Goal: Task Accomplishment & Management: Manage account settings

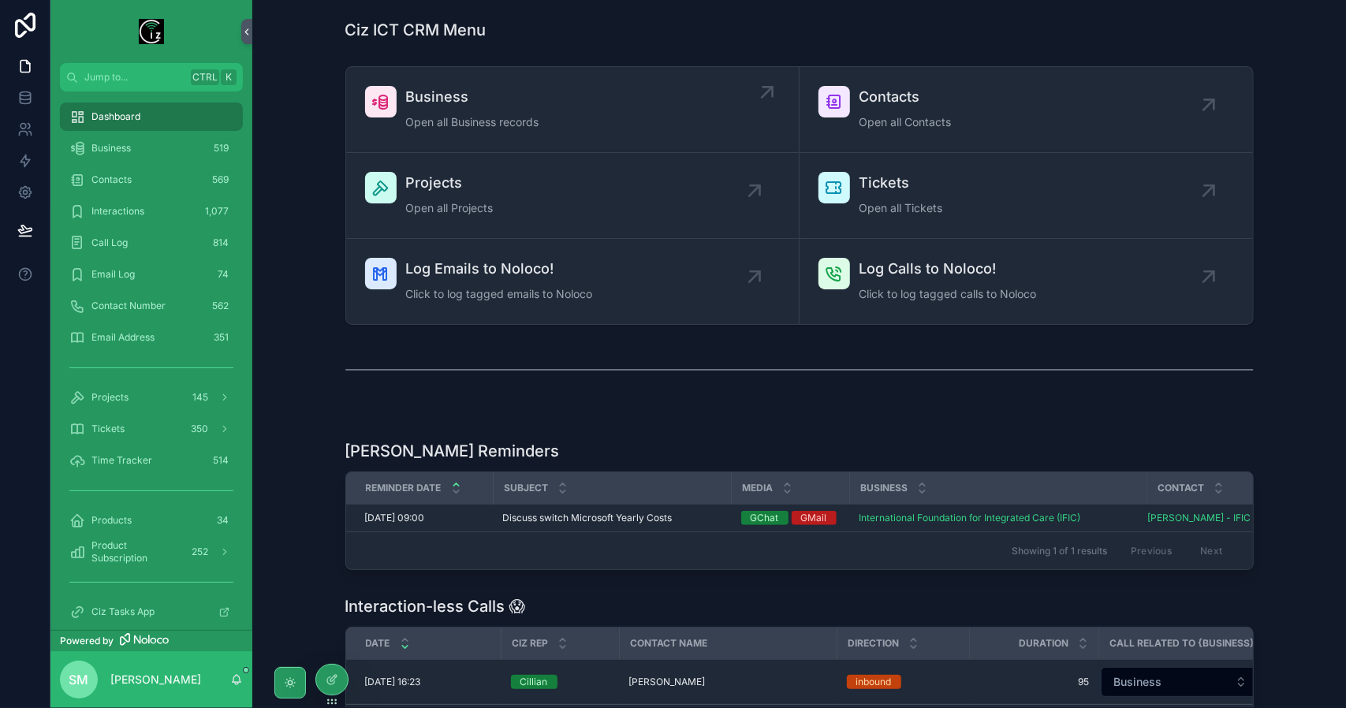
click at [471, 108] on div "Business Open all Business records" at bounding box center [472, 109] width 133 height 47
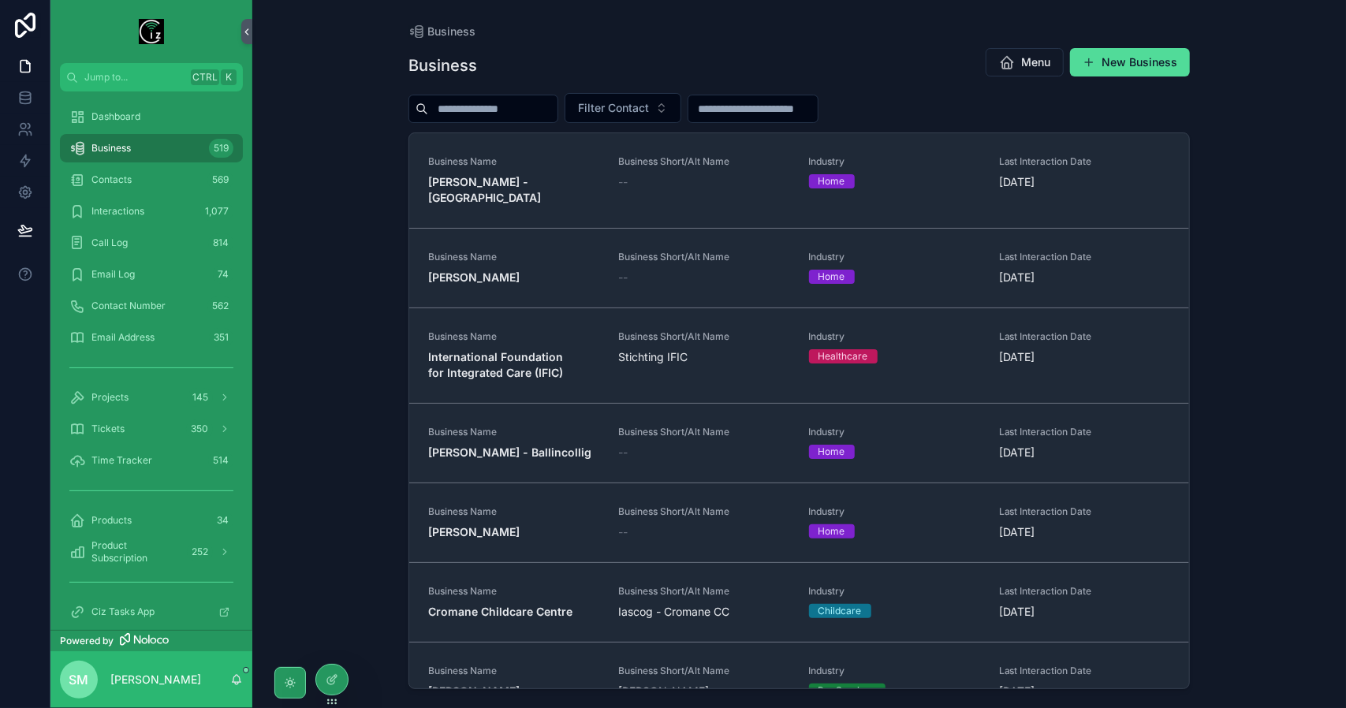
click at [480, 108] on input "scrollable content" at bounding box center [492, 109] width 129 height 22
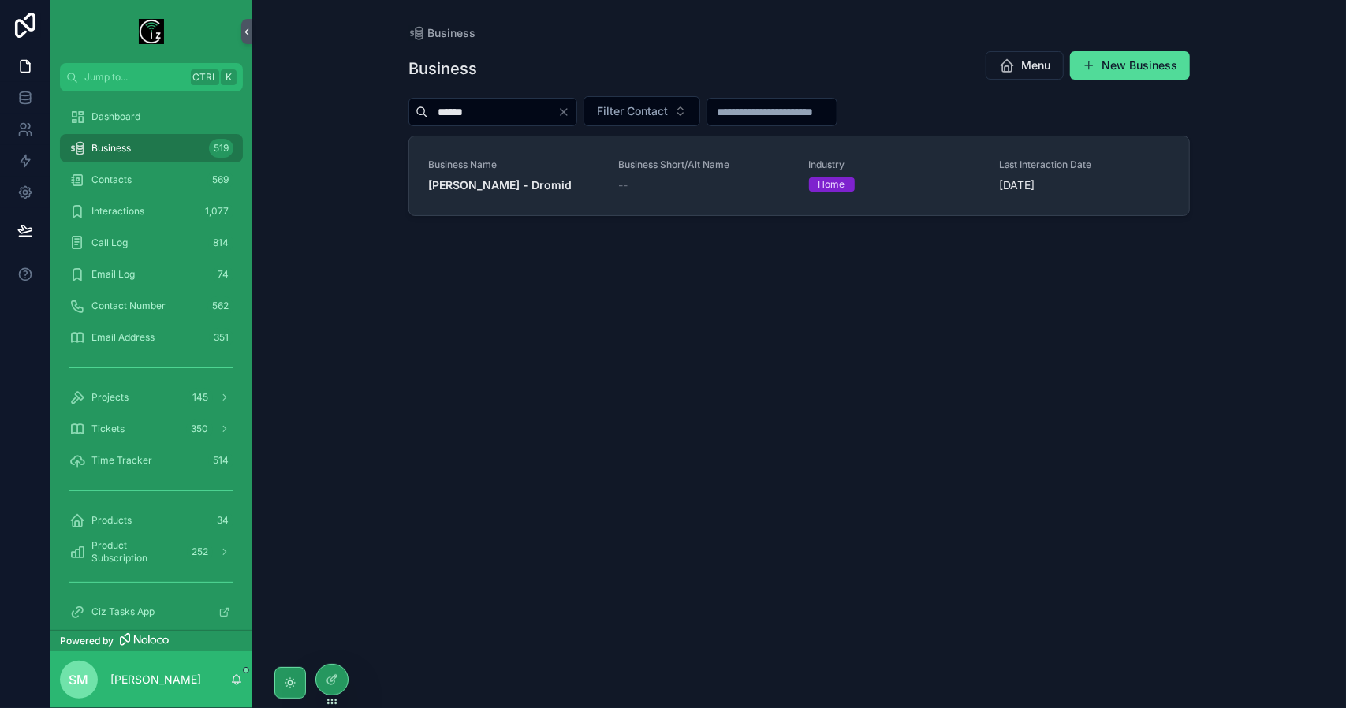
type input "******"
click at [136, 187] on div "Contacts 569" at bounding box center [151, 179] width 164 height 25
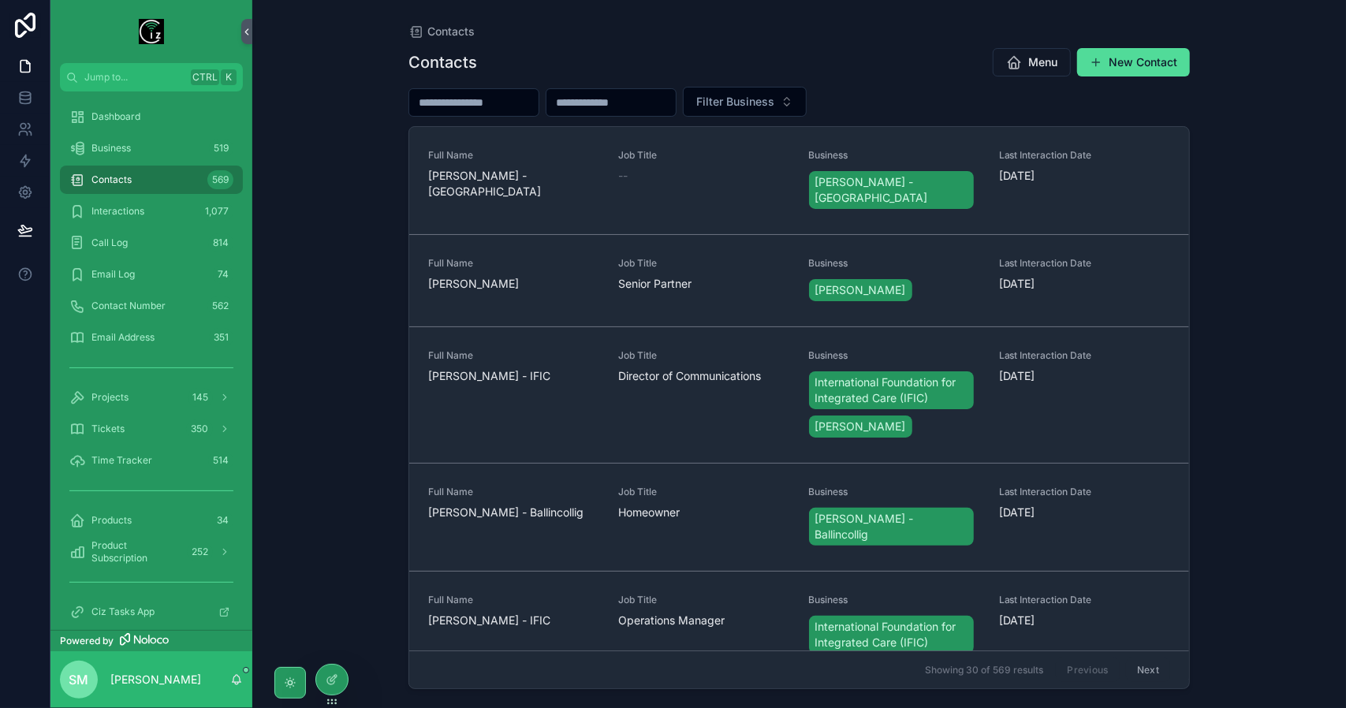
click at [509, 106] on input "scrollable content" at bounding box center [473, 102] width 129 height 22
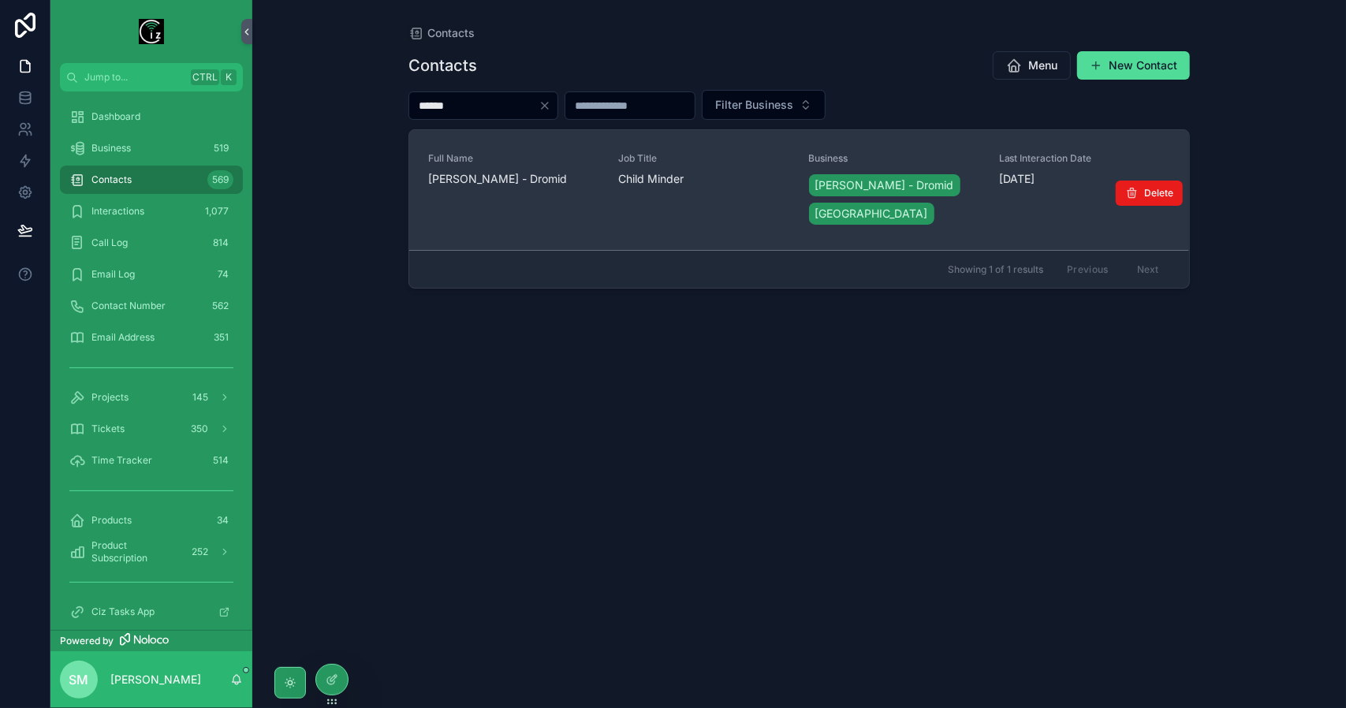
type input "******"
click at [538, 177] on span "Shauna Sheehan - Dromid" at bounding box center [513, 179] width 171 height 16
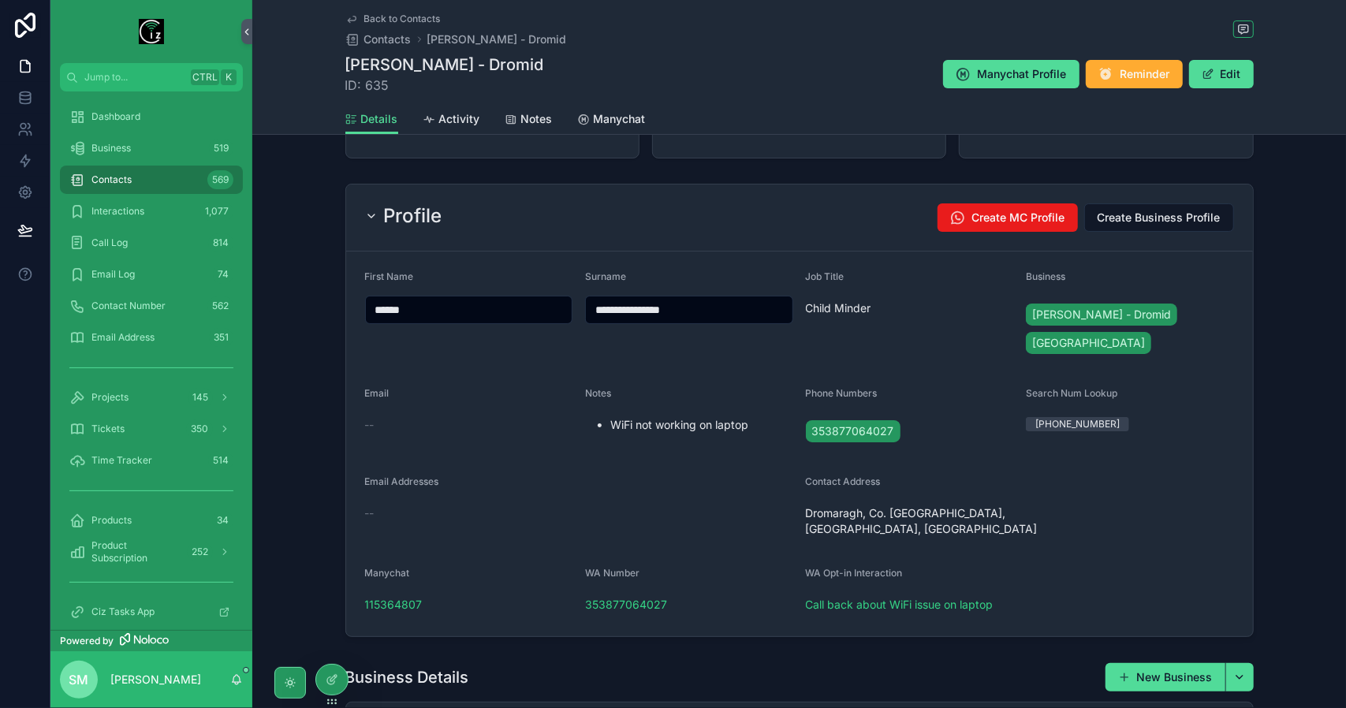
scroll to position [79, 0]
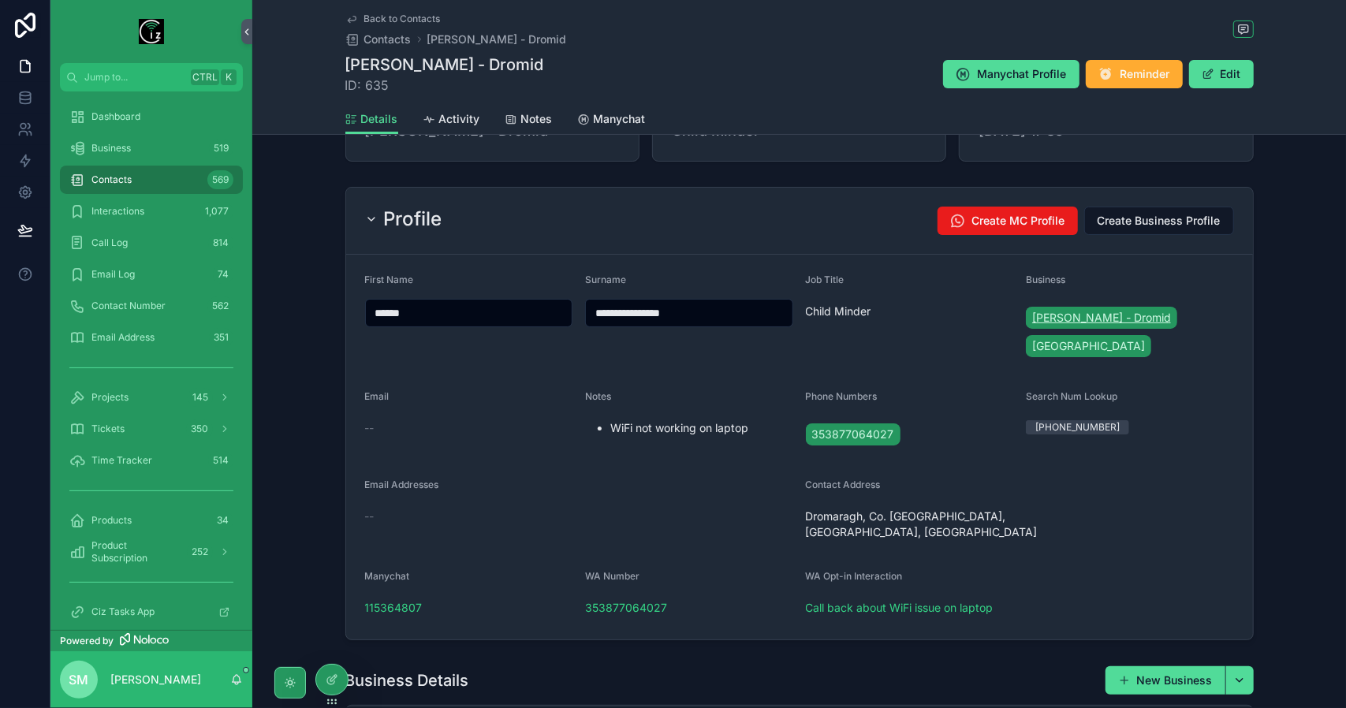
click at [1110, 311] on span "Shauna Sheehan - Dromid" at bounding box center [1101, 318] width 139 height 16
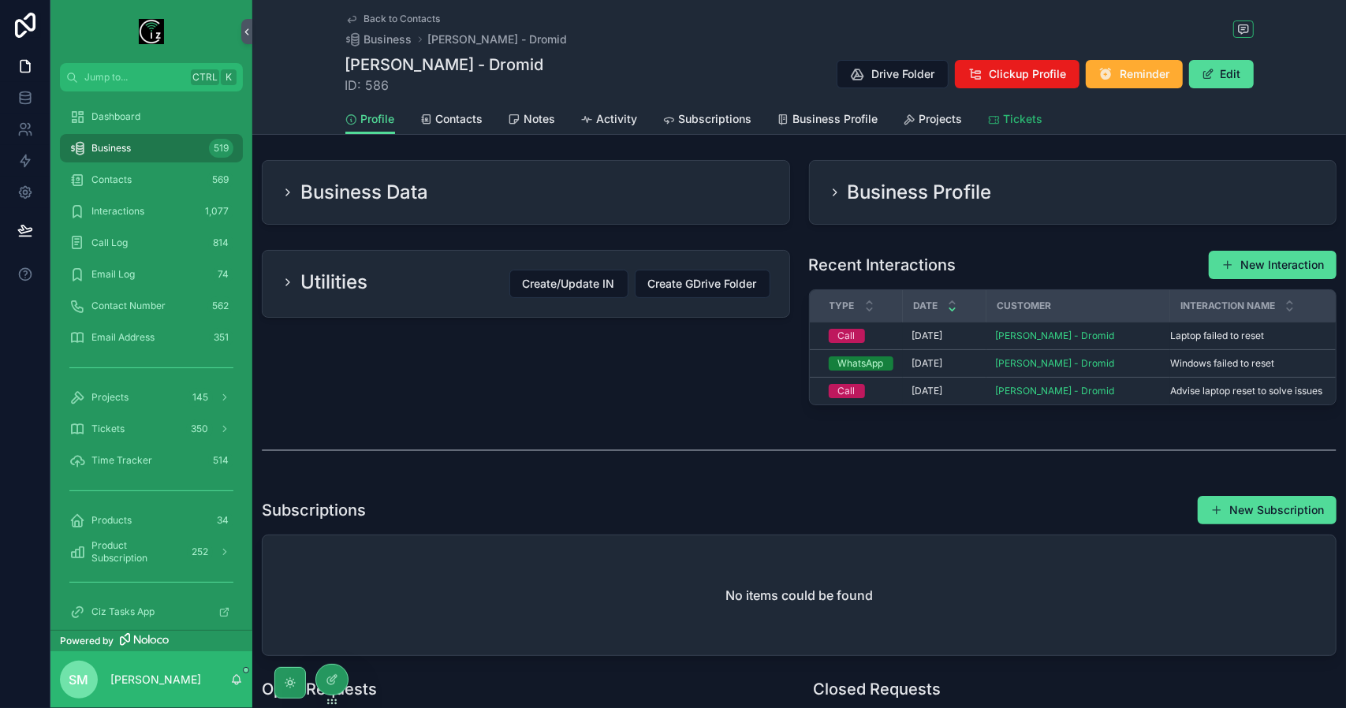
click at [1004, 113] on span "Tickets" at bounding box center [1023, 119] width 39 height 16
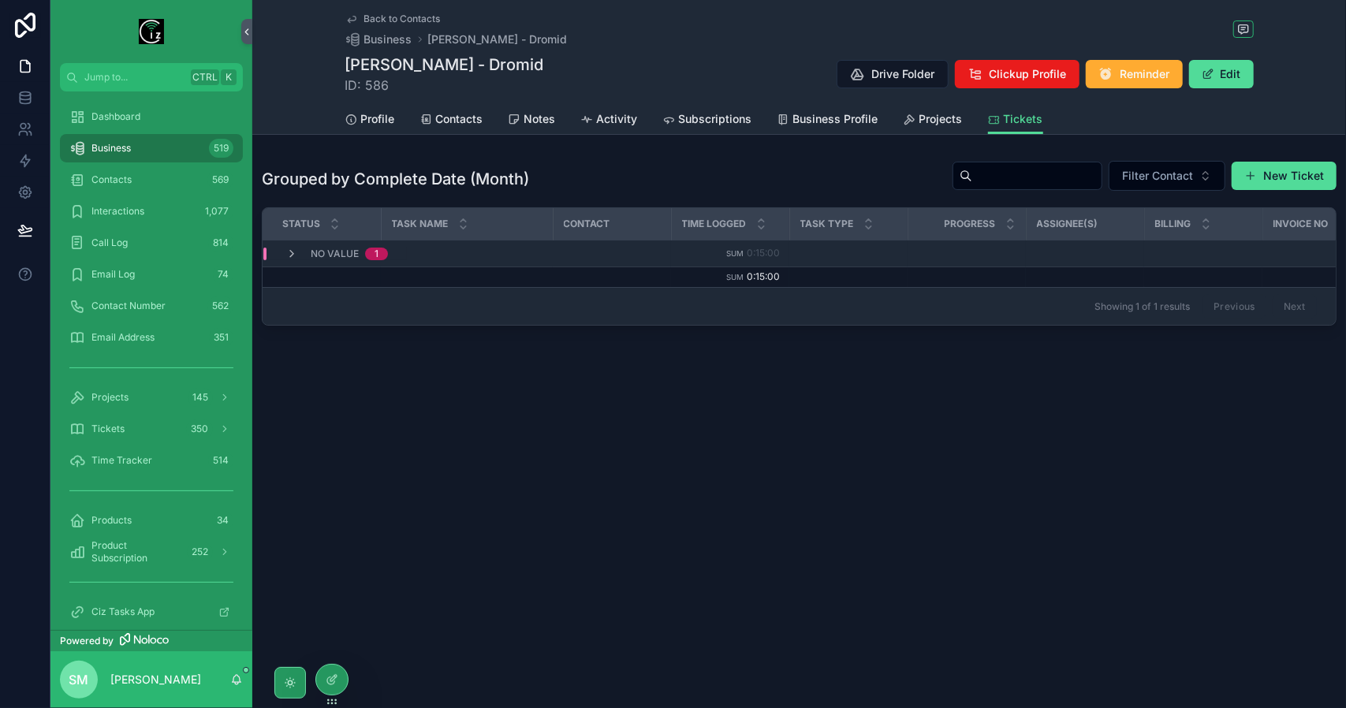
click at [339, 252] on span "No value" at bounding box center [335, 254] width 48 height 13
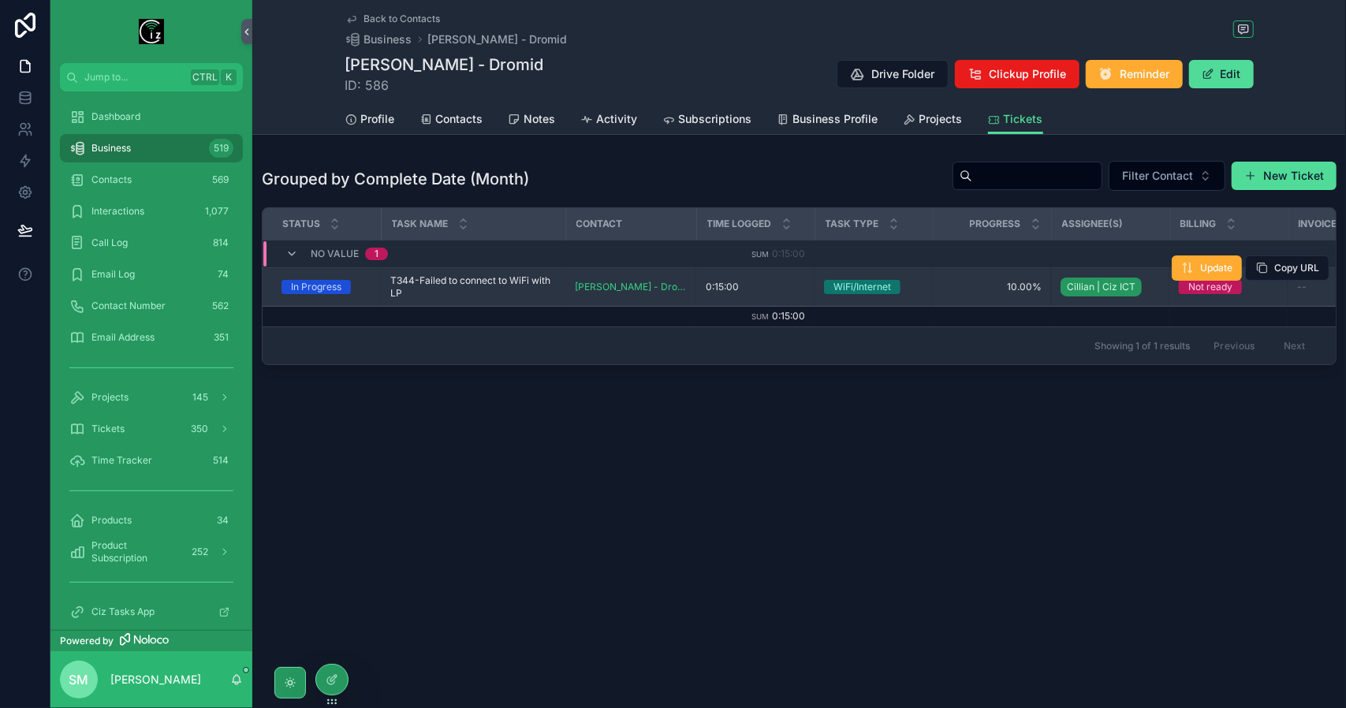
click at [469, 280] on span "T344-Failed to connect to WiFi with LP" at bounding box center [473, 286] width 166 height 25
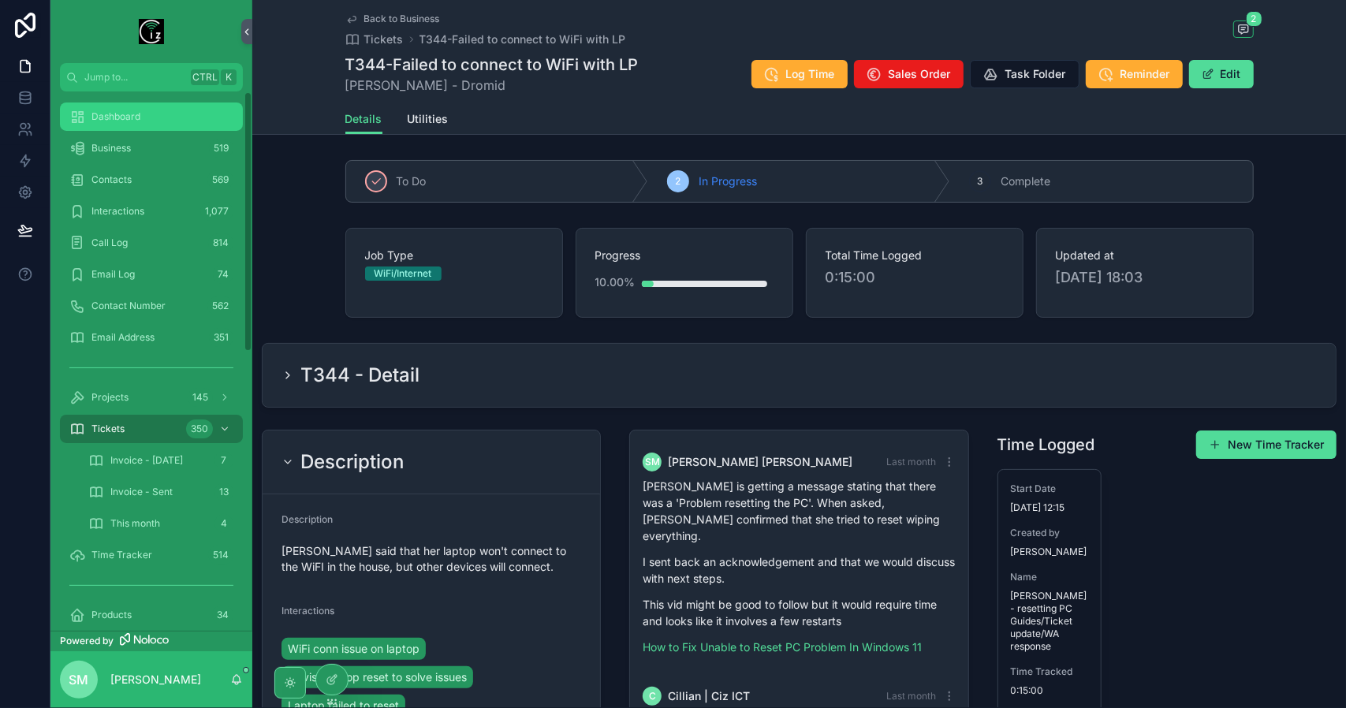
click at [146, 121] on div "Dashboard" at bounding box center [151, 116] width 164 height 25
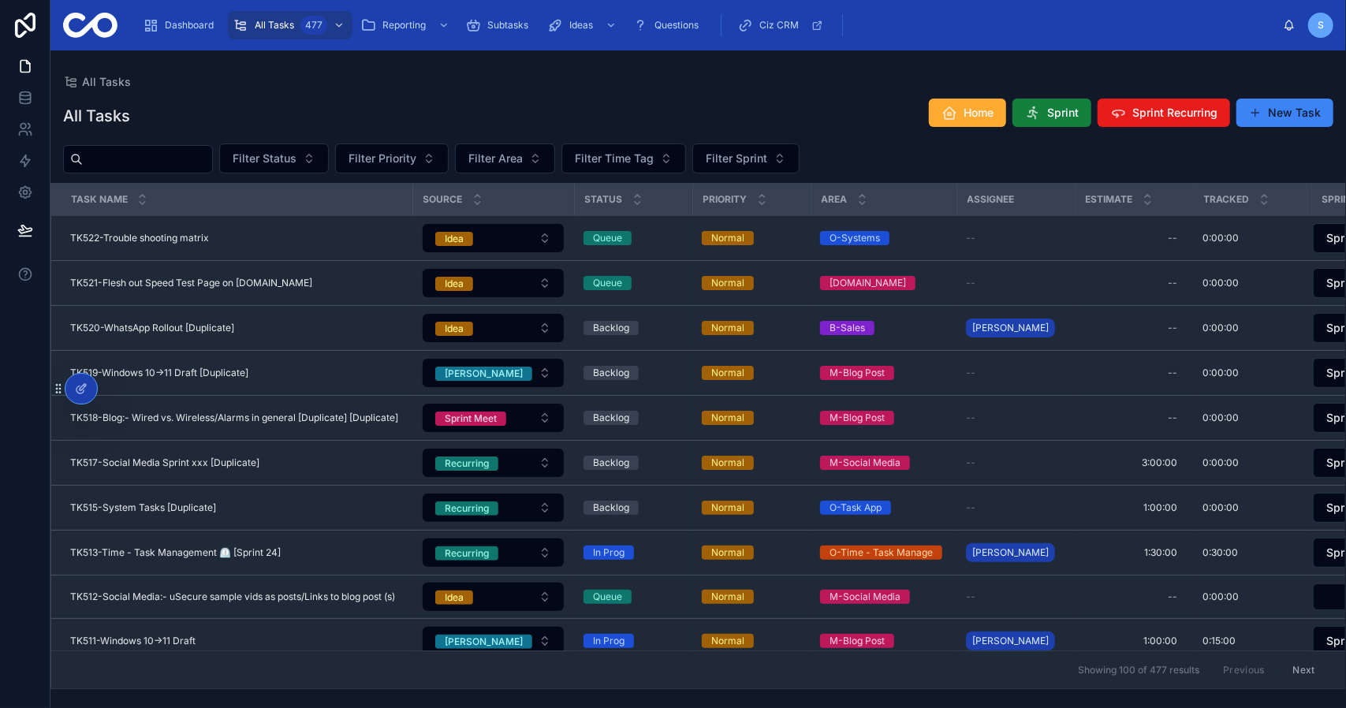
click at [1053, 114] on span "Sprint" at bounding box center [1063, 113] width 32 height 16
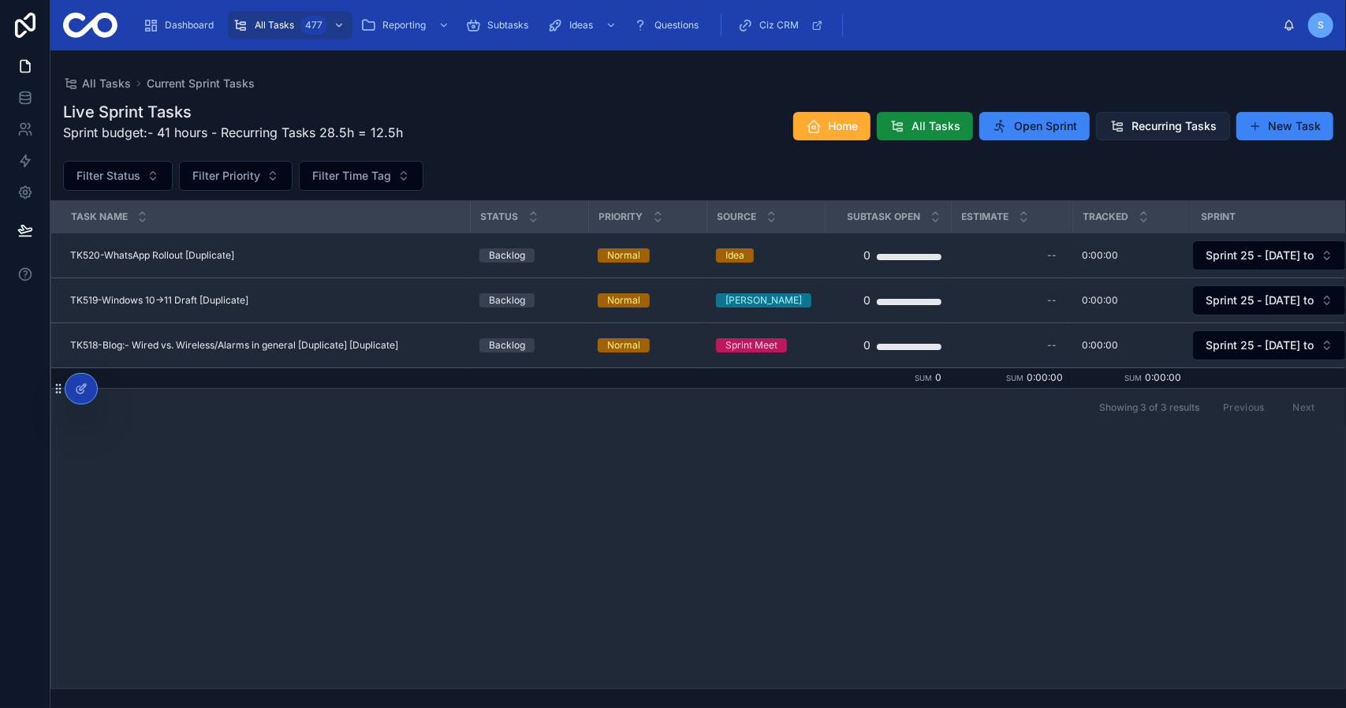
click at [1161, 123] on span "Recurring Tasks" at bounding box center [1173, 126] width 85 height 16
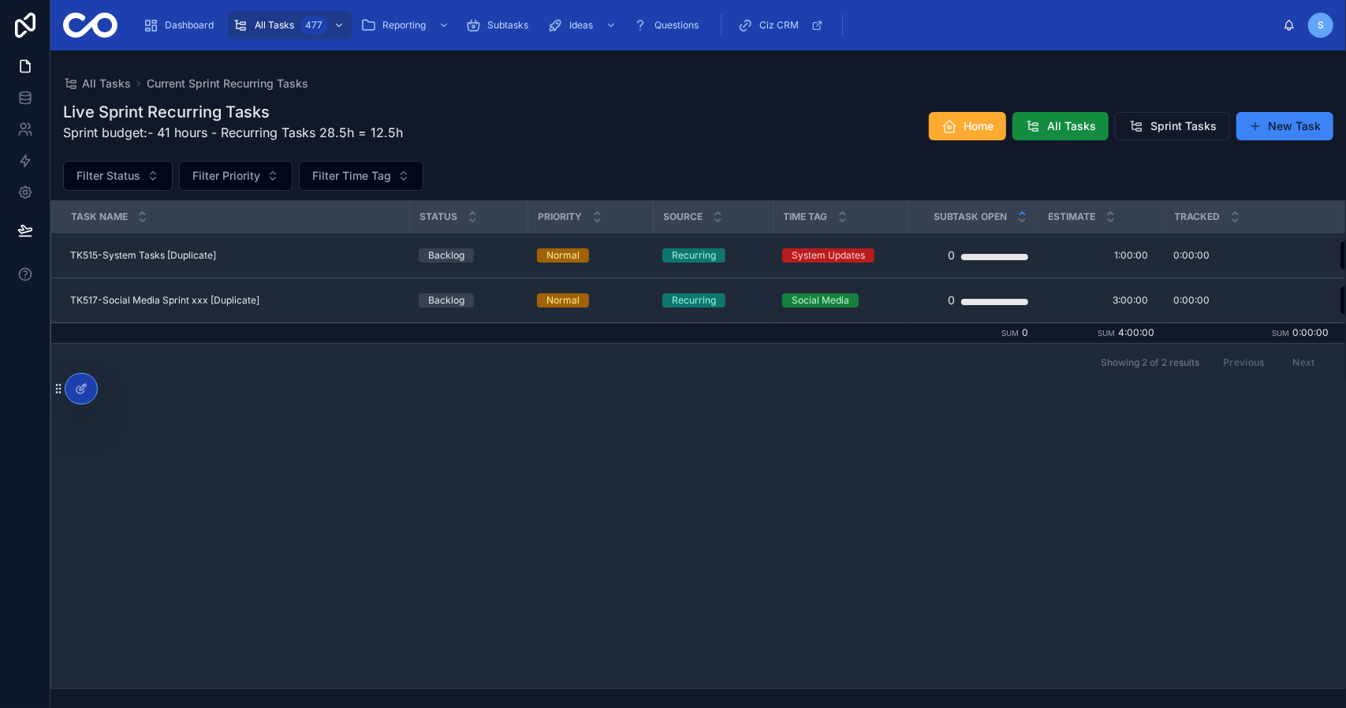
click at [478, 414] on div "Task Name Status Priority Source Time Tag Subtask Open Estimate Tracked Sprint …" at bounding box center [698, 444] width 1294 height 487
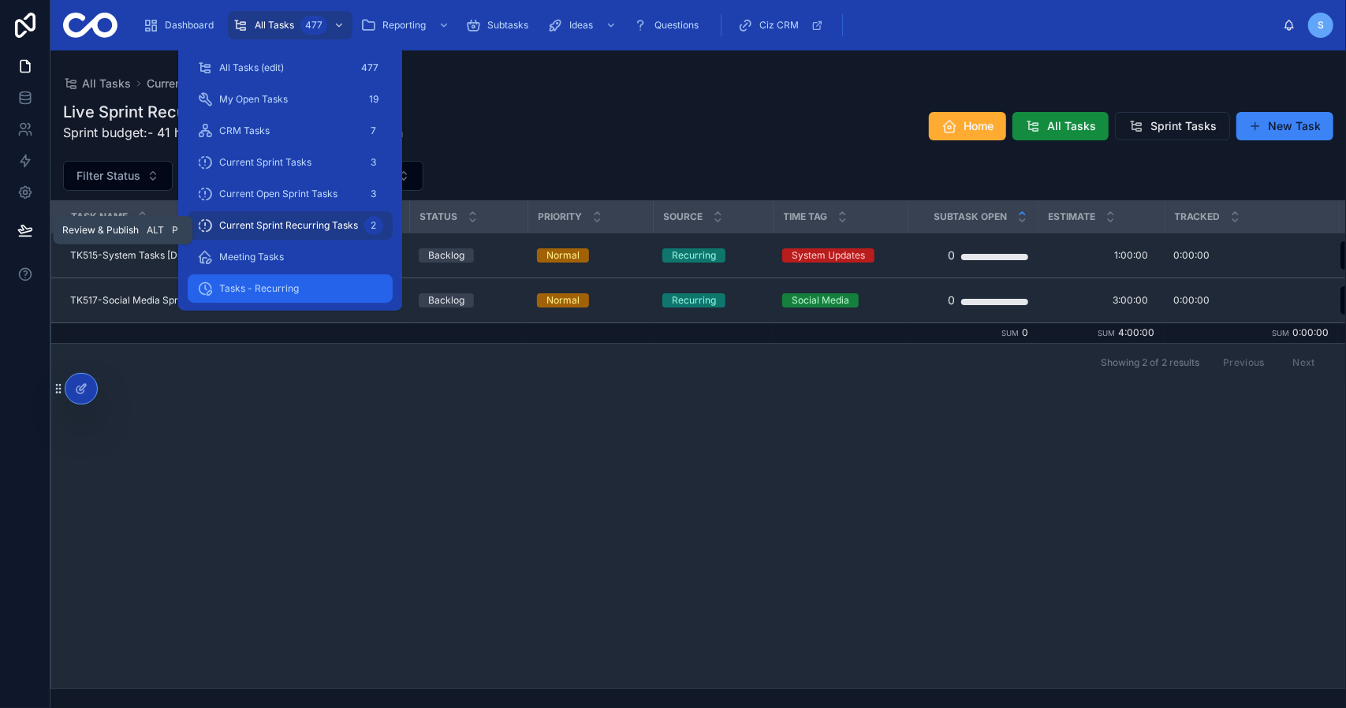
click at [295, 280] on div "Tasks - Recurring" at bounding box center [290, 288] width 186 height 25
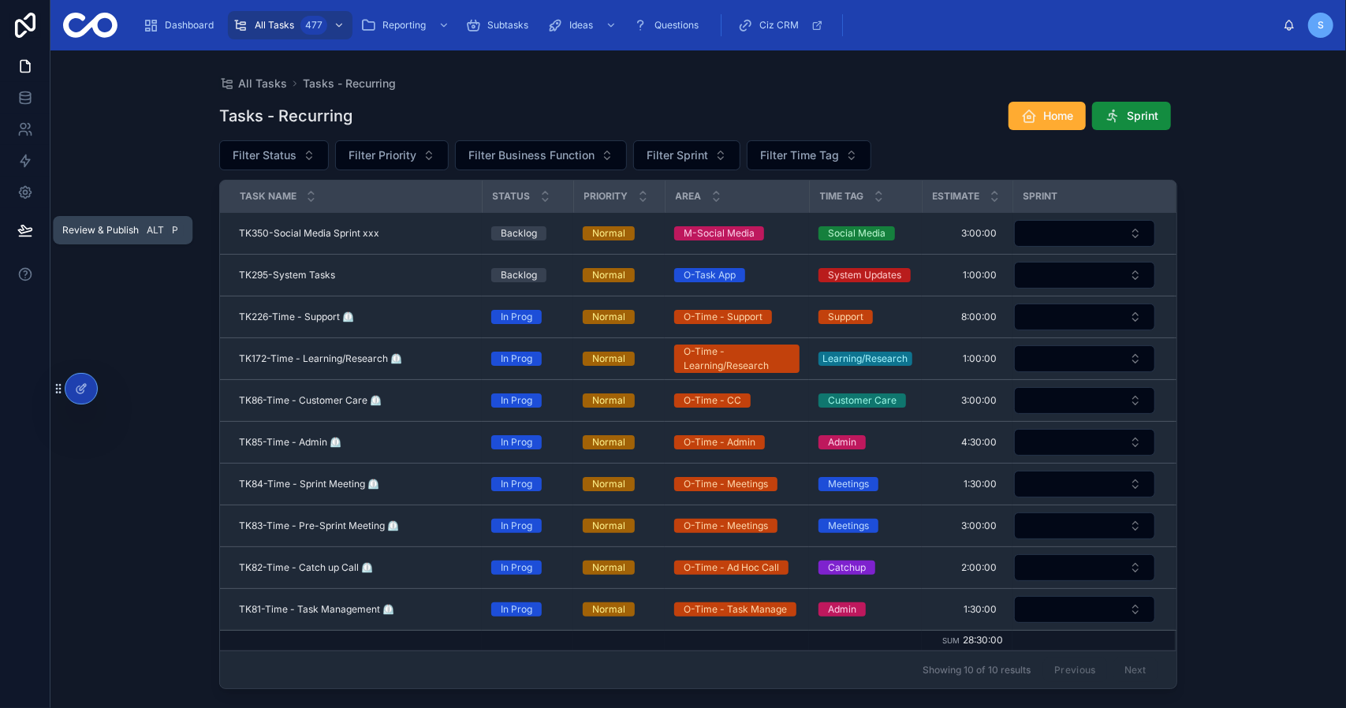
click at [848, 83] on div "All Tasks Tasks - Recurring" at bounding box center [698, 84] width 958 height 16
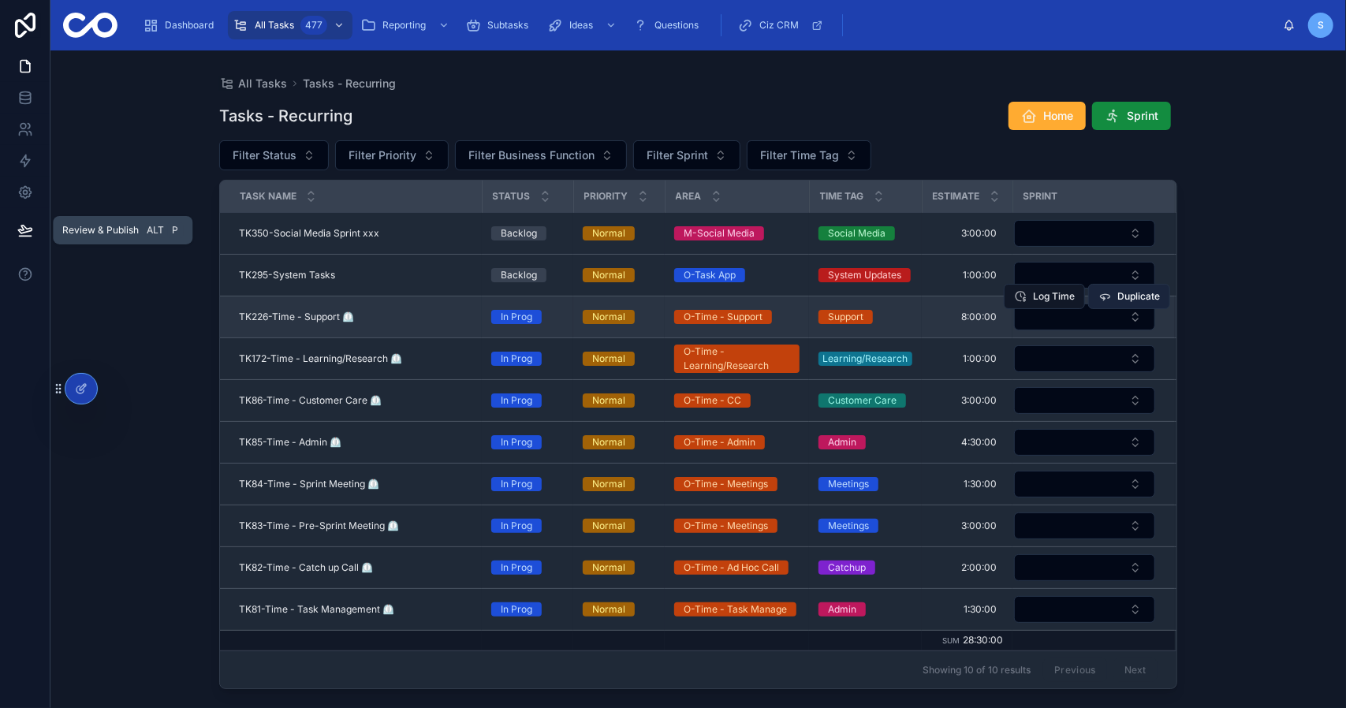
click at [1136, 296] on span "Duplicate" at bounding box center [1138, 296] width 43 height 13
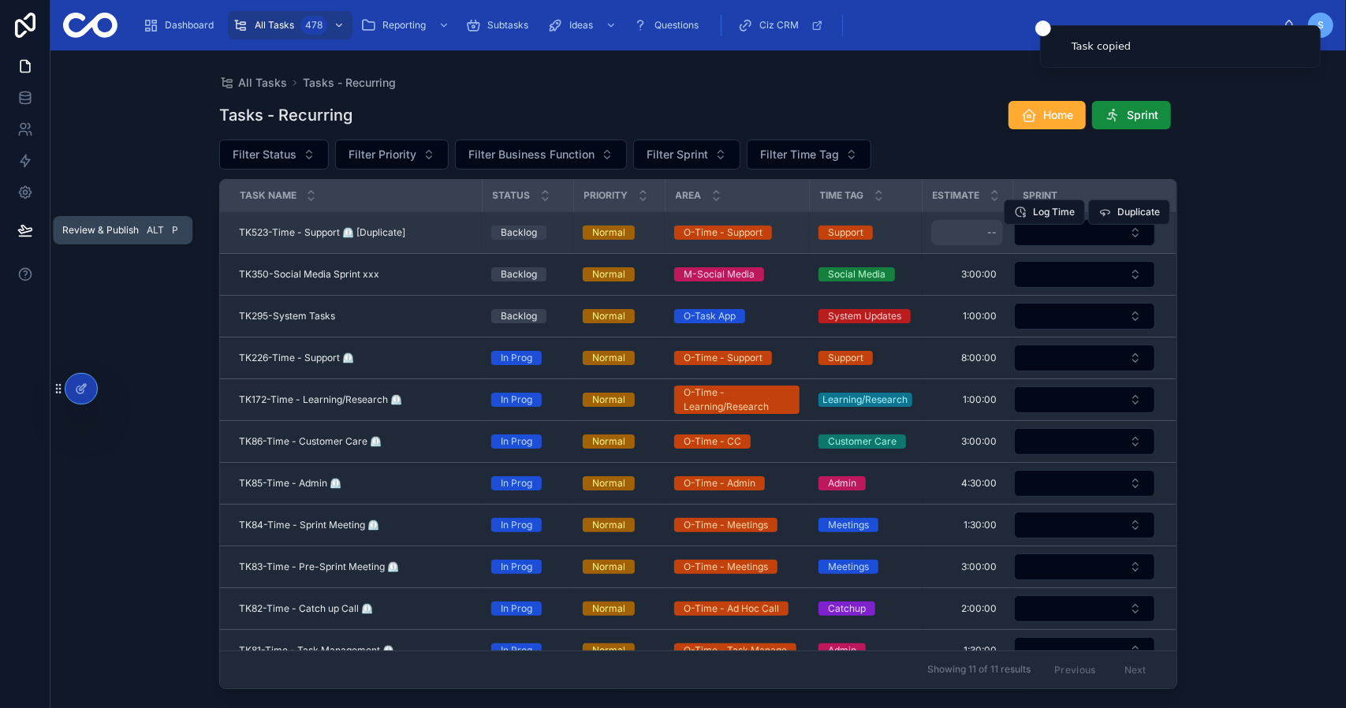
click at [973, 232] on div "--" at bounding box center [967, 232] width 72 height 25
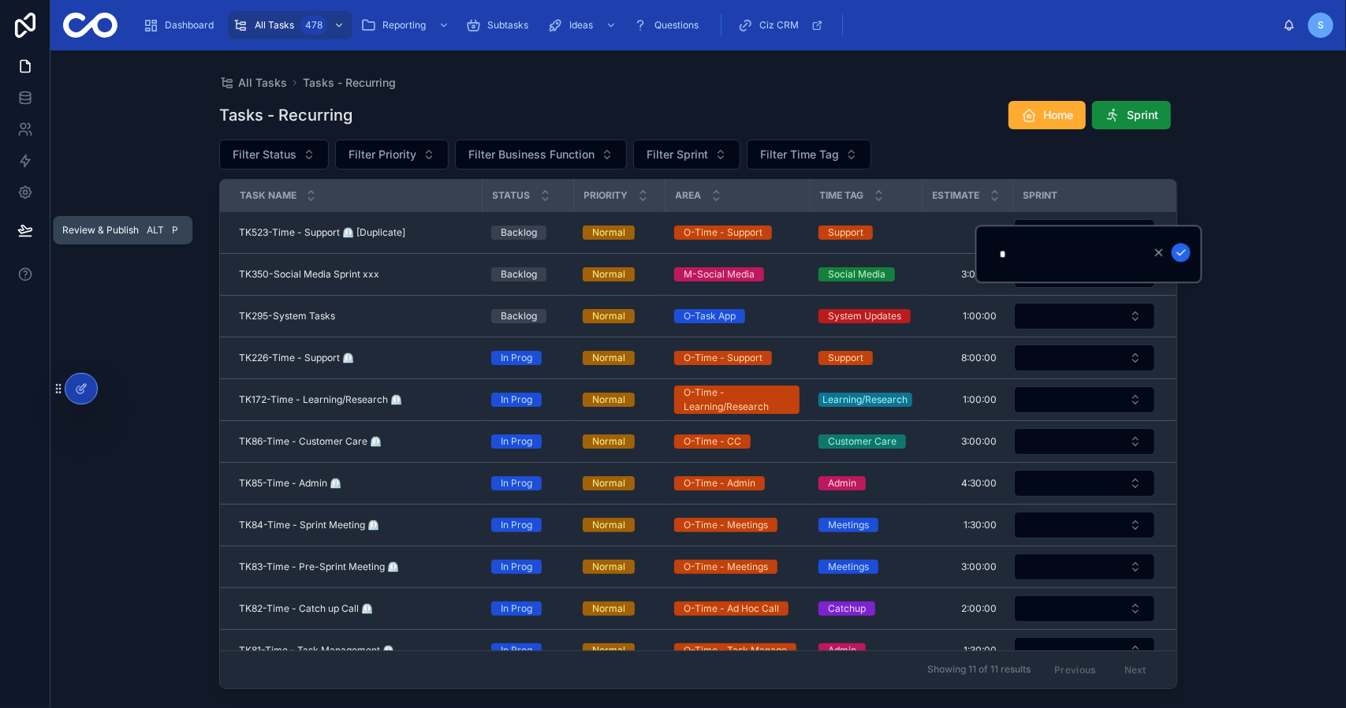
type input "*******"
click at [1177, 256] on icon "submit" at bounding box center [1181, 252] width 13 height 13
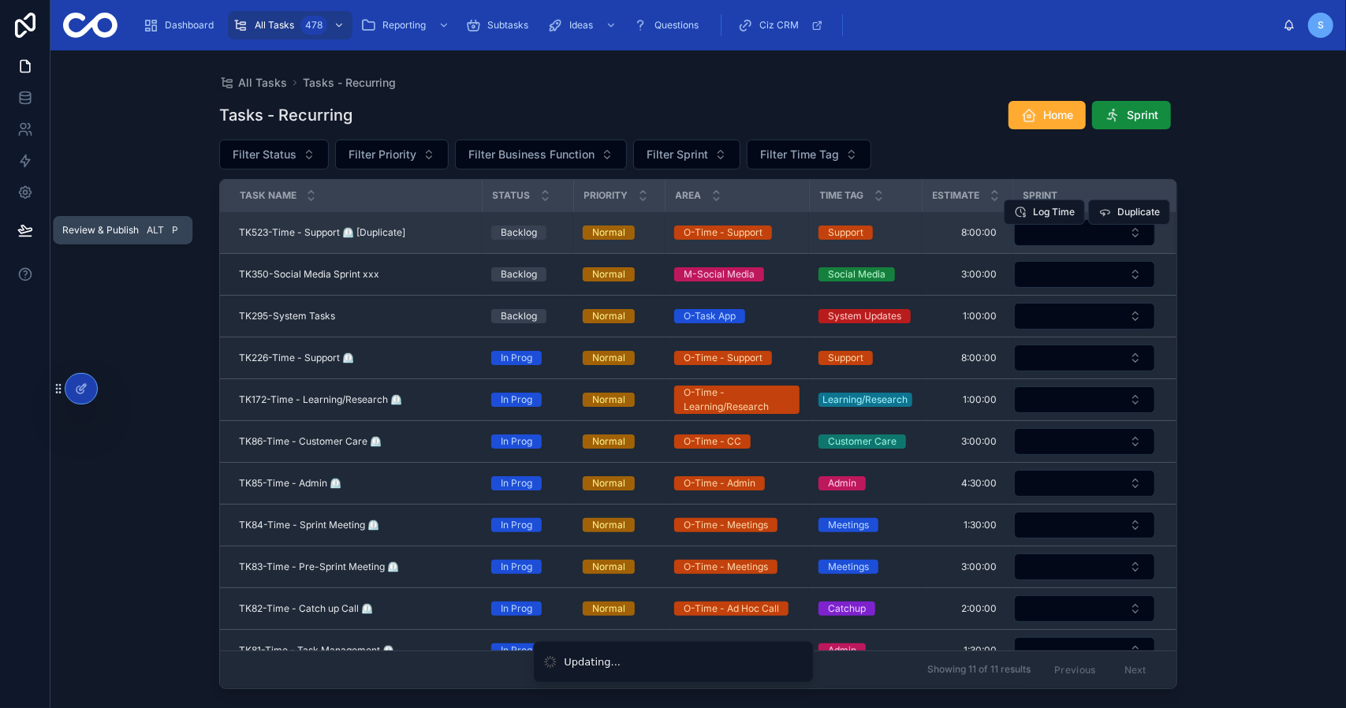
click at [1066, 228] on div "Log Time Duplicate" at bounding box center [1087, 212] width 166 height 41
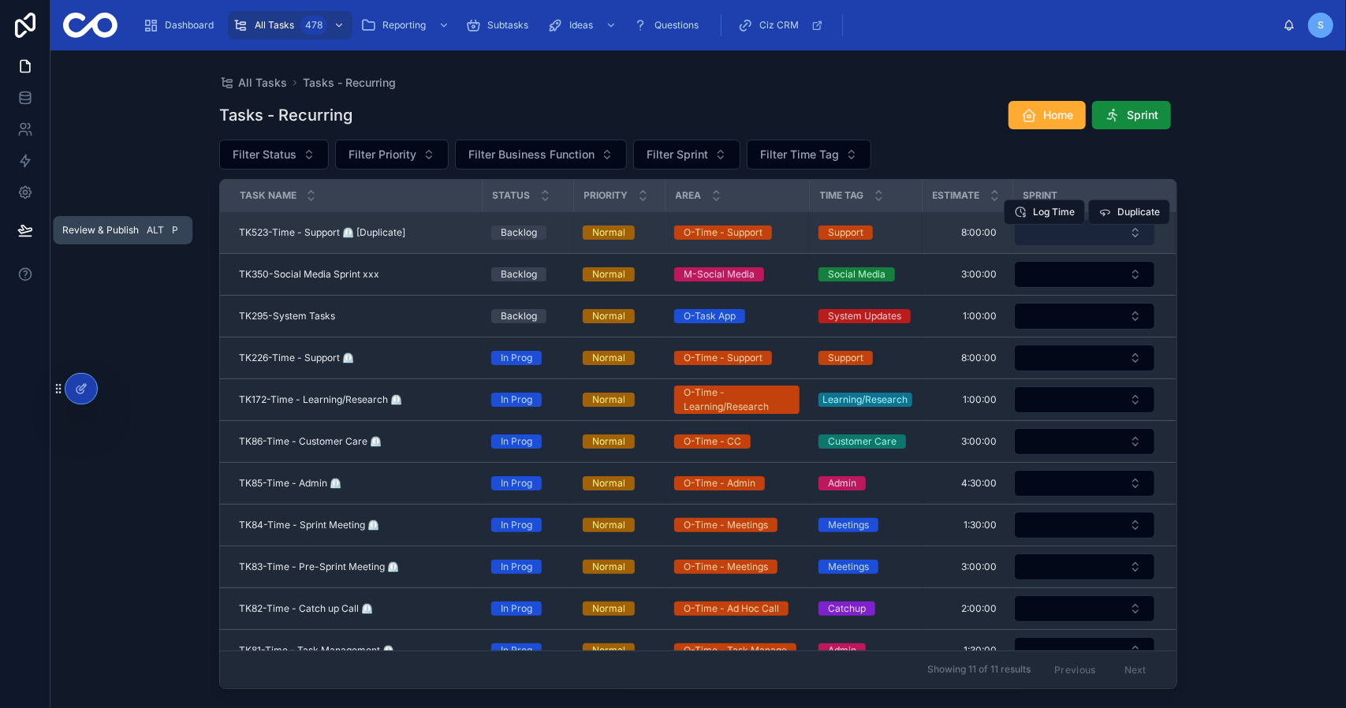
click at [1072, 237] on button "Select Button" at bounding box center [1084, 232] width 141 height 27
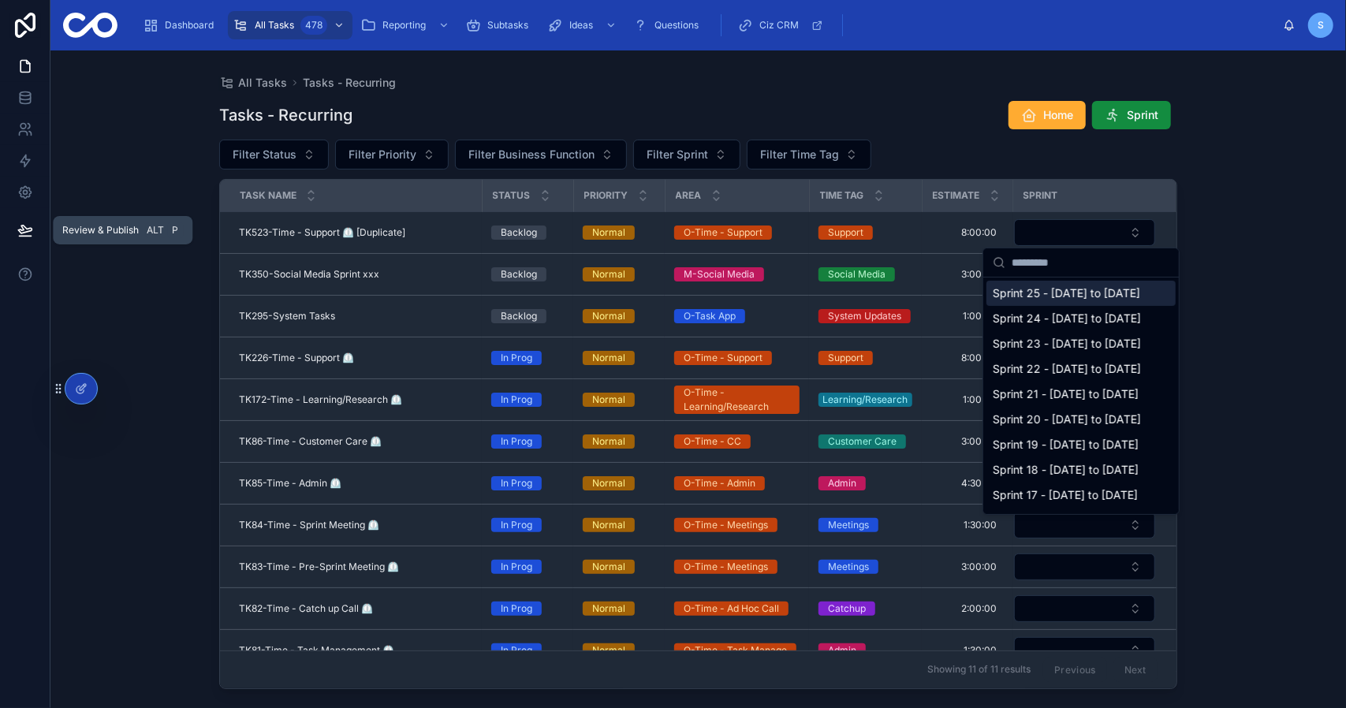
click at [1061, 293] on span "Sprint 25 - [DATE] to [DATE]" at bounding box center [1066, 293] width 147 height 16
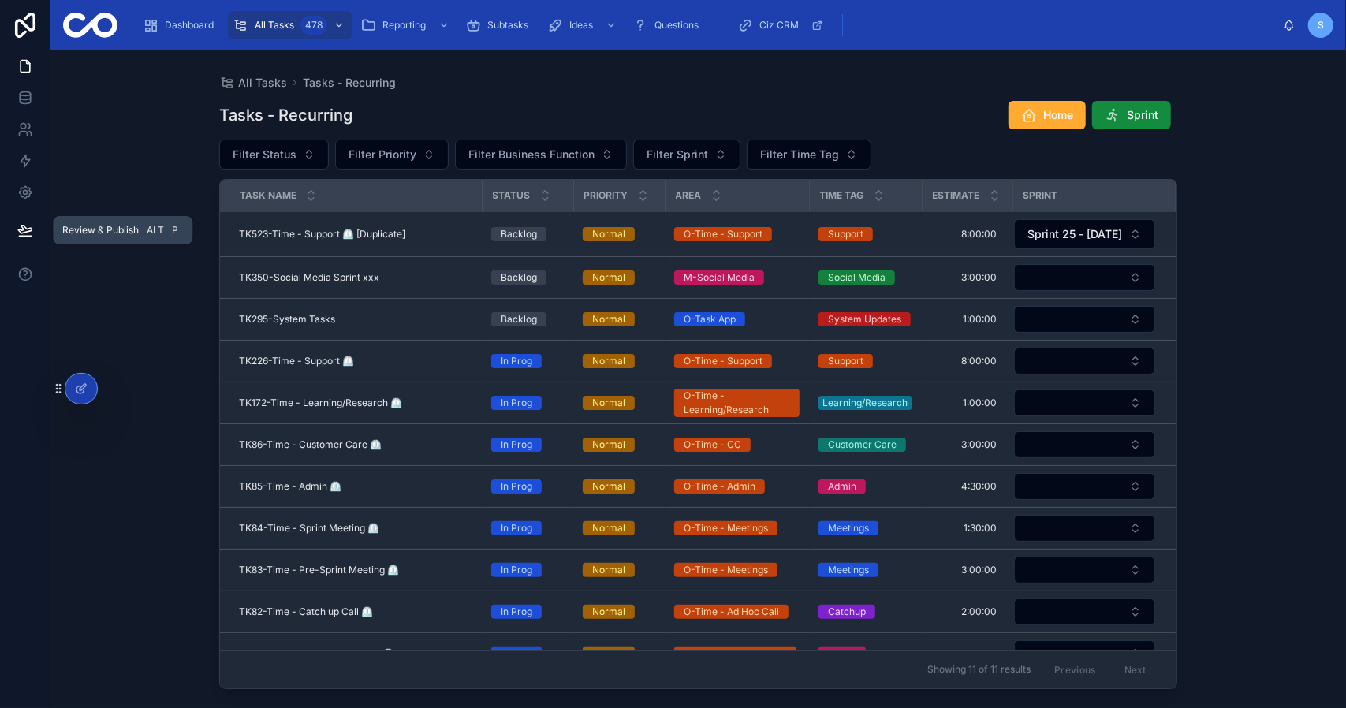
click at [1268, 177] on div "All Tasks Tasks - Recurring Tasks - Recurring Home Sprint Filter Status Filter …" at bounding box center [697, 379] width 1295 height 658
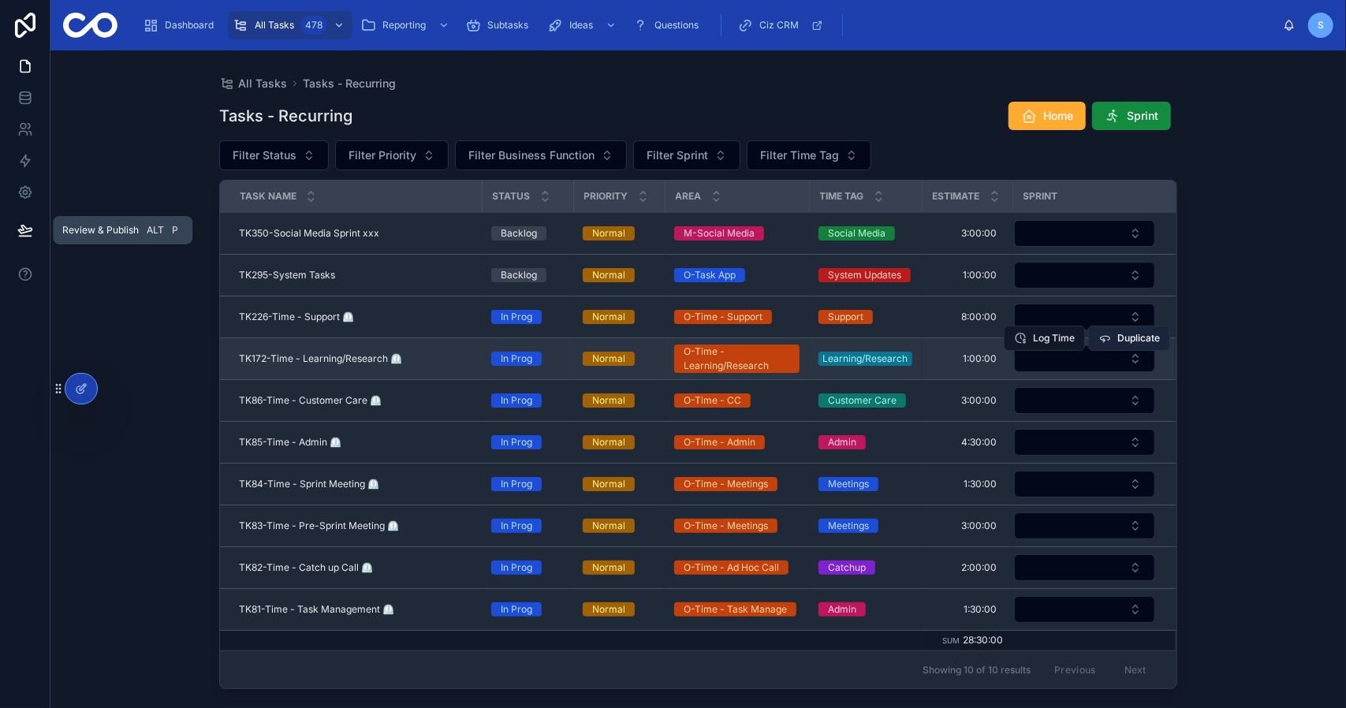
click at [1123, 337] on span "Duplicate" at bounding box center [1138, 338] width 43 height 13
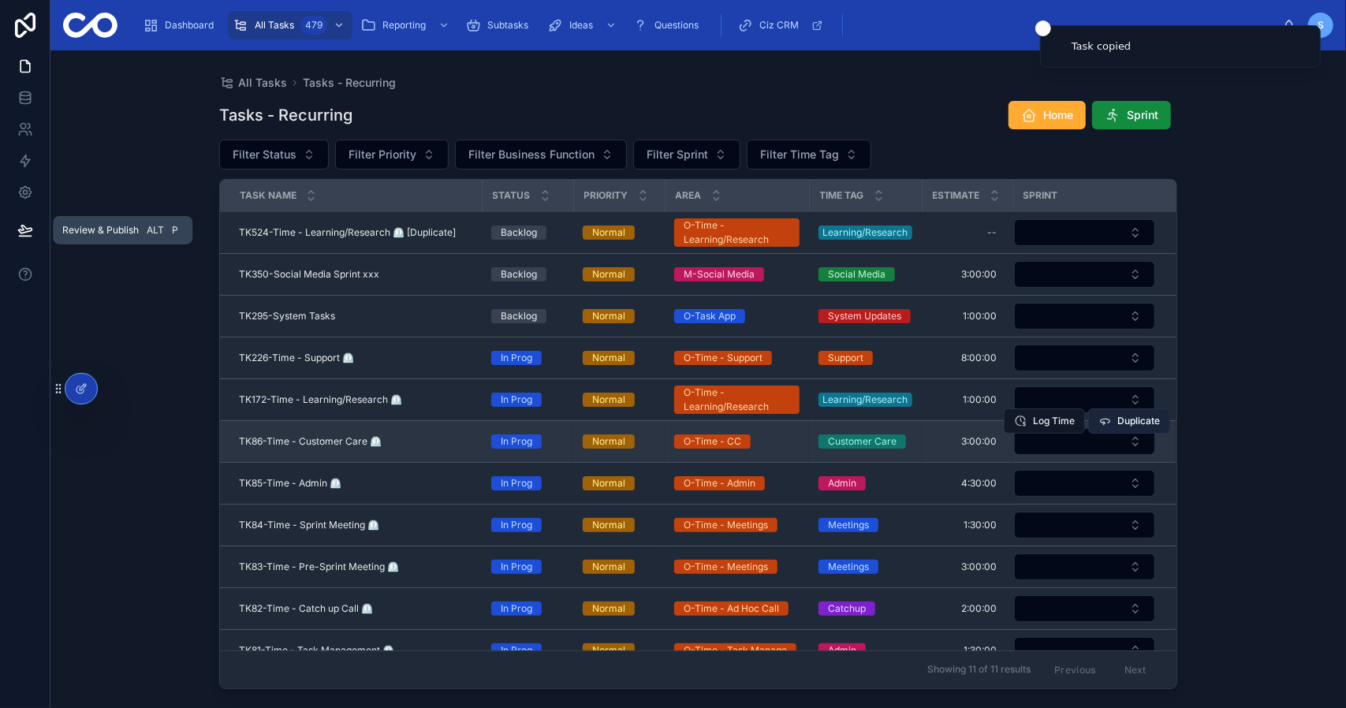
click at [1119, 417] on span "Duplicate" at bounding box center [1138, 421] width 43 height 13
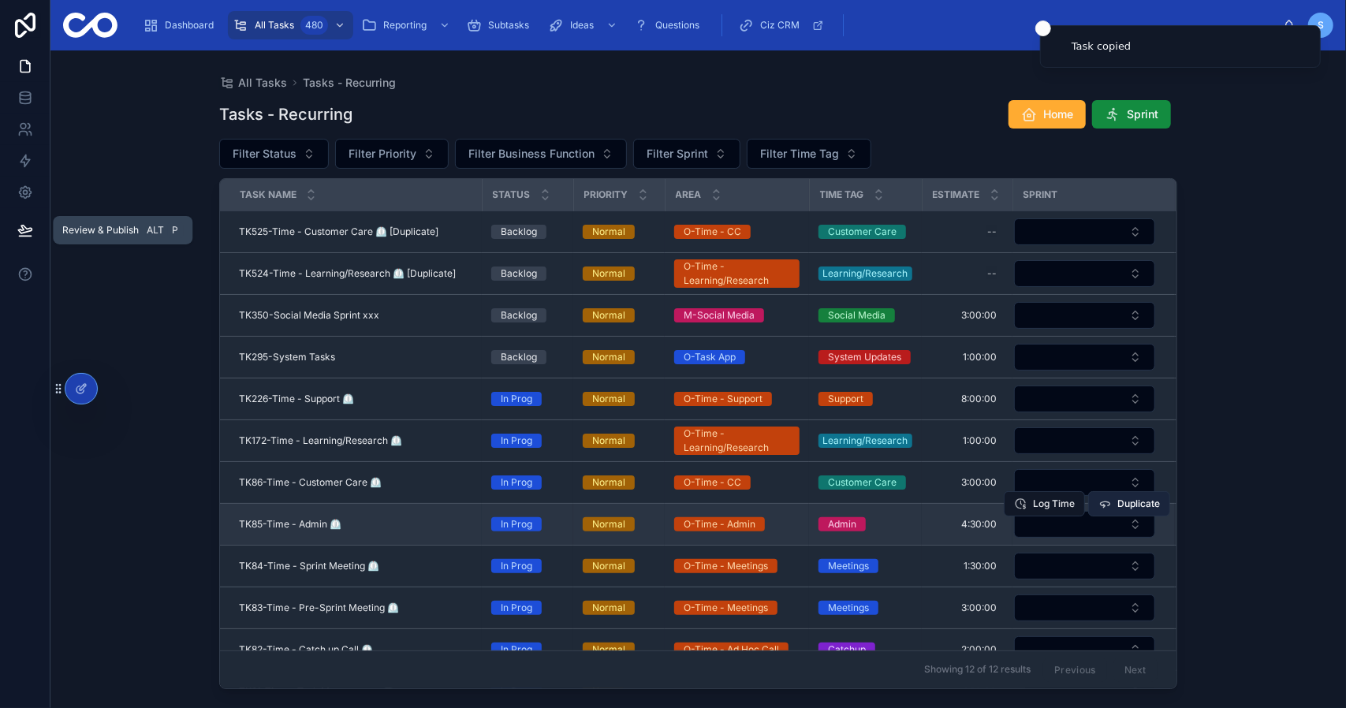
click at [1138, 497] on span "Duplicate" at bounding box center [1138, 503] width 43 height 13
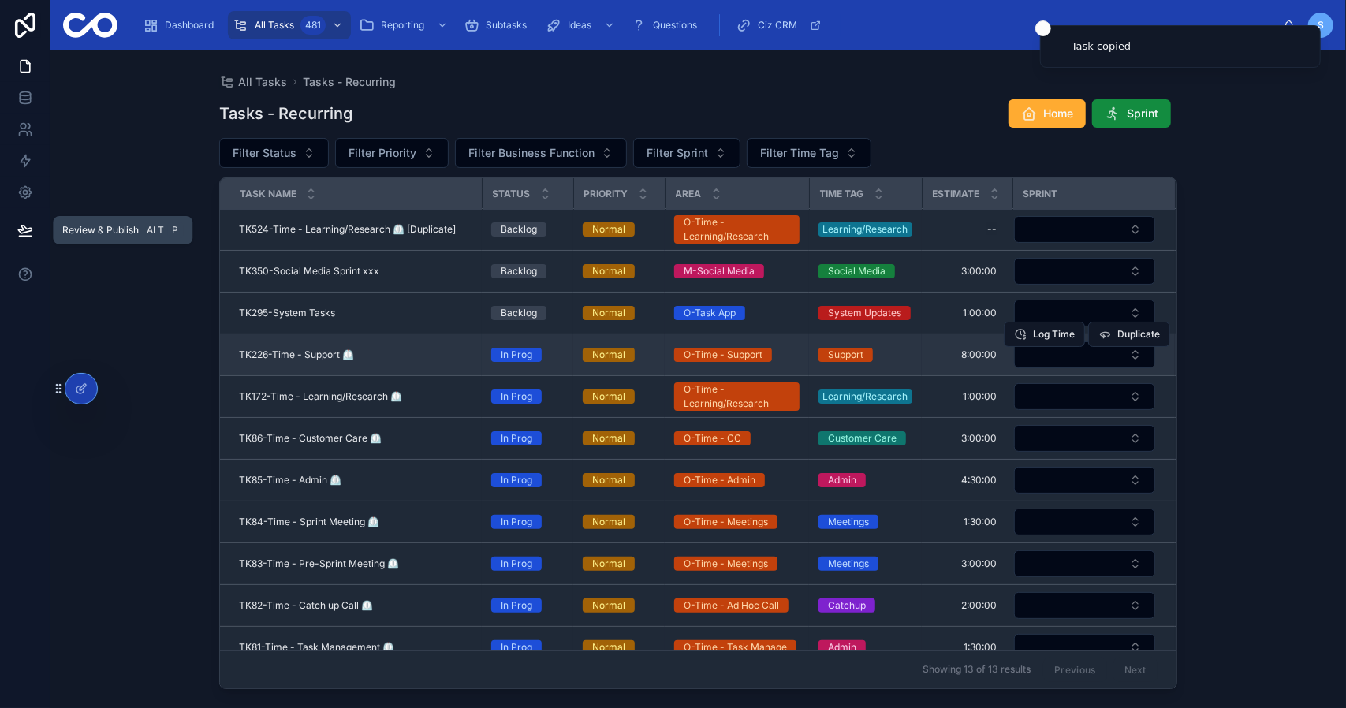
scroll to position [112, 0]
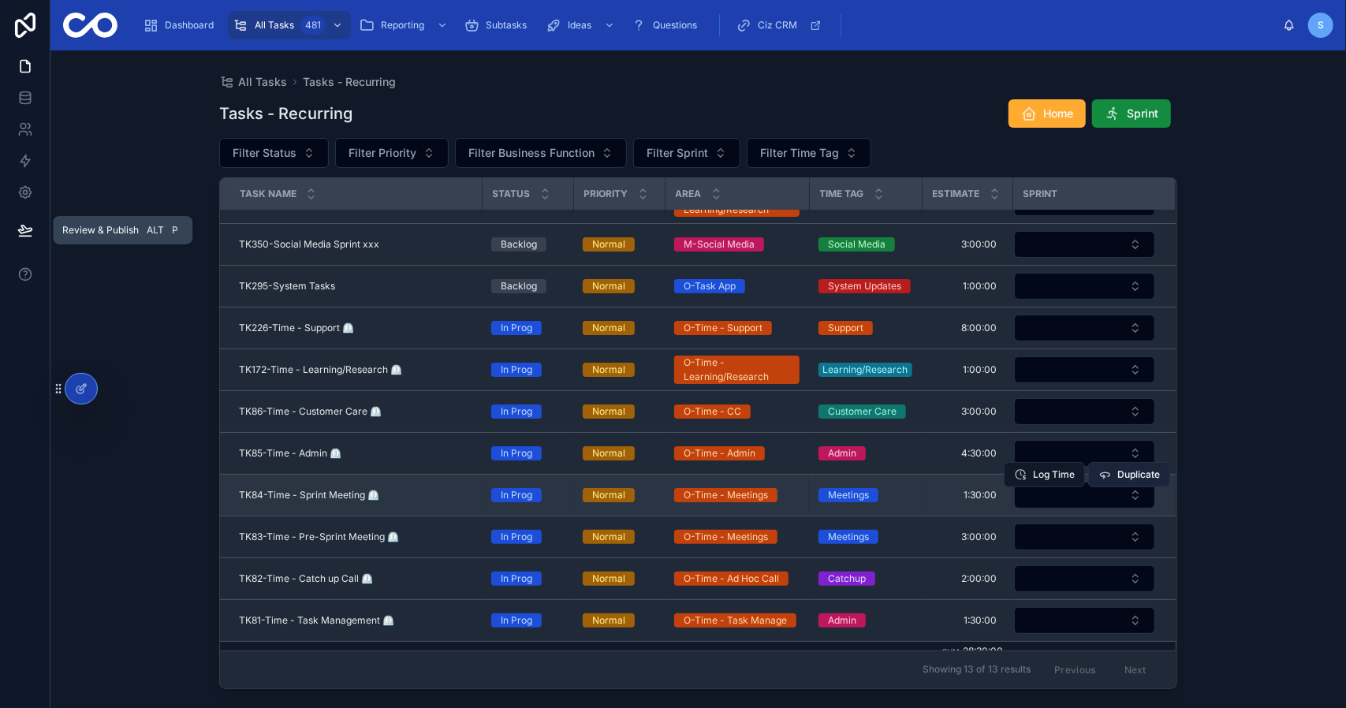
click at [1119, 470] on span "Duplicate" at bounding box center [1138, 474] width 43 height 13
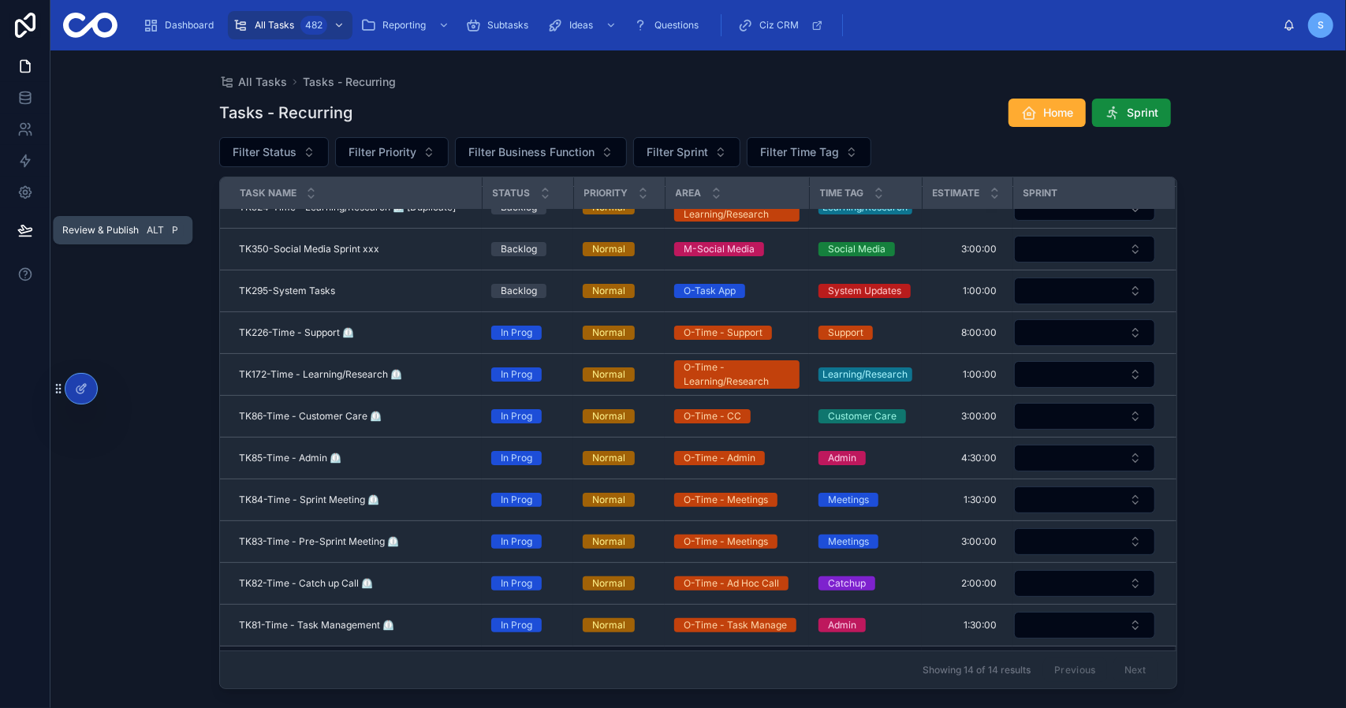
scroll to position [152, 0]
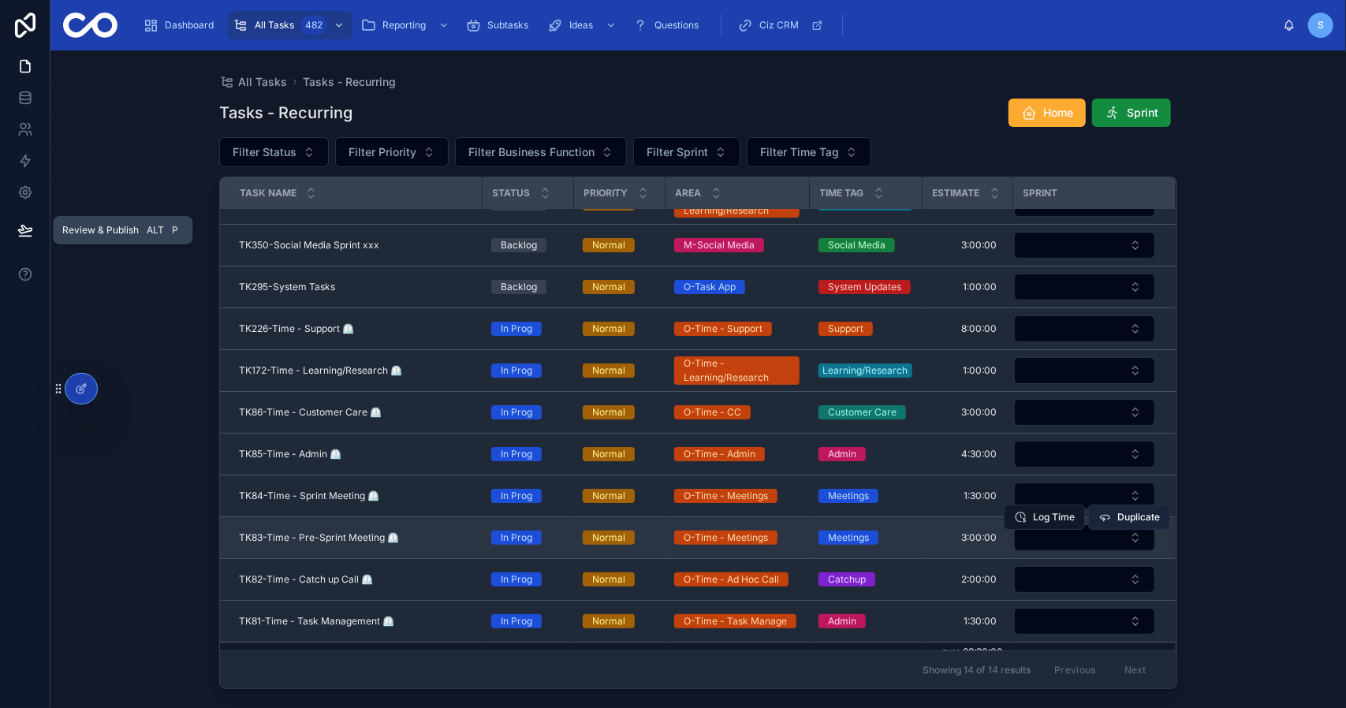
click at [1126, 513] on span "Duplicate" at bounding box center [1138, 517] width 43 height 13
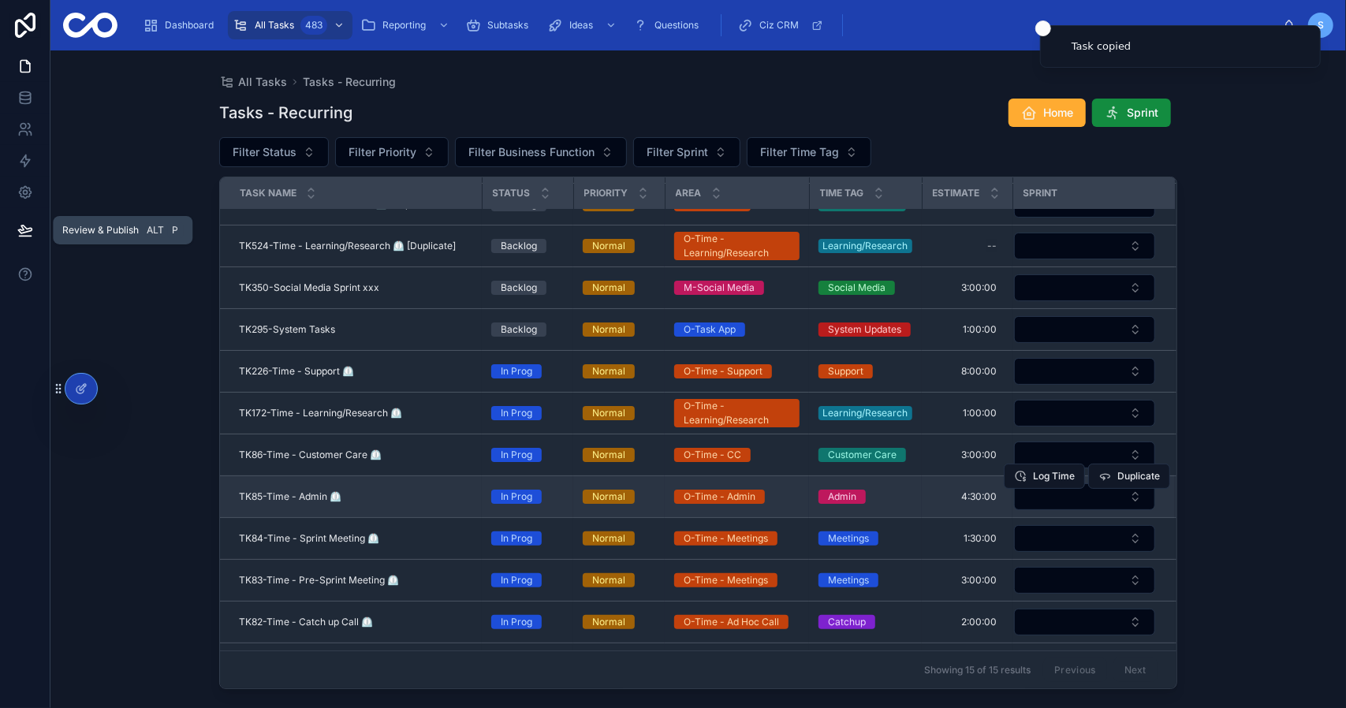
scroll to position [193, 0]
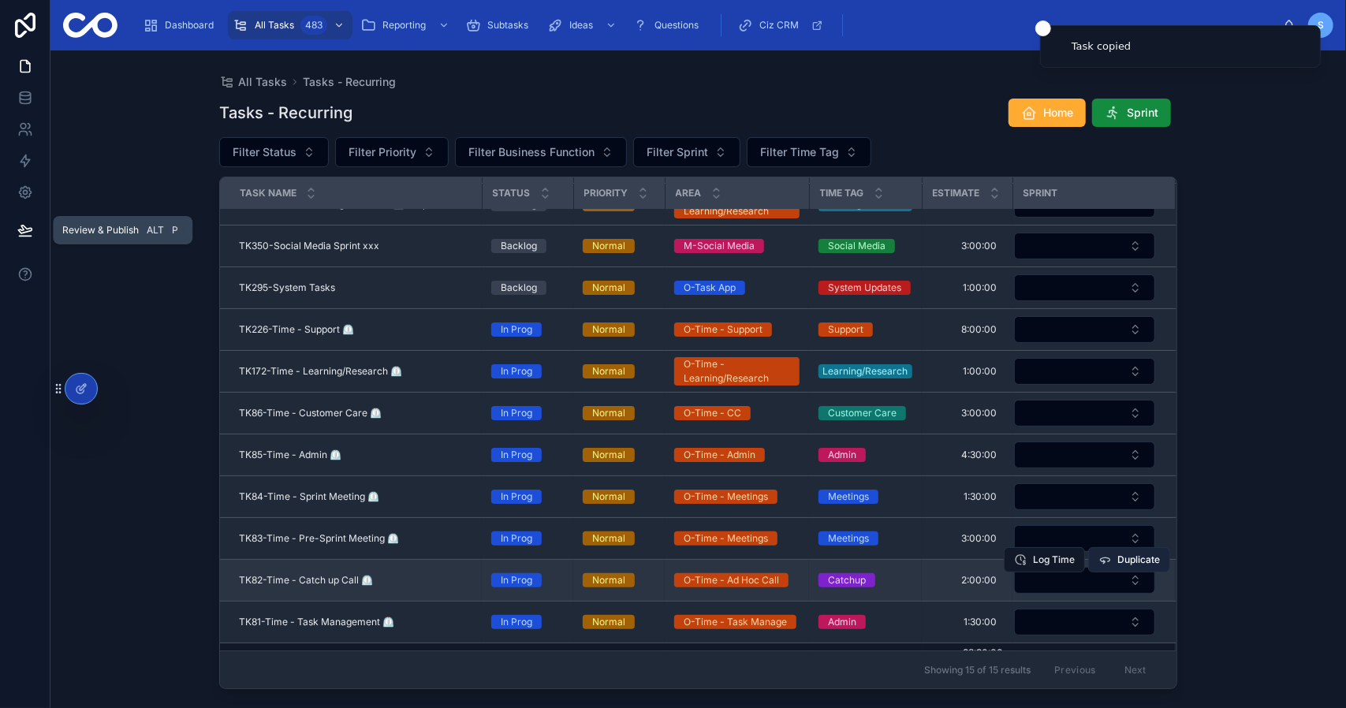
click at [1117, 553] on span "Duplicate" at bounding box center [1138, 559] width 43 height 13
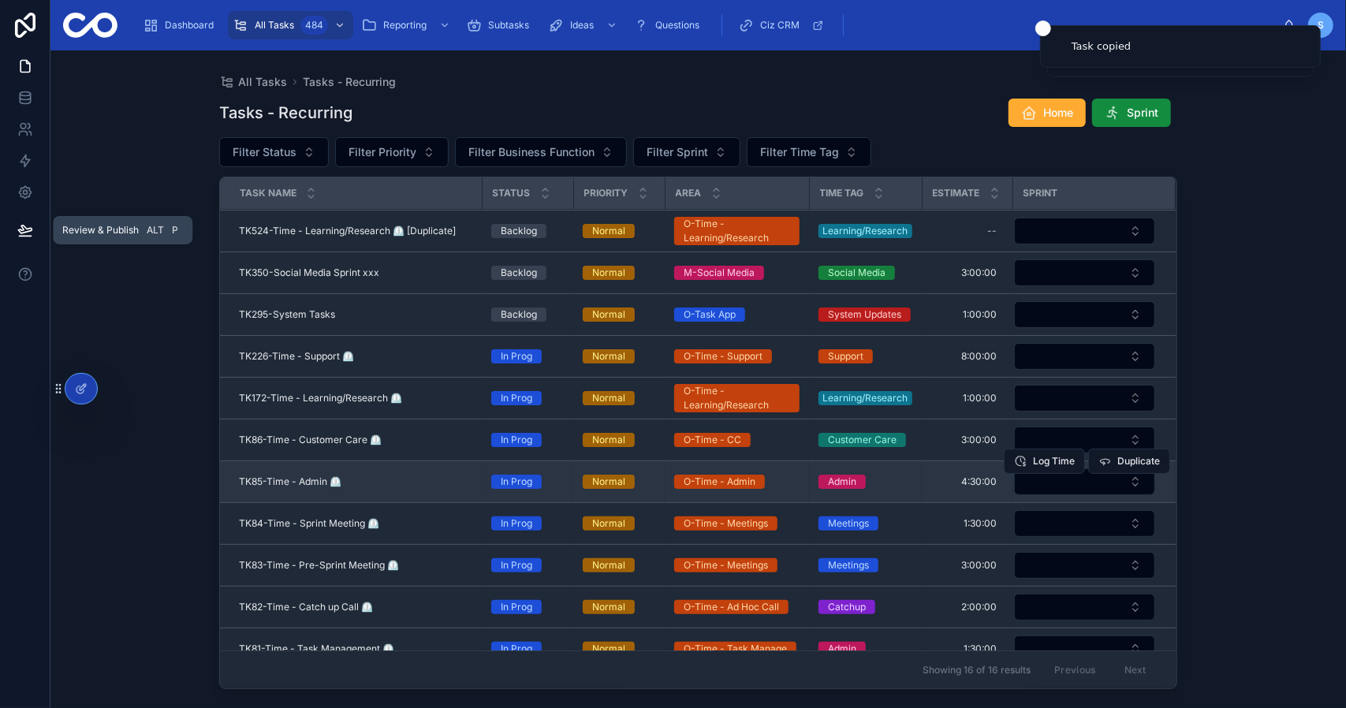
scroll to position [234, 0]
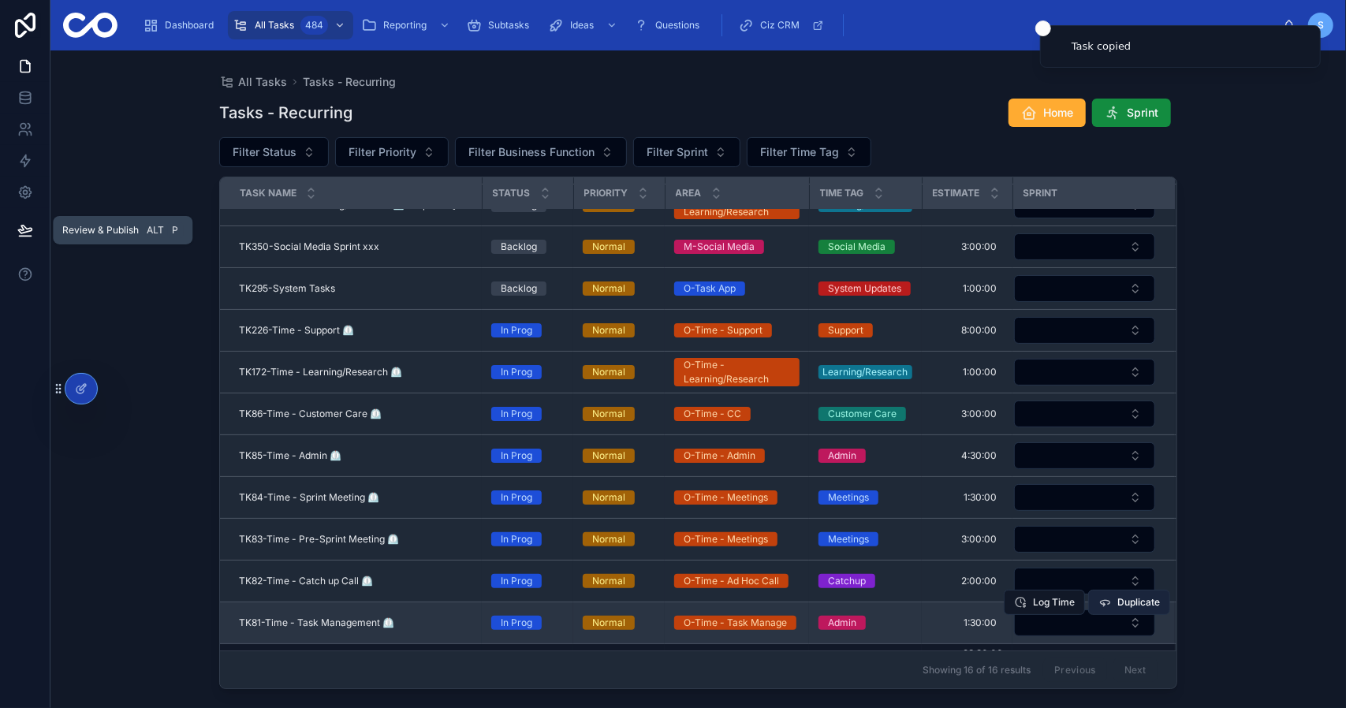
click at [1124, 596] on span "Duplicate" at bounding box center [1138, 602] width 43 height 13
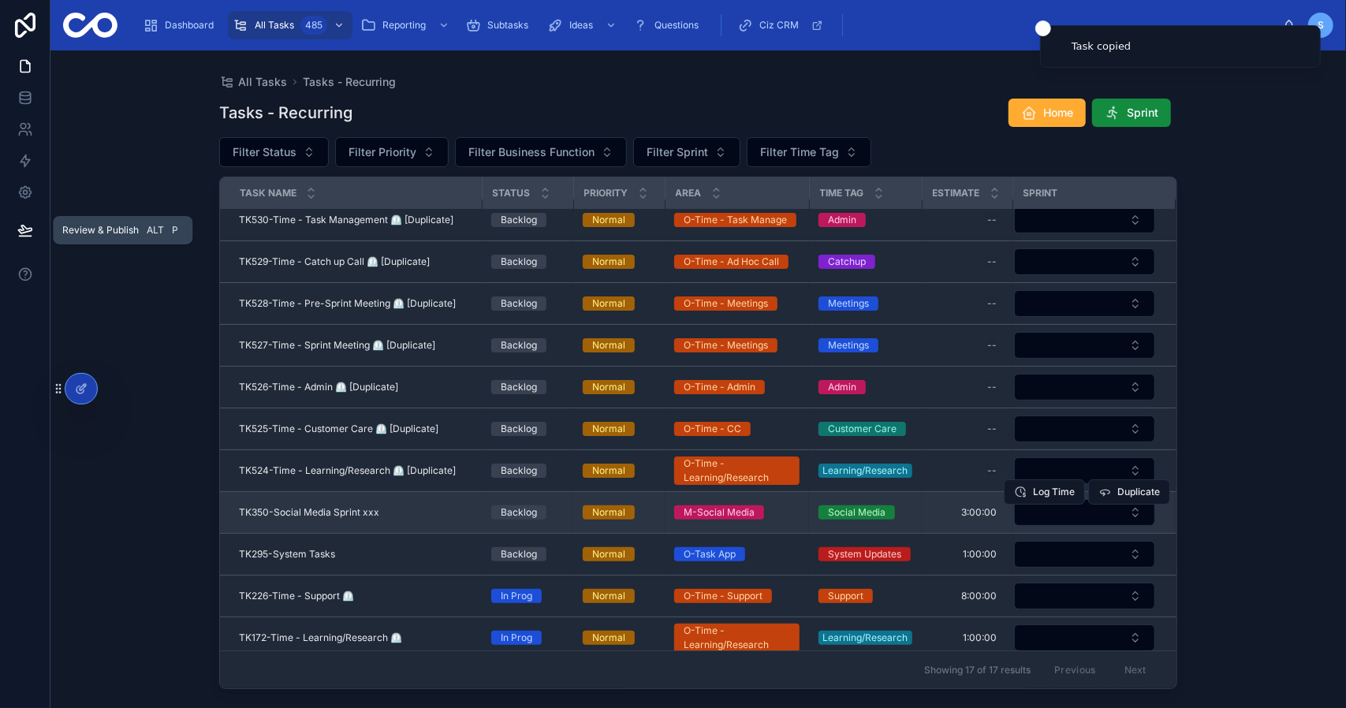
scroll to position [0, 0]
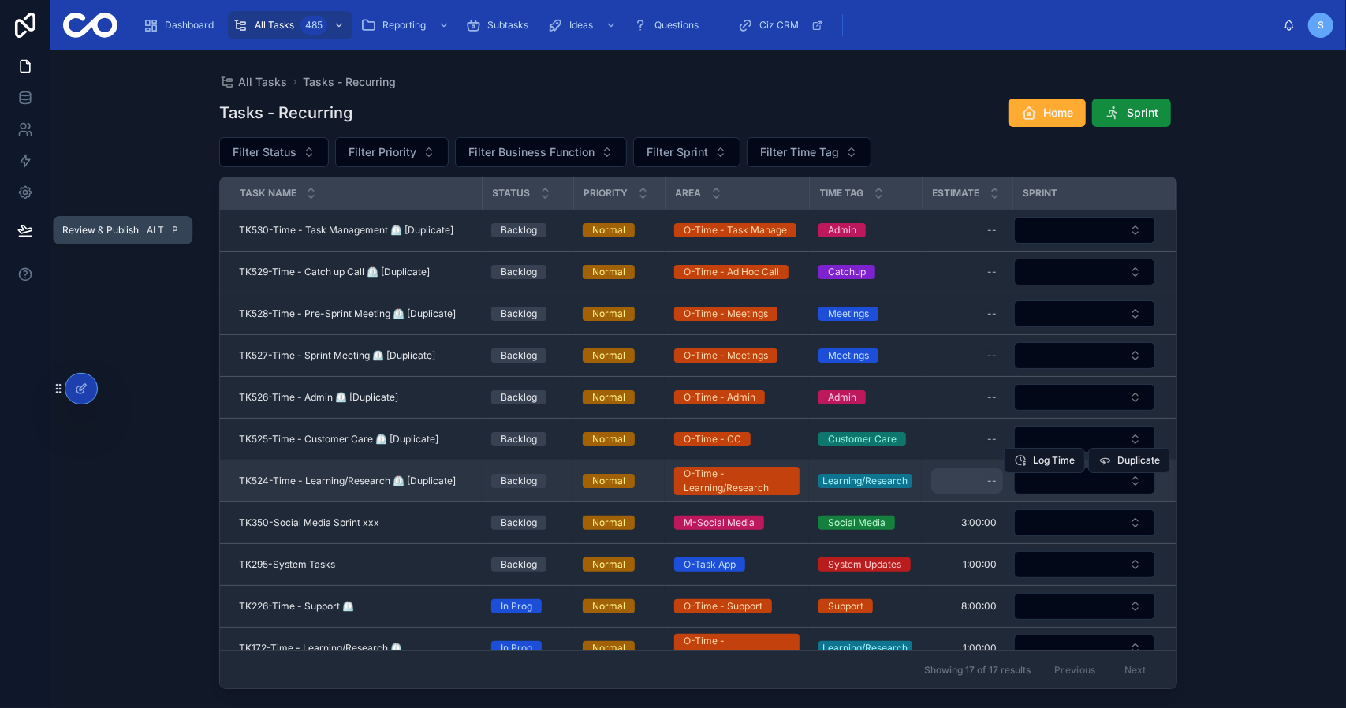
click at [972, 475] on div "--" at bounding box center [967, 480] width 72 height 25
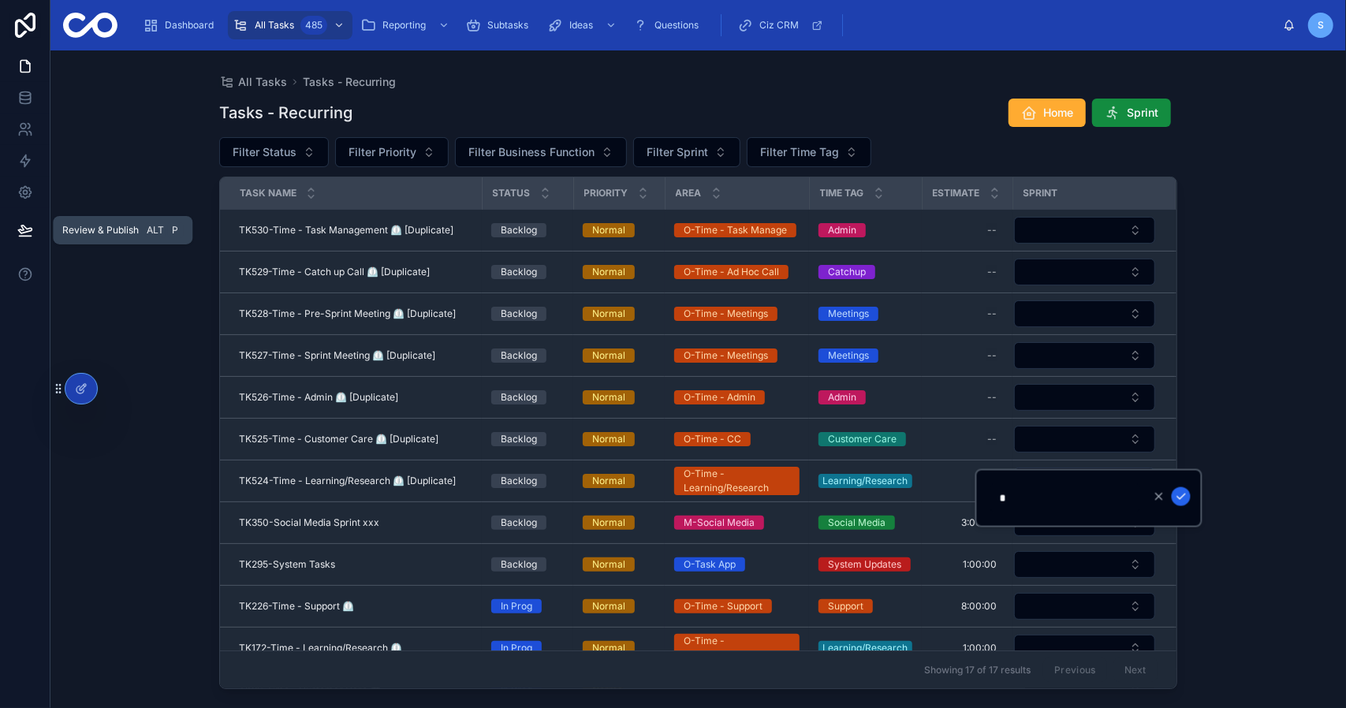
type input "*******"
click at [1185, 501] on icon "submit" at bounding box center [1181, 496] width 13 height 13
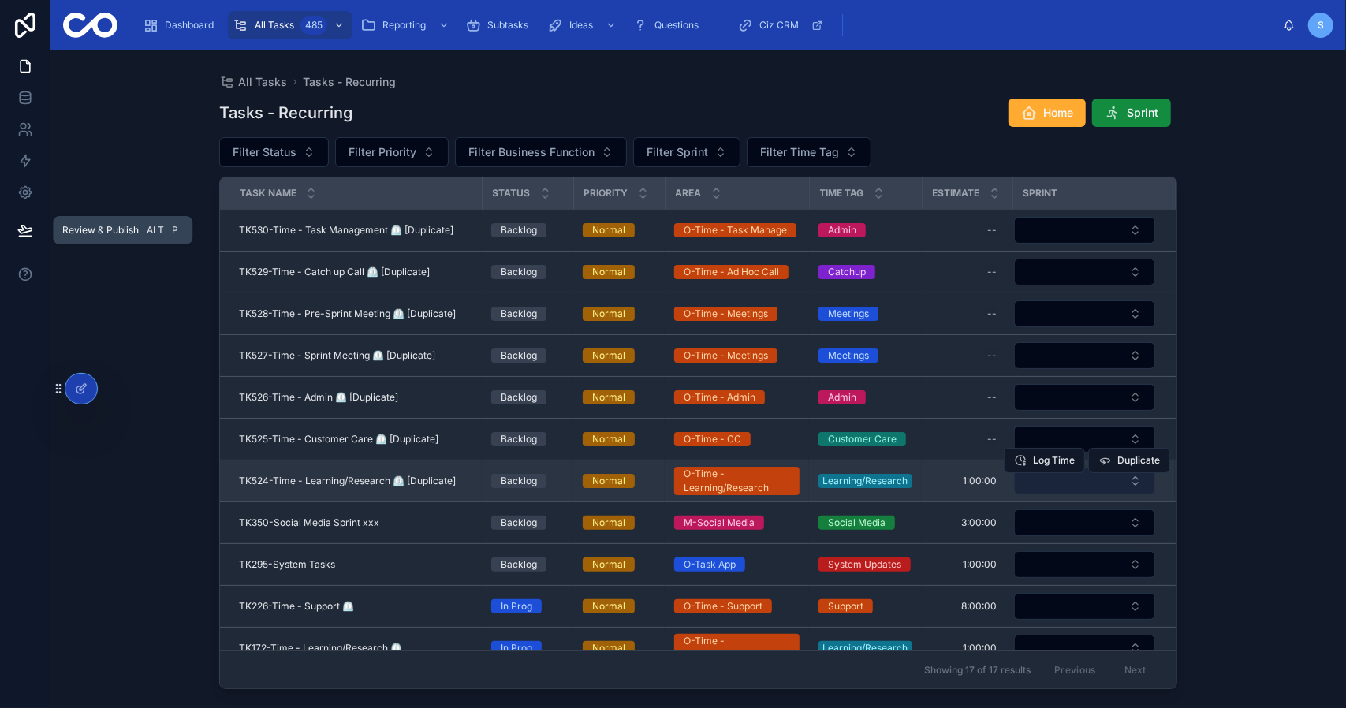
click at [1085, 475] on button "Select Button" at bounding box center [1084, 481] width 141 height 27
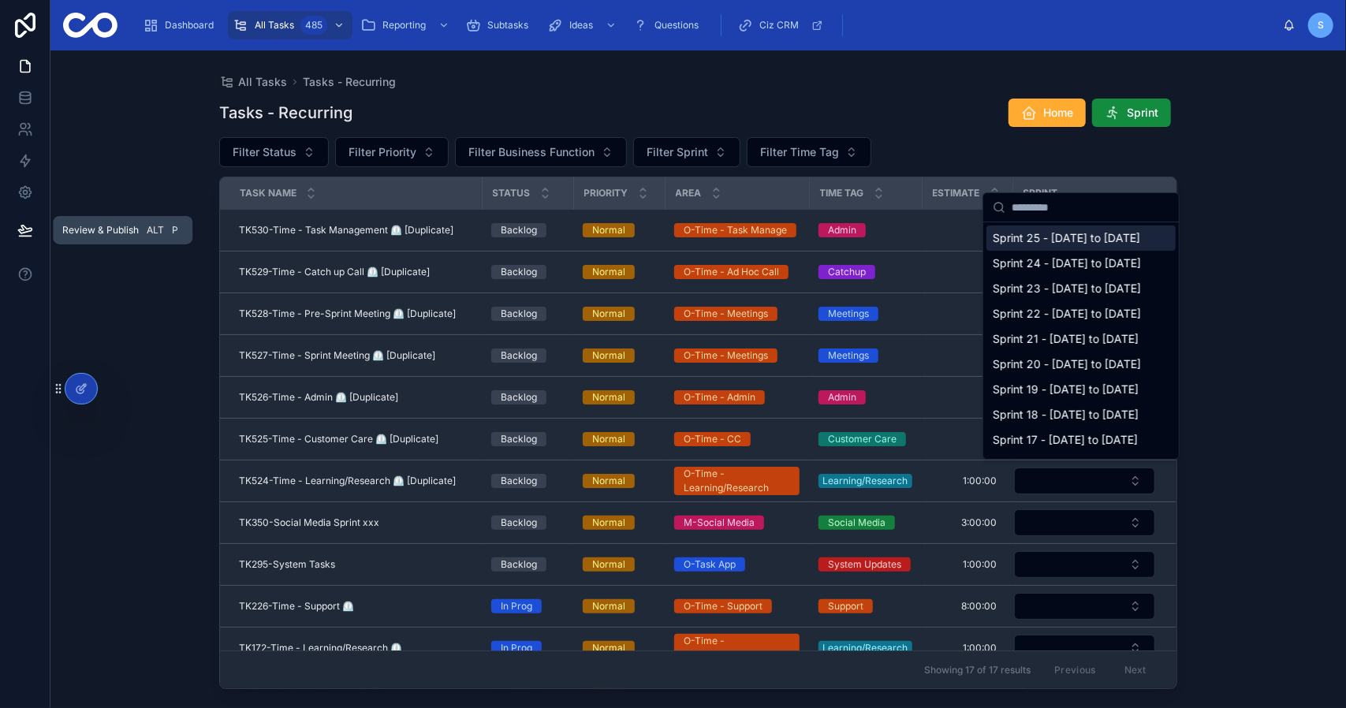
click at [1075, 246] on span "Sprint 25 - [DATE] to [DATE]" at bounding box center [1066, 238] width 147 height 16
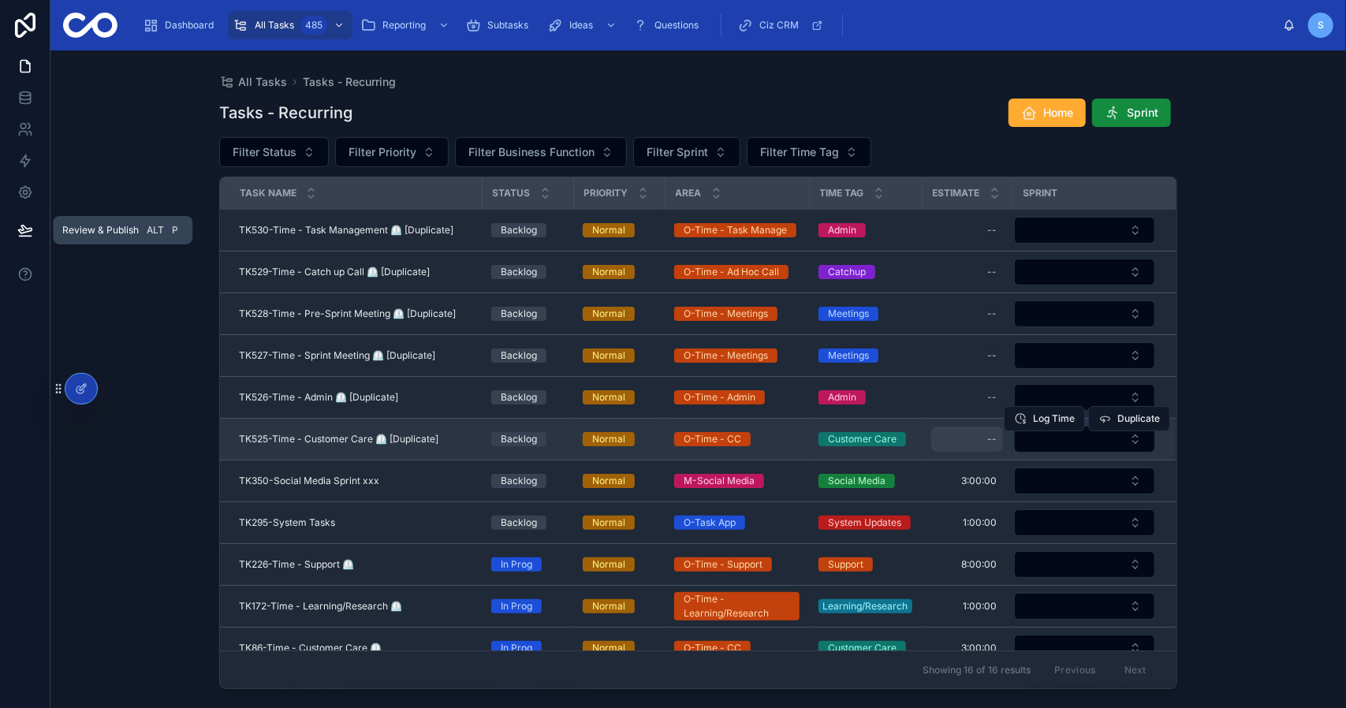
click at [984, 433] on div "--" at bounding box center [967, 439] width 72 height 25
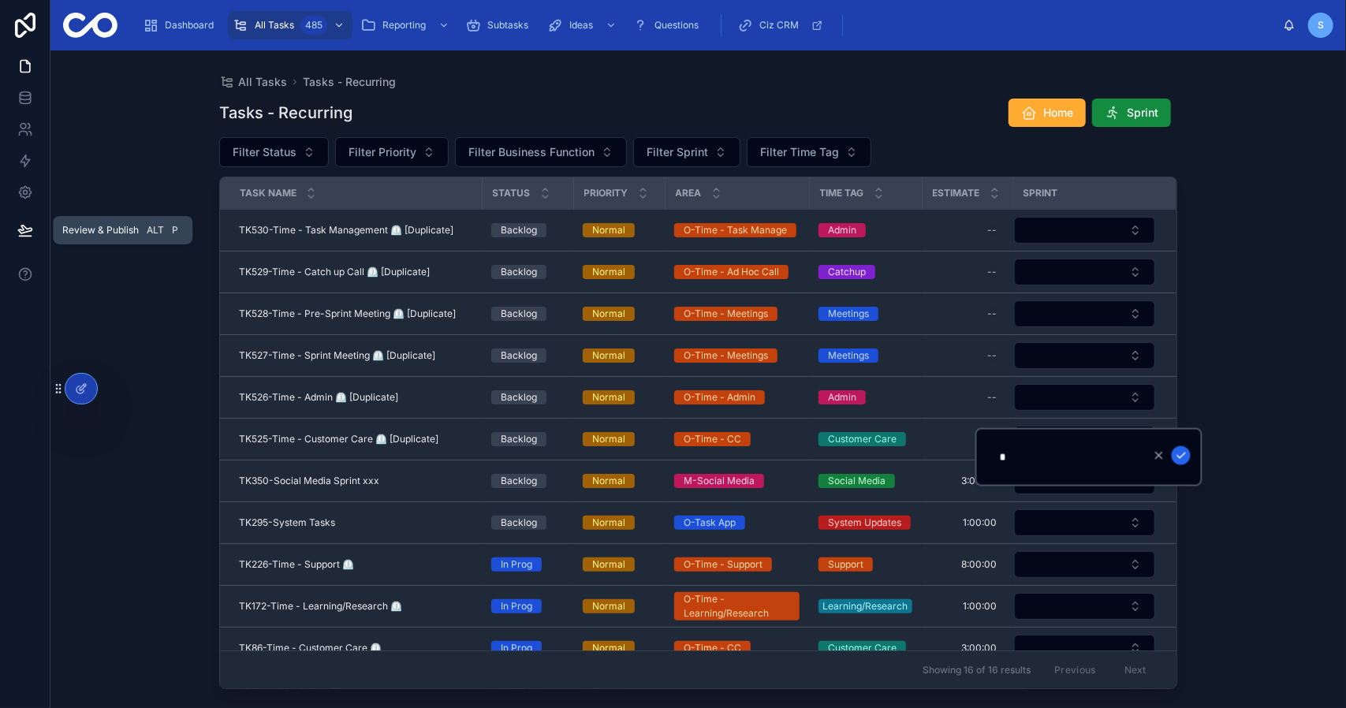
type input "*******"
click at [1187, 458] on button "submit" at bounding box center [1181, 455] width 19 height 19
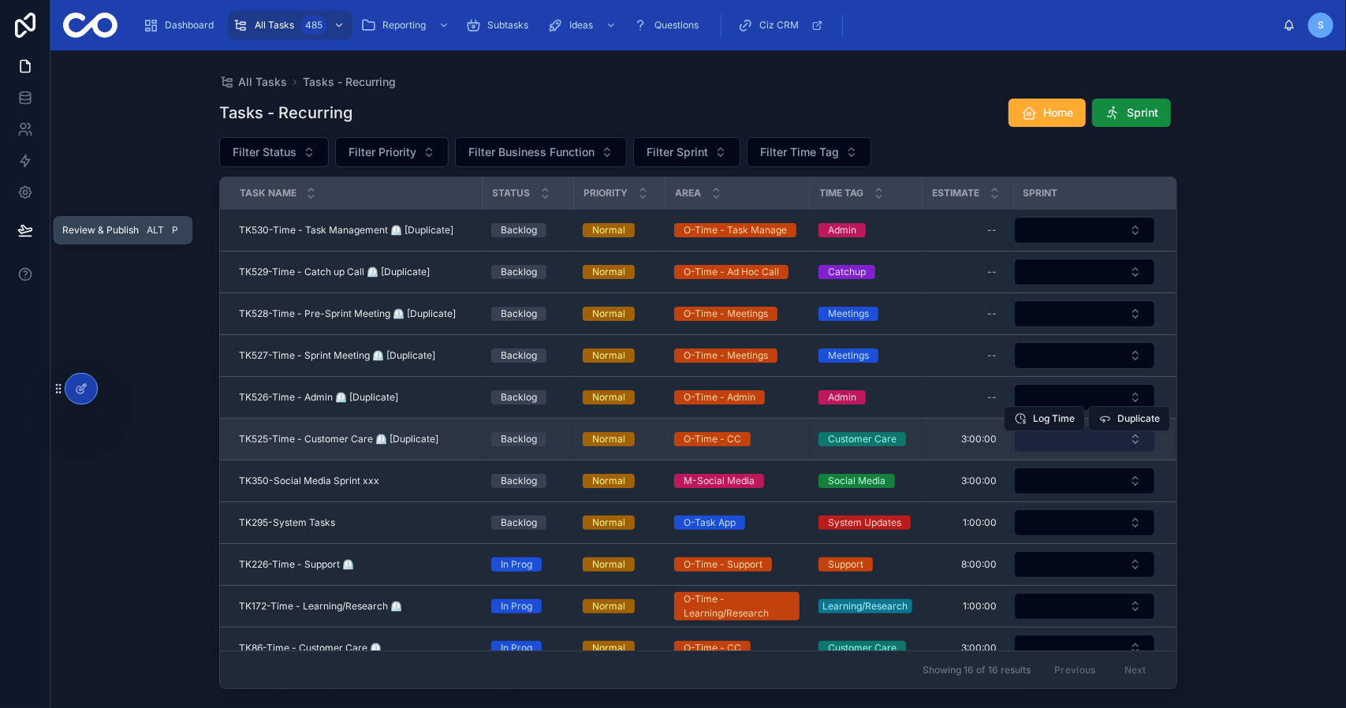
click at [1085, 436] on button "Select Button" at bounding box center [1084, 439] width 141 height 27
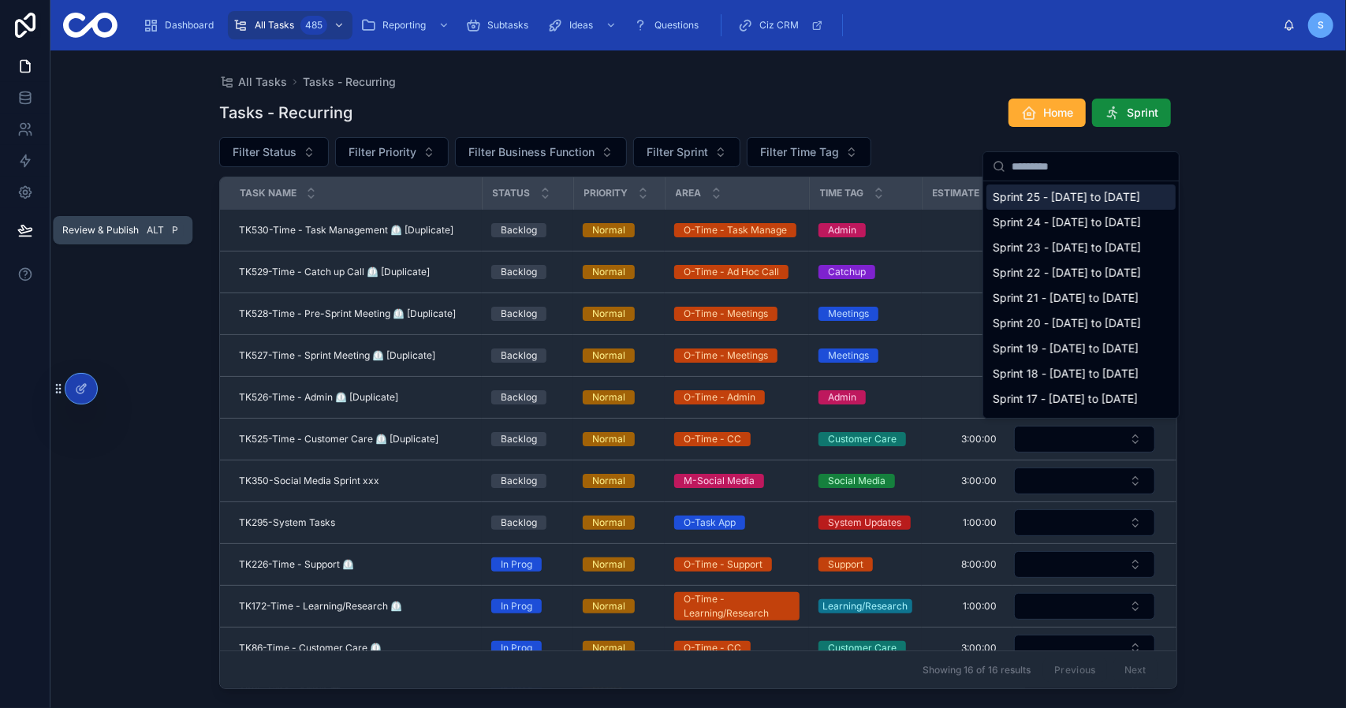
click at [1060, 205] on span "Sprint 25 - [DATE] to [DATE]" at bounding box center [1066, 197] width 147 height 16
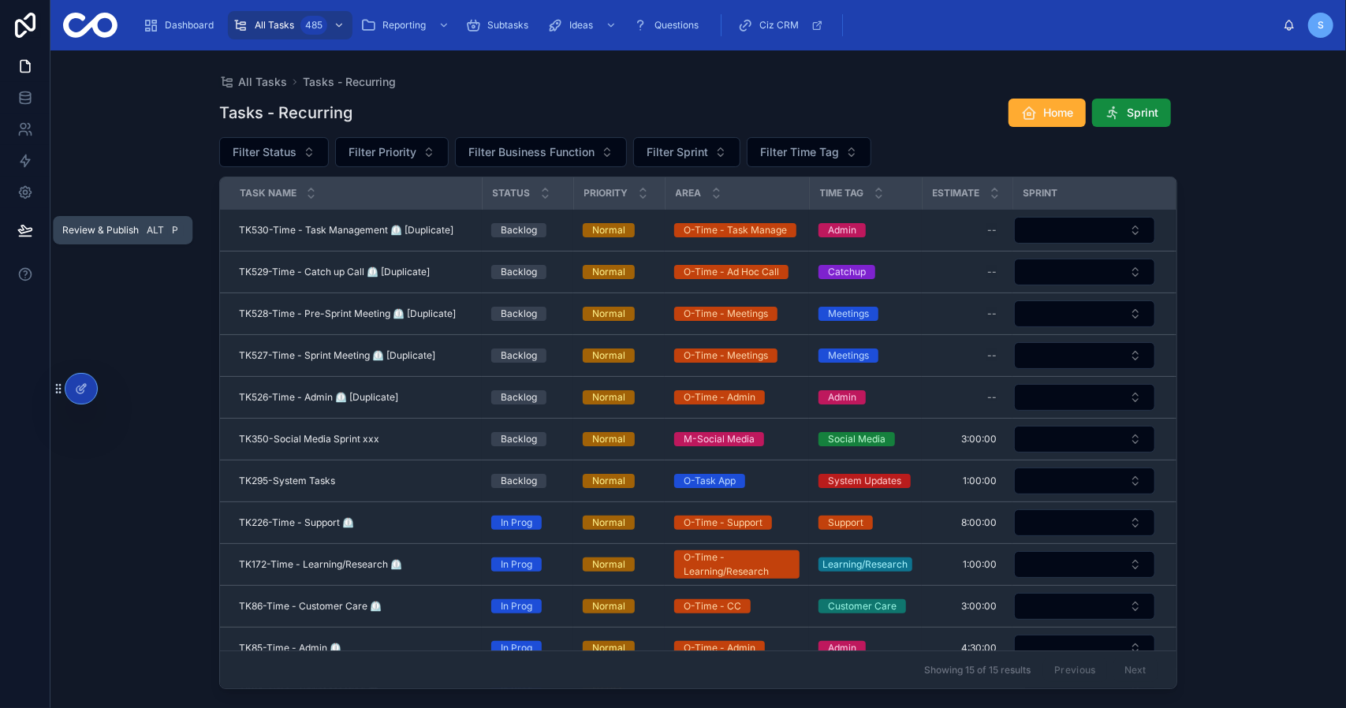
click at [1219, 337] on div "All Tasks Tasks - Recurring Tasks - Recurring Home Sprint Filter Status Filter …" at bounding box center [697, 379] width 1295 height 658
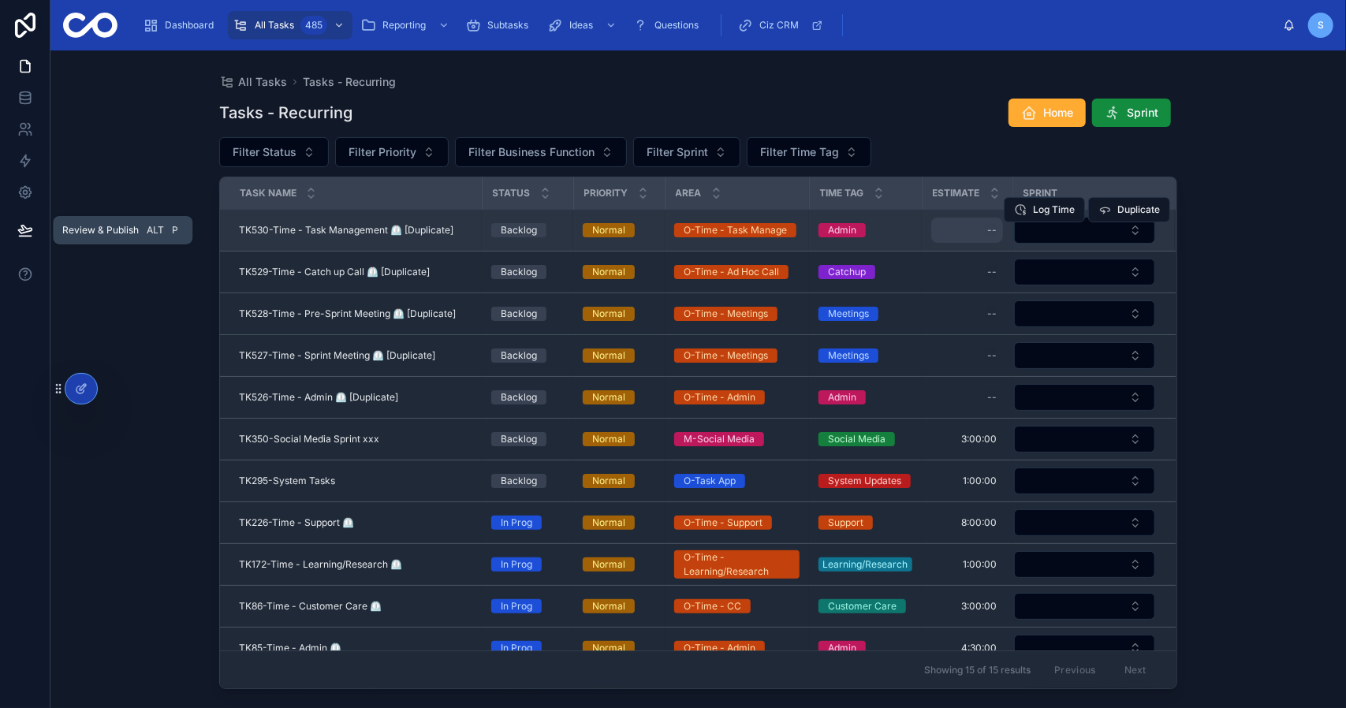
click at [946, 233] on div "--" at bounding box center [967, 230] width 72 height 25
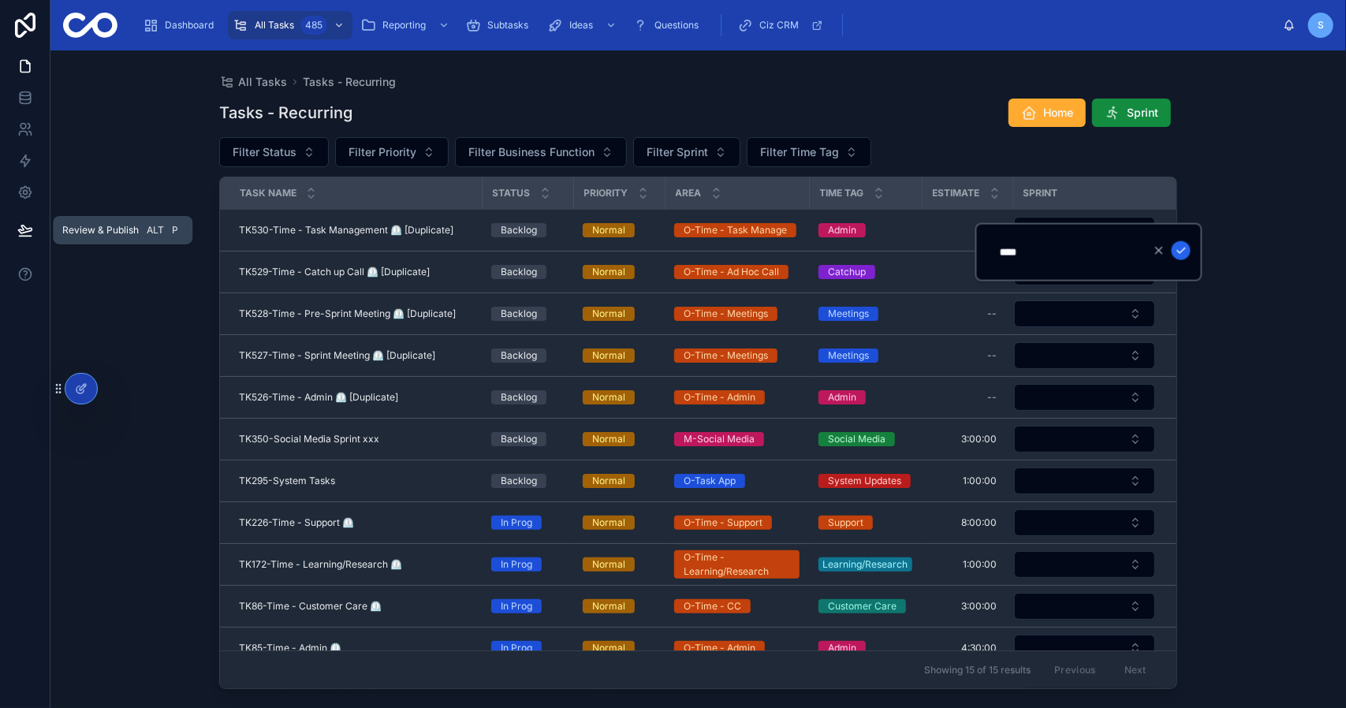
type input "*******"
click at [1182, 244] on icon "submit" at bounding box center [1181, 250] width 13 height 13
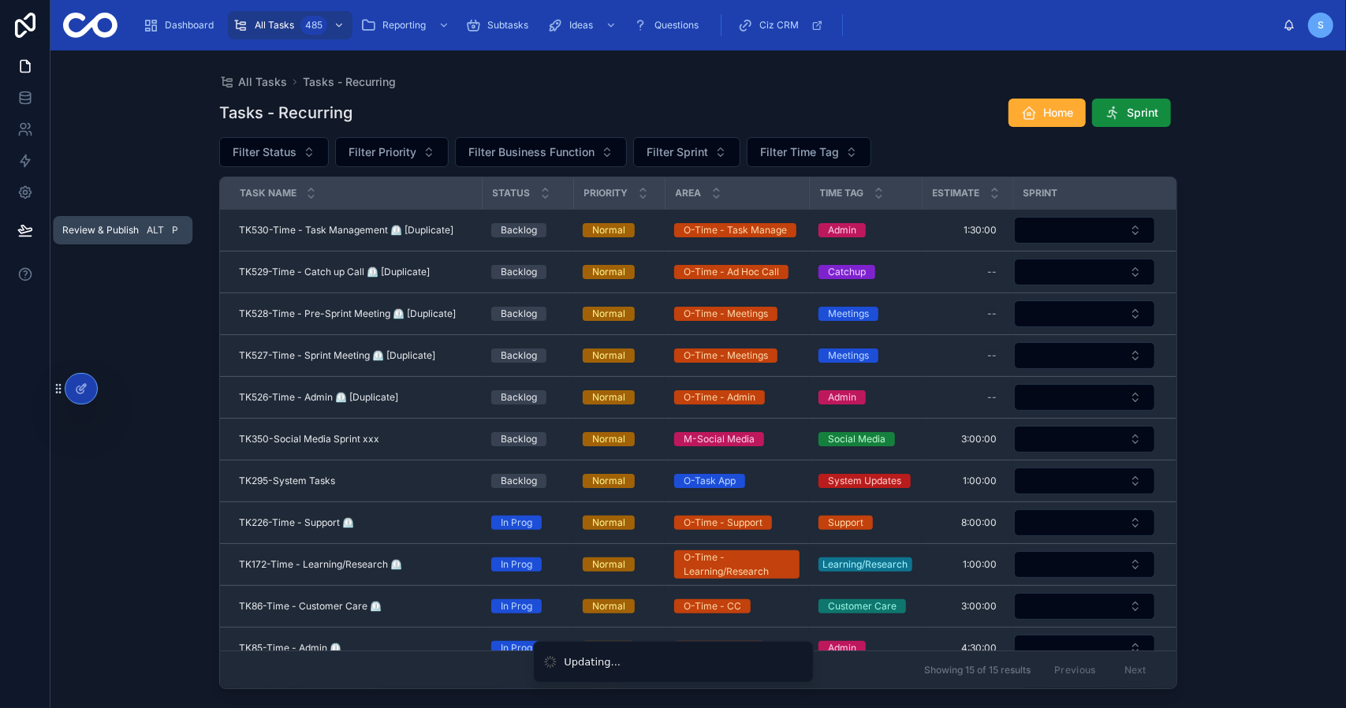
click at [1247, 198] on div "All Tasks Tasks - Recurring Tasks - Recurring Home Sprint Filter Status Filter …" at bounding box center [697, 379] width 1295 height 658
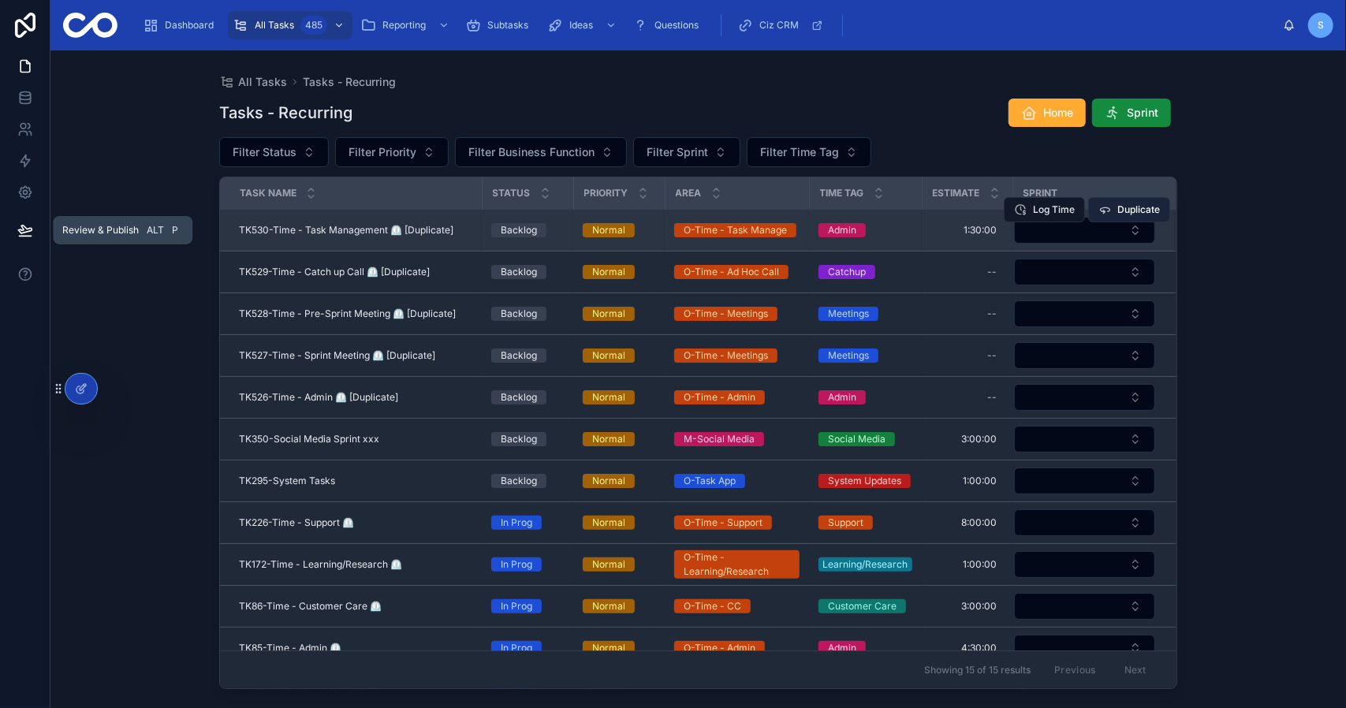
click at [1109, 221] on button "Duplicate" at bounding box center [1129, 209] width 82 height 25
click at [1116, 233] on button "Select Button" at bounding box center [1084, 230] width 141 height 27
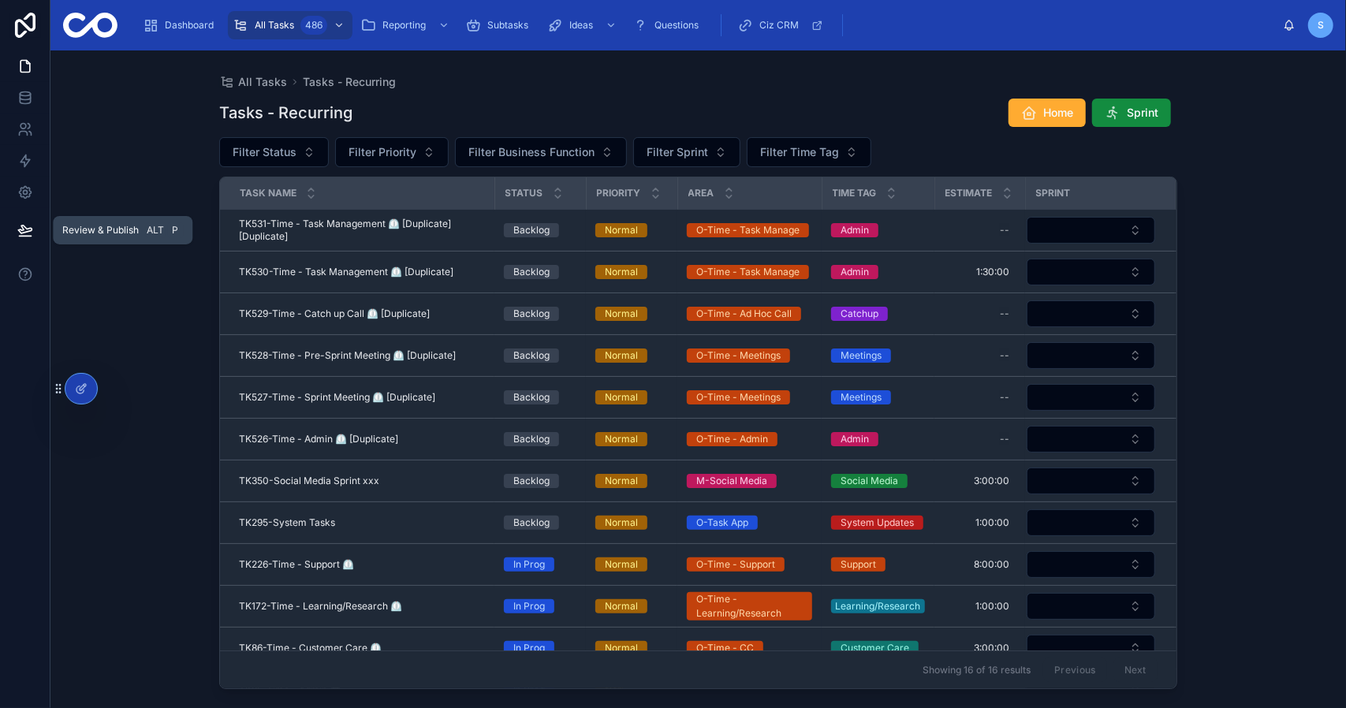
click at [1221, 205] on div "All Tasks Tasks - Recurring Tasks - Recurring Home Sprint Filter Status Filter …" at bounding box center [697, 379] width 1295 height 658
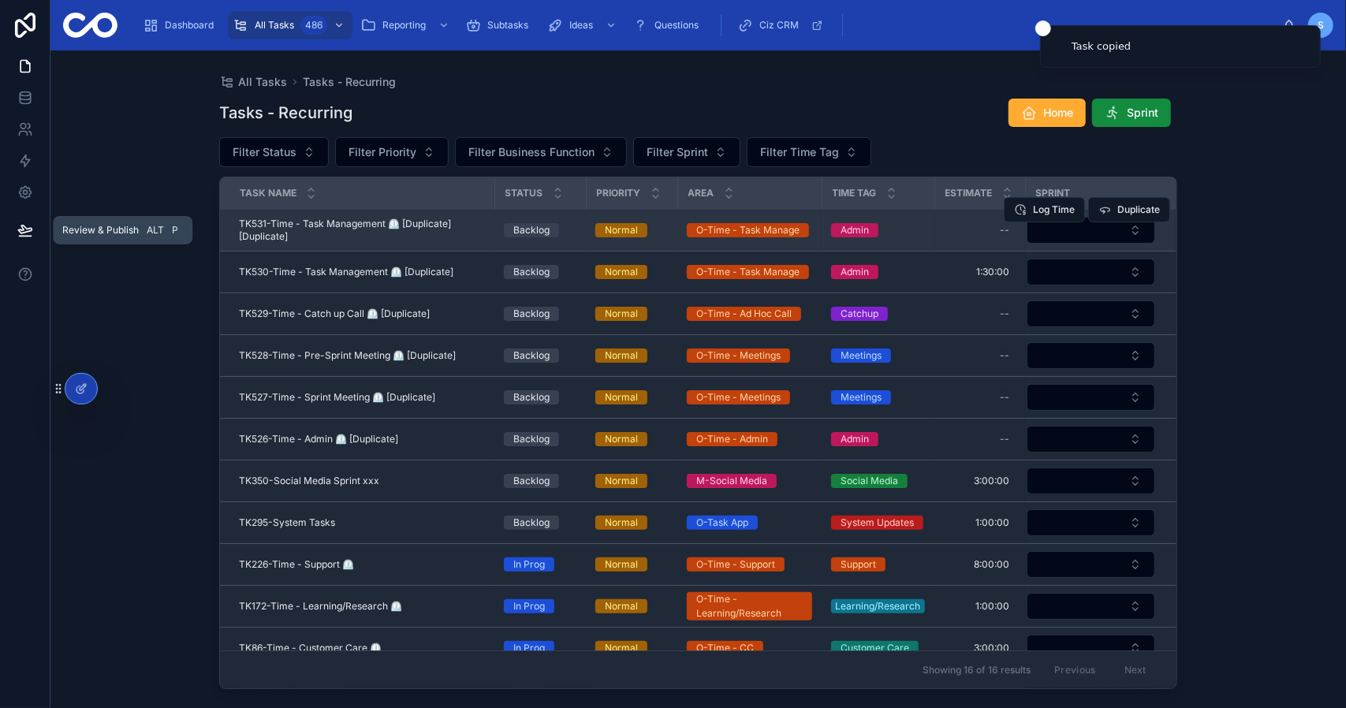
click at [313, 228] on span "TK531-Time - Task Management ⏲️ [Duplicate] [Duplicate]" at bounding box center [362, 230] width 246 height 25
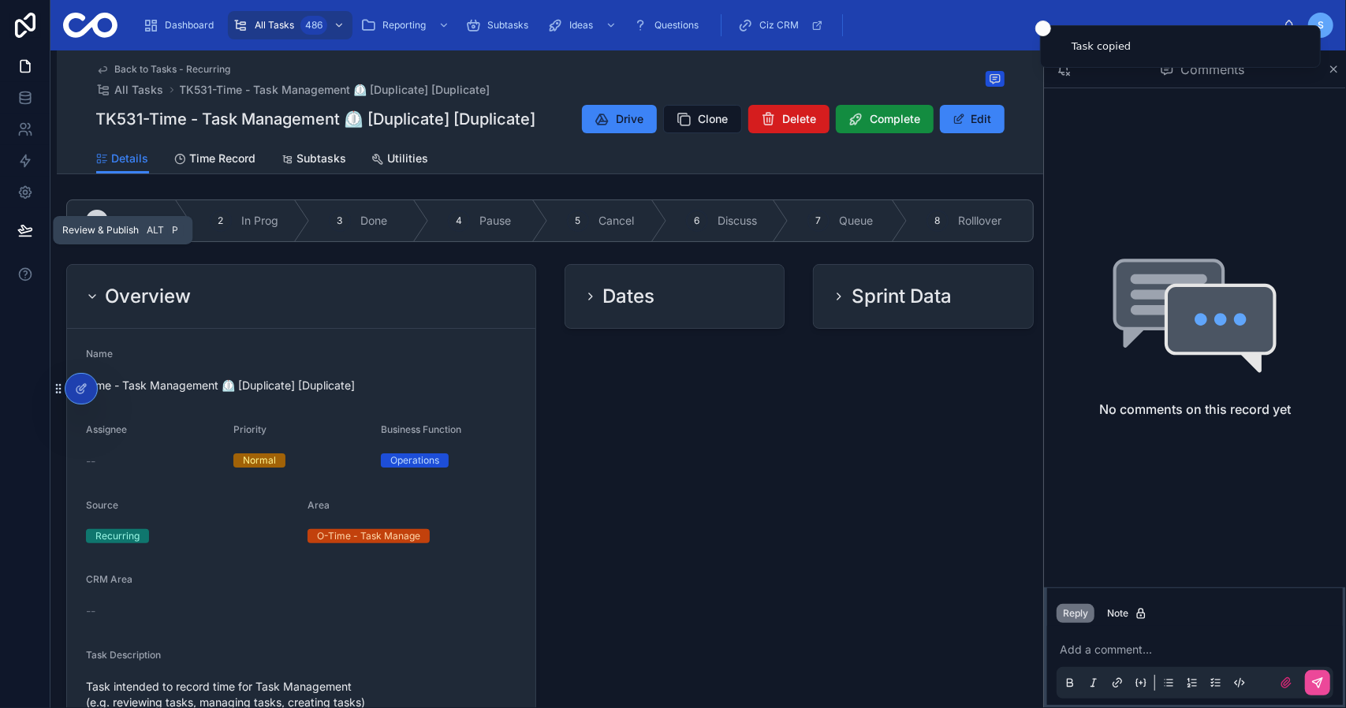
click at [795, 116] on span "Delete" at bounding box center [800, 119] width 34 height 16
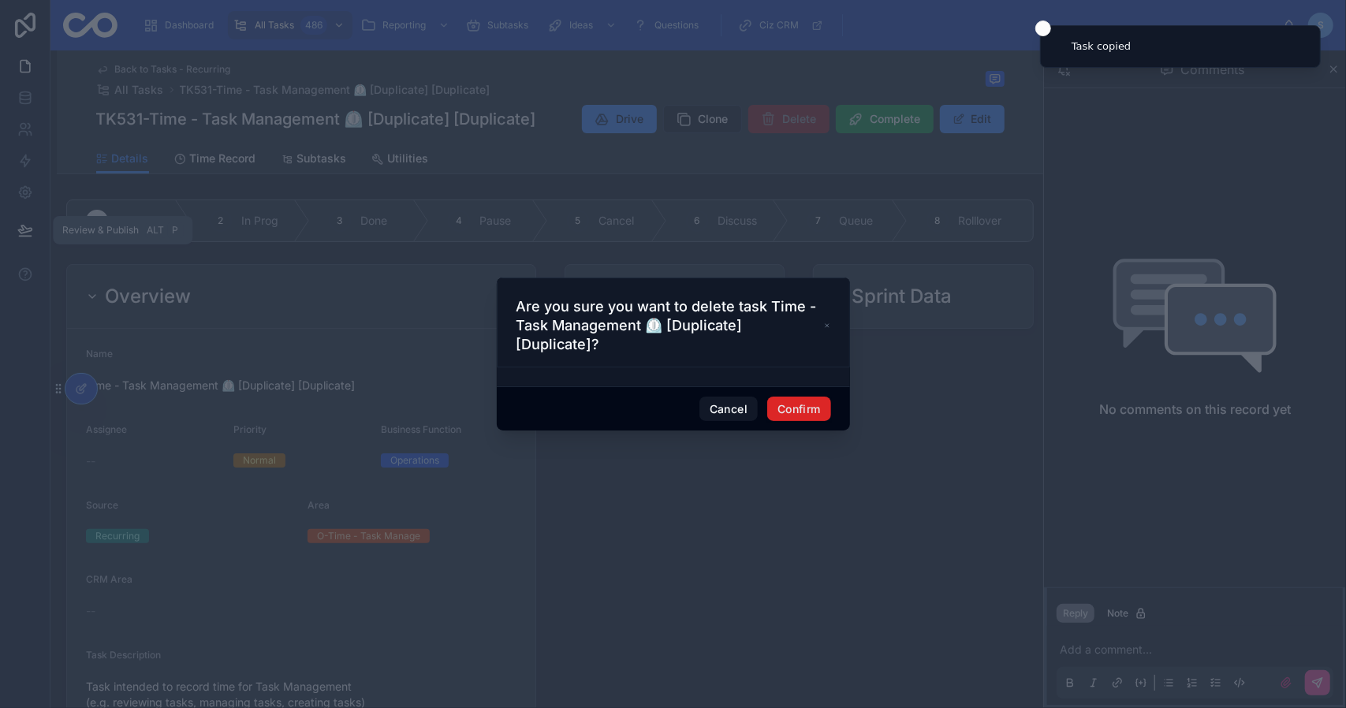
click at [799, 401] on button "Confirm" at bounding box center [798, 409] width 63 height 25
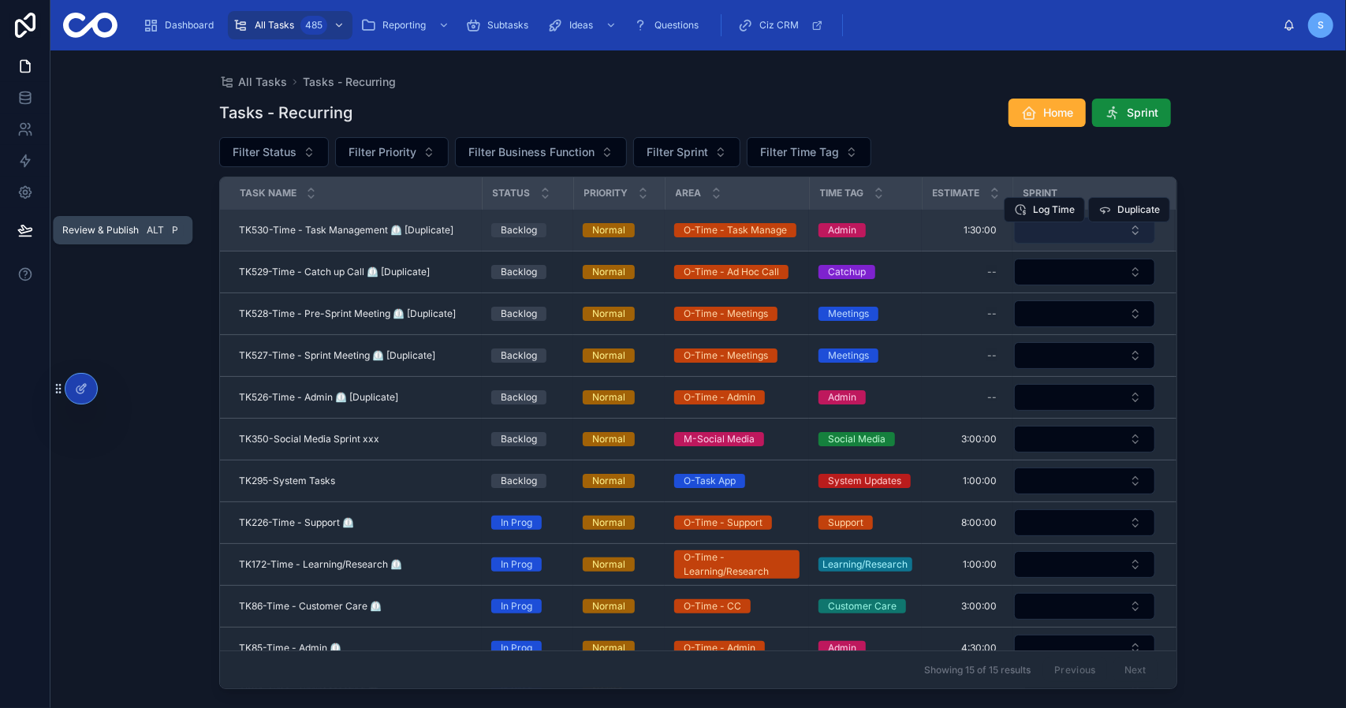
click at [1112, 237] on button "Select Button" at bounding box center [1084, 230] width 141 height 27
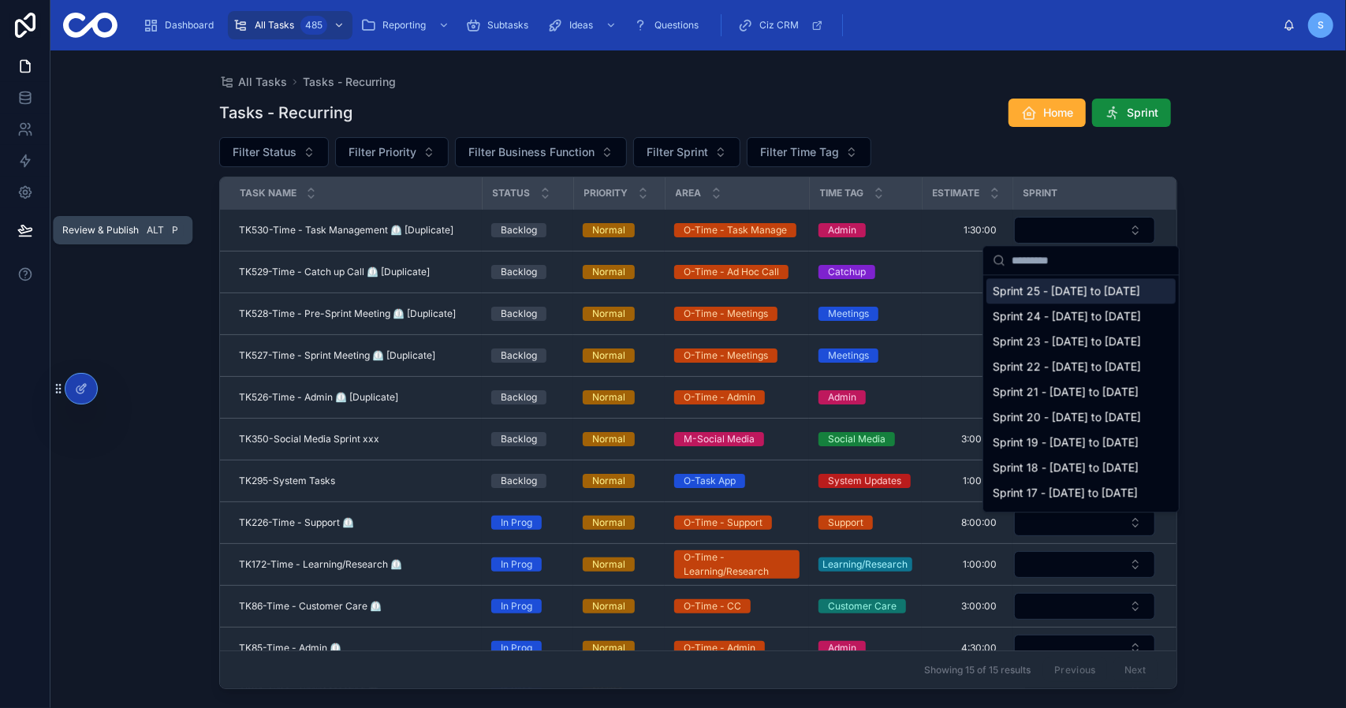
click at [1073, 296] on span "Sprint 25 - [DATE] to [DATE]" at bounding box center [1066, 291] width 147 height 16
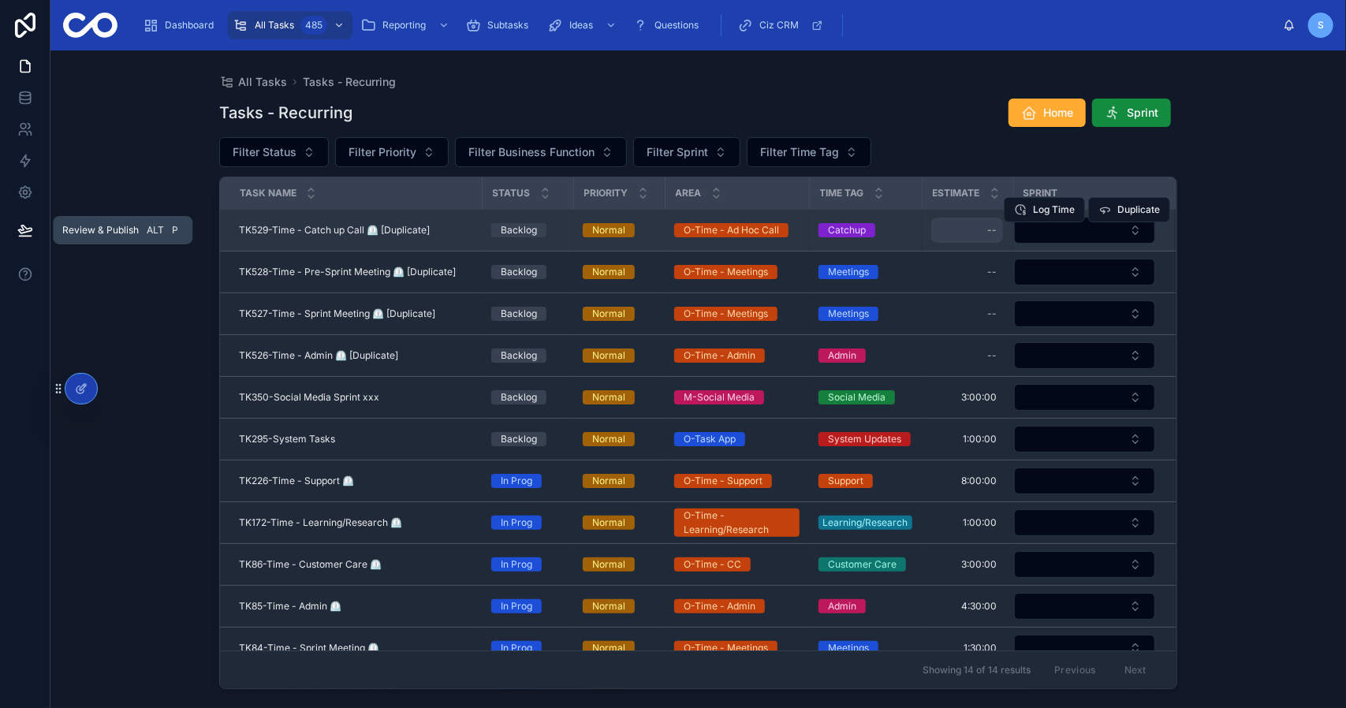
click at [951, 231] on div "--" at bounding box center [967, 230] width 72 height 25
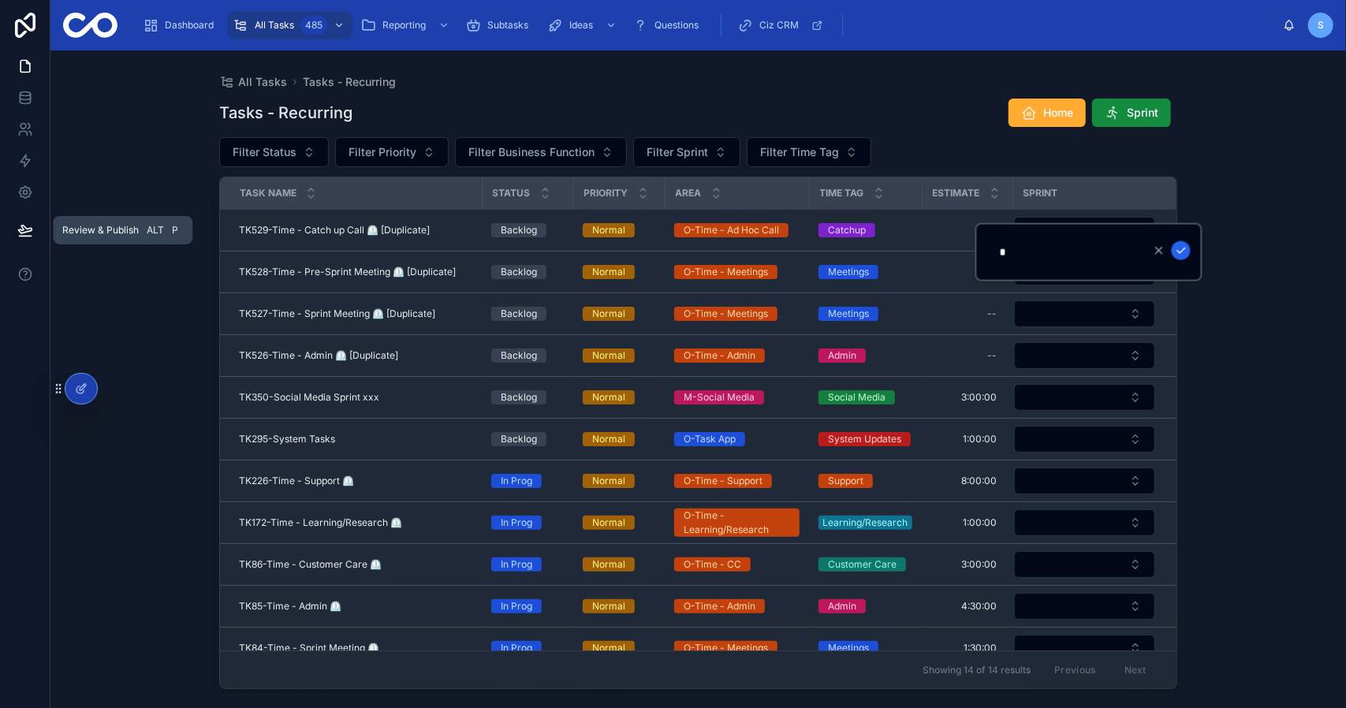
type input "*******"
click at [1177, 249] on icon "submit" at bounding box center [1181, 250] width 13 height 13
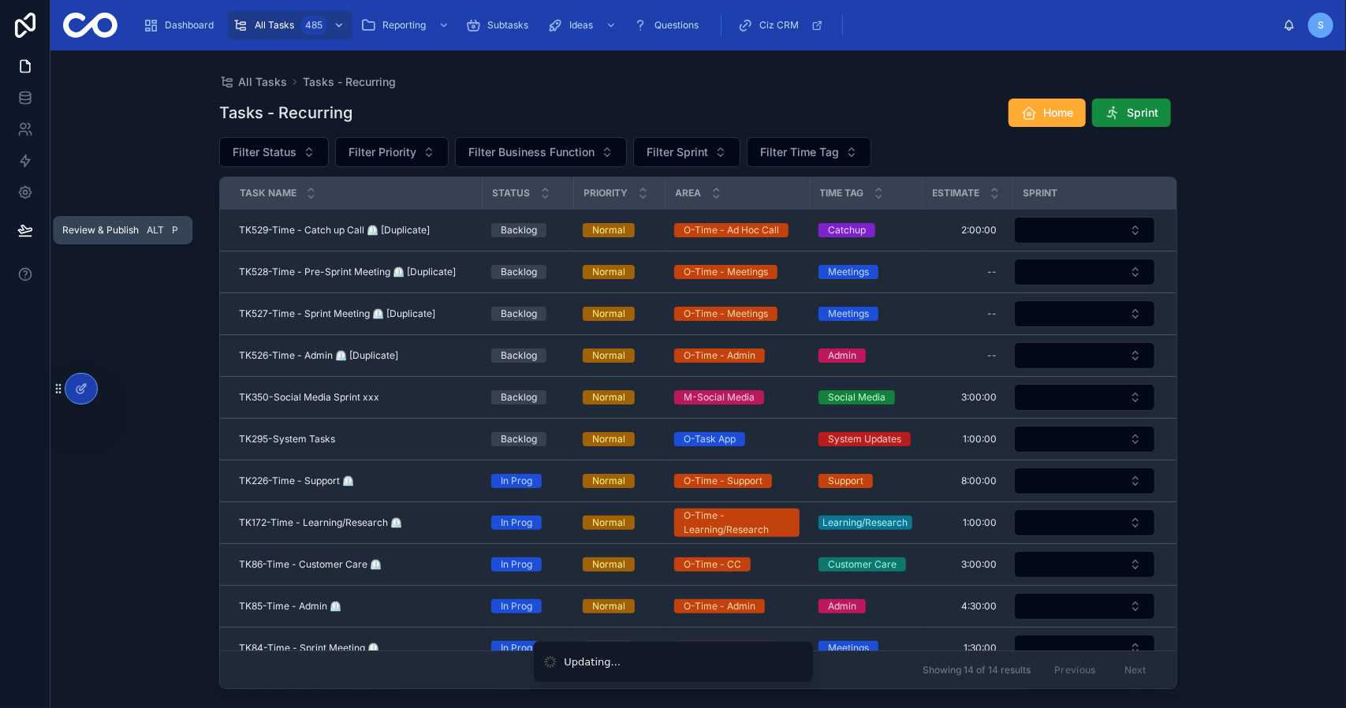
click at [1248, 178] on div "All Tasks Tasks - Recurring Tasks - Recurring Home Sprint Filter Status Filter …" at bounding box center [697, 379] width 1295 height 658
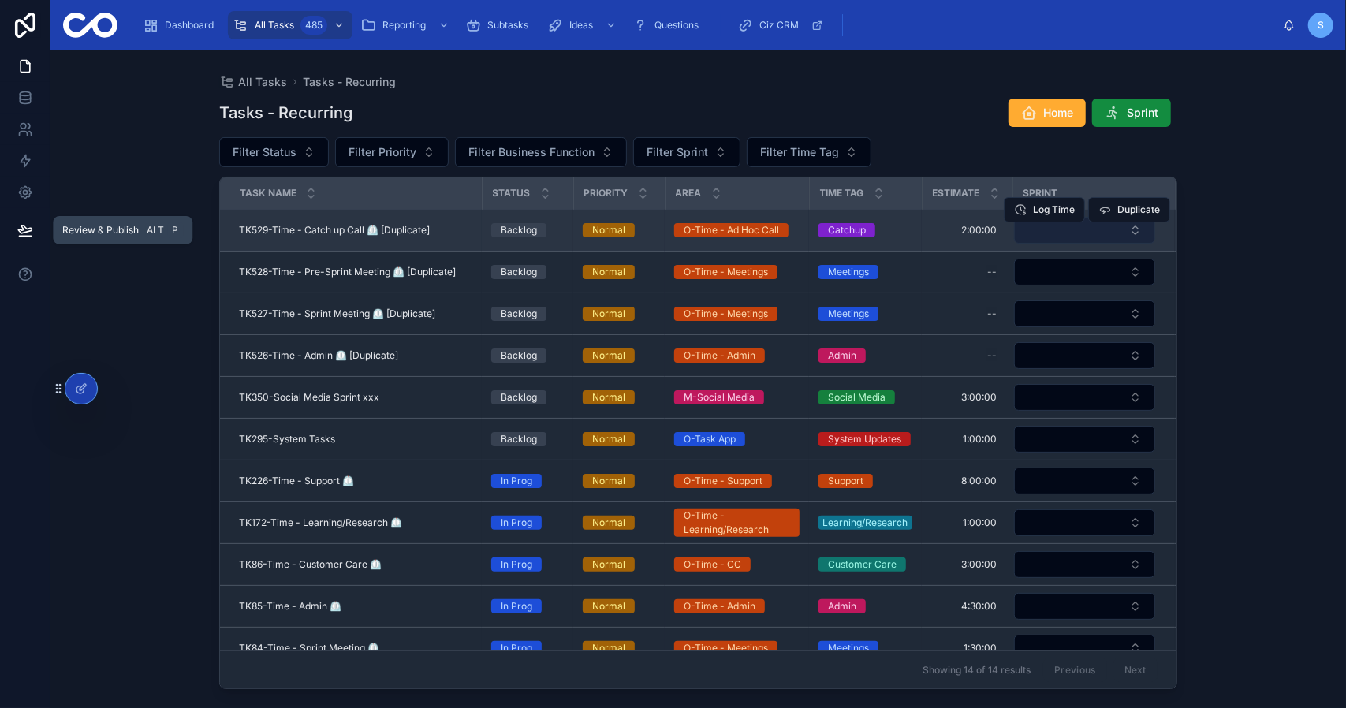
click at [1121, 230] on button "Select Button" at bounding box center [1084, 230] width 141 height 27
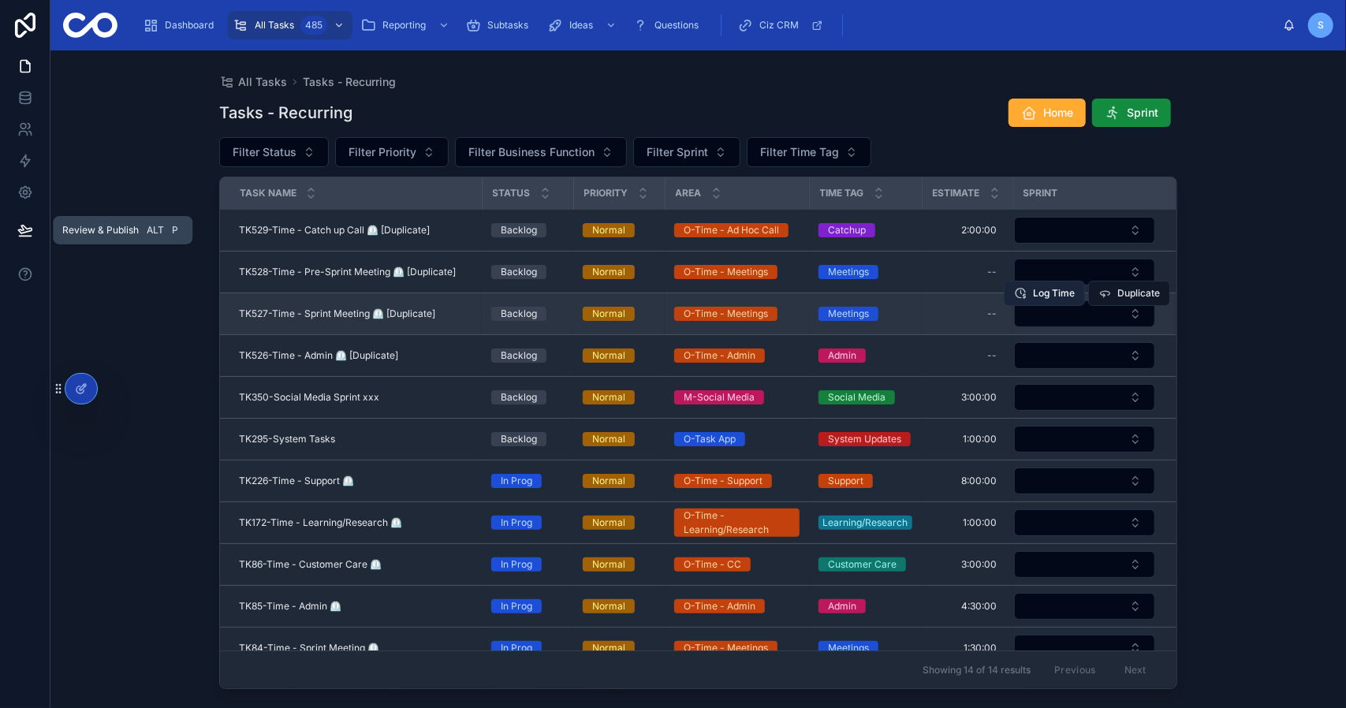
click at [1072, 295] on button "Log Time" at bounding box center [1044, 293] width 81 height 25
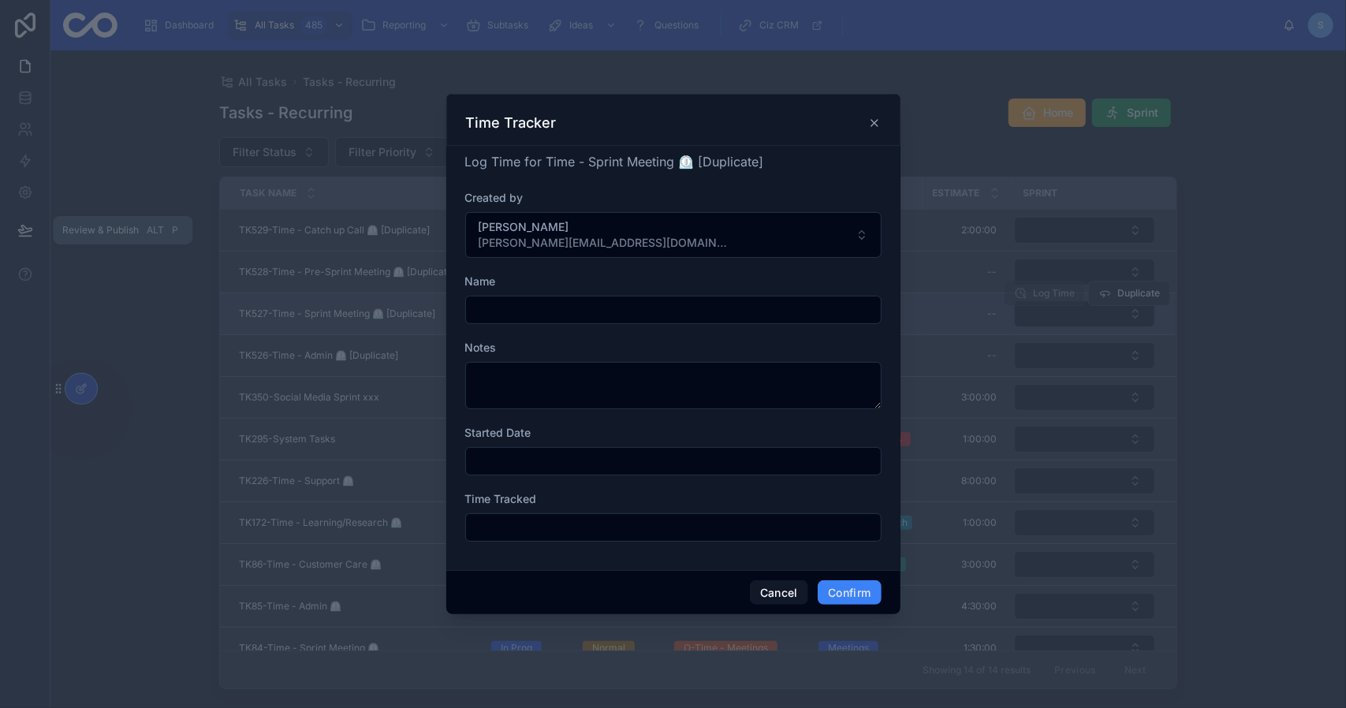
click at [877, 122] on icon at bounding box center [874, 123] width 13 height 13
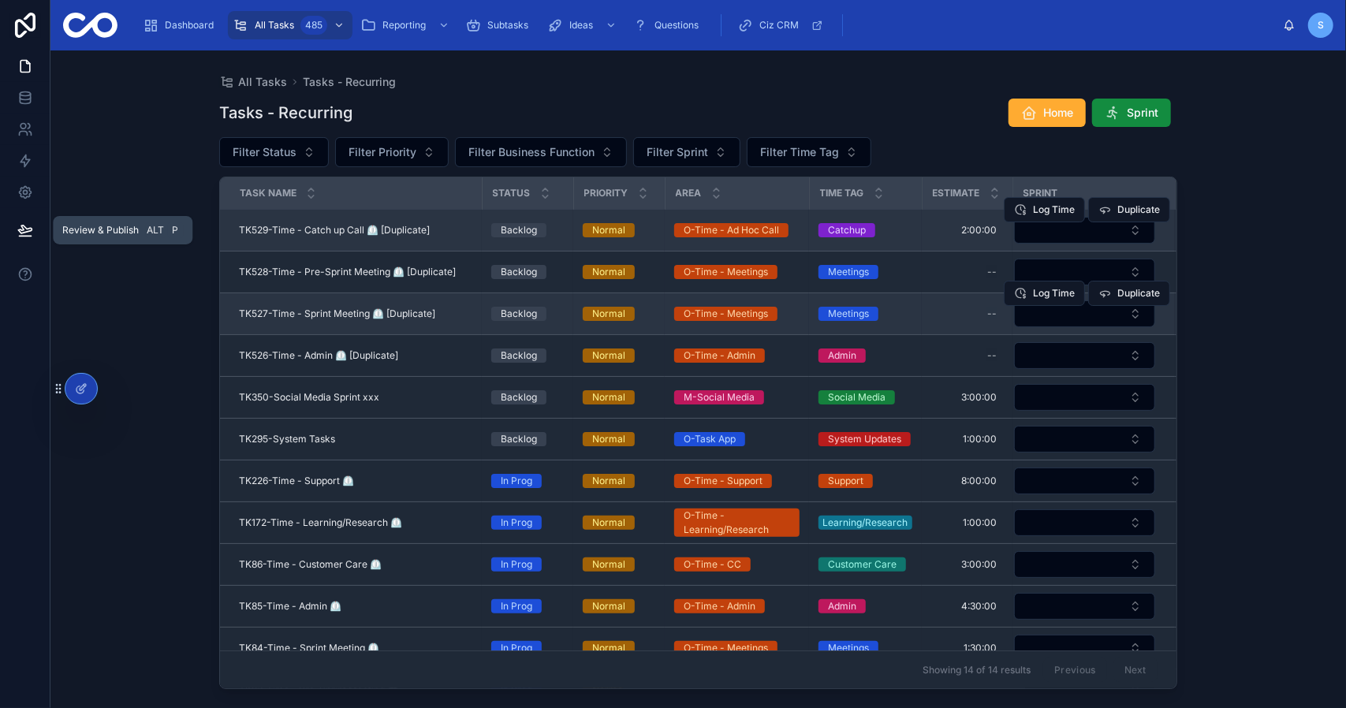
click at [1108, 228] on div "Log Time Duplicate" at bounding box center [1087, 209] width 166 height 41
click at [1108, 233] on button "Select Button" at bounding box center [1084, 230] width 141 height 27
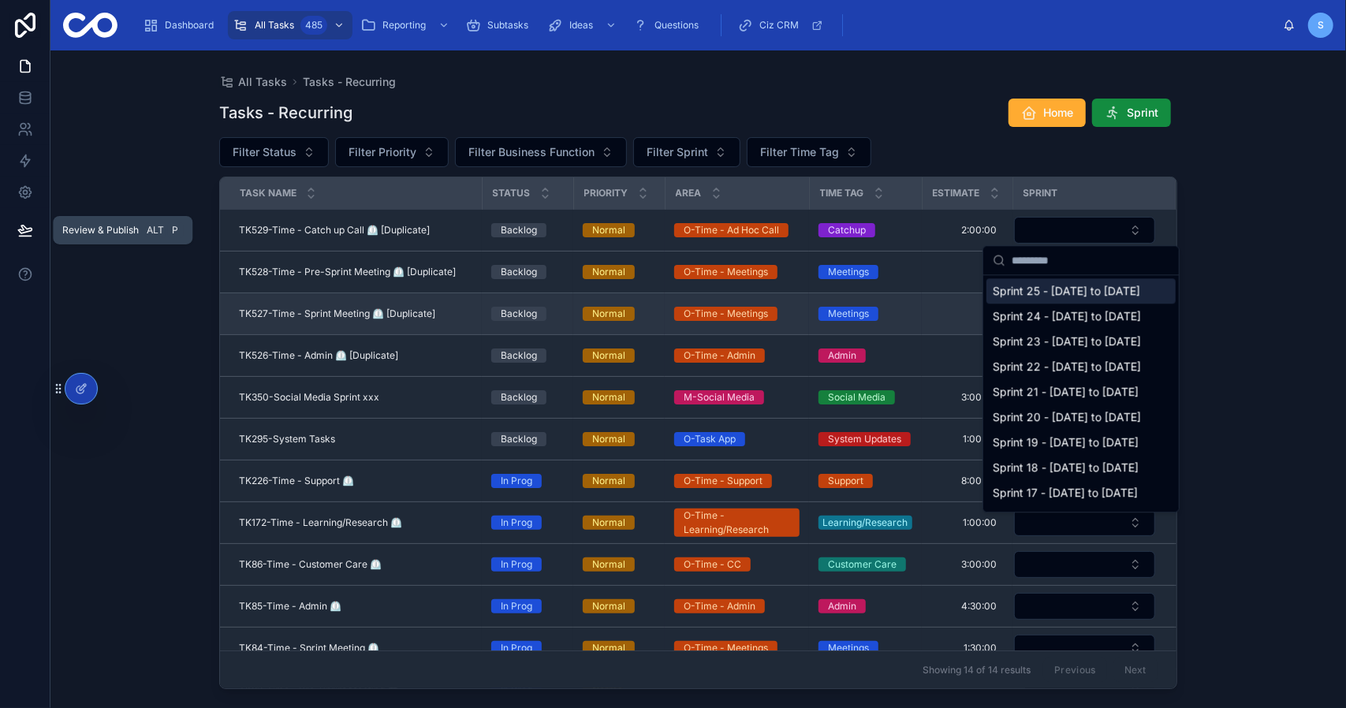
click at [1052, 299] on span "Sprint 25 - [DATE] to [DATE]" at bounding box center [1066, 291] width 147 height 16
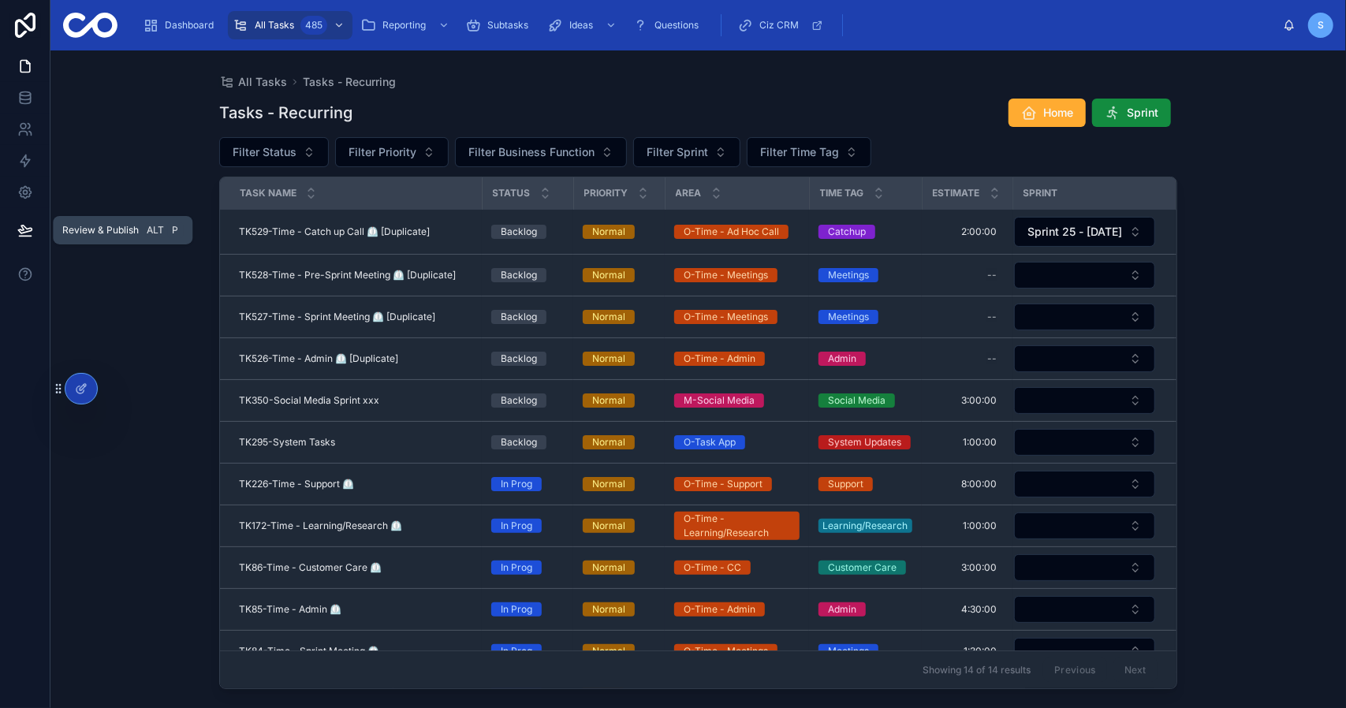
click at [1252, 192] on div "All Tasks Tasks - Recurring Tasks - Recurring Home Sprint Filter Status Filter …" at bounding box center [697, 379] width 1295 height 658
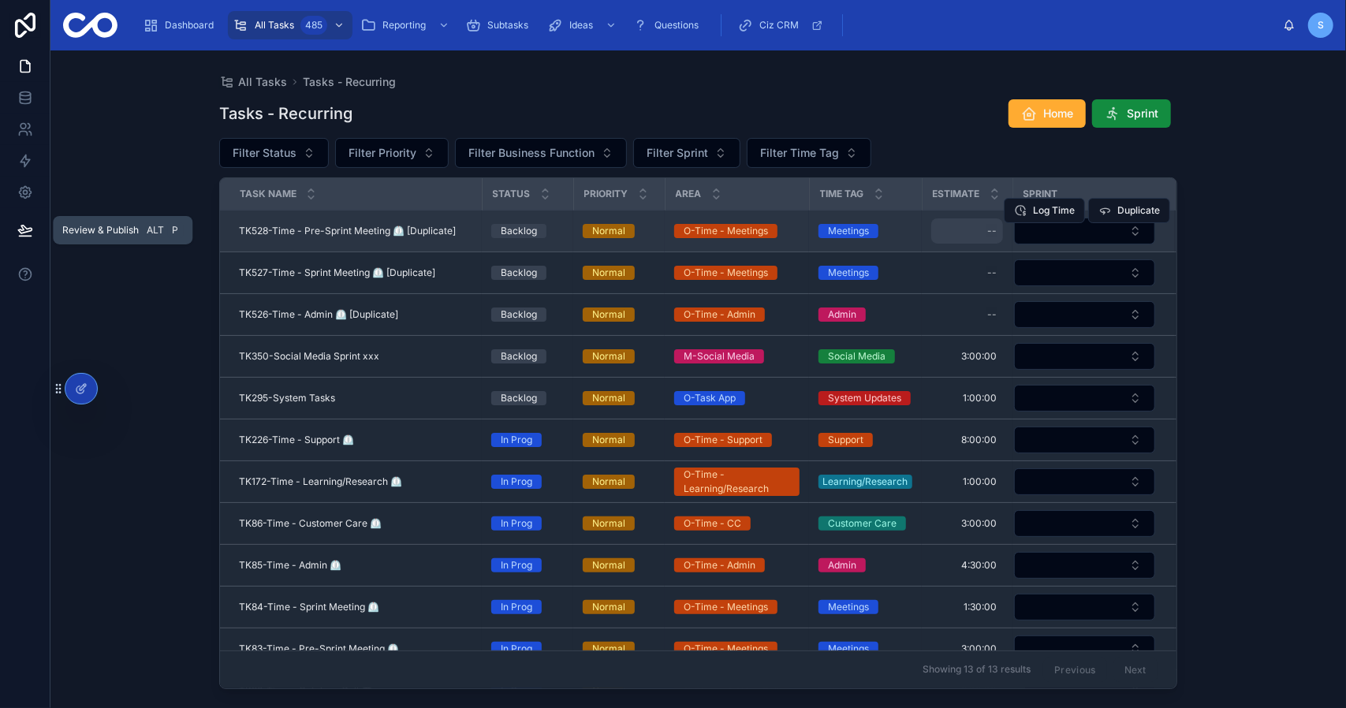
click at [960, 222] on div "--" at bounding box center [967, 230] width 72 height 25
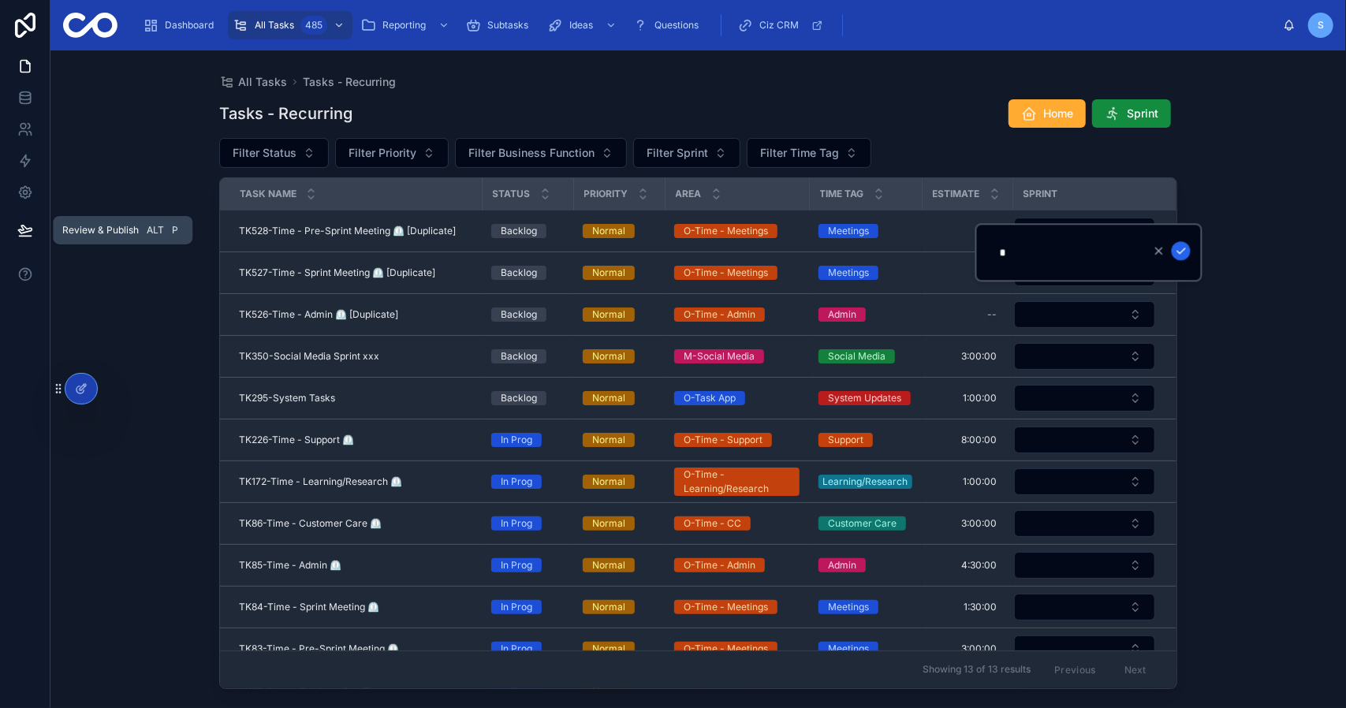
type input "*******"
click at [1181, 255] on icon "submit" at bounding box center [1181, 250] width 13 height 13
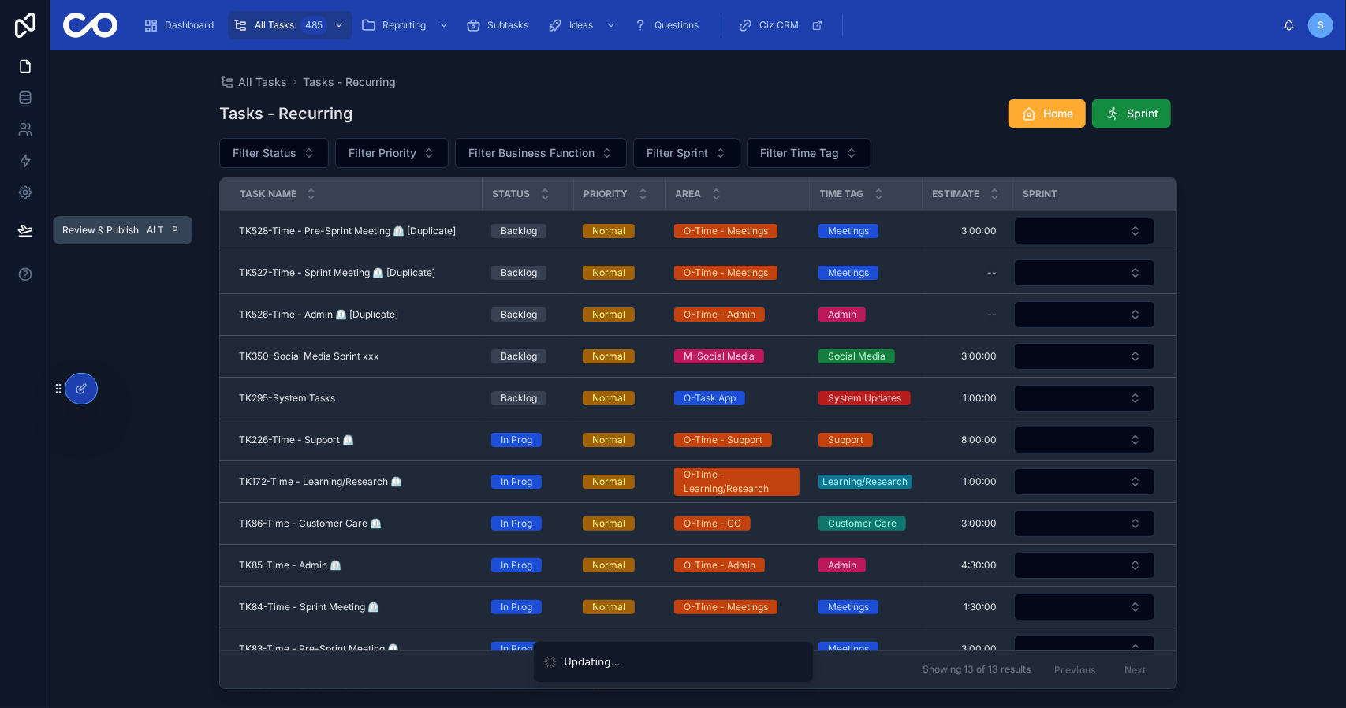
click at [1295, 211] on div "All Tasks Tasks - Recurring Tasks - Recurring Home Sprint Filter Status Filter …" at bounding box center [697, 379] width 1295 height 658
click at [1108, 234] on button "Select Button" at bounding box center [1084, 231] width 141 height 27
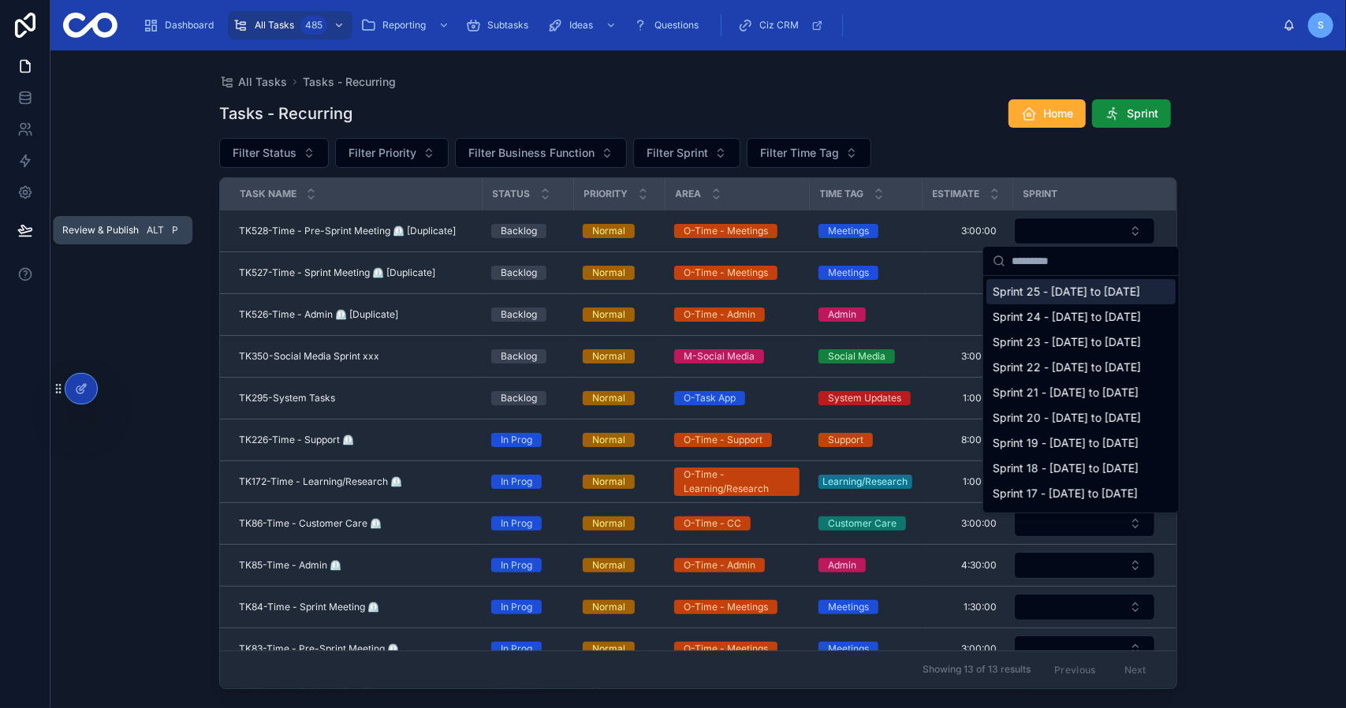
click at [1068, 300] on span "Sprint 25 - [DATE] to [DATE]" at bounding box center [1066, 292] width 147 height 16
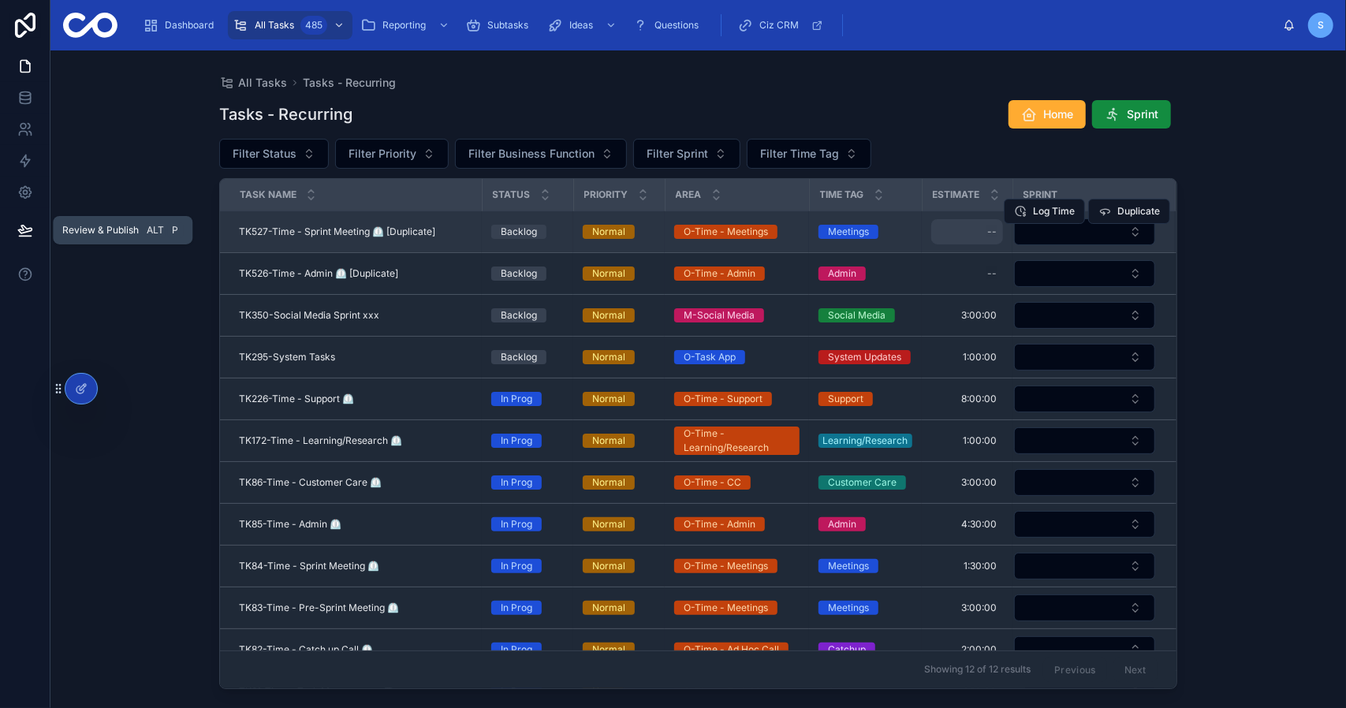
click at [960, 233] on div "--" at bounding box center [967, 231] width 72 height 25
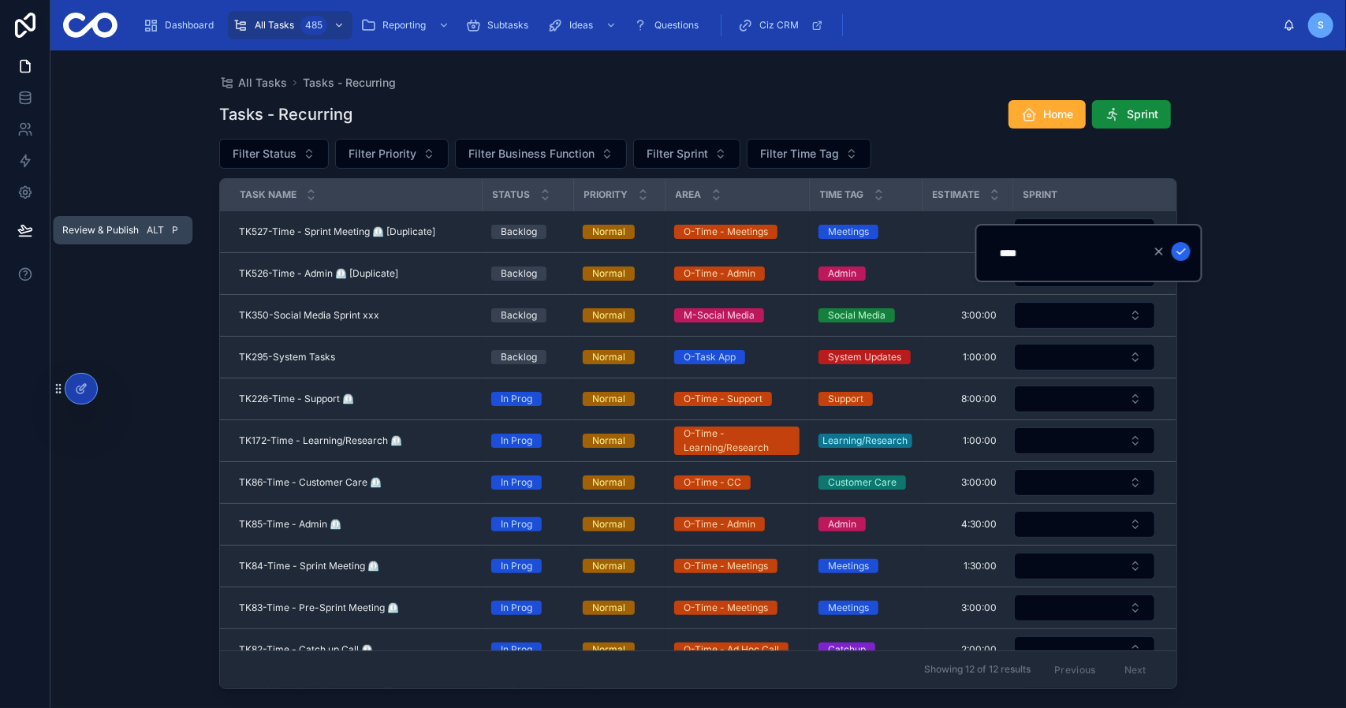
type input "*******"
click at [1183, 255] on icon "submit" at bounding box center [1181, 251] width 13 height 13
click at [1219, 230] on div "All Tasks Tasks - Recurring Tasks - Recurring Home Sprint Filter Status Filter …" at bounding box center [697, 379] width 1295 height 658
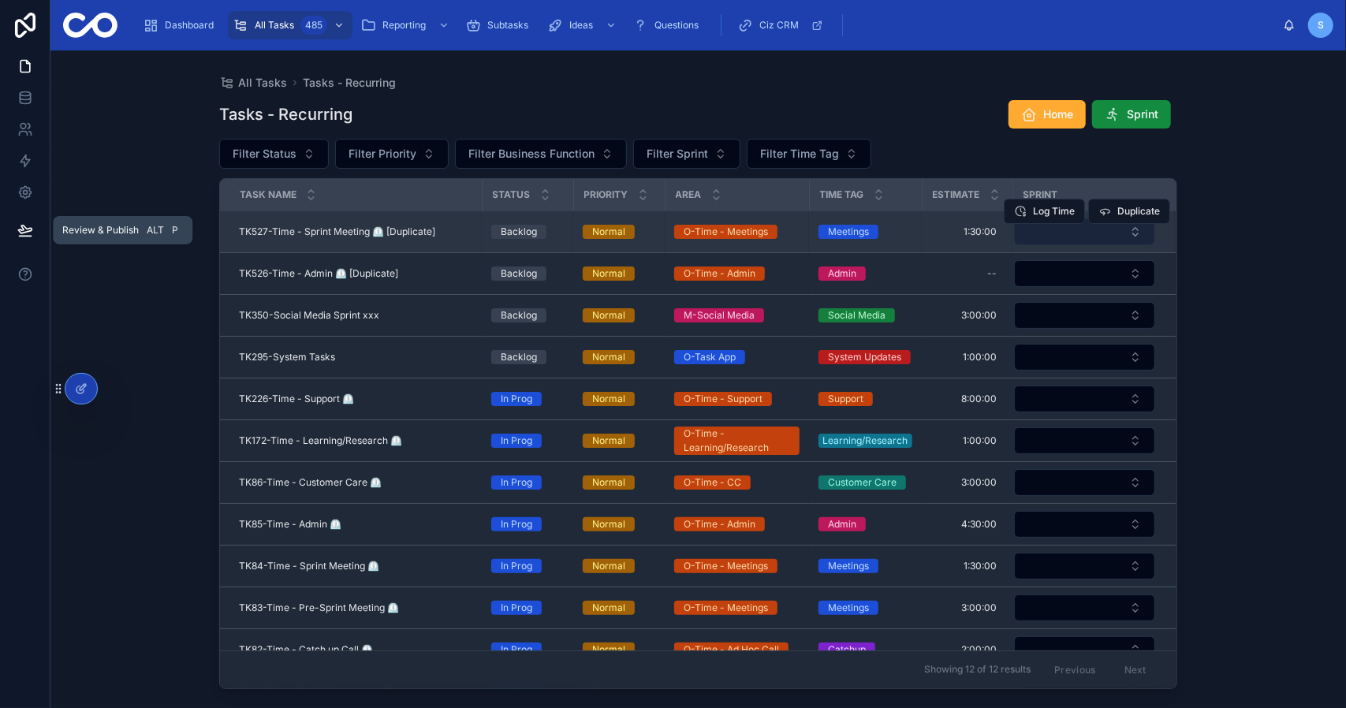
click at [1109, 232] on button "Select Button" at bounding box center [1084, 231] width 141 height 27
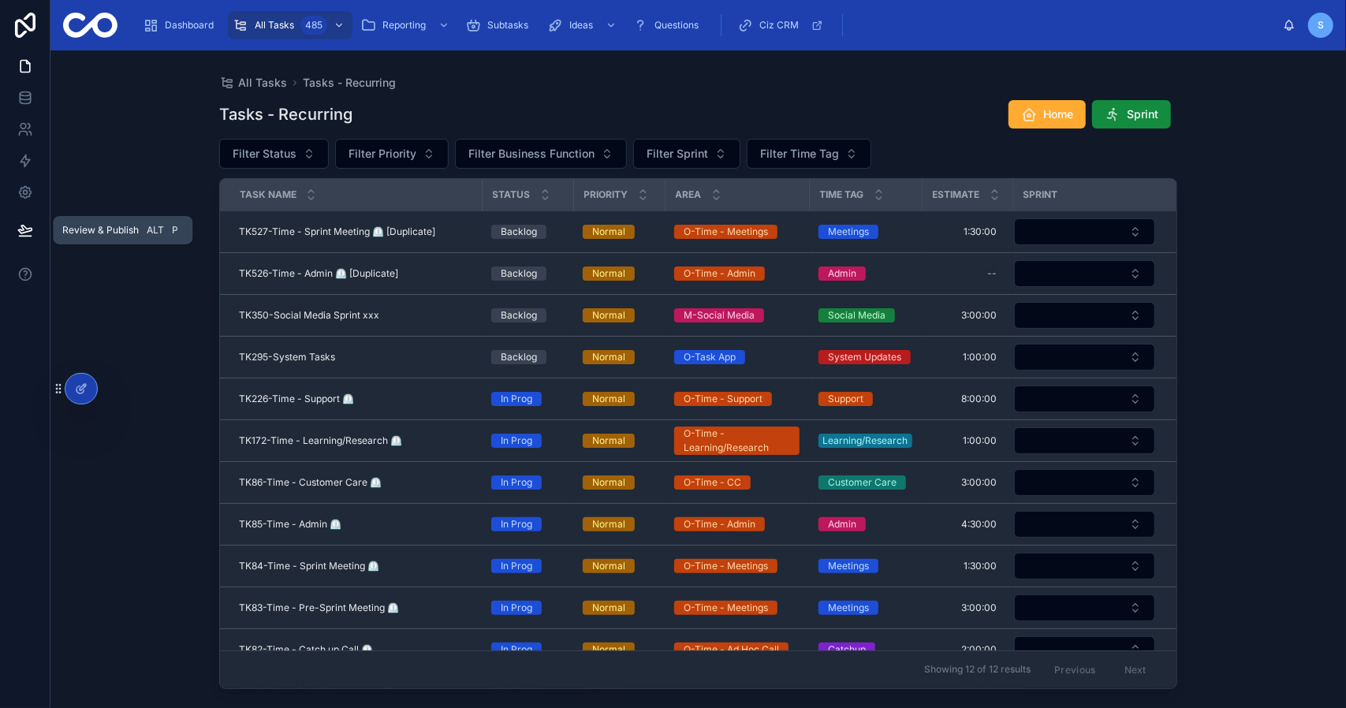
click at [1075, 289] on td at bounding box center [1093, 273] width 162 height 42
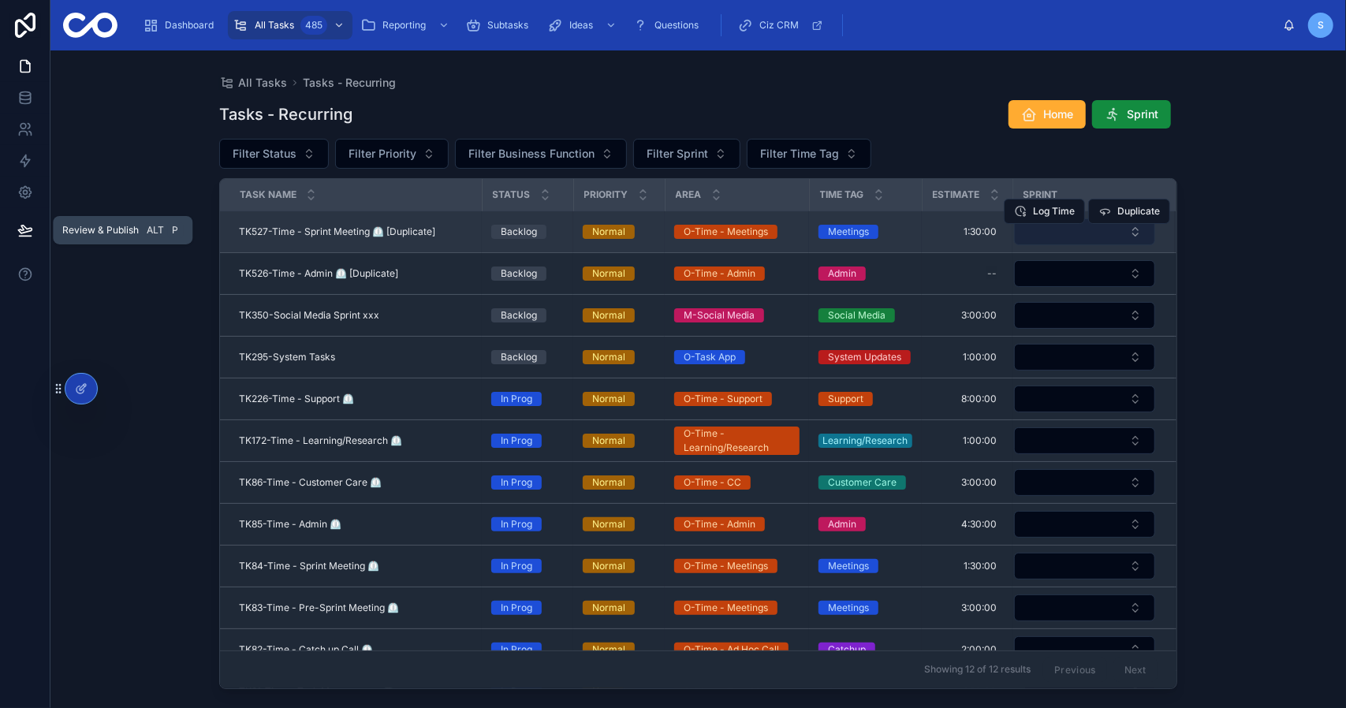
click at [1089, 235] on button "Select Button" at bounding box center [1084, 231] width 141 height 27
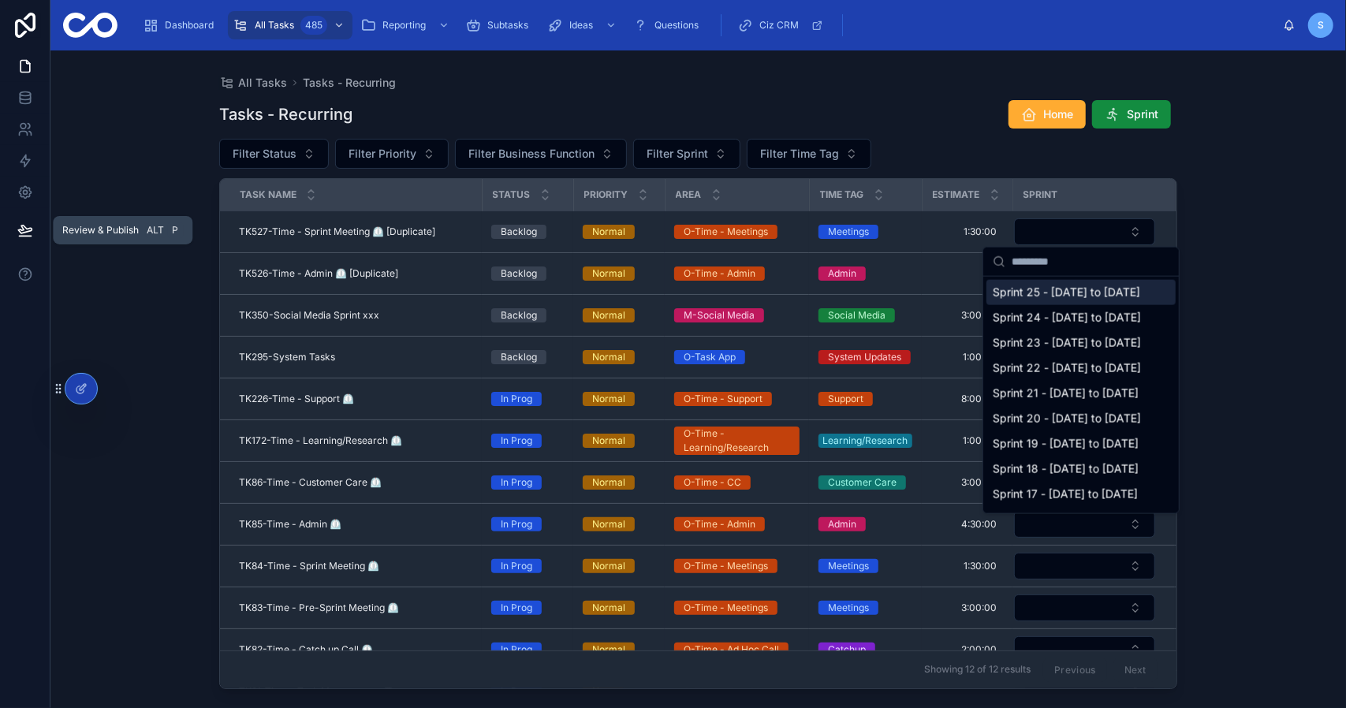
click at [1049, 294] on span "Sprint 25 - [DATE] to [DATE]" at bounding box center [1066, 293] width 147 height 16
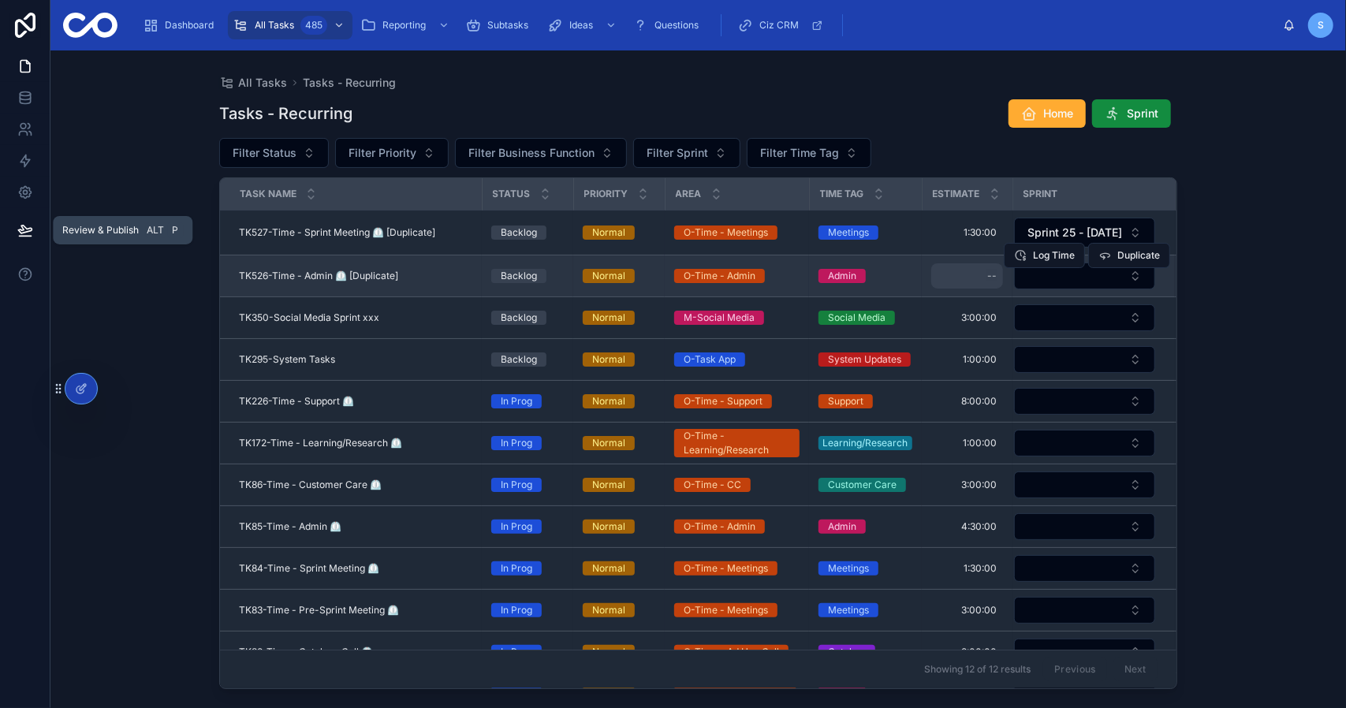
click at [968, 269] on div "--" at bounding box center [967, 275] width 72 height 25
type input "*****"
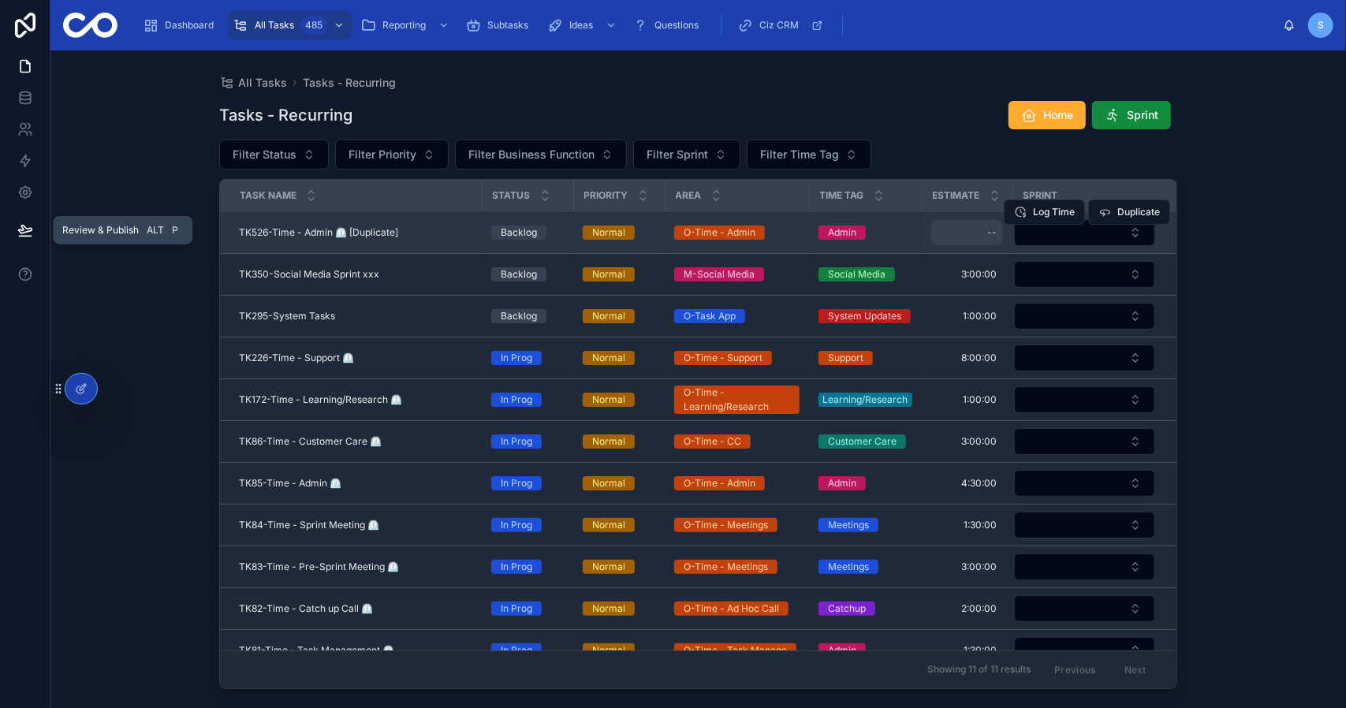
click at [973, 233] on div "--" at bounding box center [967, 232] width 72 height 25
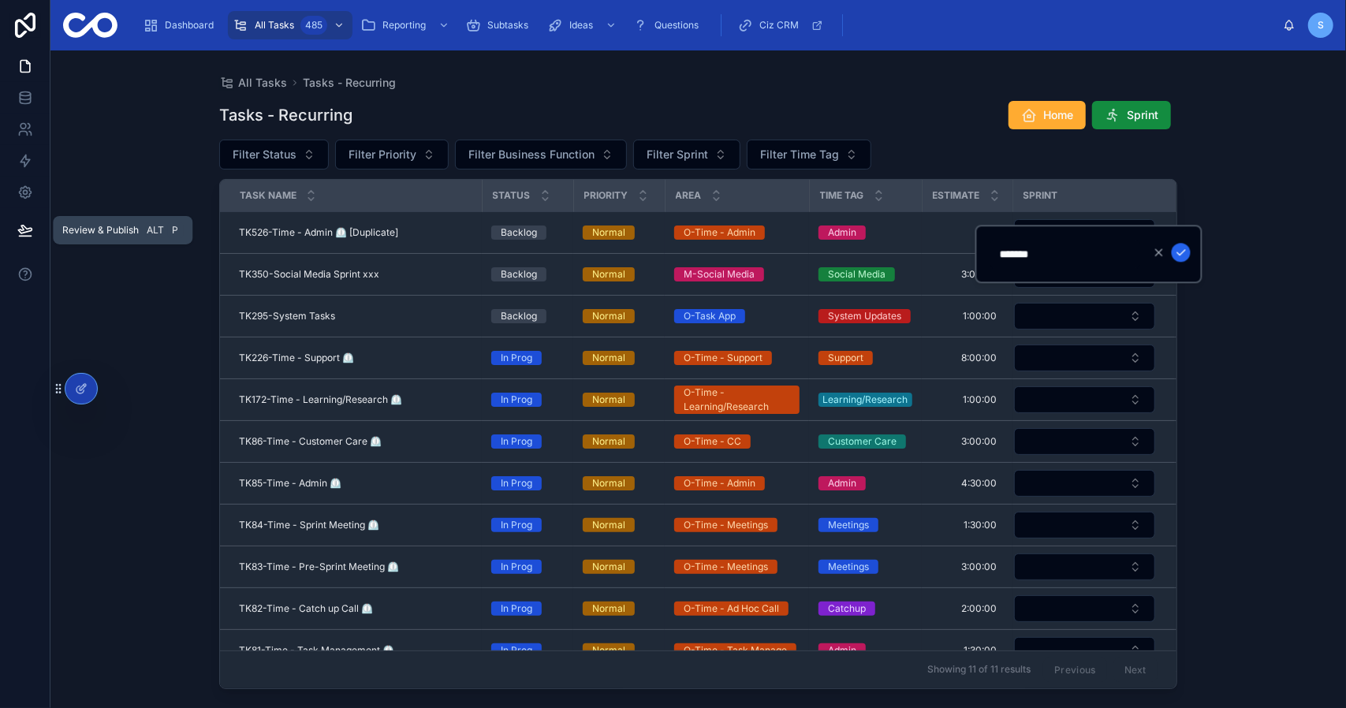
type input "*******"
click at [1187, 255] on icon "submit" at bounding box center [1181, 252] width 13 height 13
click at [1229, 212] on div "All Tasks Tasks - Recurring Tasks - Recurring Home Sprint Filter Status Filter …" at bounding box center [697, 379] width 1295 height 658
click at [0, 0] on div "Log Time Duplicate" at bounding box center [0, 0] width 0 height 0
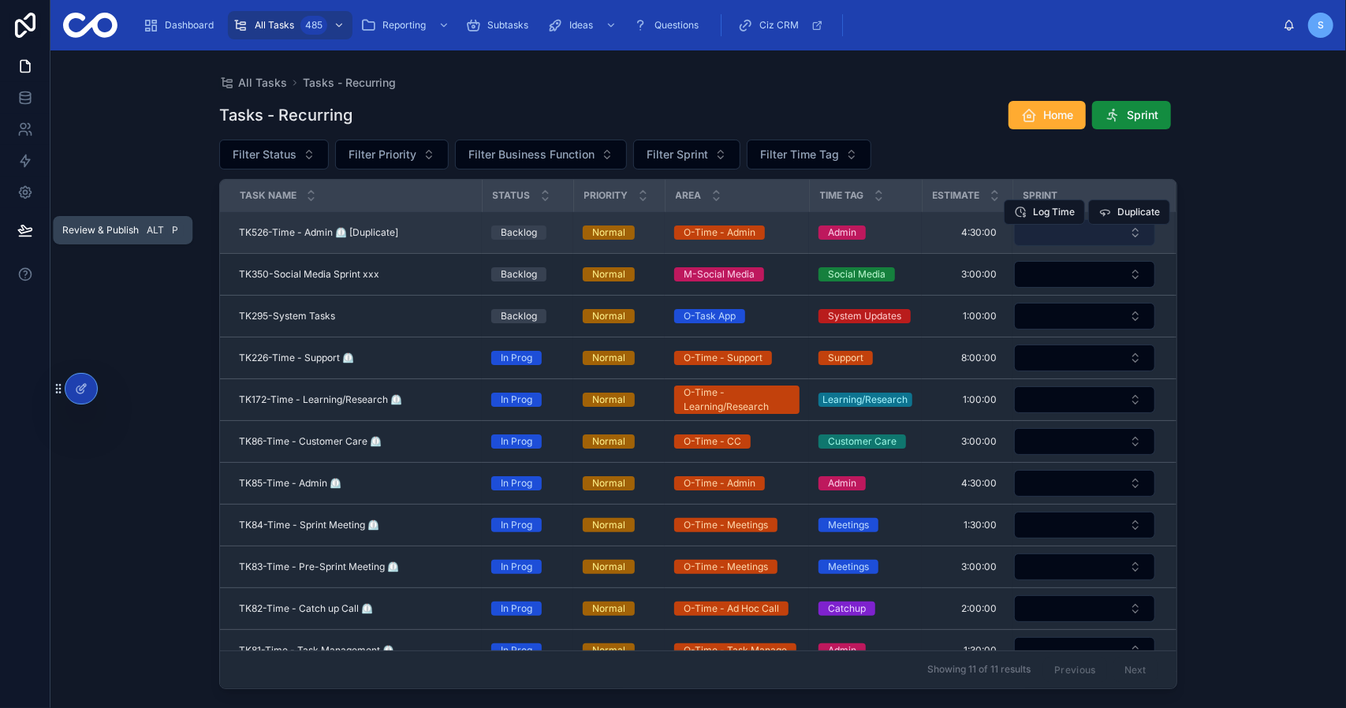
click at [1099, 235] on button "Select Button" at bounding box center [1084, 232] width 141 height 27
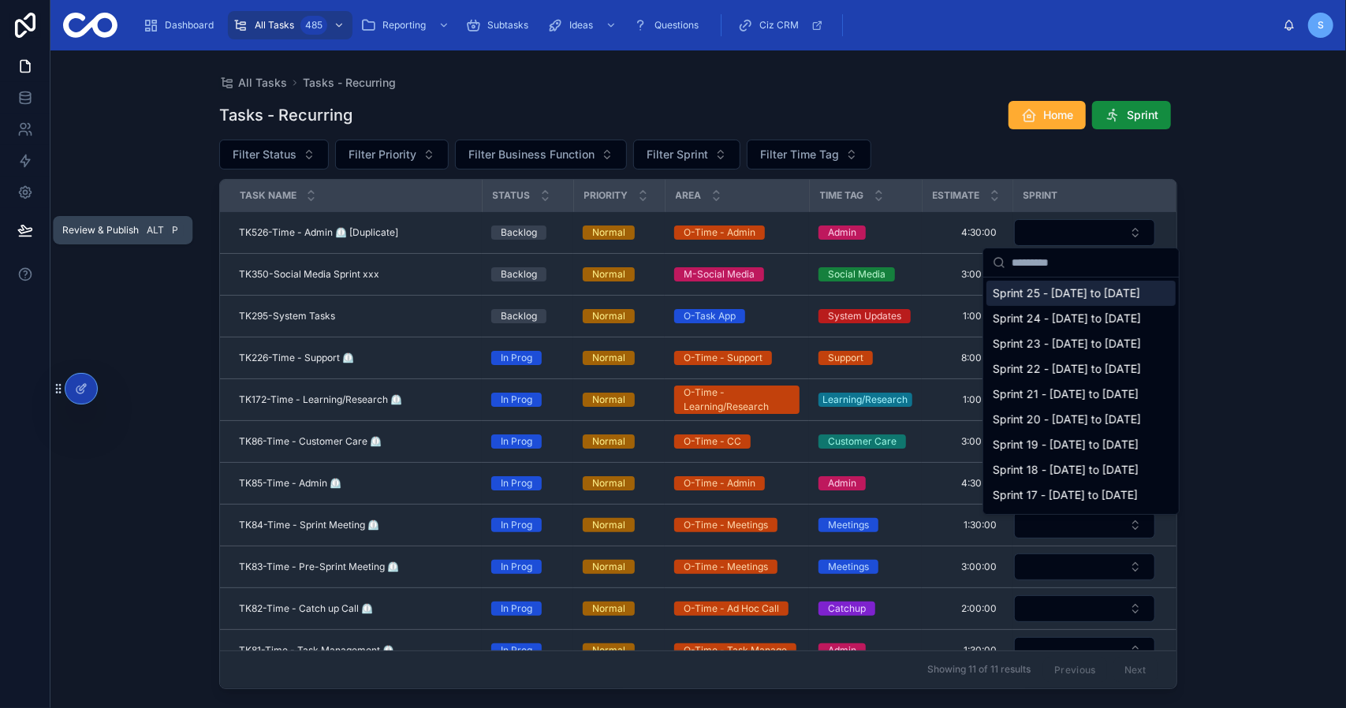
click at [1047, 294] on span "Sprint 25 - [DATE] to [DATE]" at bounding box center [1066, 293] width 147 height 16
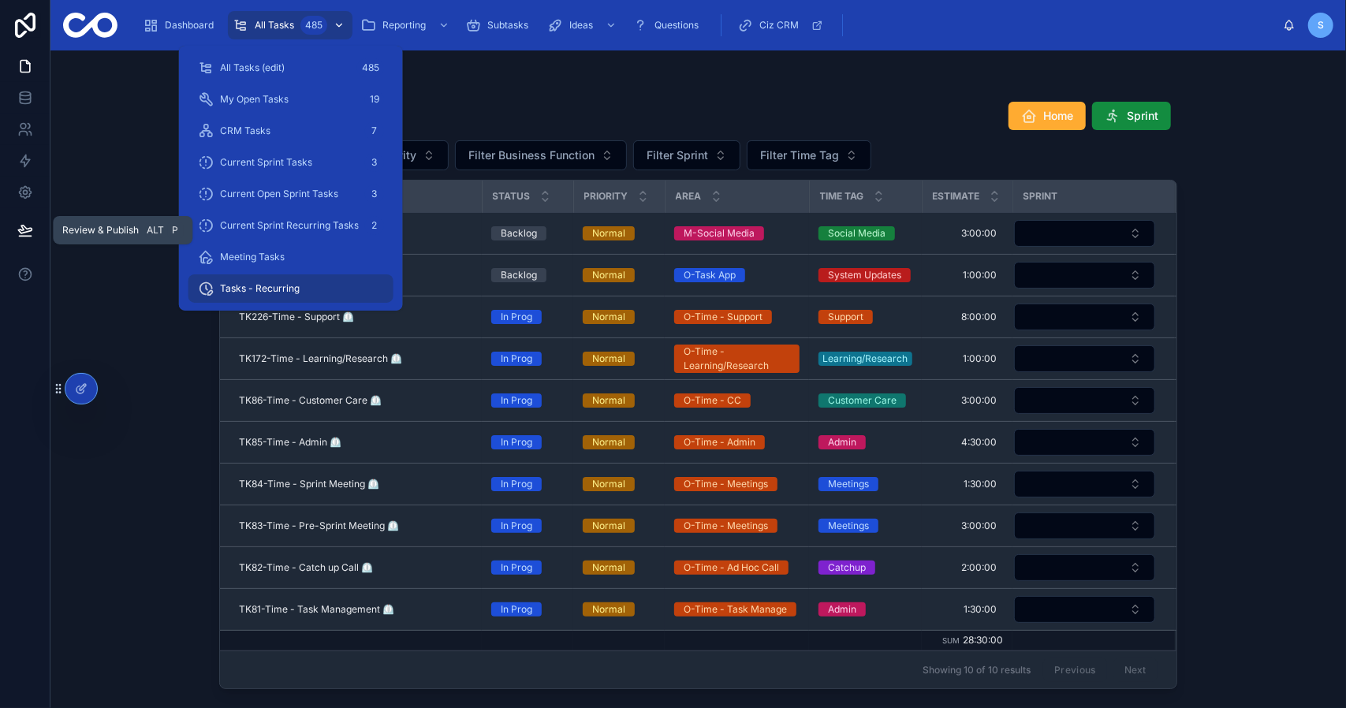
click at [277, 29] on span "All Tasks" at bounding box center [274, 25] width 39 height 13
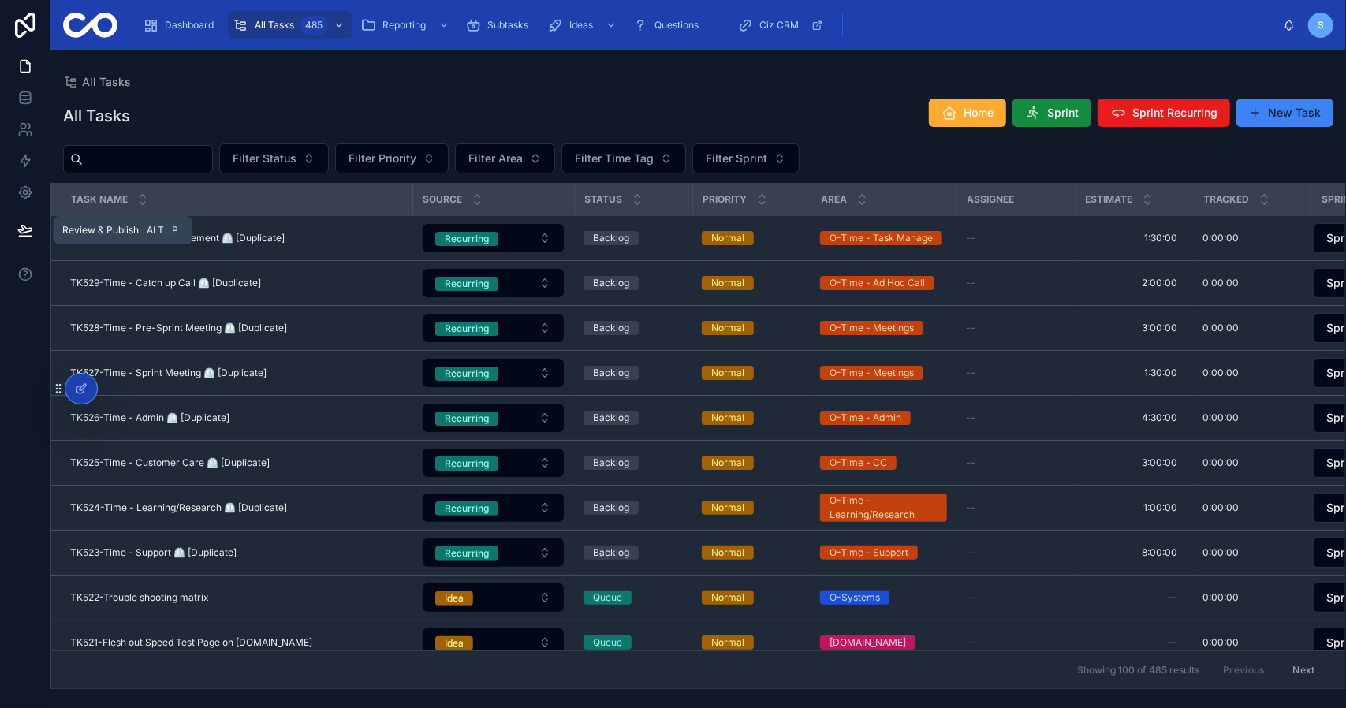
click at [658, 65] on div "All Tasks All Tasks Home Sprint Sprint Recurring New Task Filter Status Filter …" at bounding box center [697, 369] width 1295 height 639
click at [1160, 94] on div "All Tasks Home Sprint Sprint Recurring New Task Filter Status Filter Priority F…" at bounding box center [697, 388] width 1295 height 601
click at [1163, 117] on span "Sprint Recurring" at bounding box center [1174, 113] width 85 height 16
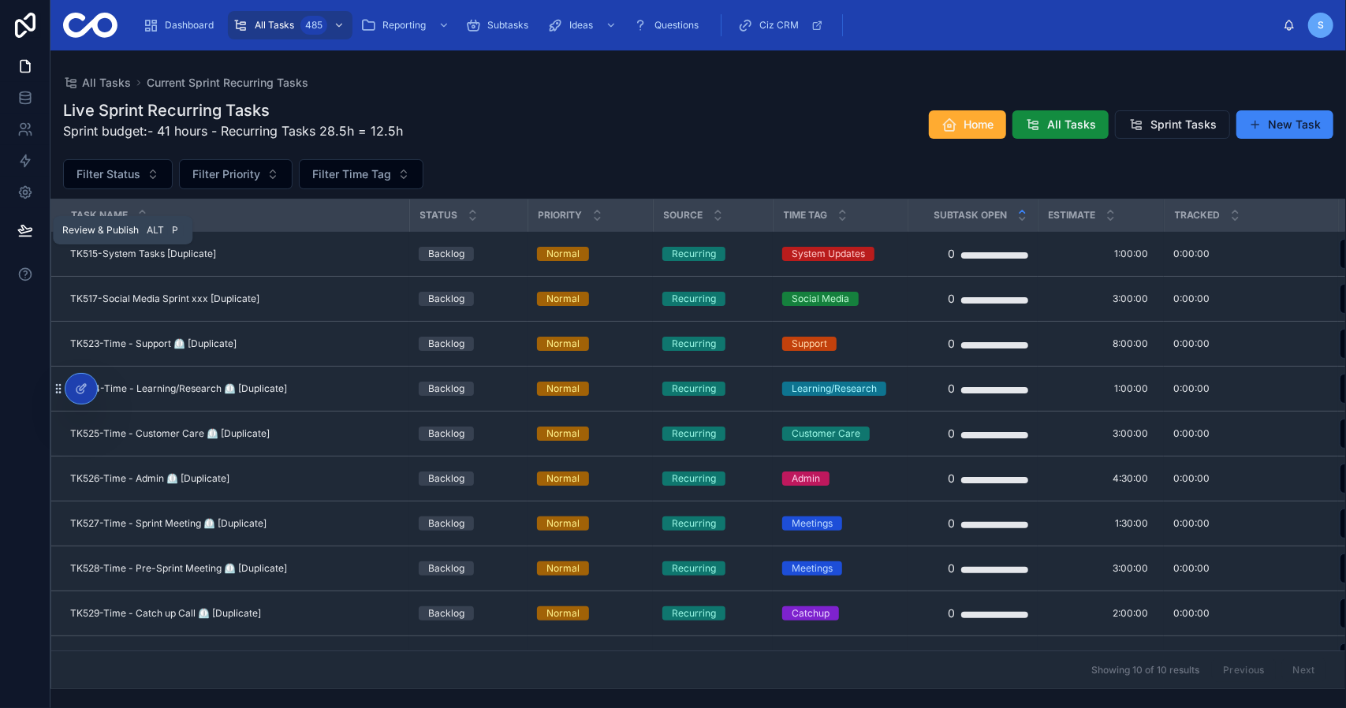
click at [656, 117] on div "Live Sprint Recurring Tasks Sprint budget:- 41 hours - Recurring Tasks 28.5h = …" at bounding box center [698, 124] width 1270 height 50
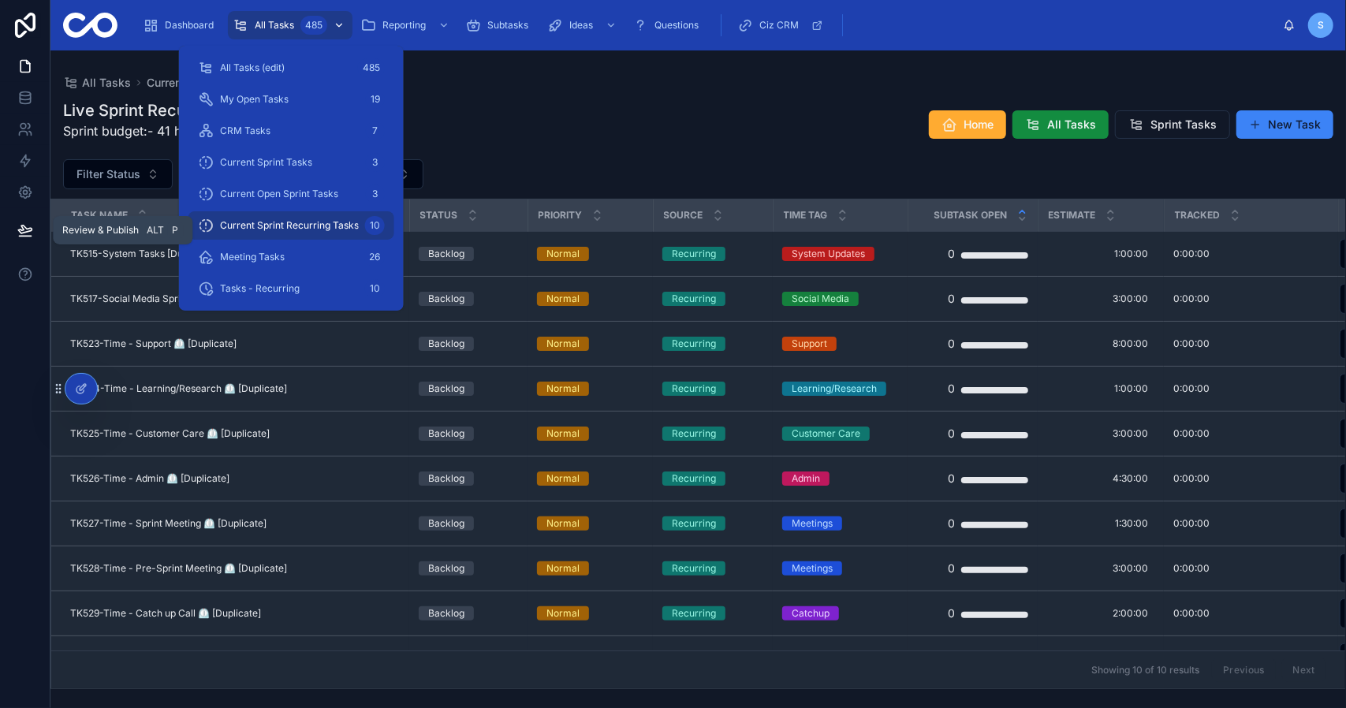
click at [276, 28] on span "All Tasks" at bounding box center [274, 25] width 39 height 13
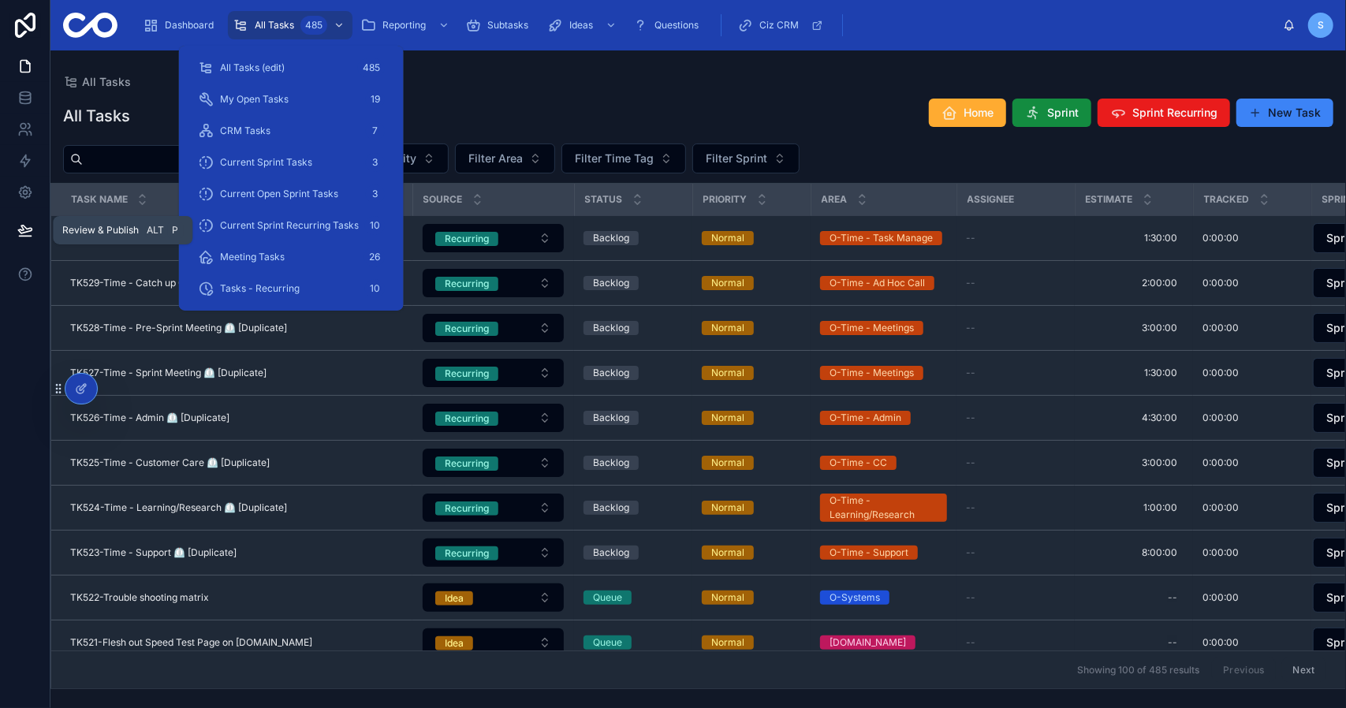
click at [739, 121] on div "All Tasks Home Sprint Sprint Recurring New Task" at bounding box center [698, 116] width 1270 height 36
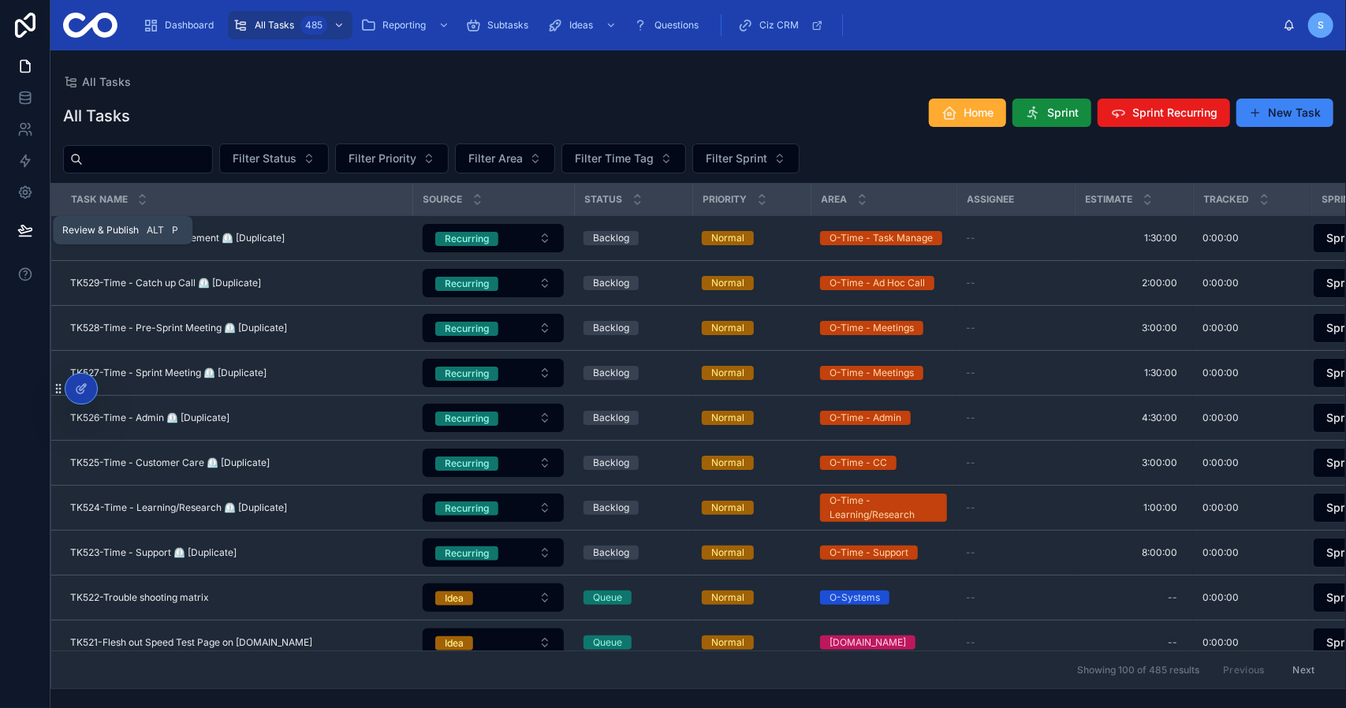
click at [161, 160] on input "text" at bounding box center [147, 159] width 129 height 22
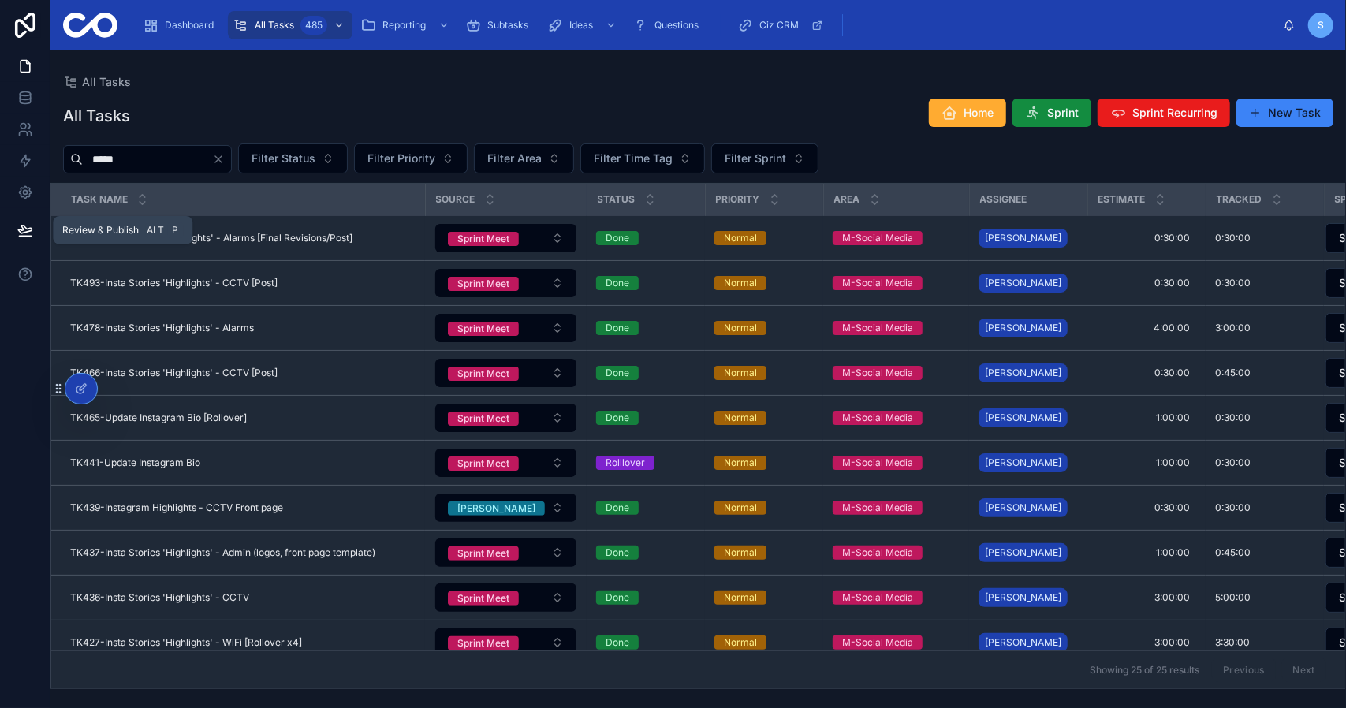
type input "*****"
click at [554, 99] on div "All Tasks Home Sprint Sprint Recurring New Task" at bounding box center [698, 116] width 1270 height 36
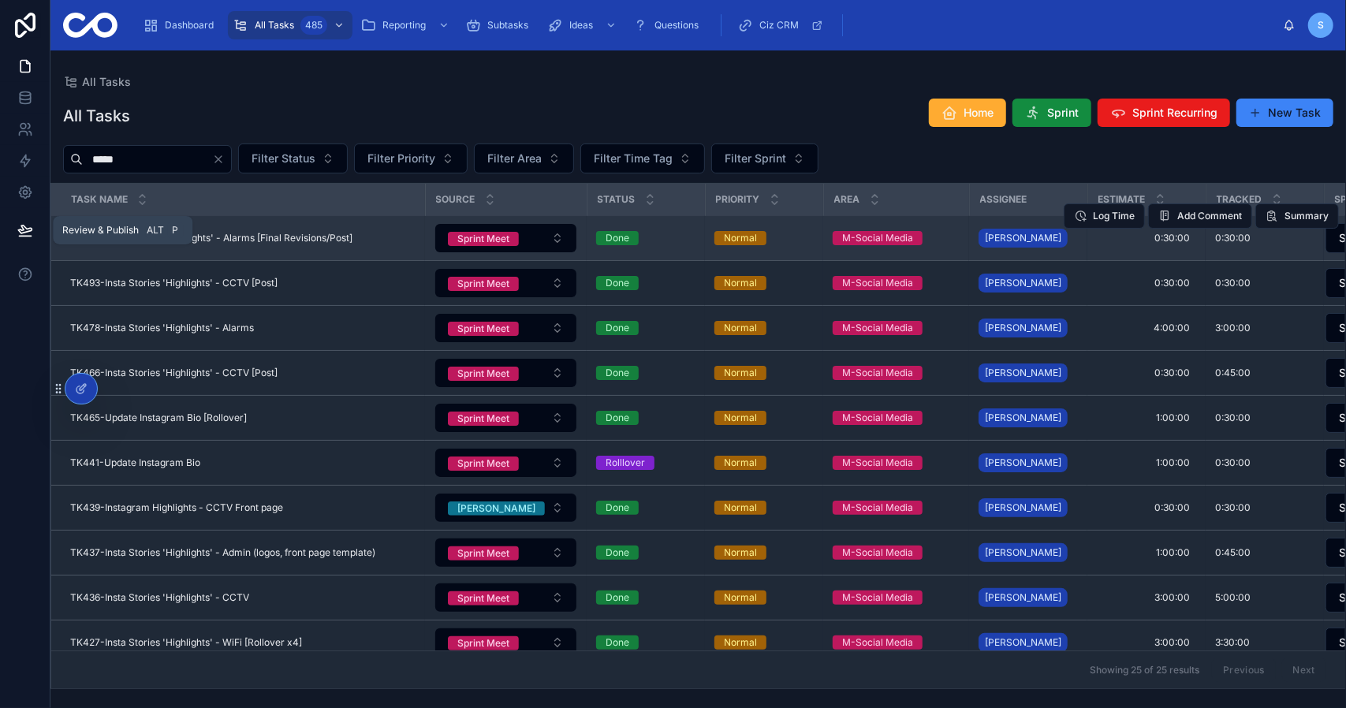
click at [307, 235] on span "TK494-Insta Stories 'Highlights' - Alarms [Final Revisions/Post]" at bounding box center [211, 238] width 282 height 13
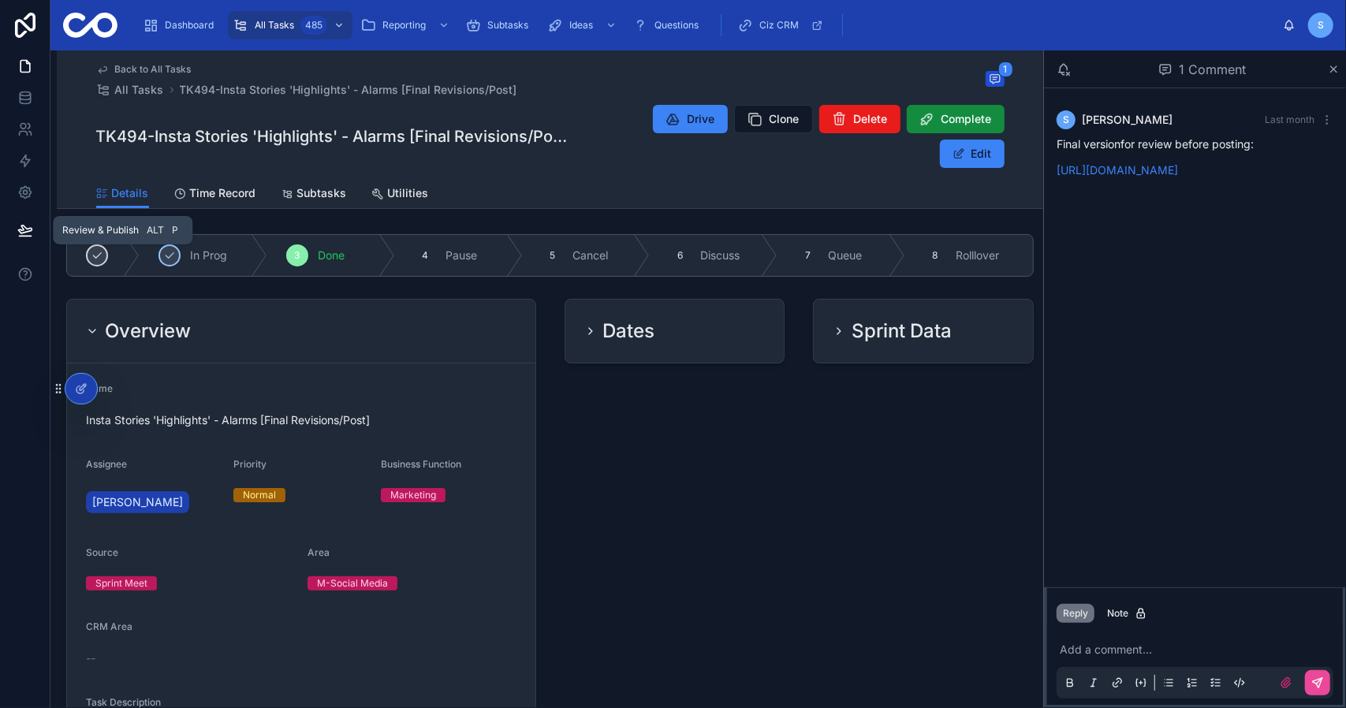
click at [418, 333] on div "Overview" at bounding box center [301, 331] width 430 height 25
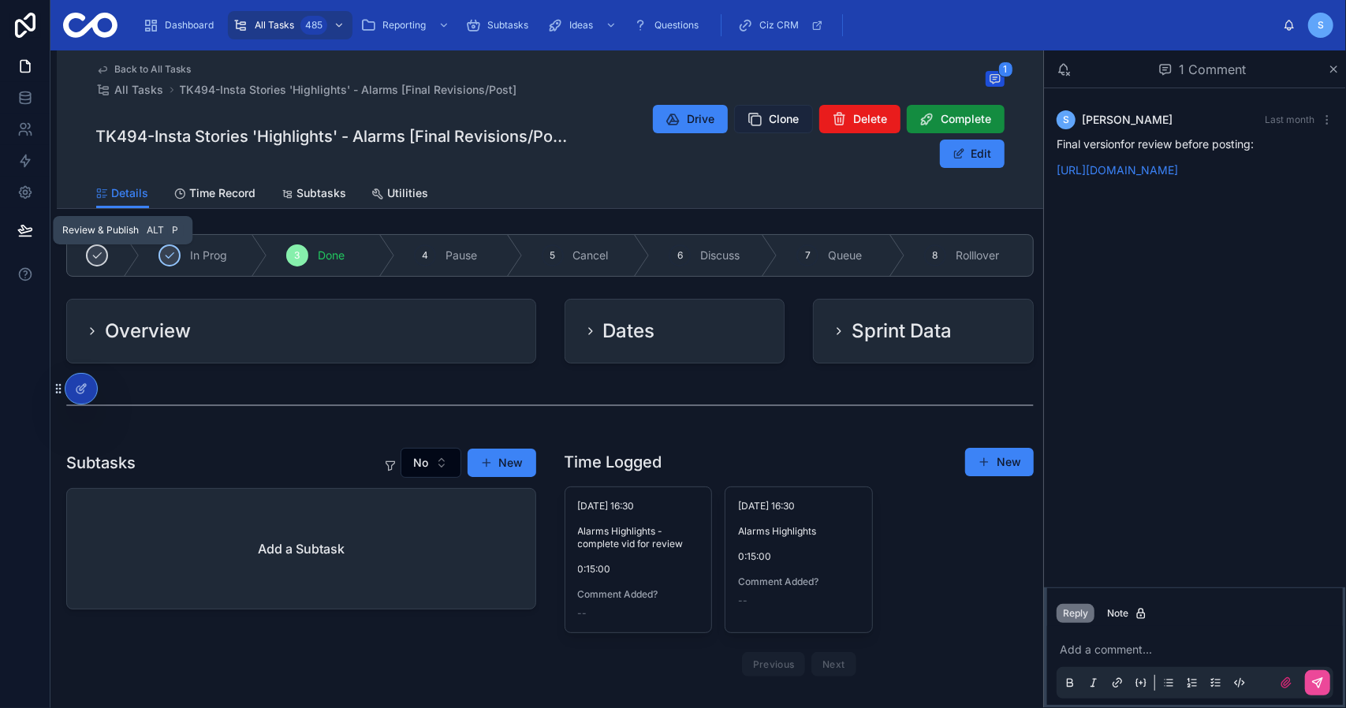
click at [788, 120] on span "Clone" at bounding box center [784, 119] width 30 height 16
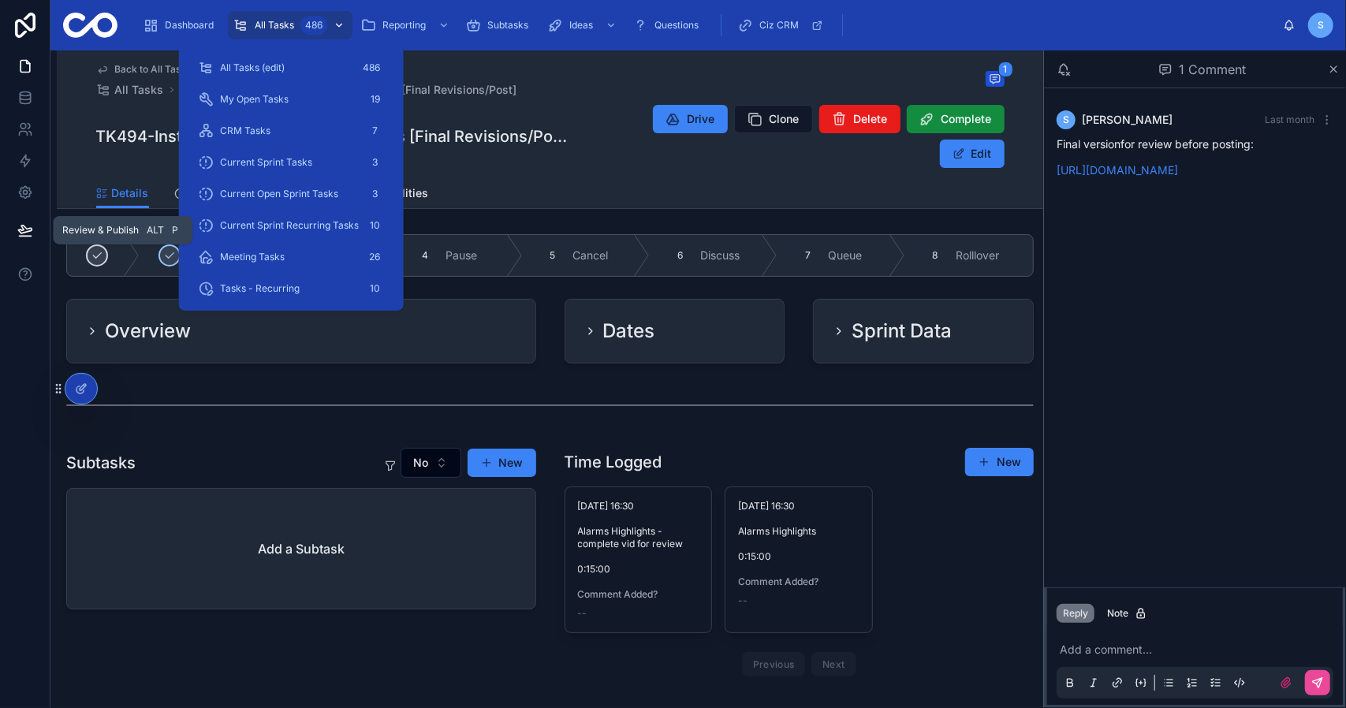
click at [276, 24] on span "All Tasks" at bounding box center [274, 25] width 39 height 13
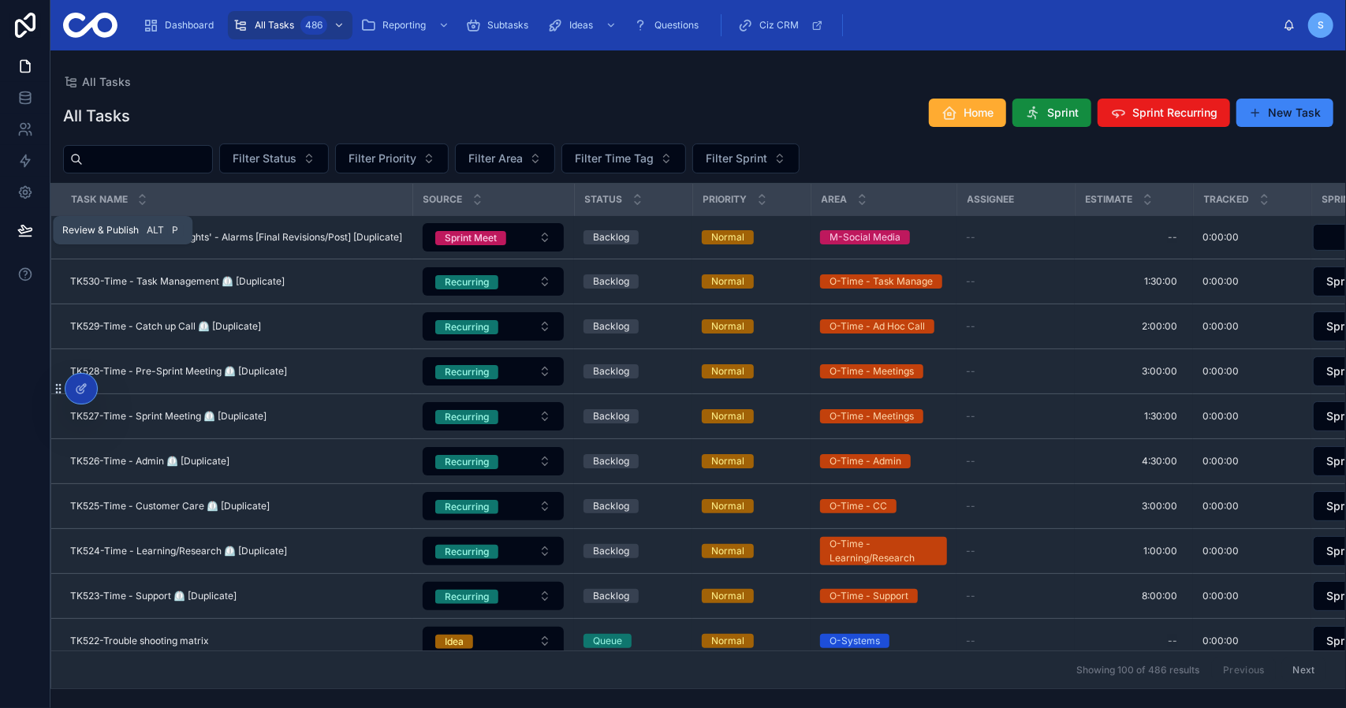
click at [780, 62] on div "All Tasks All Tasks Home Sprint Sprint Recurring New Task Filter Status Filter …" at bounding box center [697, 369] width 1295 height 639
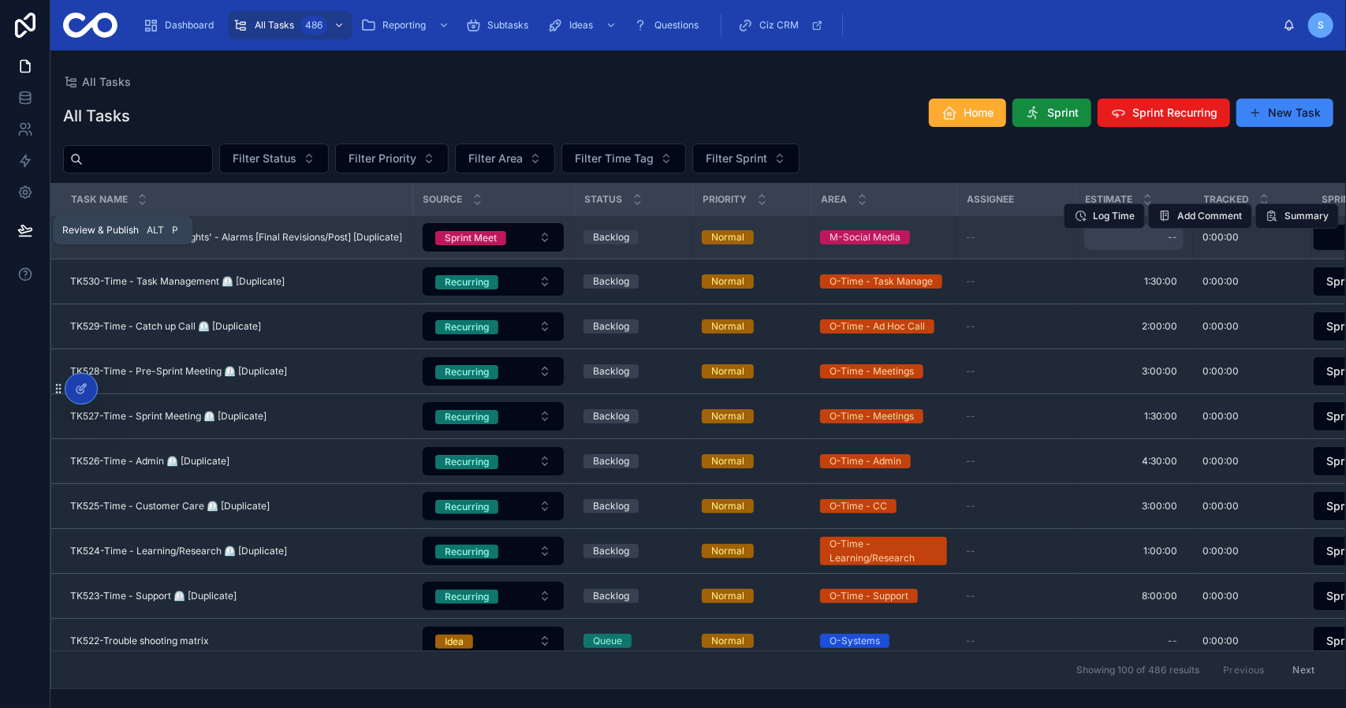
click at [1120, 245] on div "--" at bounding box center [1133, 237] width 99 height 25
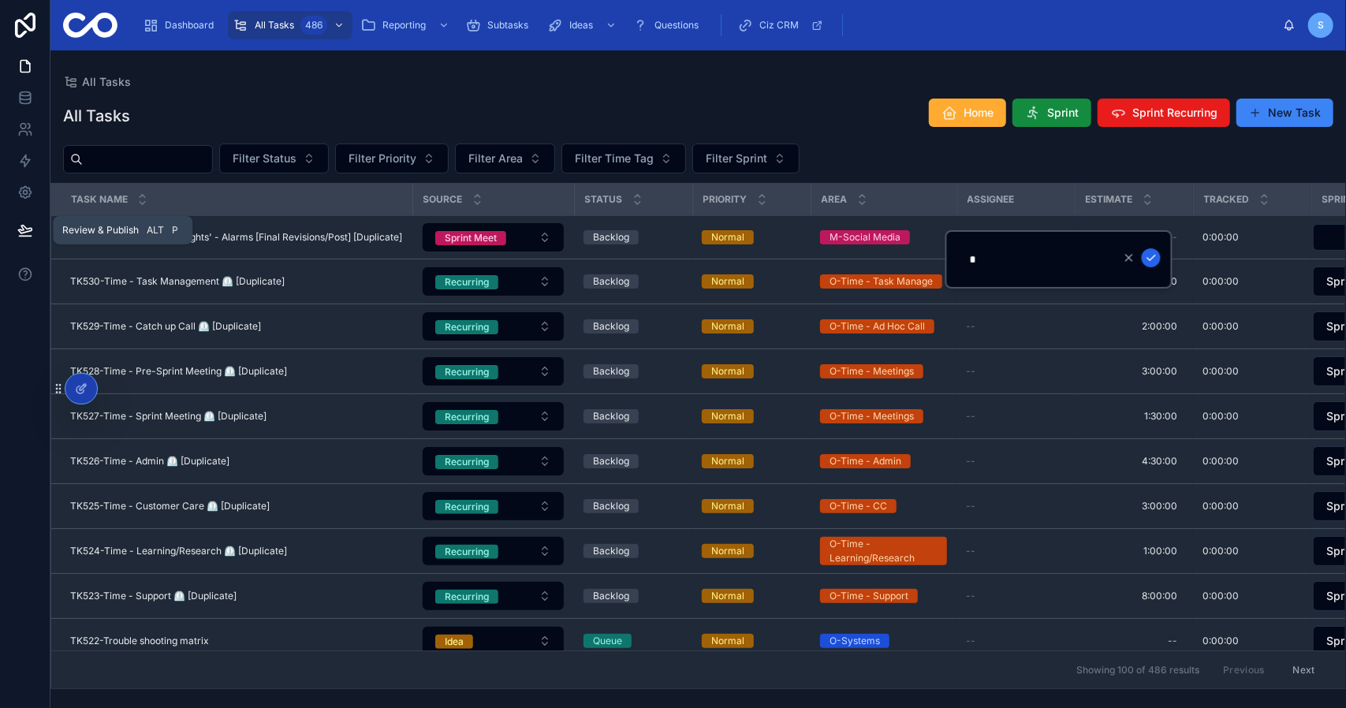
type input "*******"
click at [1152, 256] on icon "submit" at bounding box center [1151, 258] width 13 height 13
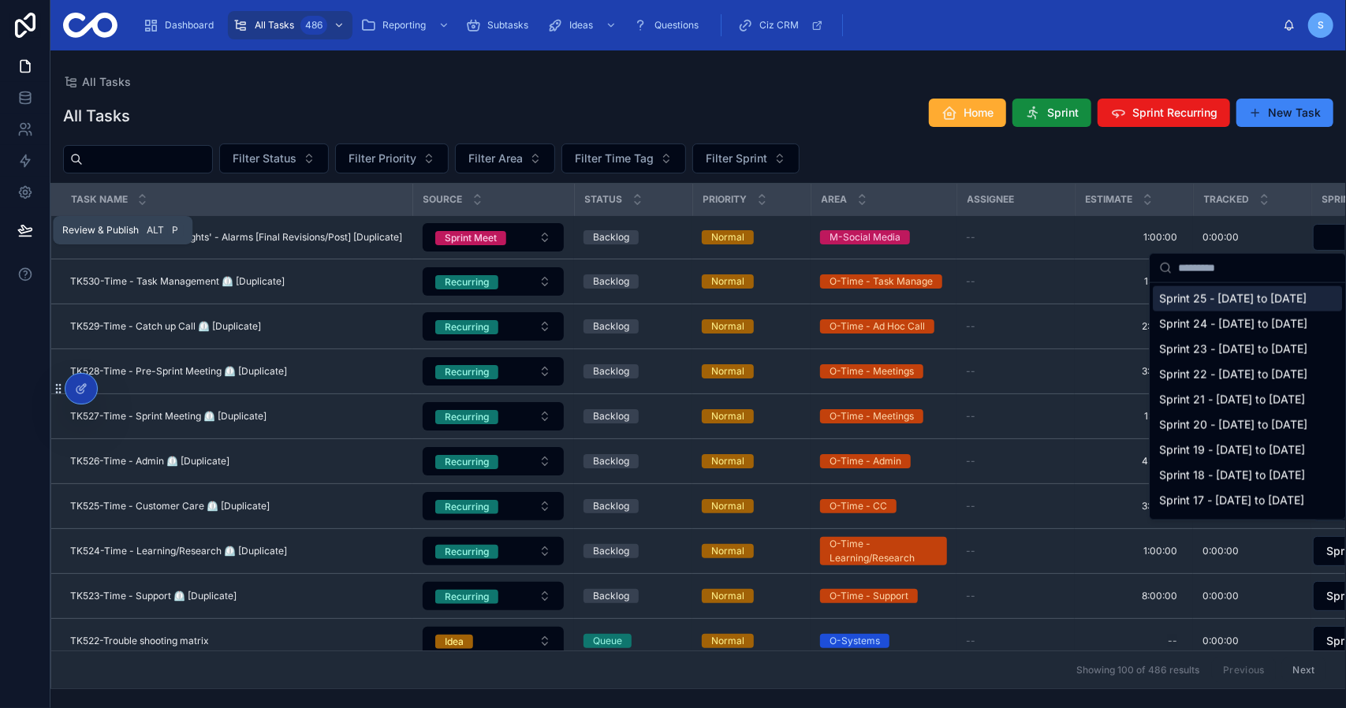
click at [1245, 295] on span "Sprint 25 - [DATE] to [DATE]" at bounding box center [1232, 299] width 147 height 16
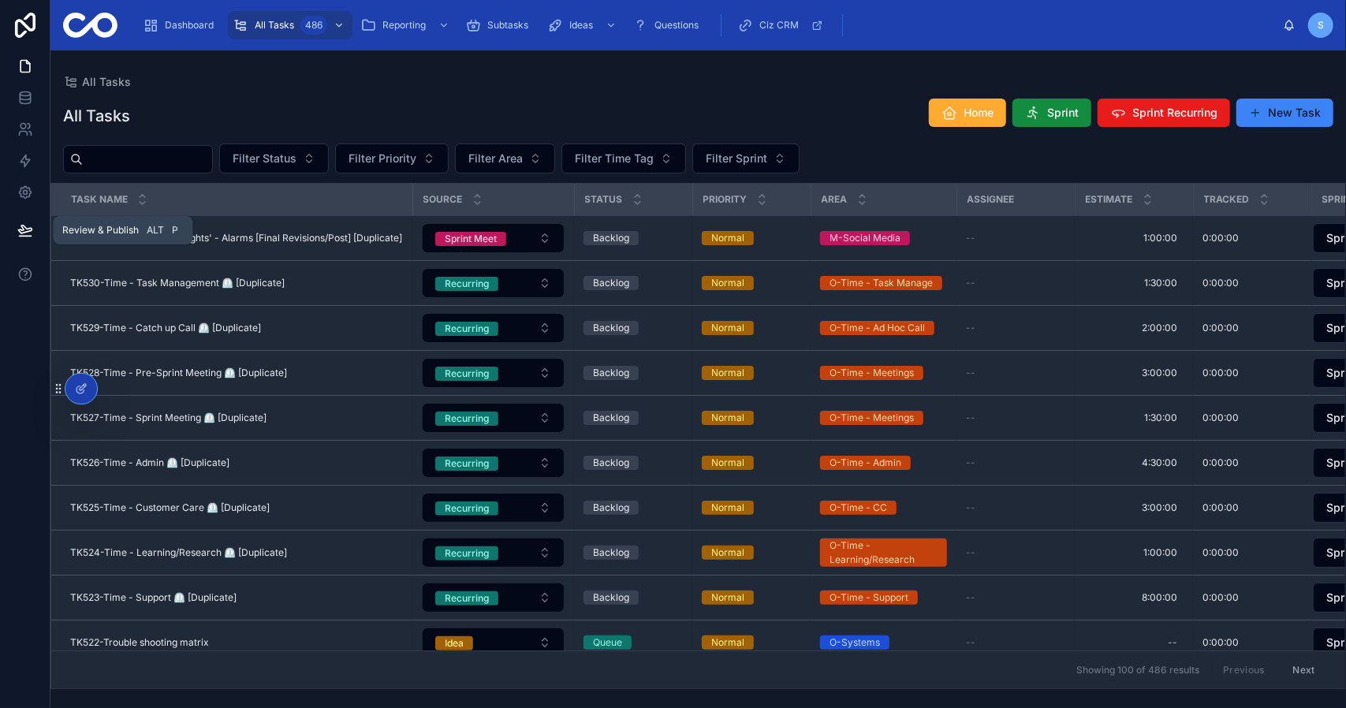
click at [752, 89] on div "All Tasks Home Sprint Sprint Recurring New Task Filter Status Filter Priority F…" at bounding box center [697, 388] width 1295 height 601
click at [1071, 112] on span "Sprint" at bounding box center [1063, 113] width 32 height 16
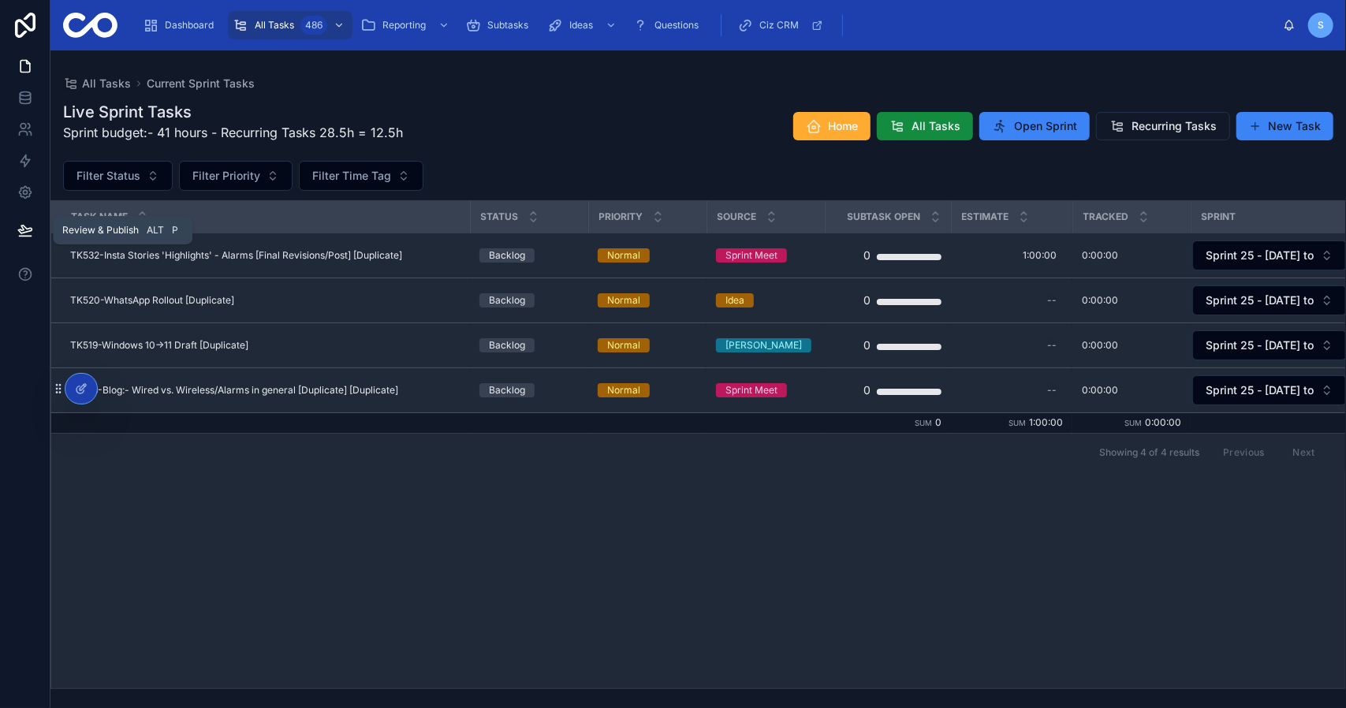
click at [555, 108] on div "Live Sprint Tasks Sprint budget:- 41 hours - Recurring Tasks 28.5h = 12.5h Home…" at bounding box center [698, 126] width 1270 height 50
click at [535, 135] on div "Live Sprint Tasks Sprint budget:- 41 hours - Recurring Tasks 28.5h = 12.5h Home…" at bounding box center [698, 126] width 1270 height 50
click at [606, 114] on div "Live Sprint Tasks Sprint budget:- 41 hours - Recurring Tasks 28.5h = 12.5h Home…" at bounding box center [698, 126] width 1270 height 50
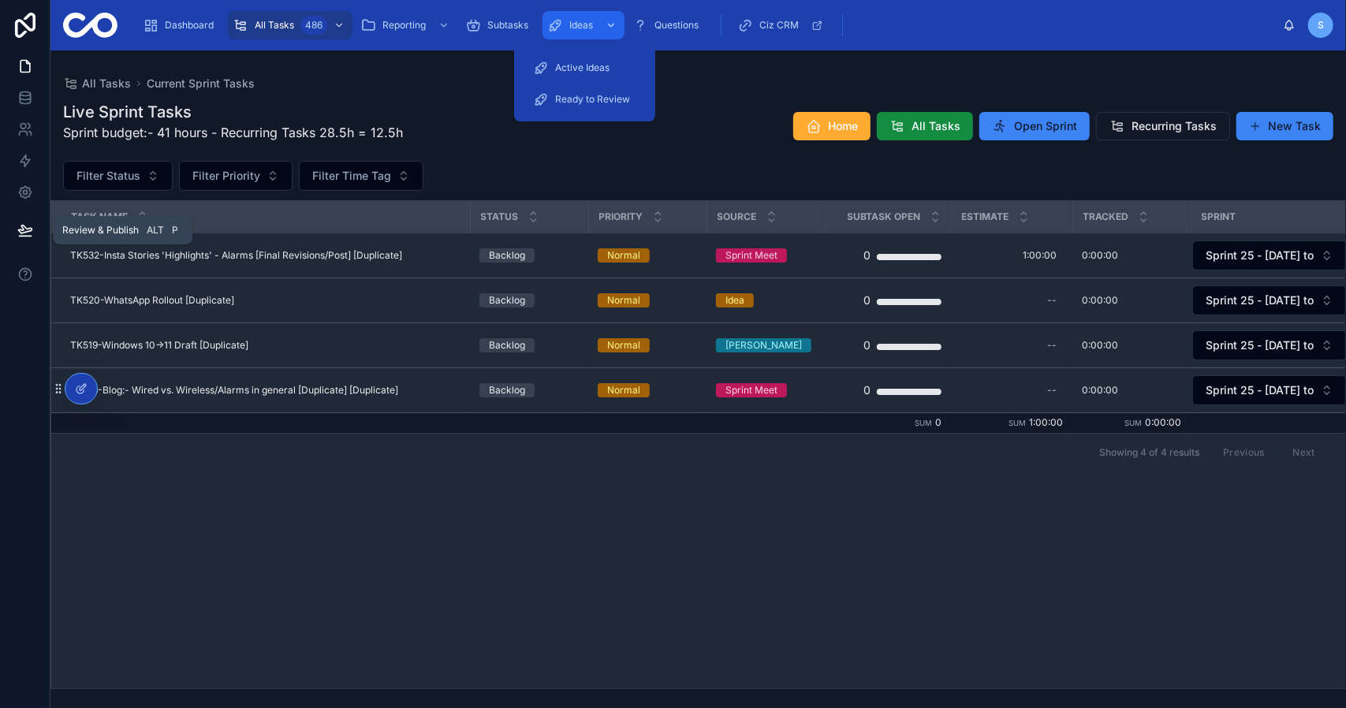
click at [594, 33] on div "Ideas" at bounding box center [583, 25] width 73 height 25
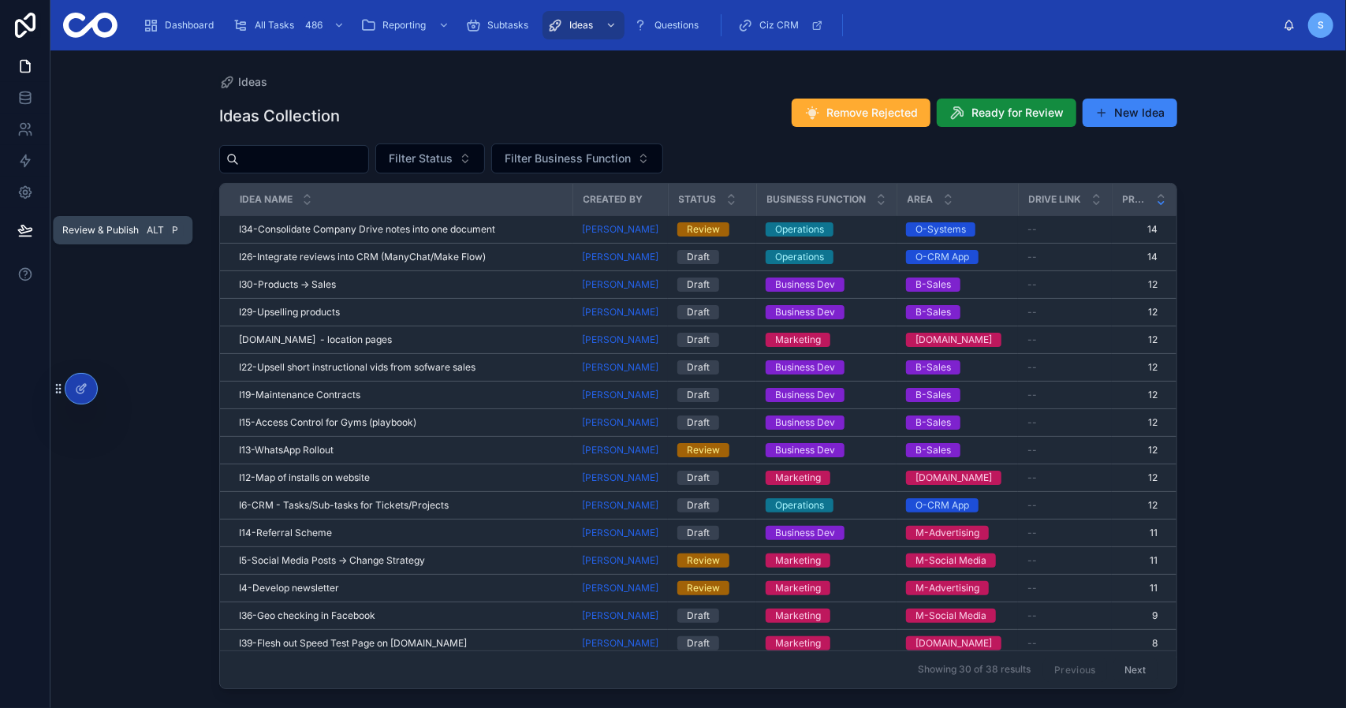
click at [348, 164] on input "text" at bounding box center [303, 159] width 129 height 22
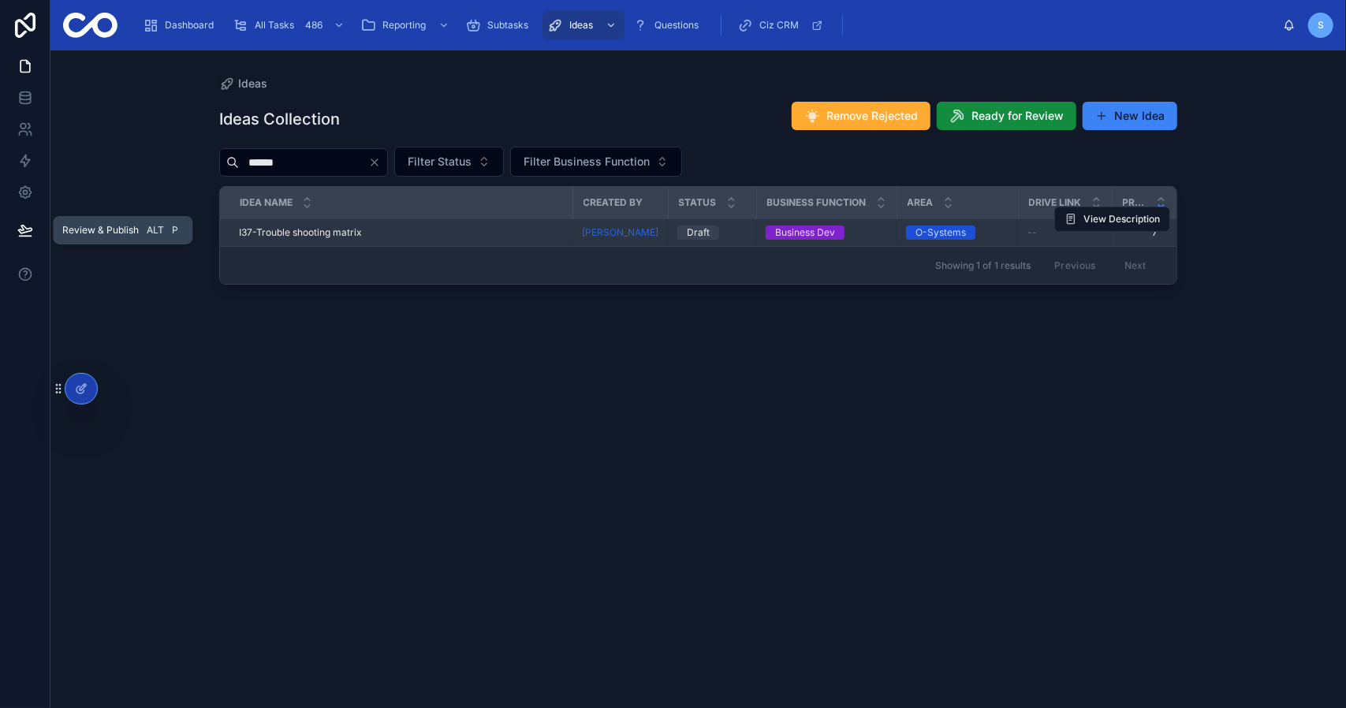
type input "******"
click at [347, 233] on span "I37-Trouble shooting matrix" at bounding box center [300, 232] width 123 height 13
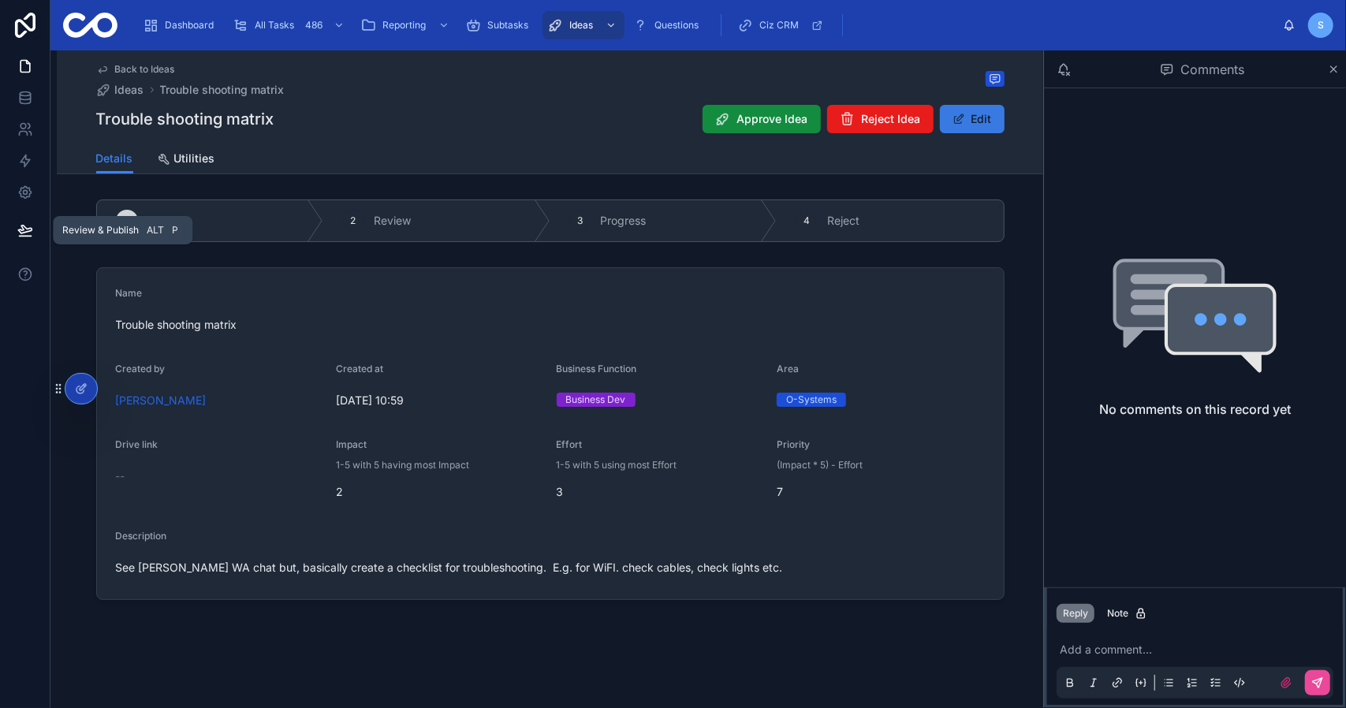
click at [976, 121] on button "Edit" at bounding box center [972, 119] width 65 height 28
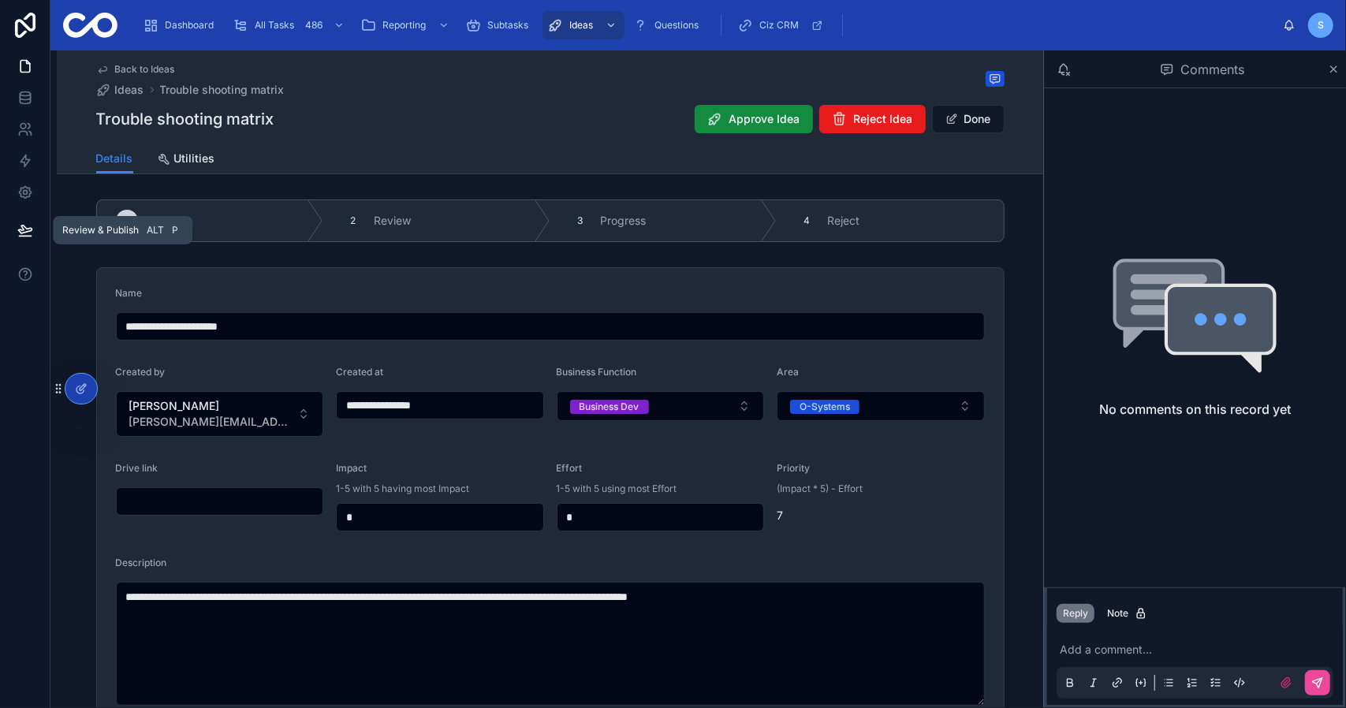
click at [280, 331] on input "**********" at bounding box center [550, 326] width 867 height 22
type input "**********"
click at [978, 117] on button "Done" at bounding box center [968, 119] width 73 height 28
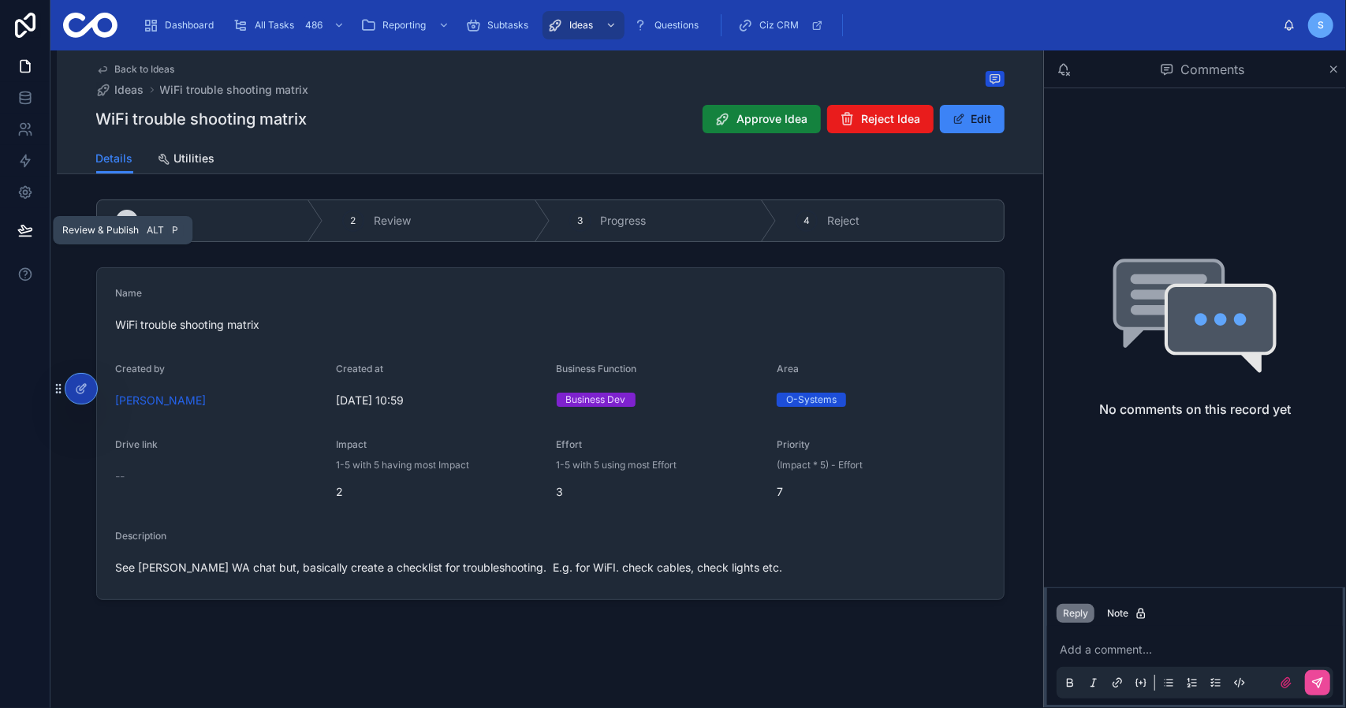
click at [737, 119] on button "Approve Idea" at bounding box center [761, 119] width 118 height 28
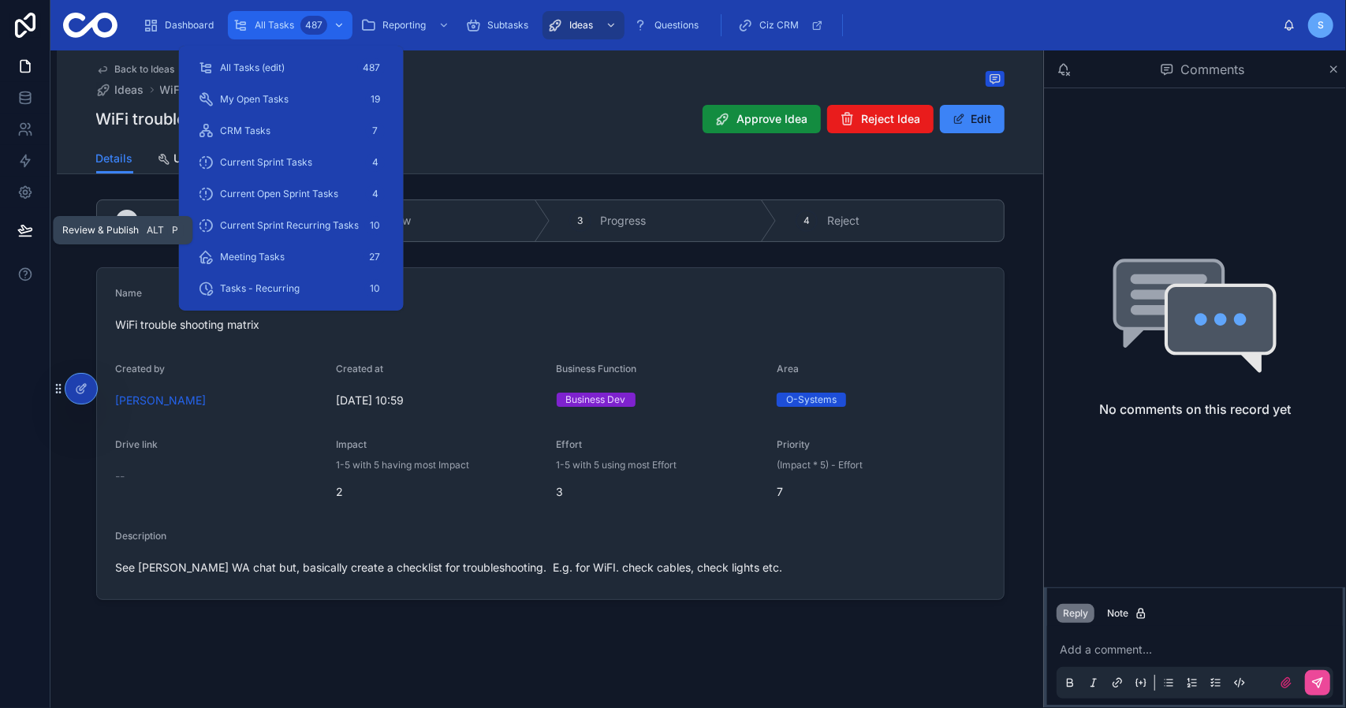
click at [257, 27] on span "All Tasks" at bounding box center [274, 25] width 39 height 13
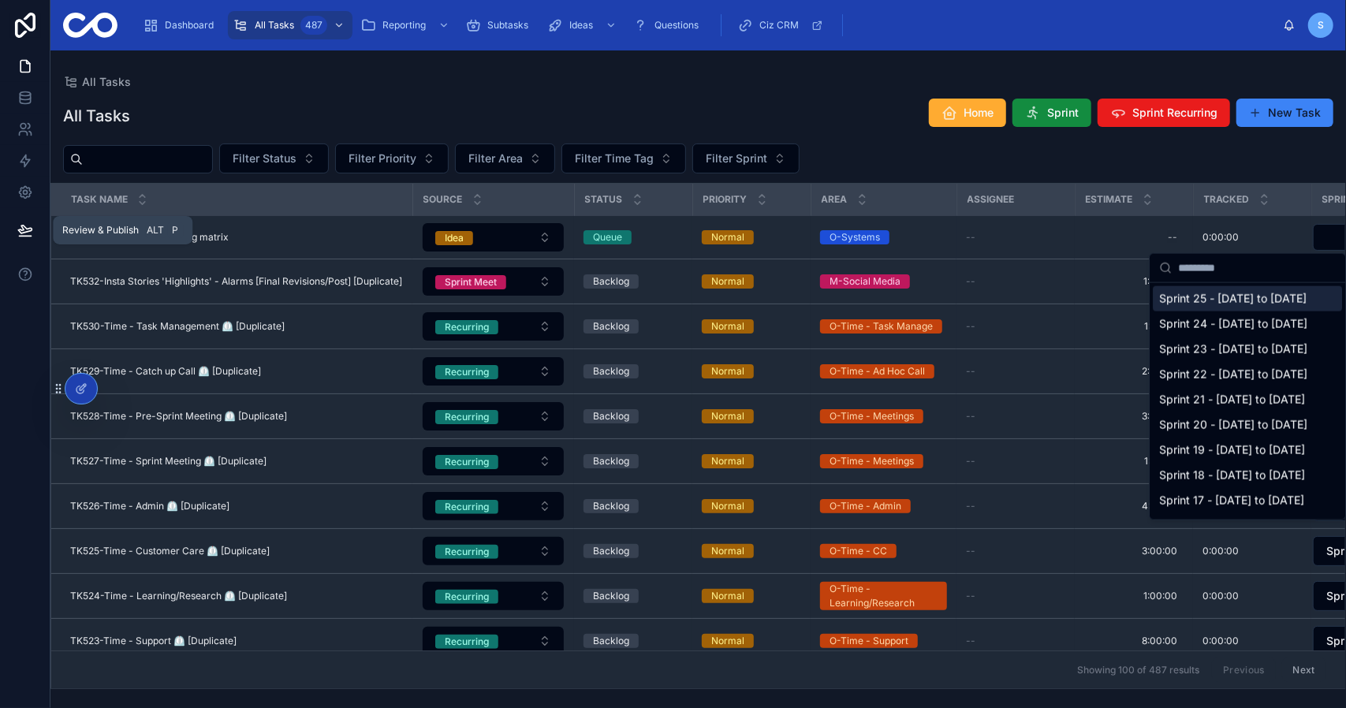
click at [1258, 296] on span "Sprint 25 - [DATE] to [DATE]" at bounding box center [1232, 299] width 147 height 16
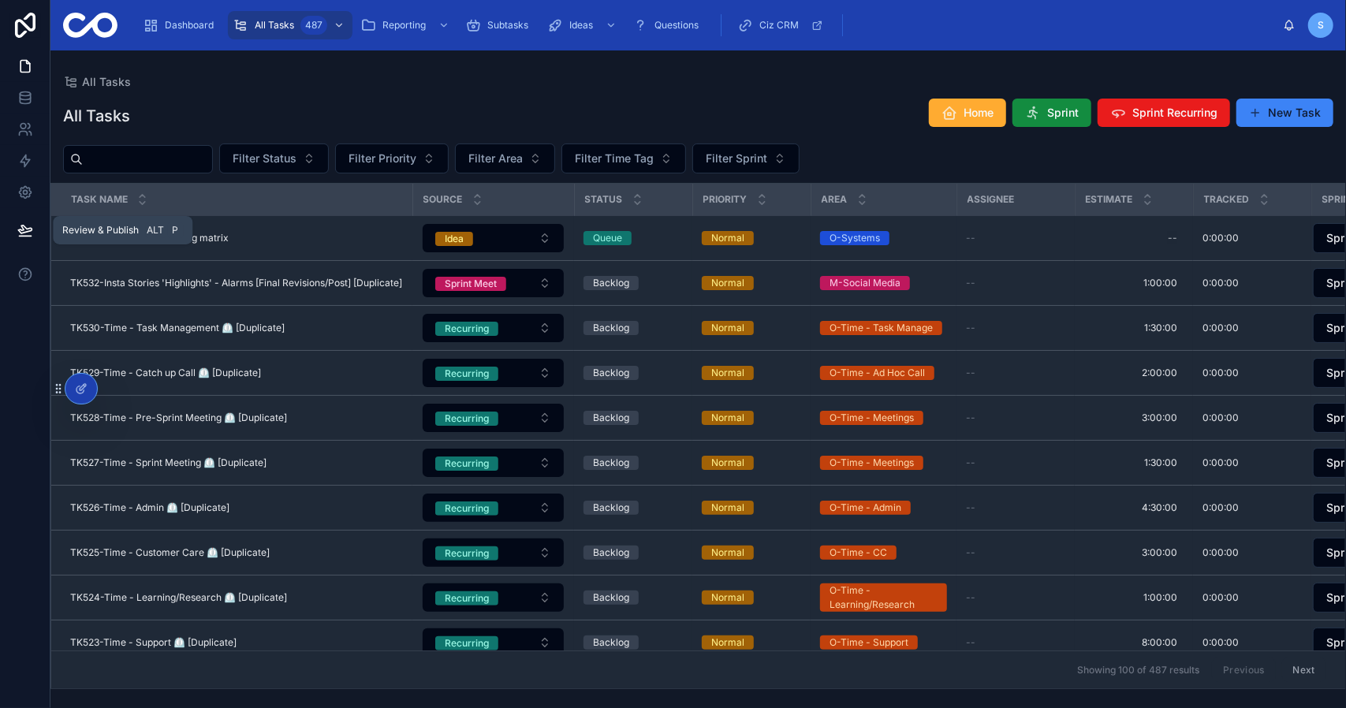
click at [490, 110] on div "All Tasks Home Sprint Sprint Recurring New Task" at bounding box center [698, 116] width 1270 height 36
click at [1060, 112] on span "Sprint" at bounding box center [1063, 113] width 32 height 16
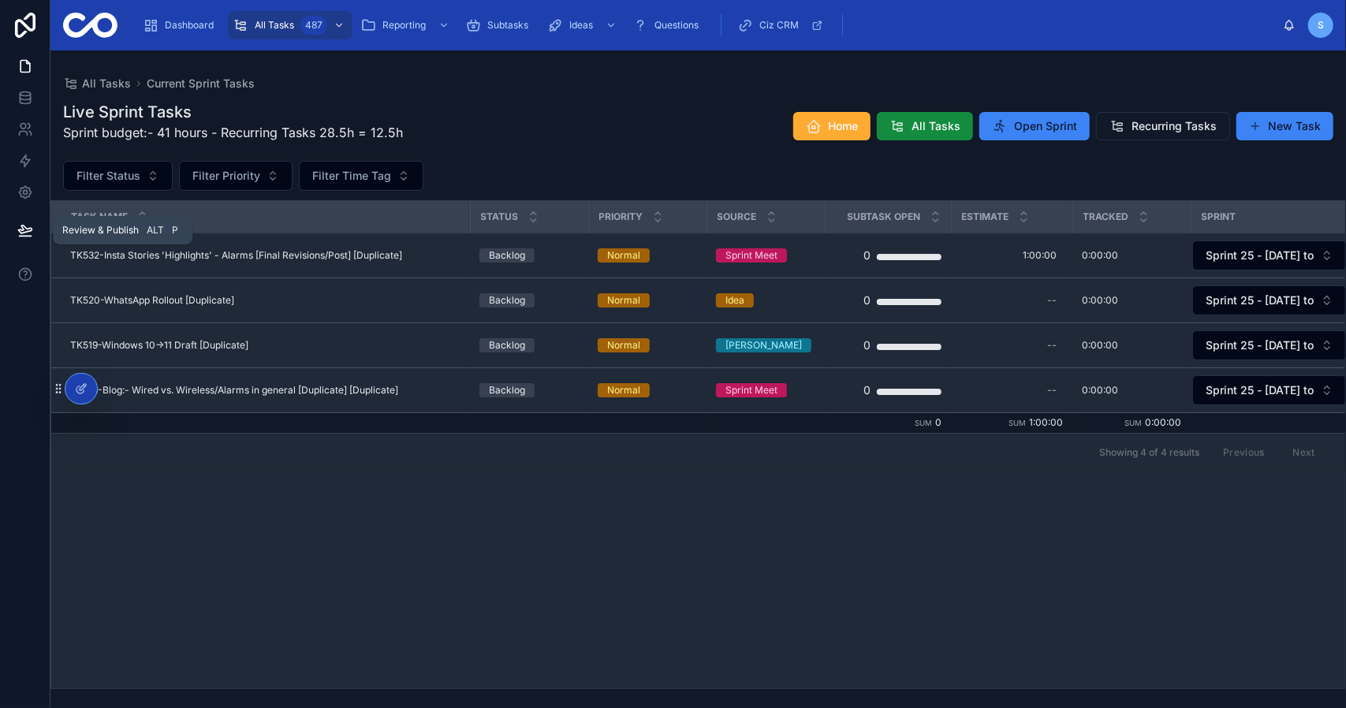
click at [513, 159] on div "Live Sprint Tasks Sprint budget:- 41 hours - Recurring Tasks 28.5h = 12.5h Home…" at bounding box center [697, 390] width 1295 height 598
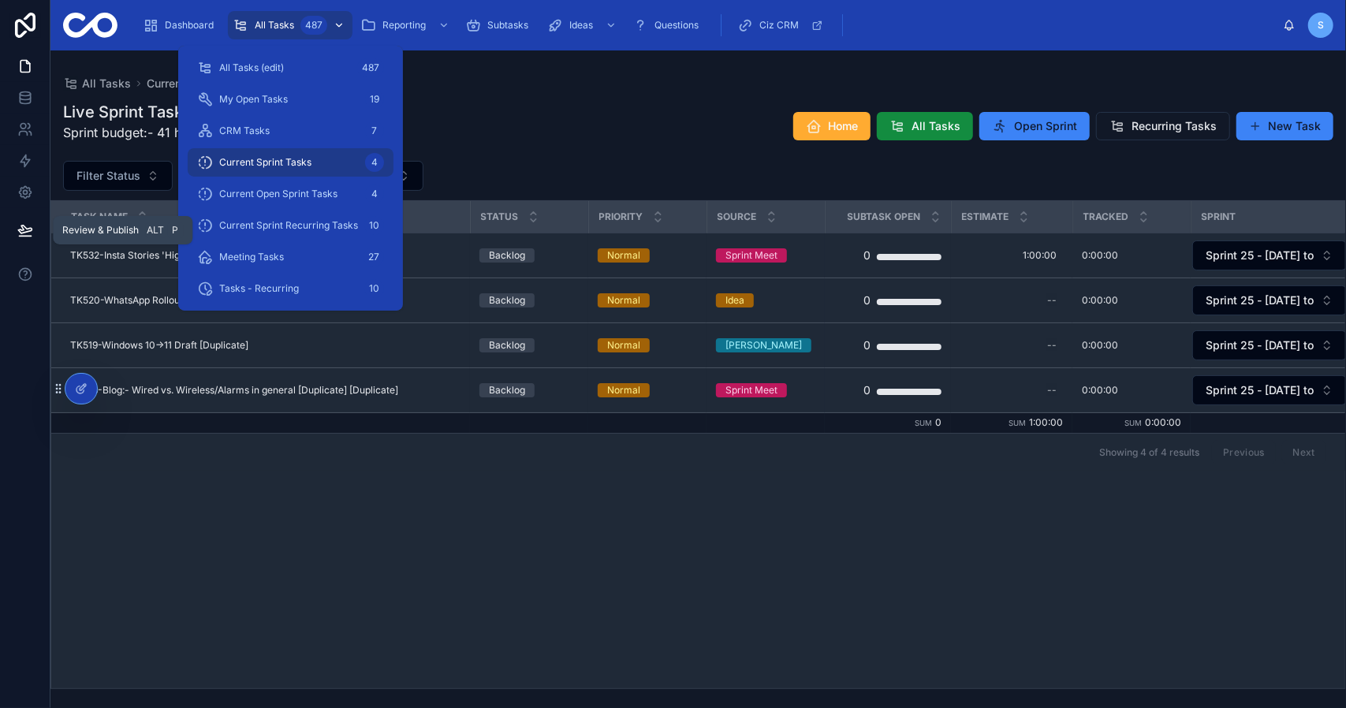
click at [290, 26] on span "All Tasks" at bounding box center [274, 25] width 39 height 13
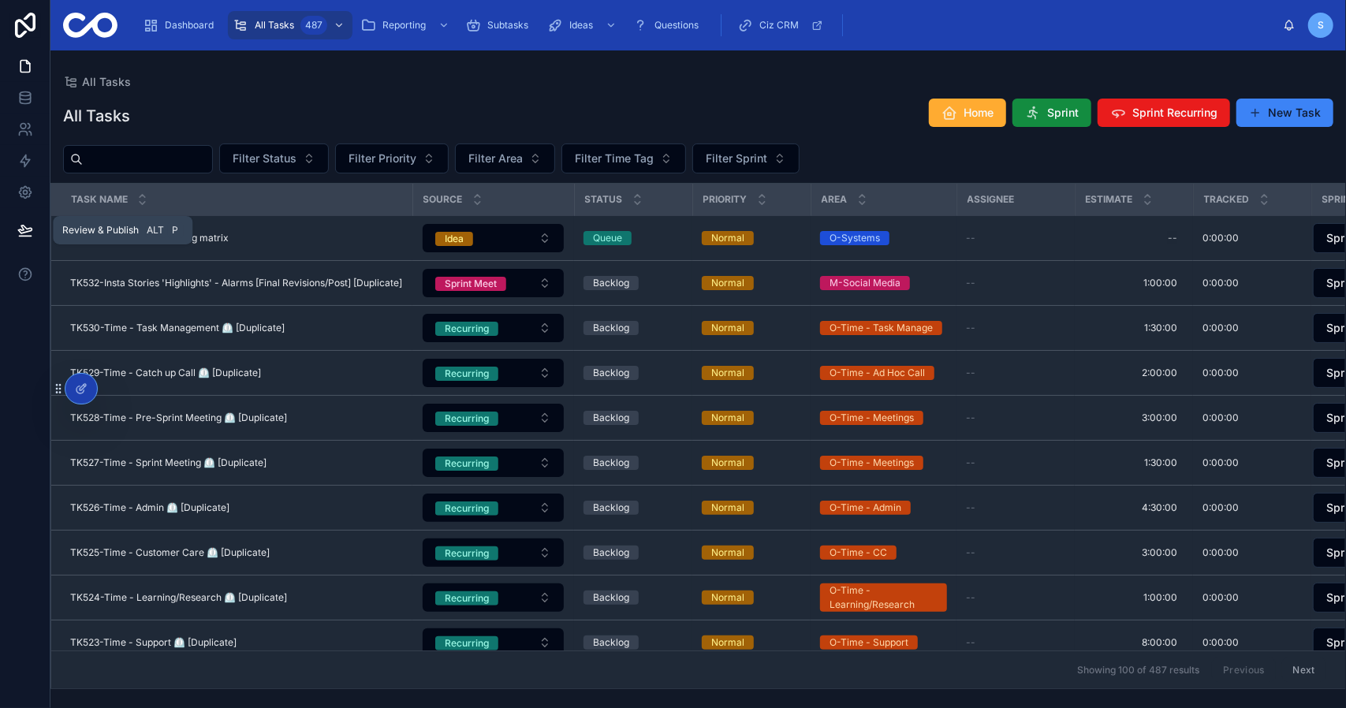
click at [613, 102] on div "All Tasks Home Sprint Sprint Recurring New Task" at bounding box center [698, 116] width 1270 height 36
click at [1059, 110] on span "Sprint" at bounding box center [1063, 113] width 32 height 16
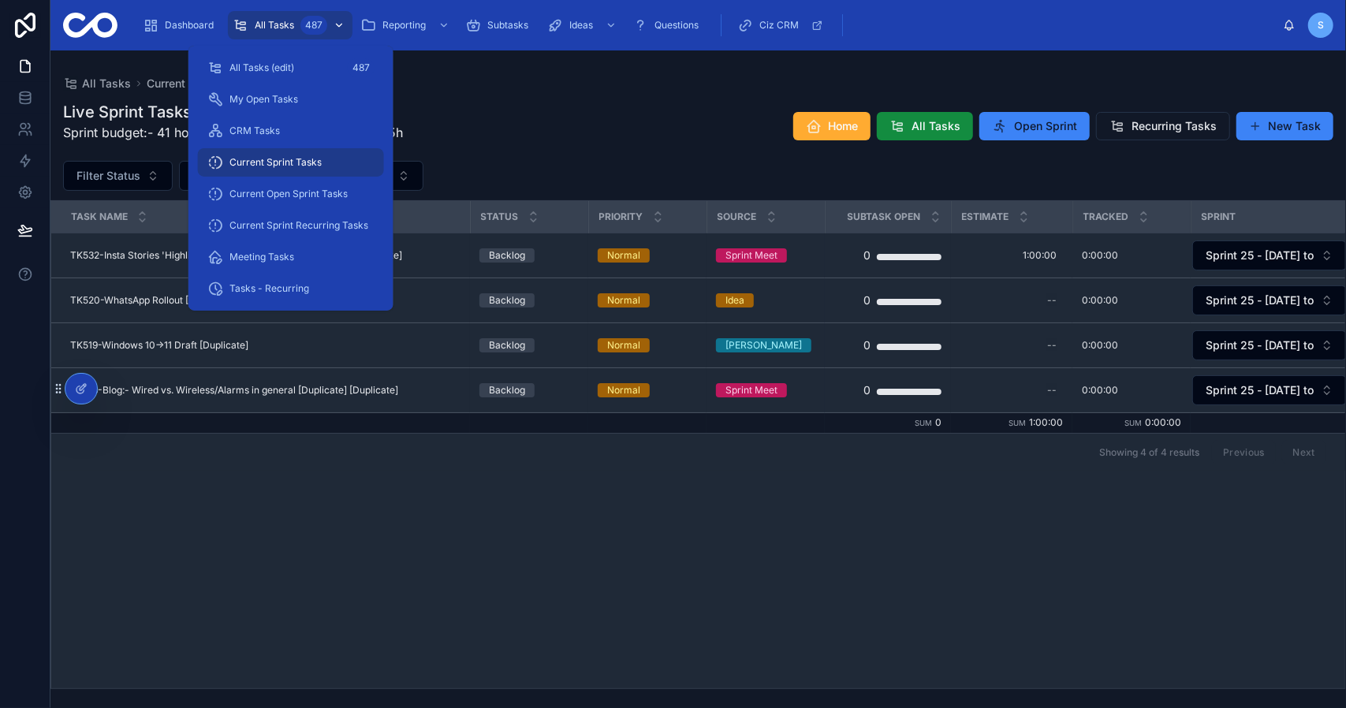
click at [265, 28] on span "All Tasks" at bounding box center [274, 25] width 39 height 13
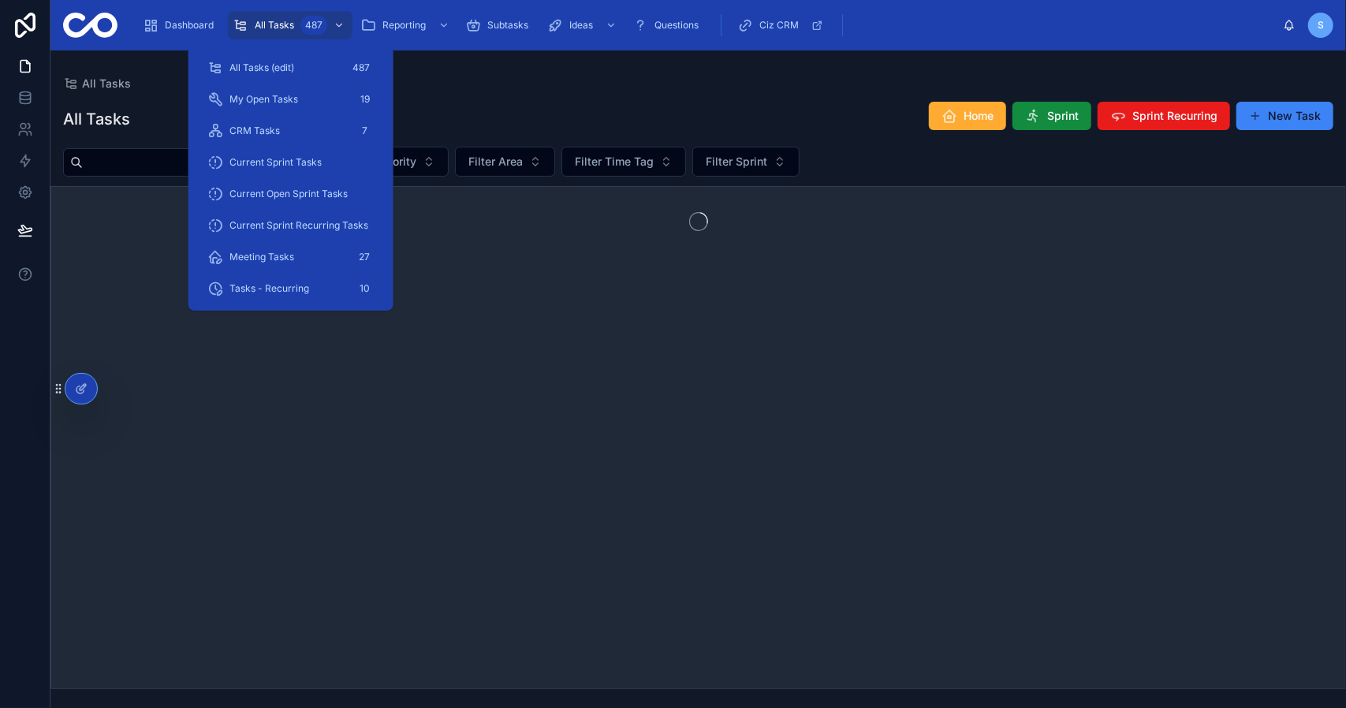
click at [618, 69] on div "All Tasks All Tasks Home Sprint Sprint Recurring New Task Filter Status Filter …" at bounding box center [697, 369] width 1295 height 639
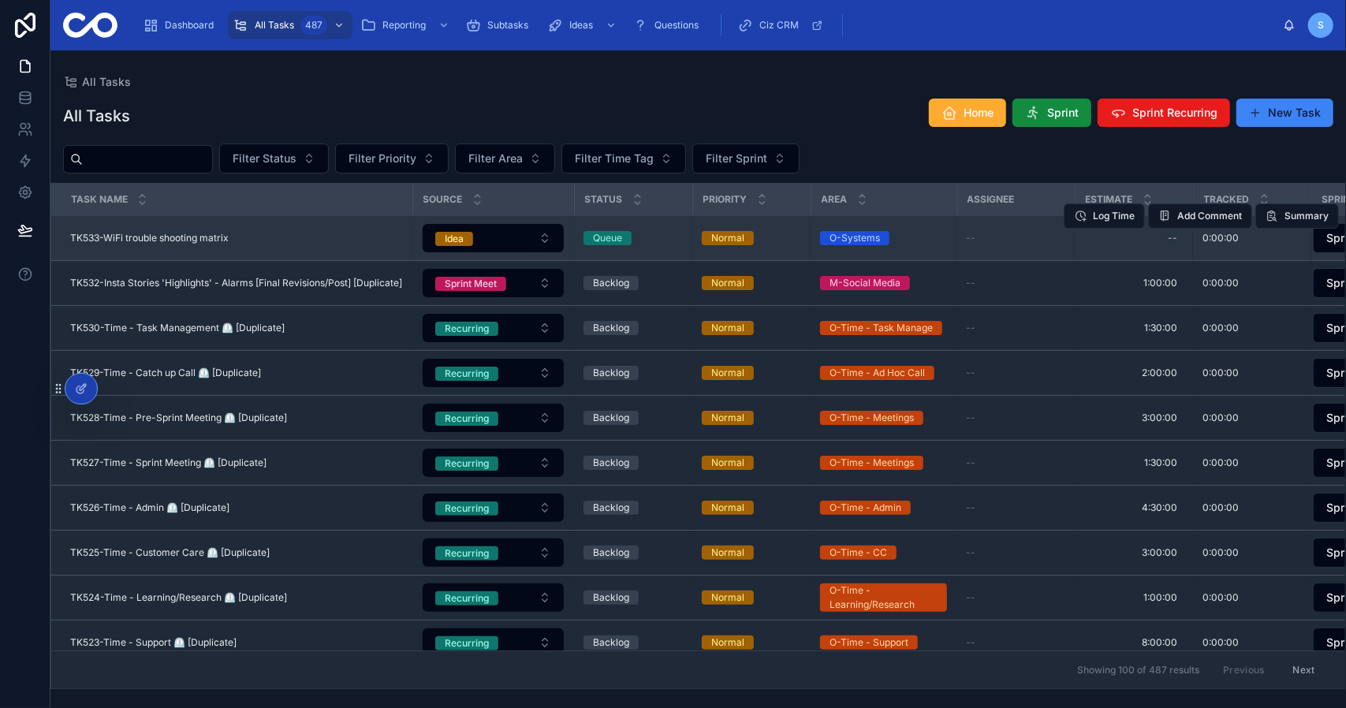
click at [219, 238] on span "TK533-WiFi trouble shooting matrix" at bounding box center [149, 238] width 158 height 13
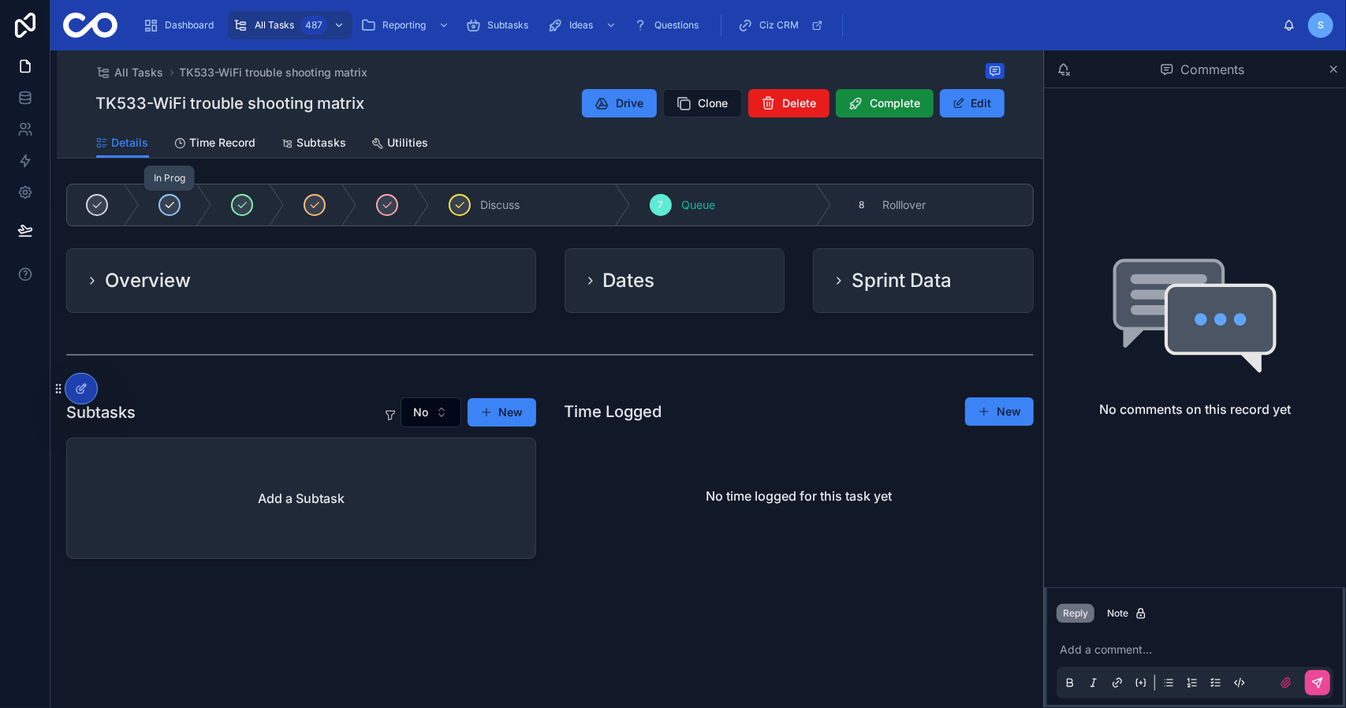
click at [167, 203] on icon at bounding box center [169, 205] width 13 height 13
click at [167, 203] on div "Backlog" at bounding box center [129, 204] width 124 height 41
click at [214, 266] on div "Overview" at bounding box center [301, 280] width 468 height 63
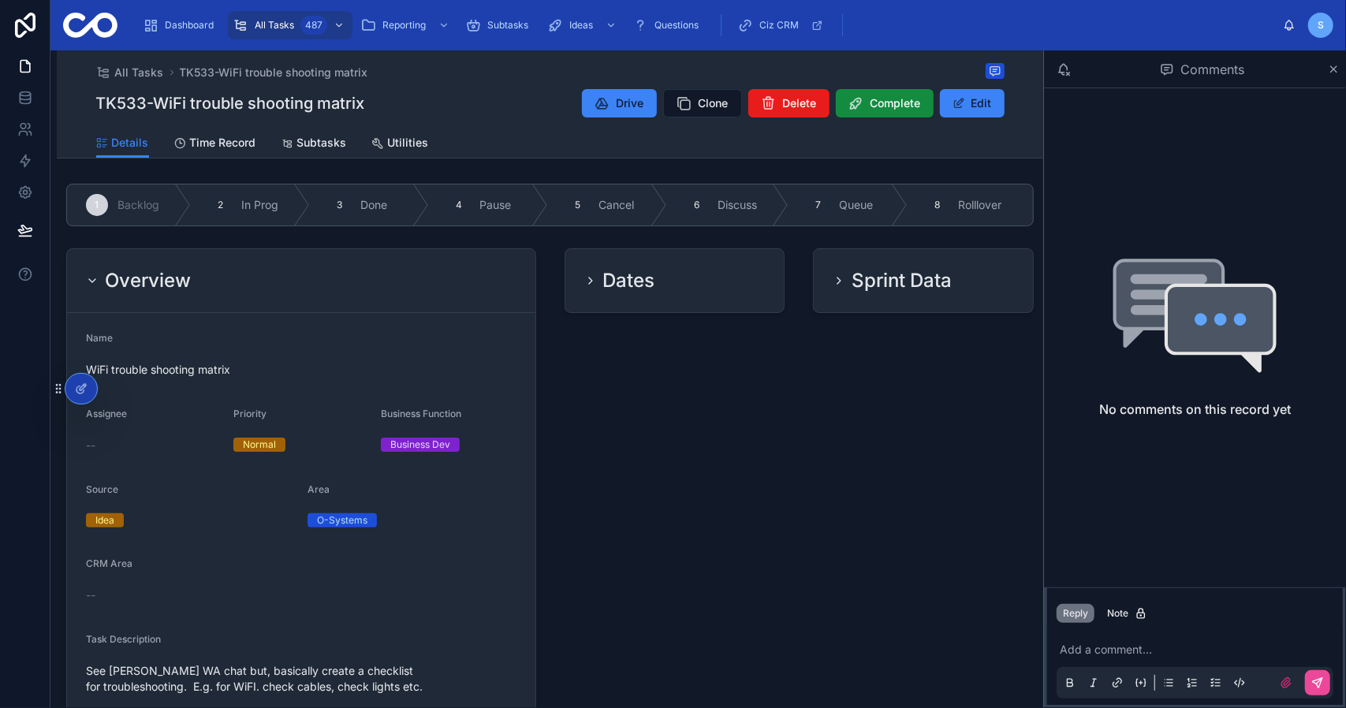
click at [681, 278] on div "Dates" at bounding box center [674, 280] width 181 height 25
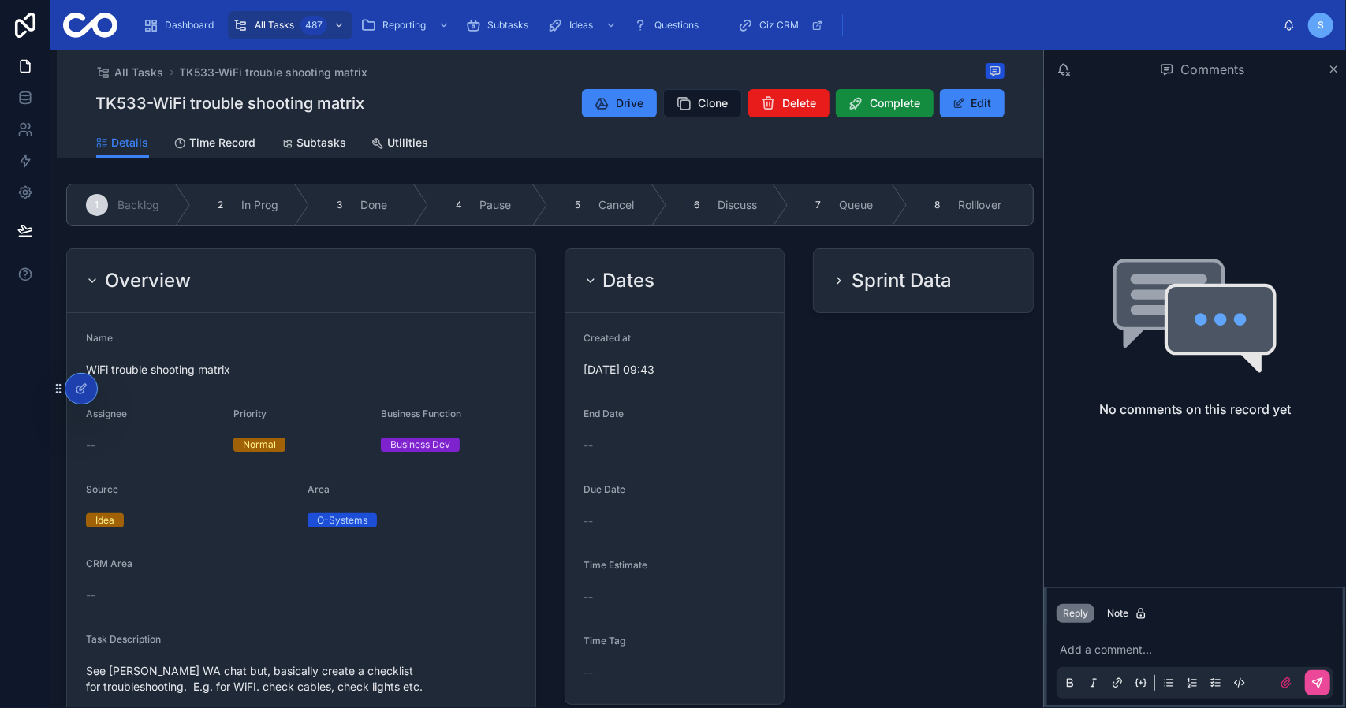
click at [908, 268] on h2 "Sprint Data" at bounding box center [901, 280] width 100 height 25
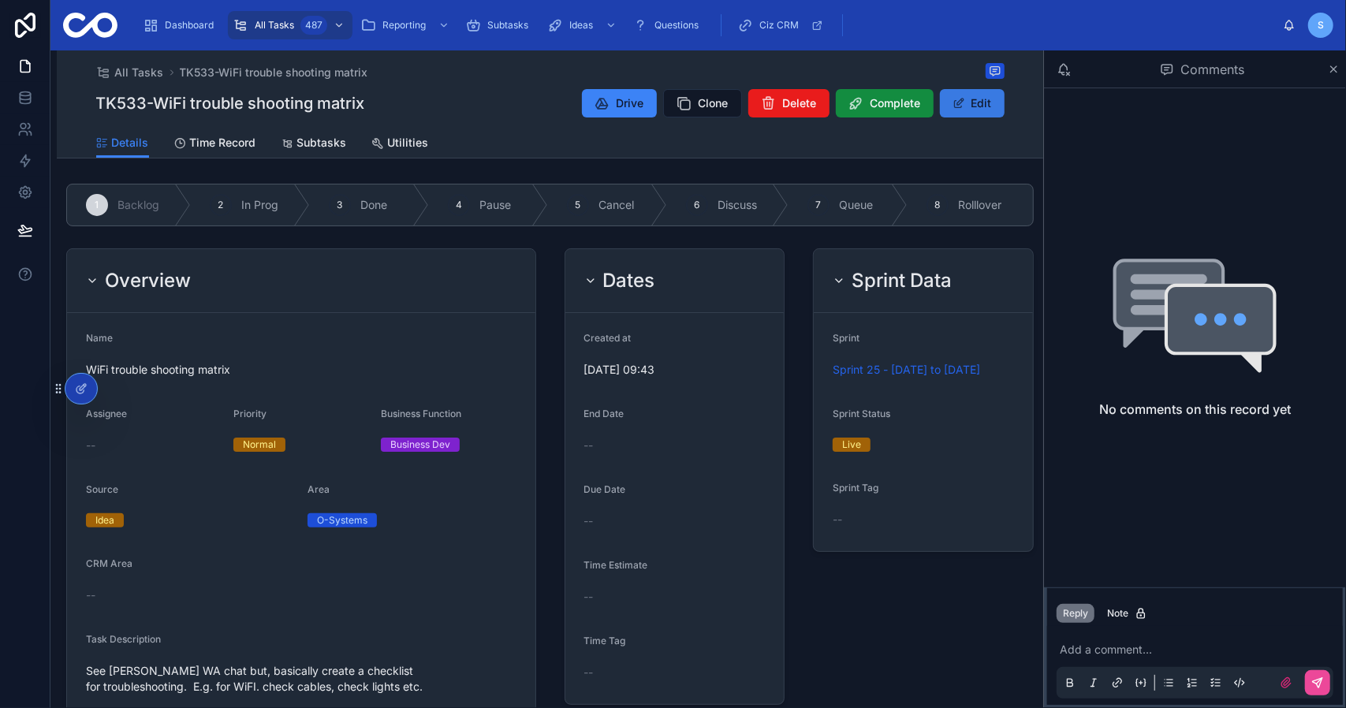
click at [984, 97] on button "Edit" at bounding box center [972, 103] width 65 height 28
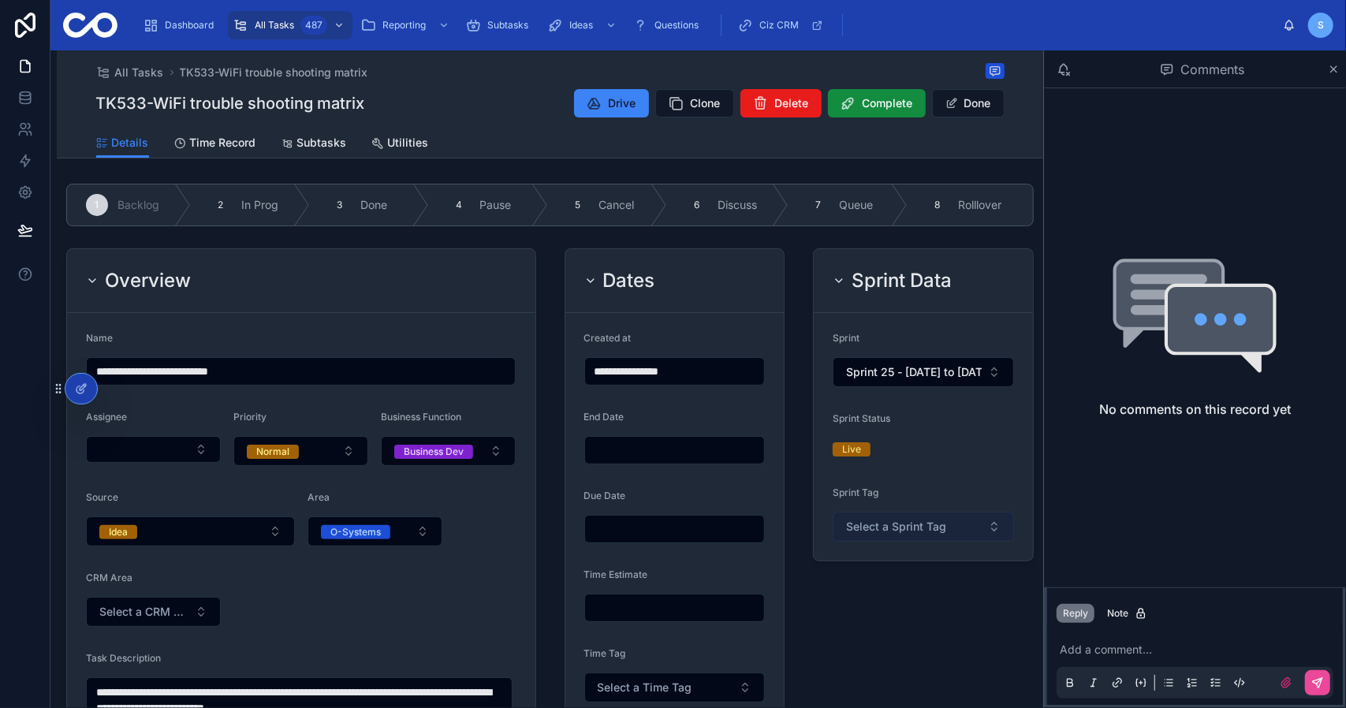
click at [938, 523] on button "Select a Sprint Tag" at bounding box center [923, 527] width 181 height 30
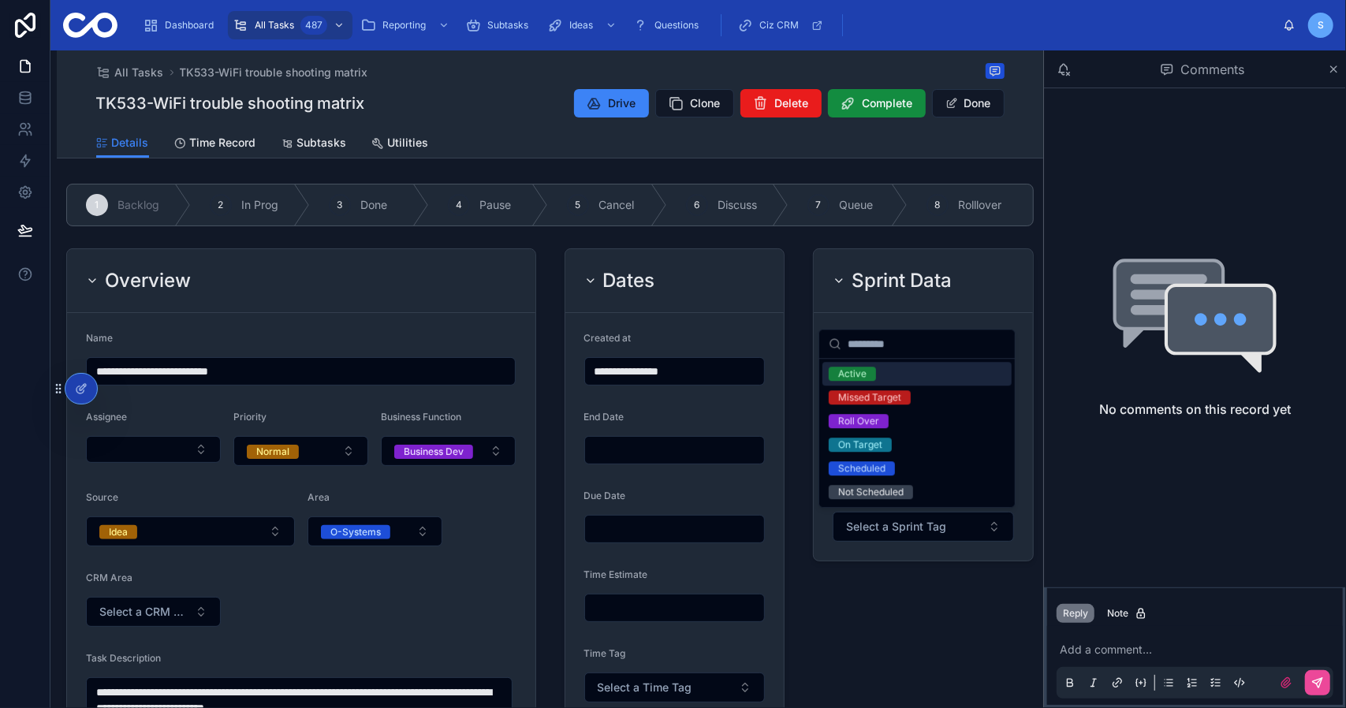
click at [899, 372] on div "Active" at bounding box center [916, 374] width 189 height 24
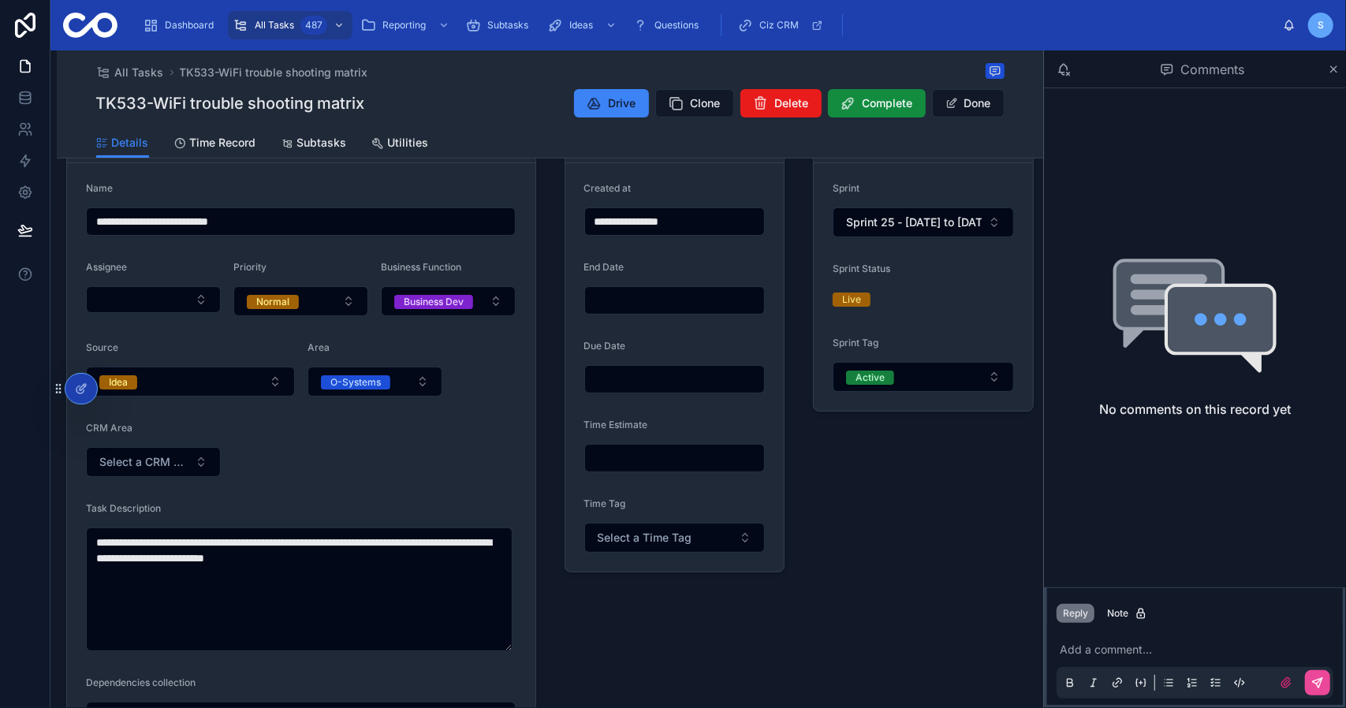
scroll to position [158, 0]
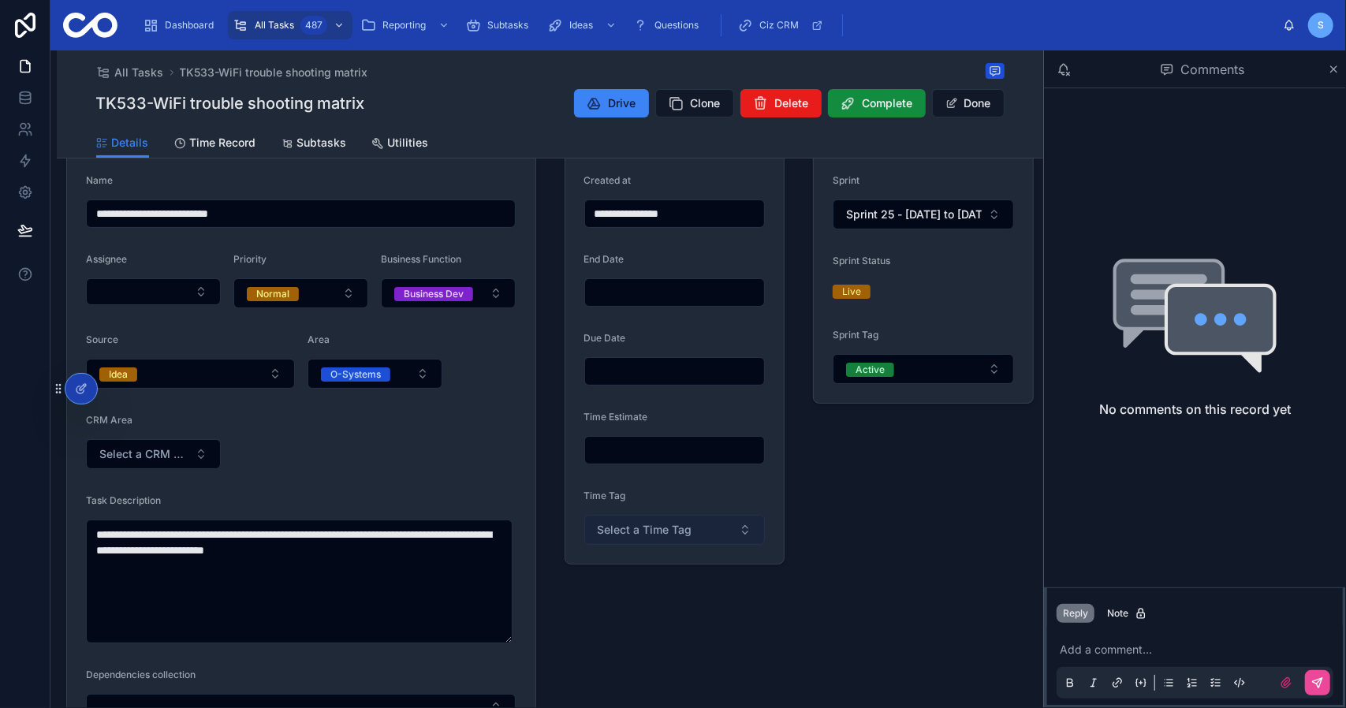
click at [710, 538] on button "Select a Time Tag" at bounding box center [674, 530] width 181 height 30
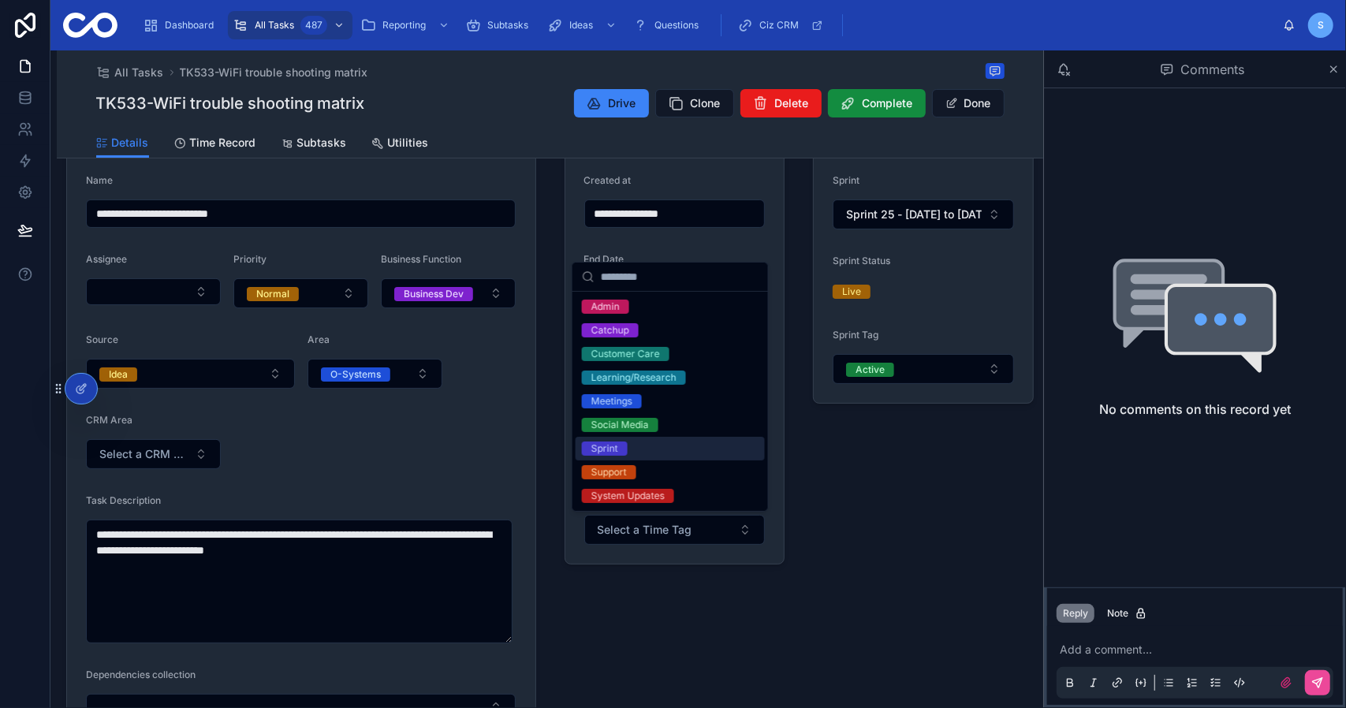
click at [670, 450] on div "Sprint" at bounding box center [670, 449] width 189 height 24
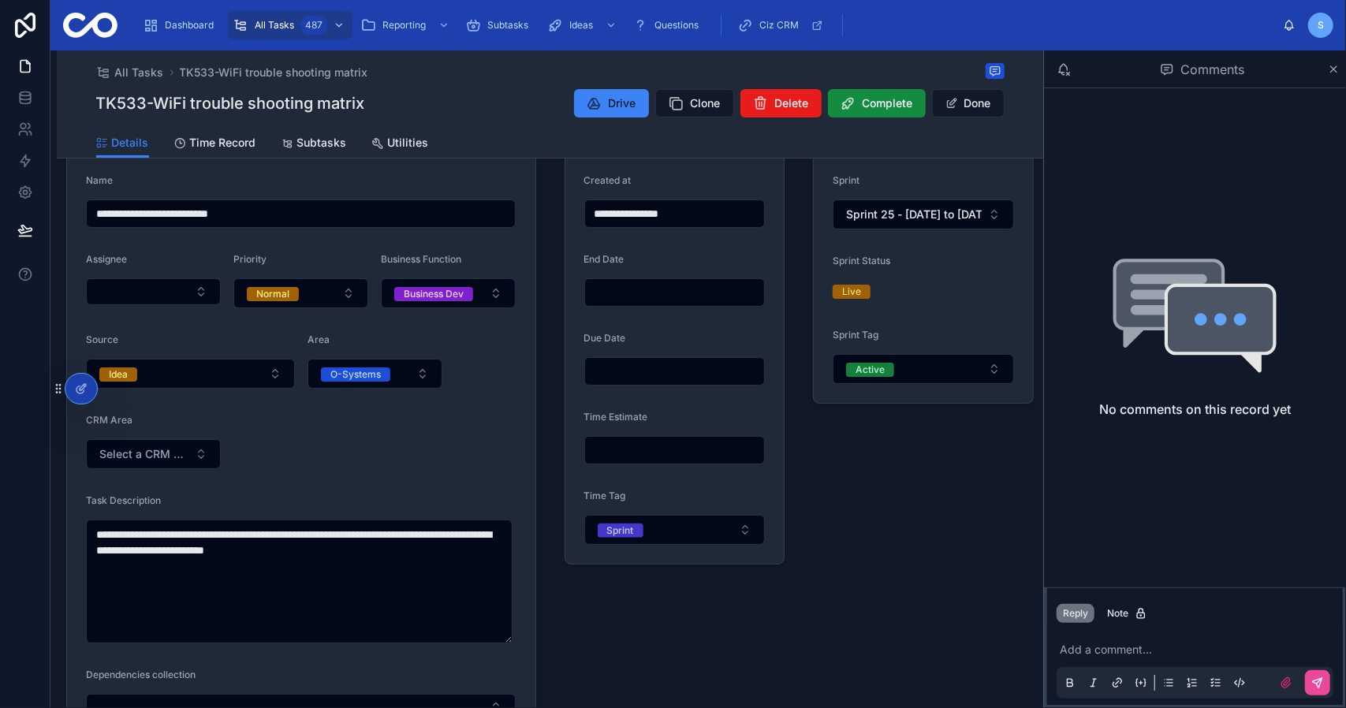
click at [826, 507] on div "Sprint Data Sprint Sprint 25 - [DATE] to [DATE] Sprint Status Live Sprint Tag A…" at bounding box center [923, 472] width 240 height 776
click at [624, 449] on input "text" at bounding box center [675, 450] width 180 height 22
type input "*******"
click at [833, 481] on div "Sprint Data Sprint Sprint 25 - [DATE] to [DATE] Sprint Status Live Sprint Tag A…" at bounding box center [923, 472] width 240 height 776
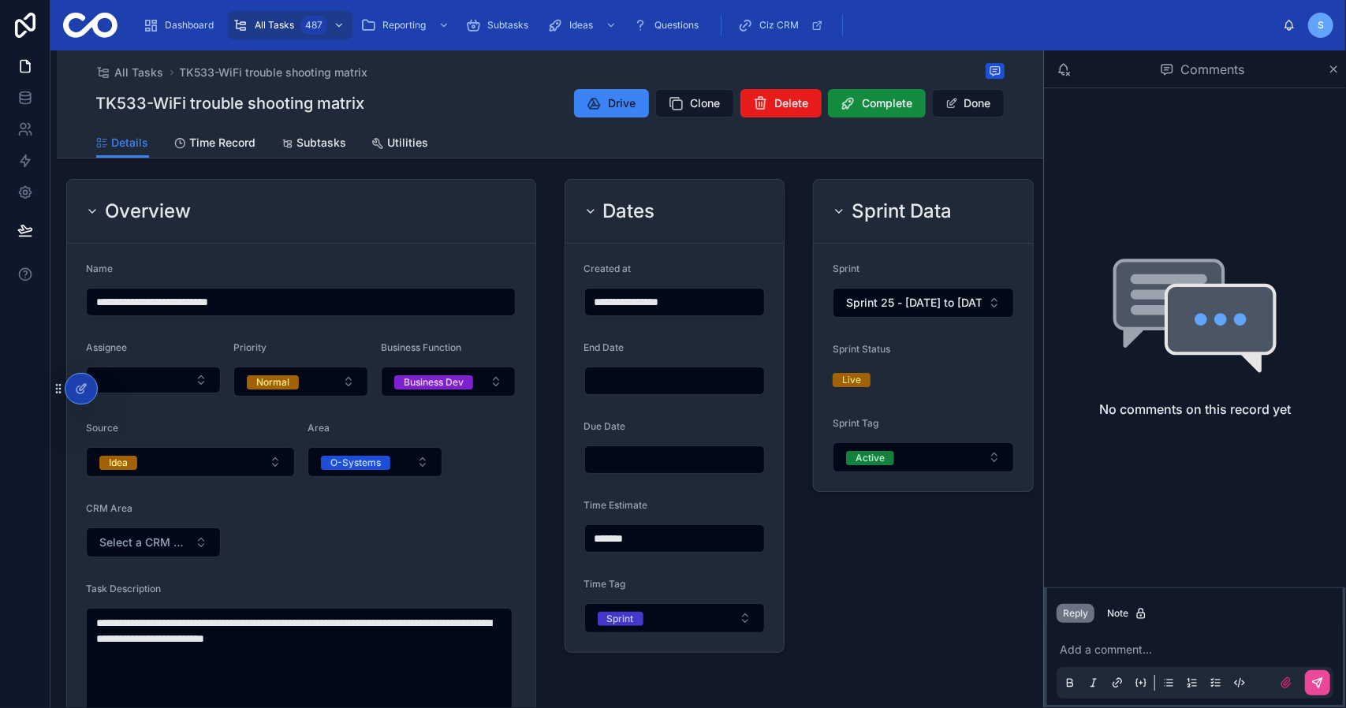
scroll to position [0, 0]
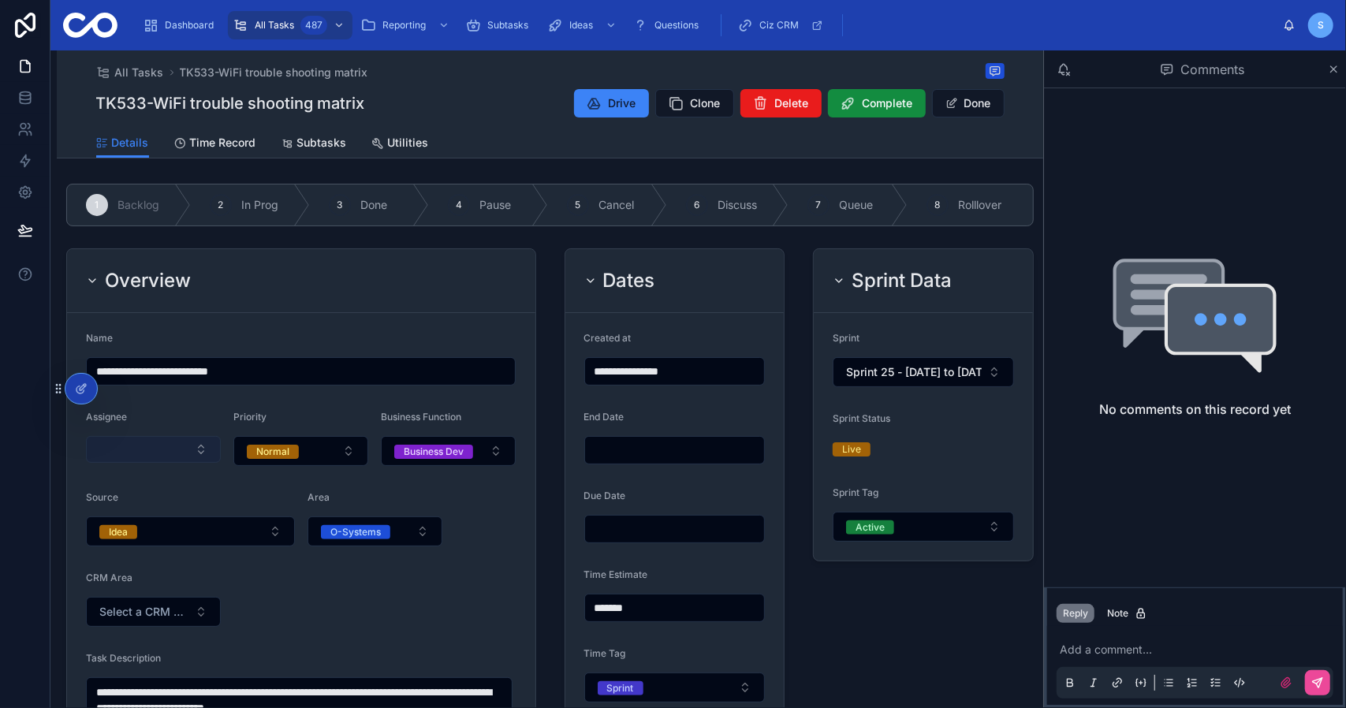
click at [156, 447] on button "Select Button" at bounding box center [153, 449] width 135 height 27
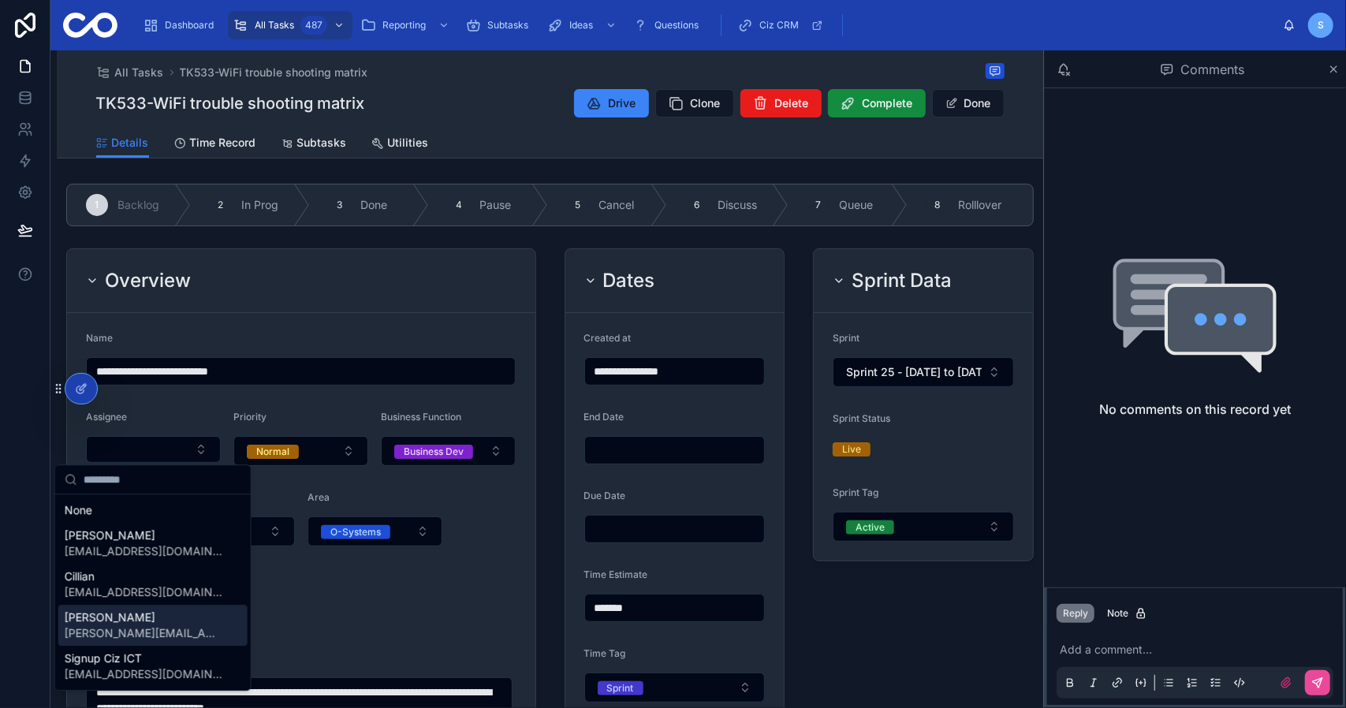
click at [180, 633] on div "Simon [EMAIL_ADDRESS][DOMAIN_NAME]" at bounding box center [152, 625] width 189 height 41
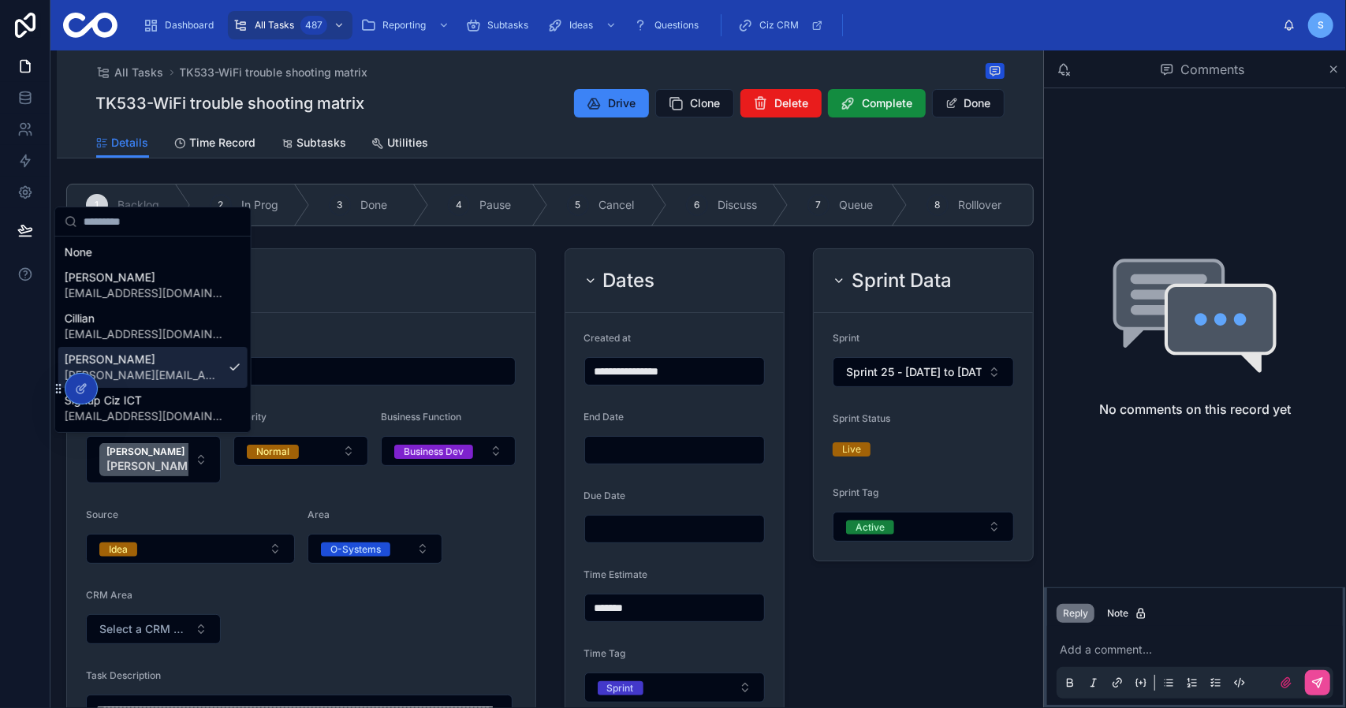
click at [494, 324] on form "**********" at bounding box center [301, 670] width 468 height 715
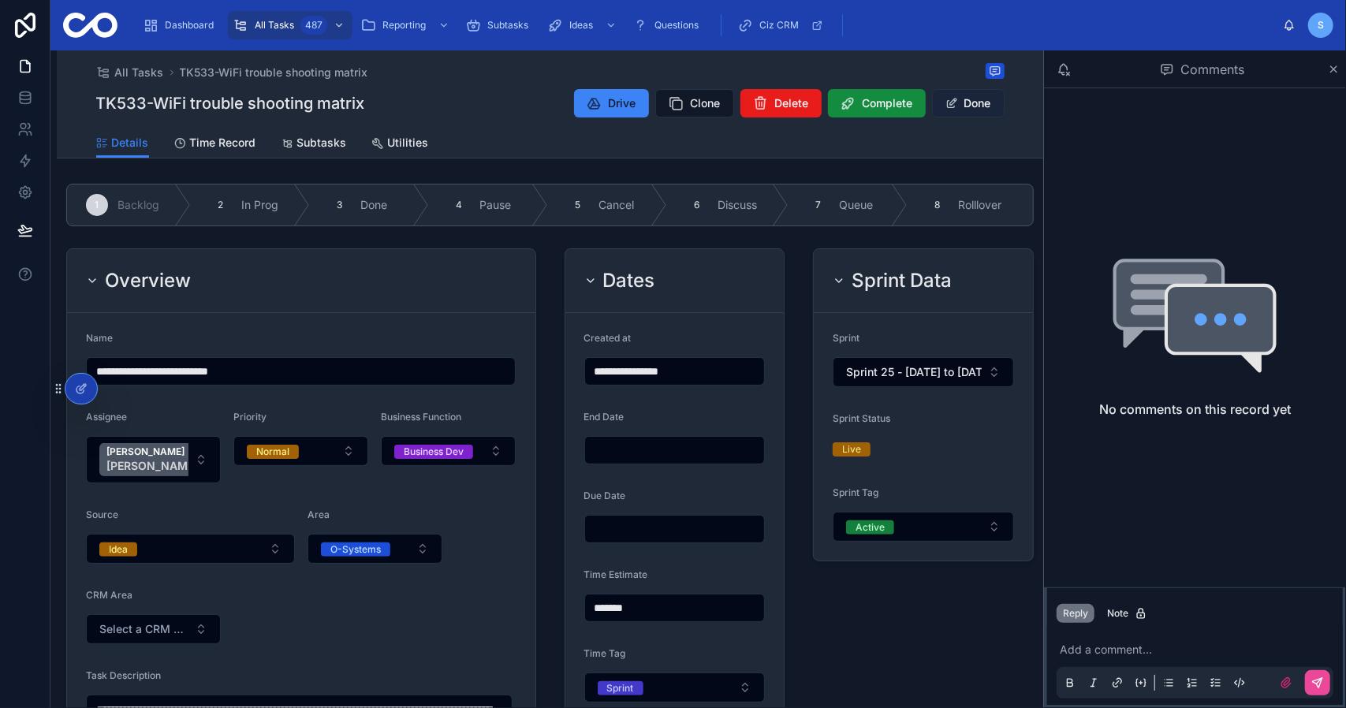
click at [974, 108] on button "Done" at bounding box center [968, 103] width 73 height 28
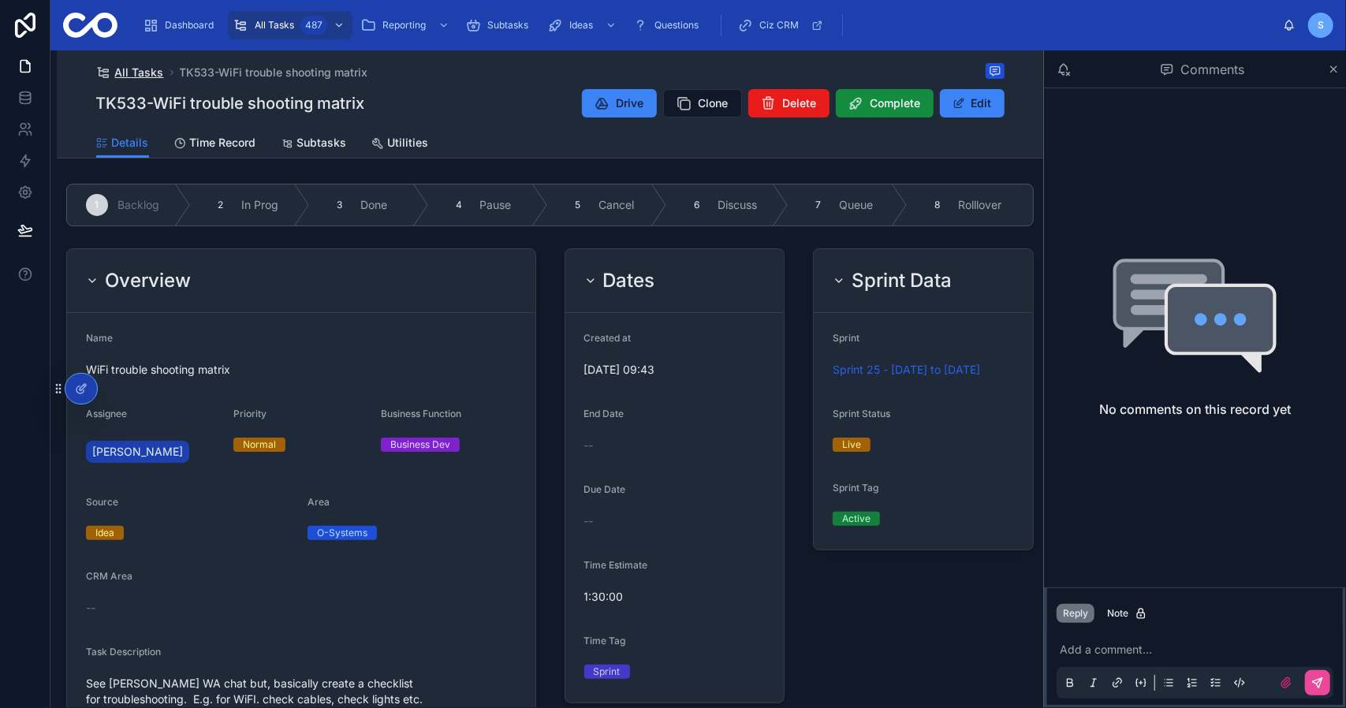
click at [132, 66] on span "All Tasks" at bounding box center [139, 73] width 49 height 16
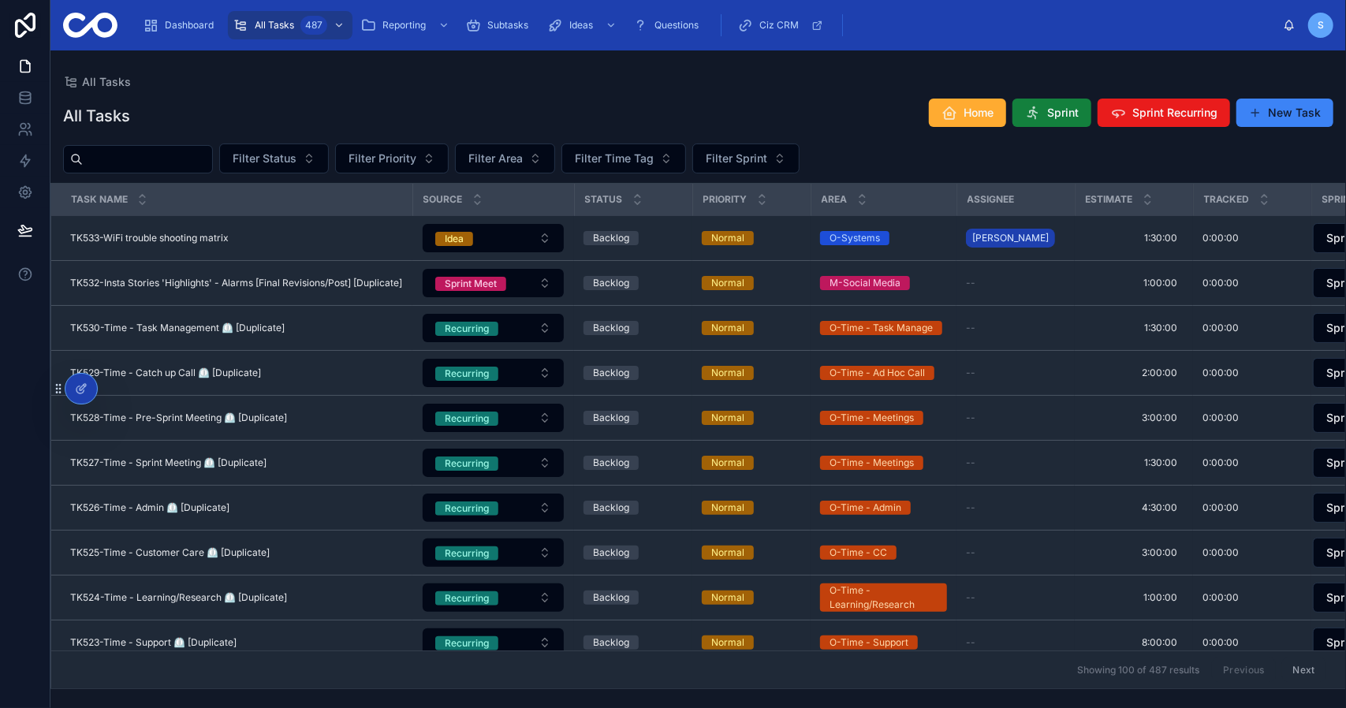
click at [1061, 117] on span "Sprint" at bounding box center [1063, 113] width 32 height 16
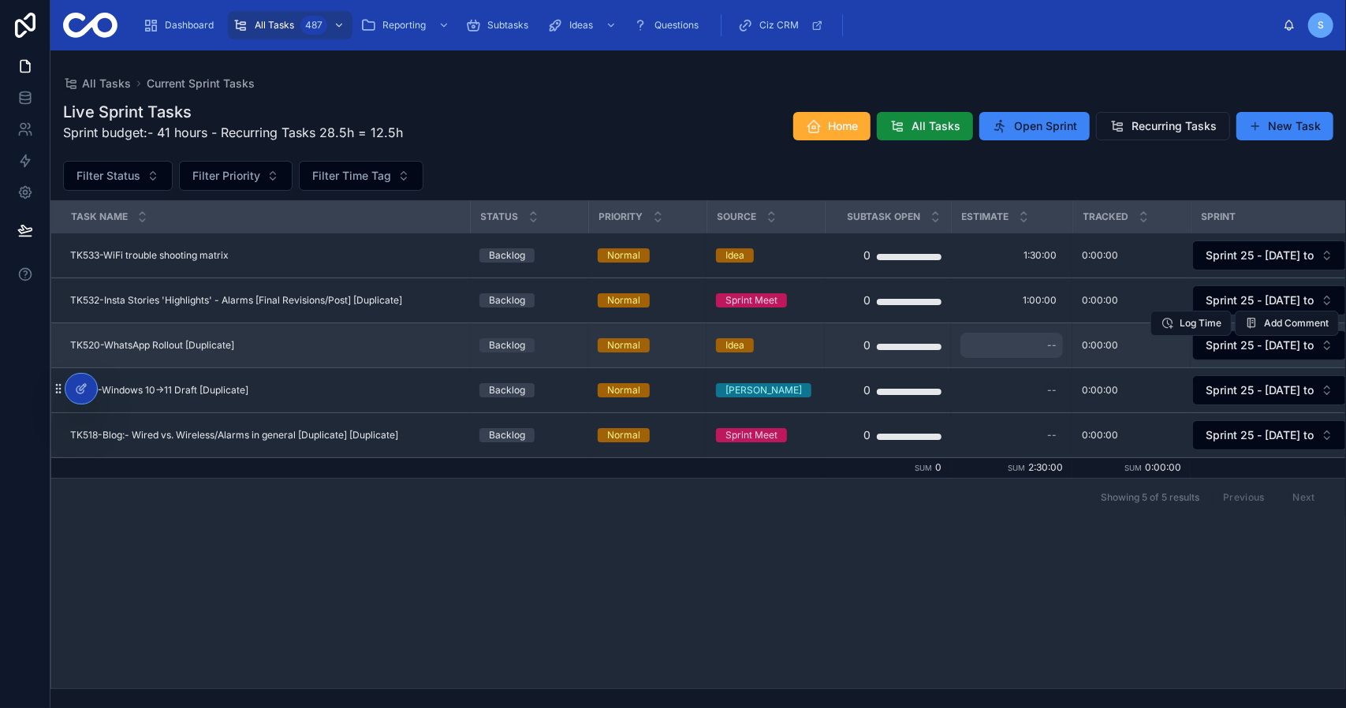
click at [1013, 349] on div "--" at bounding box center [1011, 345] width 102 height 25
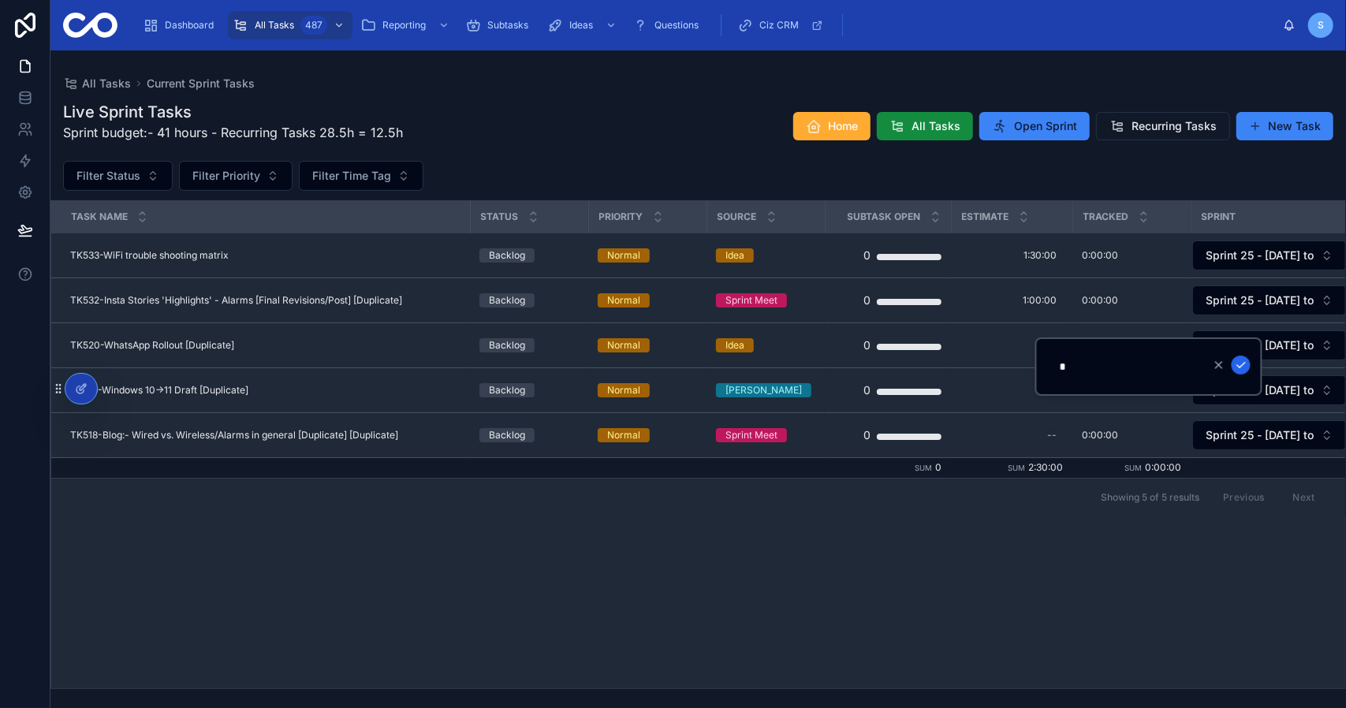
type input "*******"
click at [1239, 368] on icon "submit" at bounding box center [1241, 365] width 13 height 13
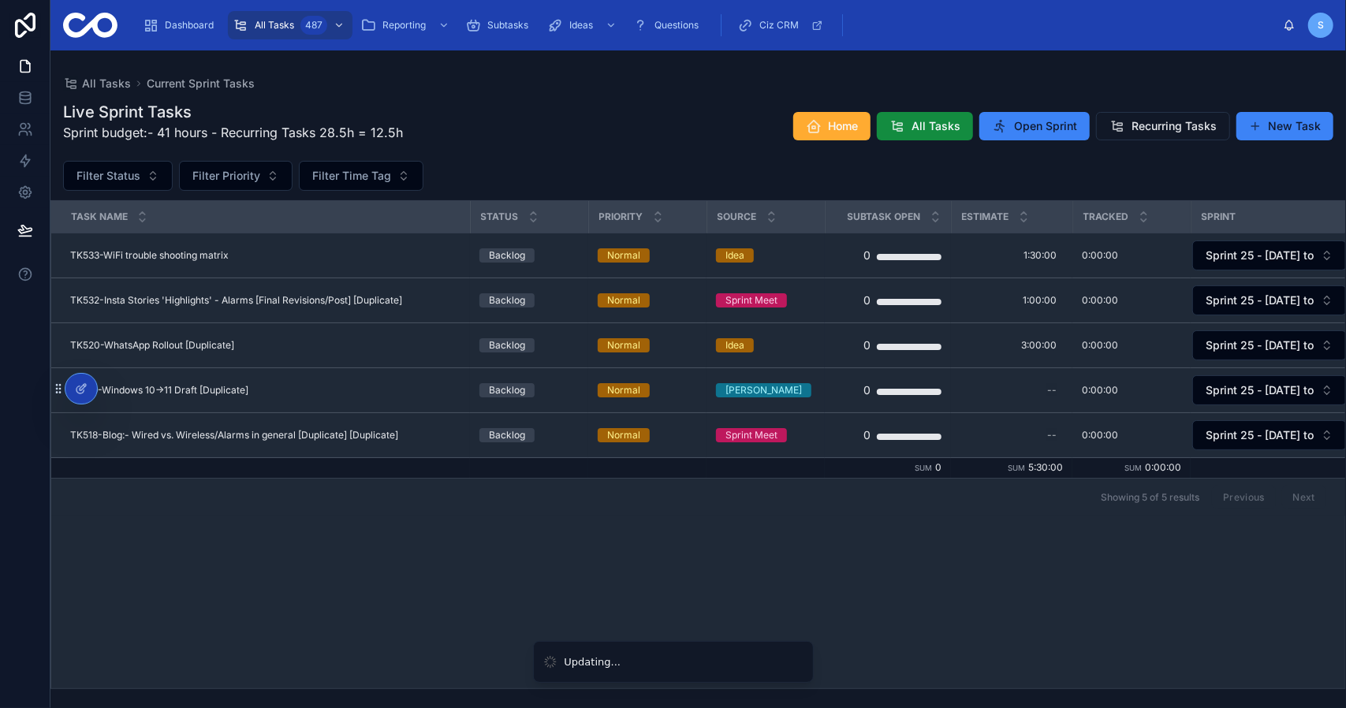
click at [821, 531] on div "Task Name Status Priority Source Subtask Open Estimate Tracked Sprint TK533-WiF…" at bounding box center [698, 444] width 1294 height 487
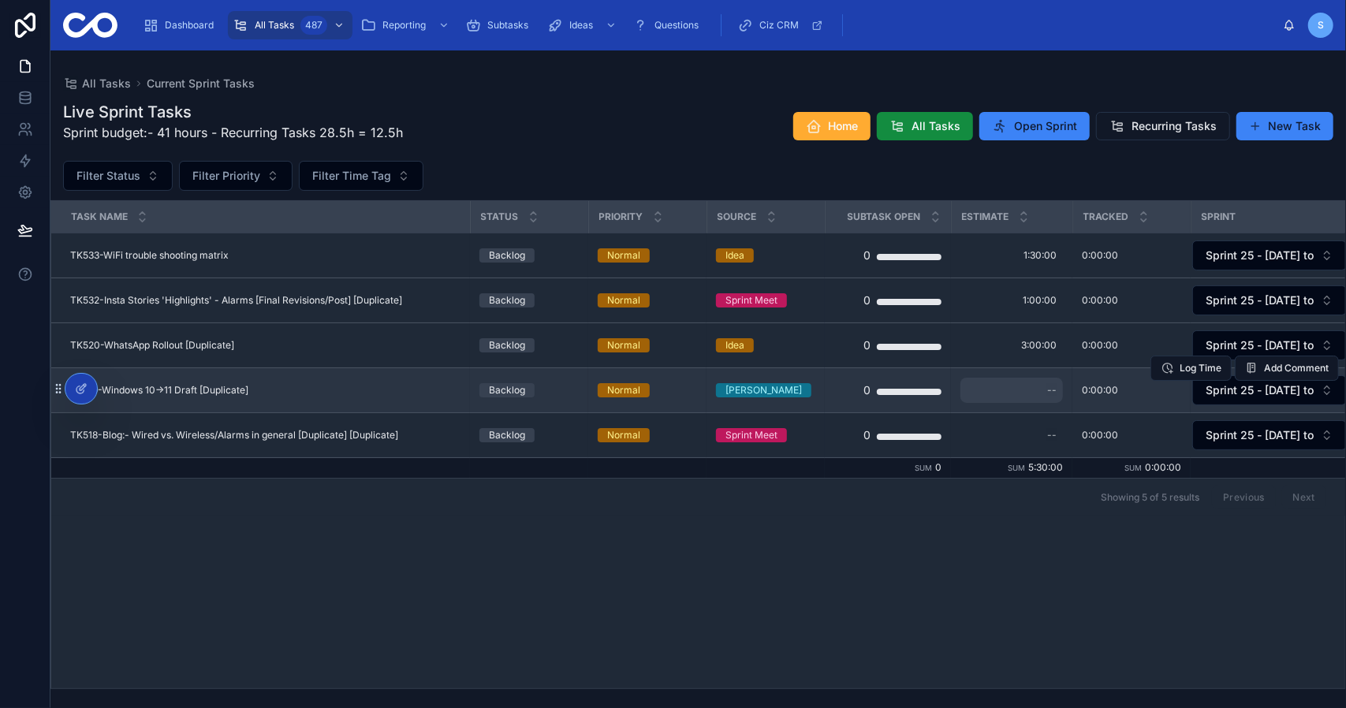
click at [1033, 390] on div "--" at bounding box center [1011, 390] width 102 height 25
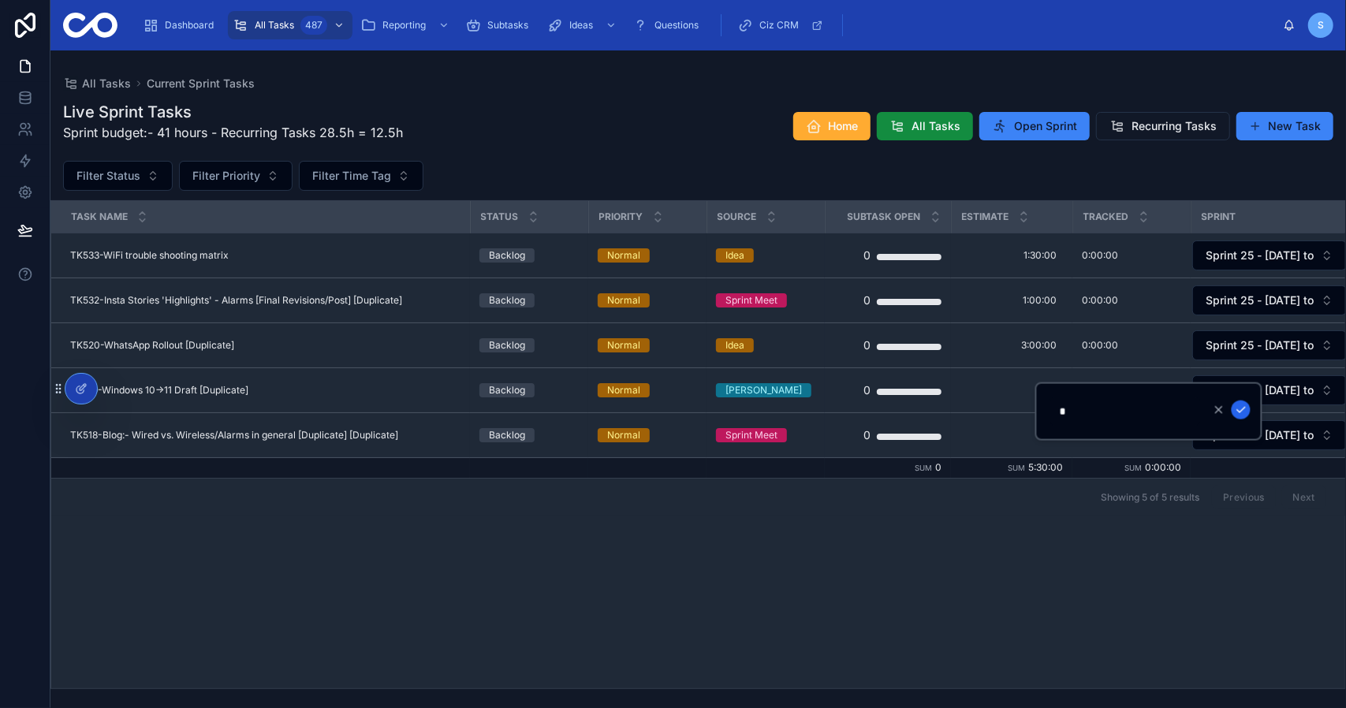
type input "*******"
click at [1243, 409] on icon "submit" at bounding box center [1241, 410] width 8 height 6
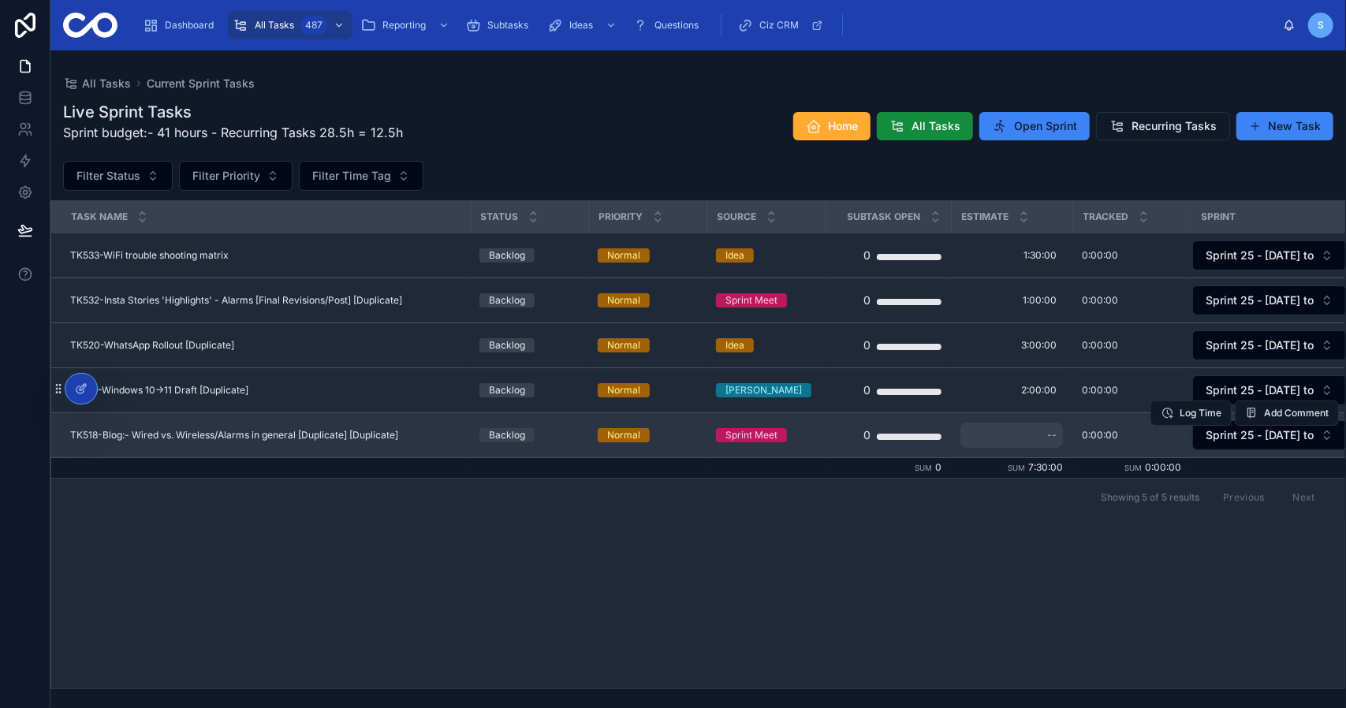
click at [1030, 436] on div "--" at bounding box center [1011, 435] width 102 height 25
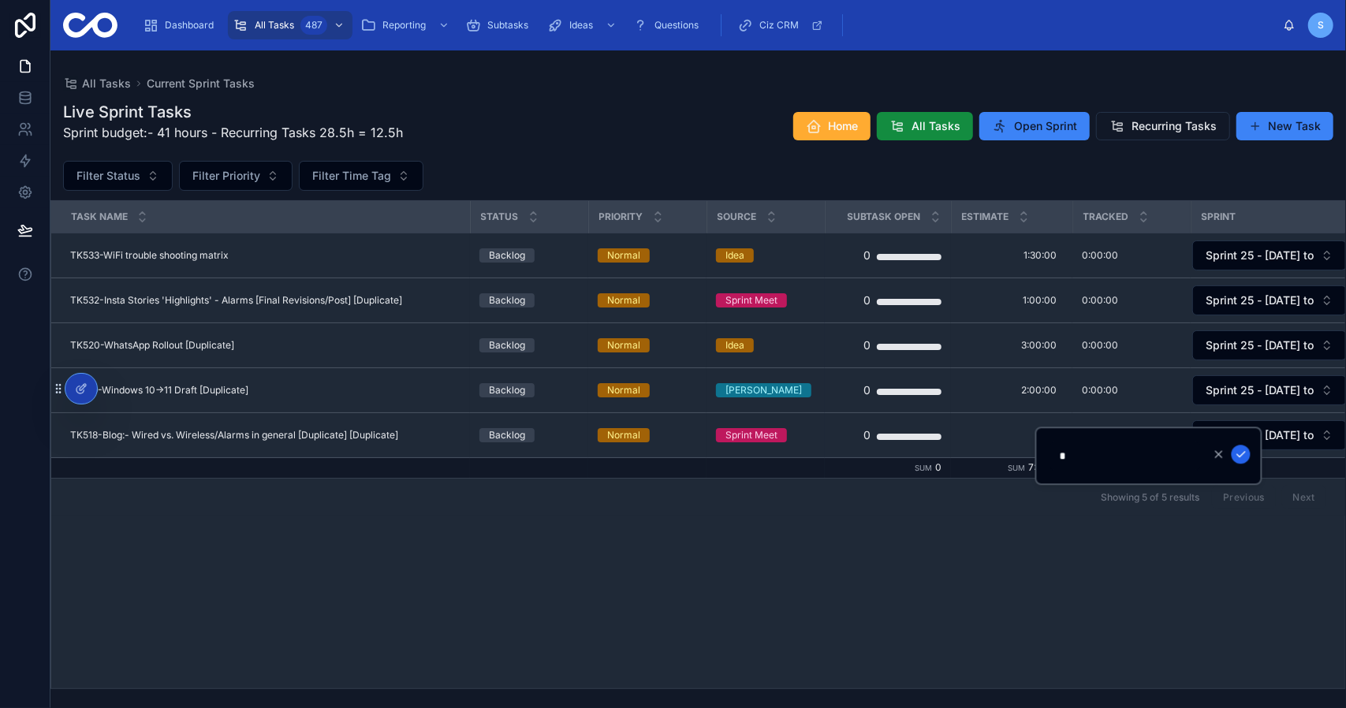
type input "*******"
click at [1239, 456] on icon "submit" at bounding box center [1241, 455] width 8 height 6
click at [703, 509] on div "Showing 5 of 5 results Previous Next" at bounding box center [698, 497] width 1294 height 38
click at [584, 72] on div "All Tasks Current Sprint Tasks Live Sprint Tasks Sprint budget:- 41 hours - Rec…" at bounding box center [697, 369] width 1295 height 639
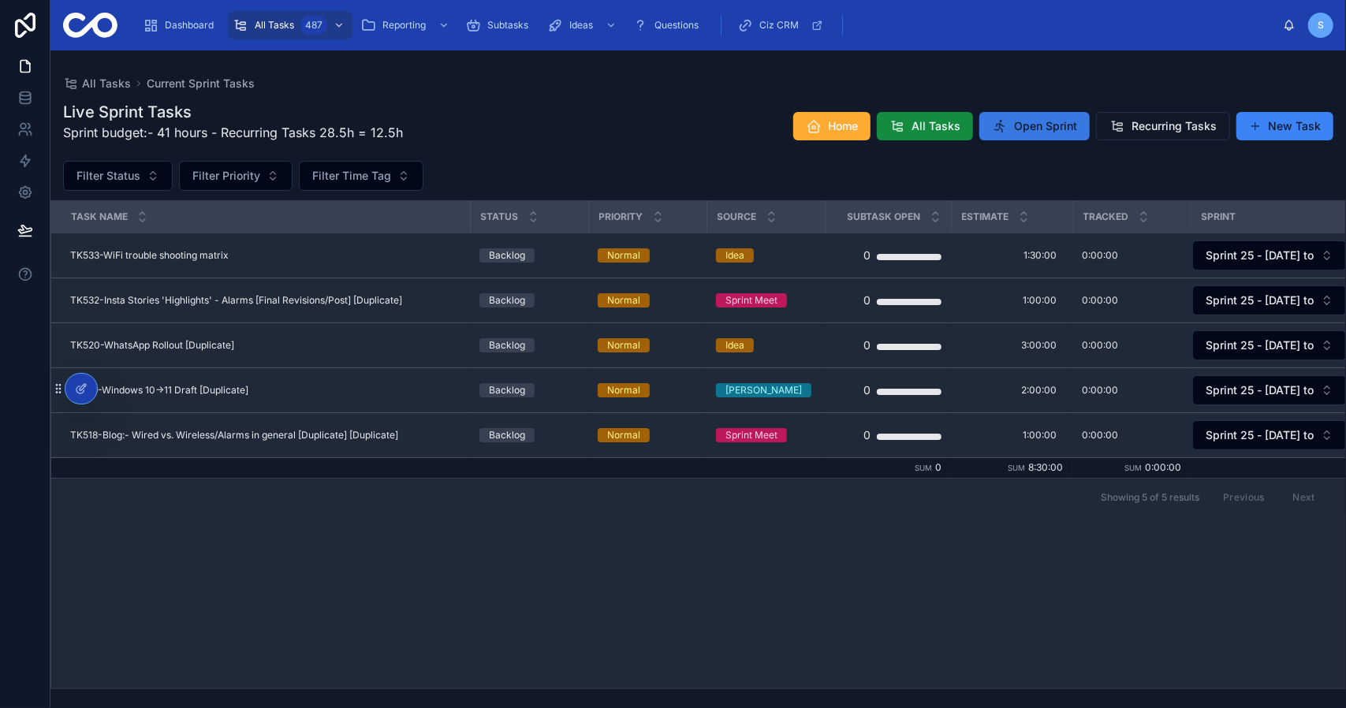
click at [1052, 117] on button "Open Sprint" at bounding box center [1034, 126] width 110 height 28
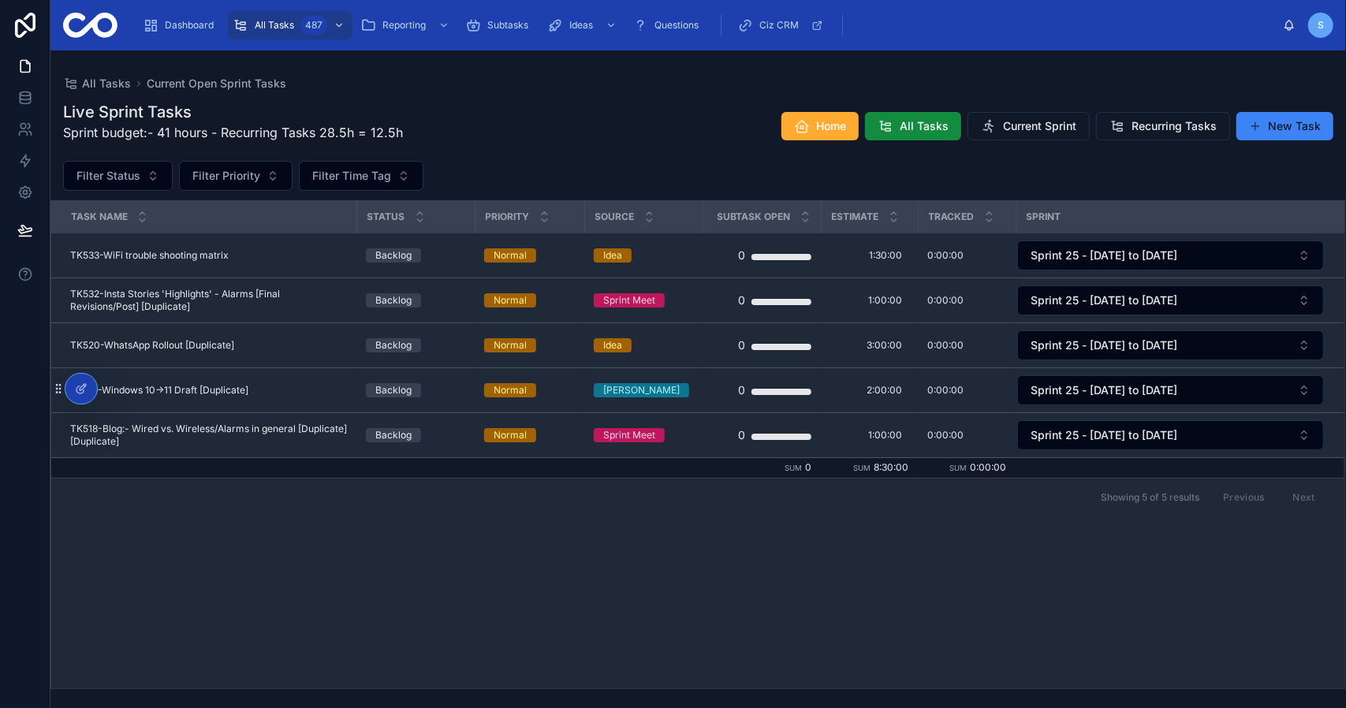
click at [1052, 117] on button "Current Sprint" at bounding box center [1028, 126] width 122 height 28
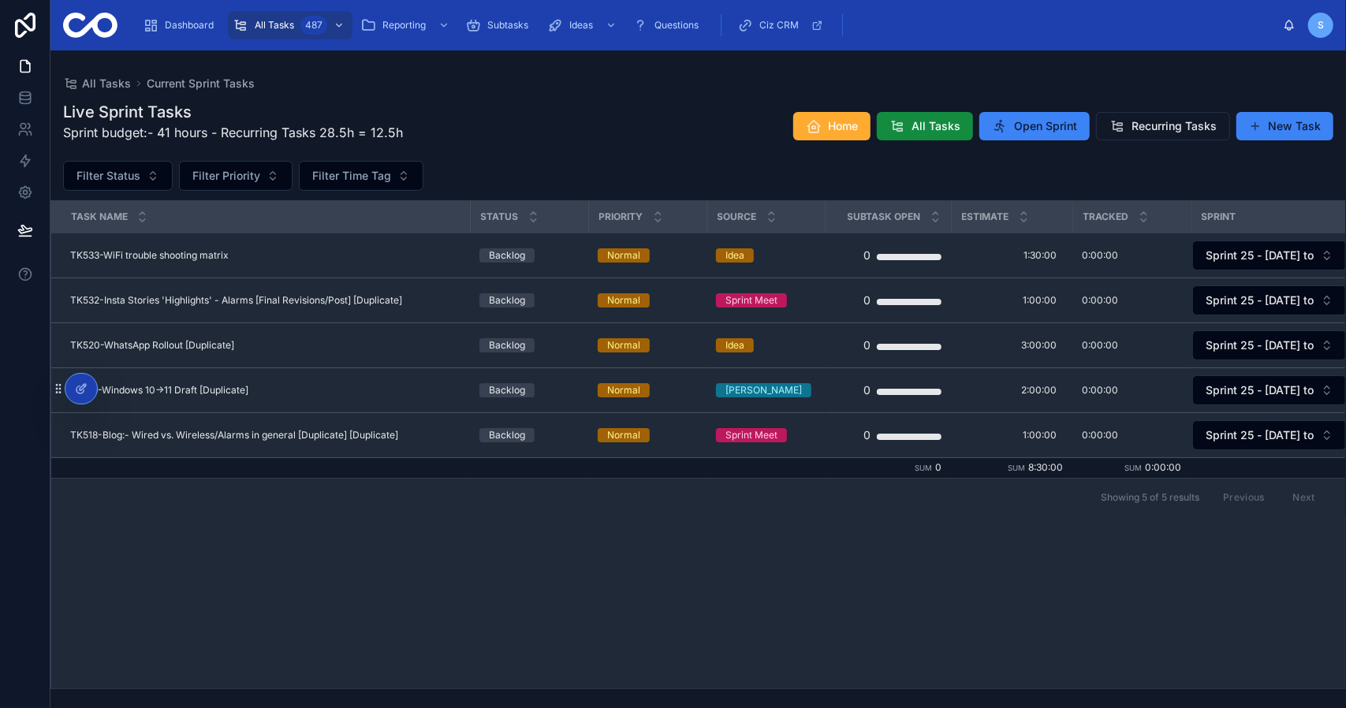
click at [1052, 117] on button "Open Sprint" at bounding box center [1034, 126] width 110 height 28
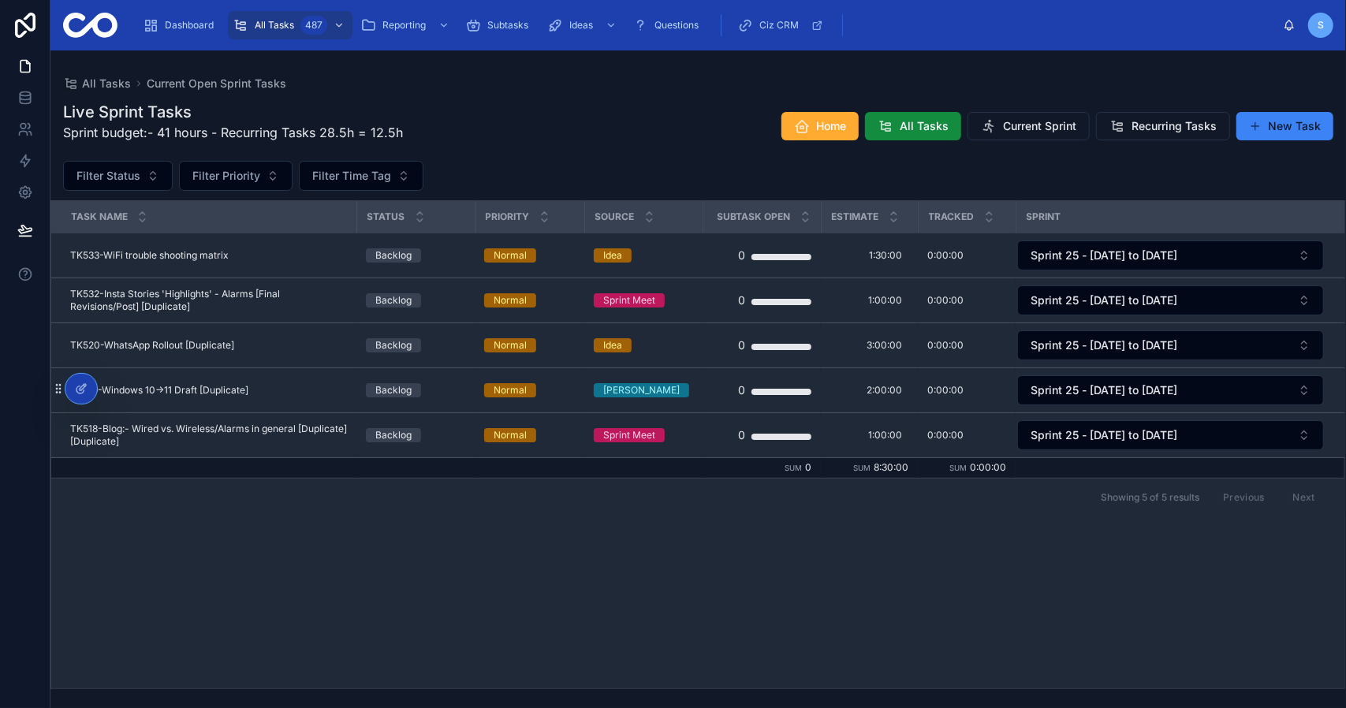
click at [1052, 117] on button "Current Sprint" at bounding box center [1028, 126] width 122 height 28
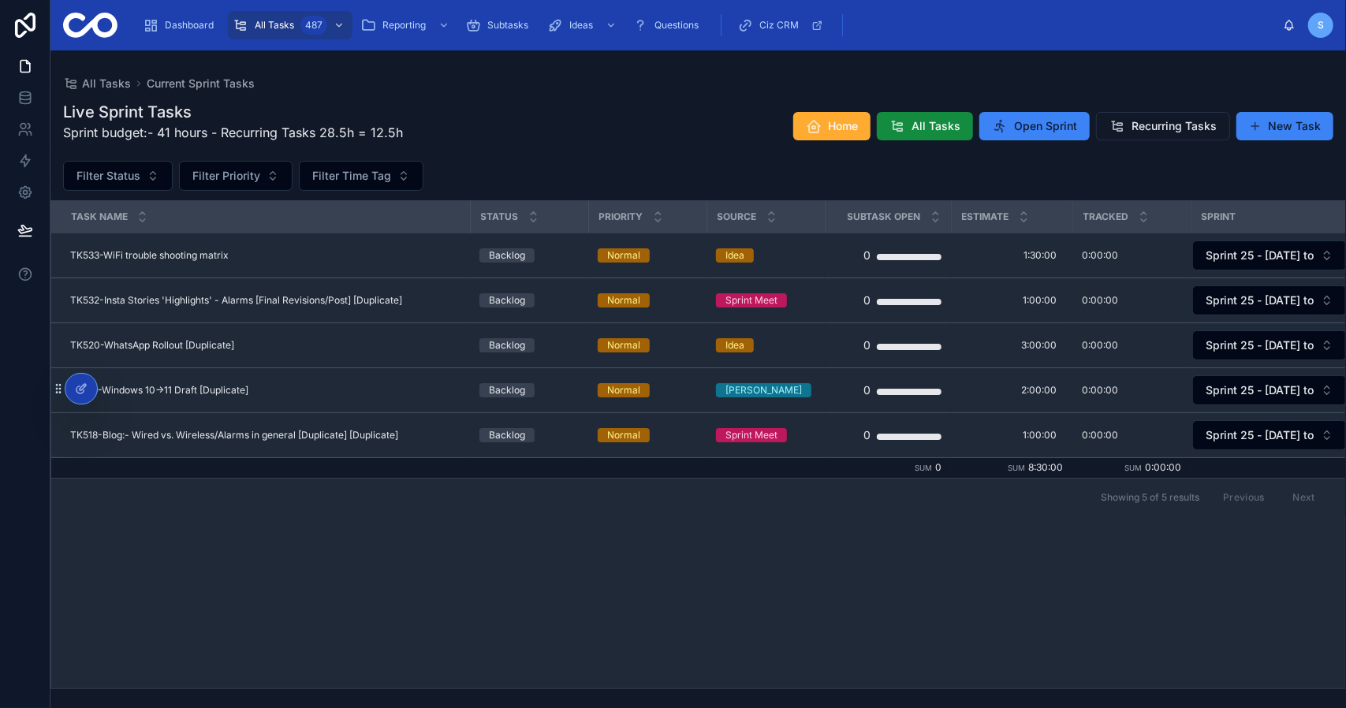
click at [1052, 117] on button "Open Sprint" at bounding box center [1034, 126] width 110 height 28
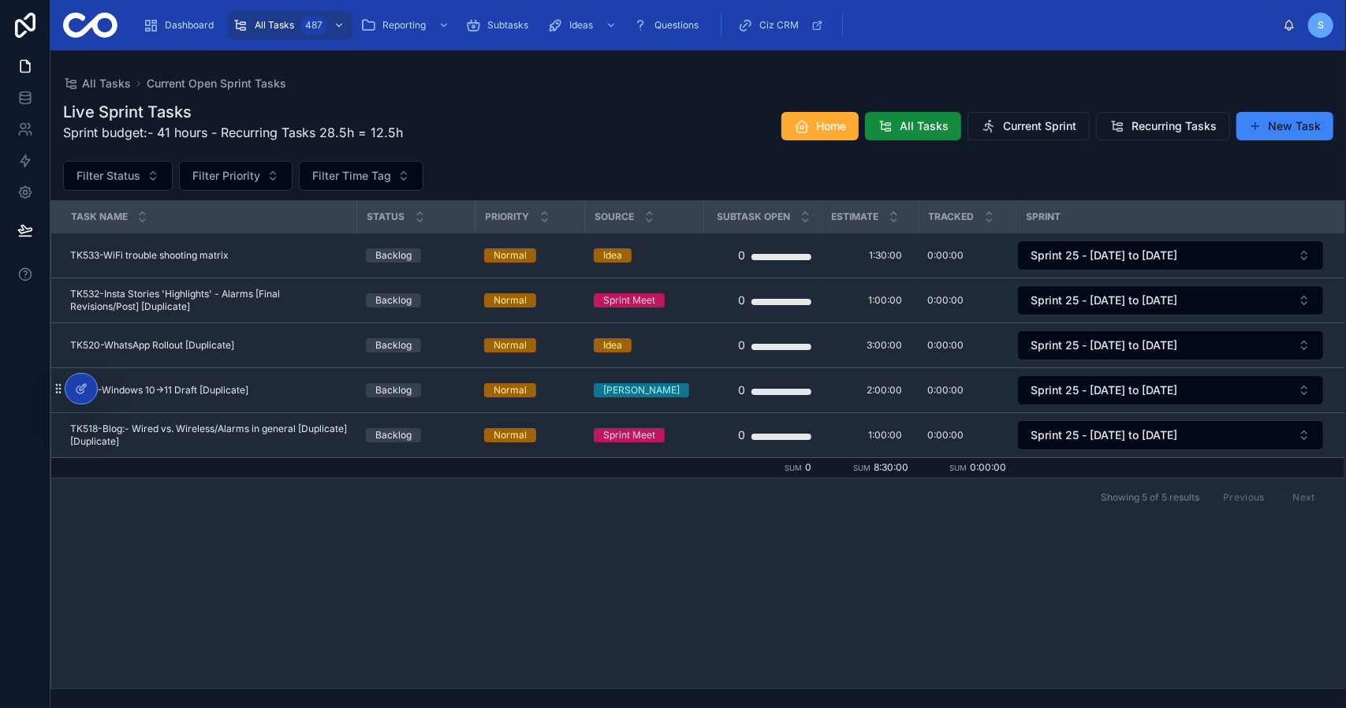
click at [1052, 117] on button "Current Sprint" at bounding box center [1028, 126] width 122 height 28
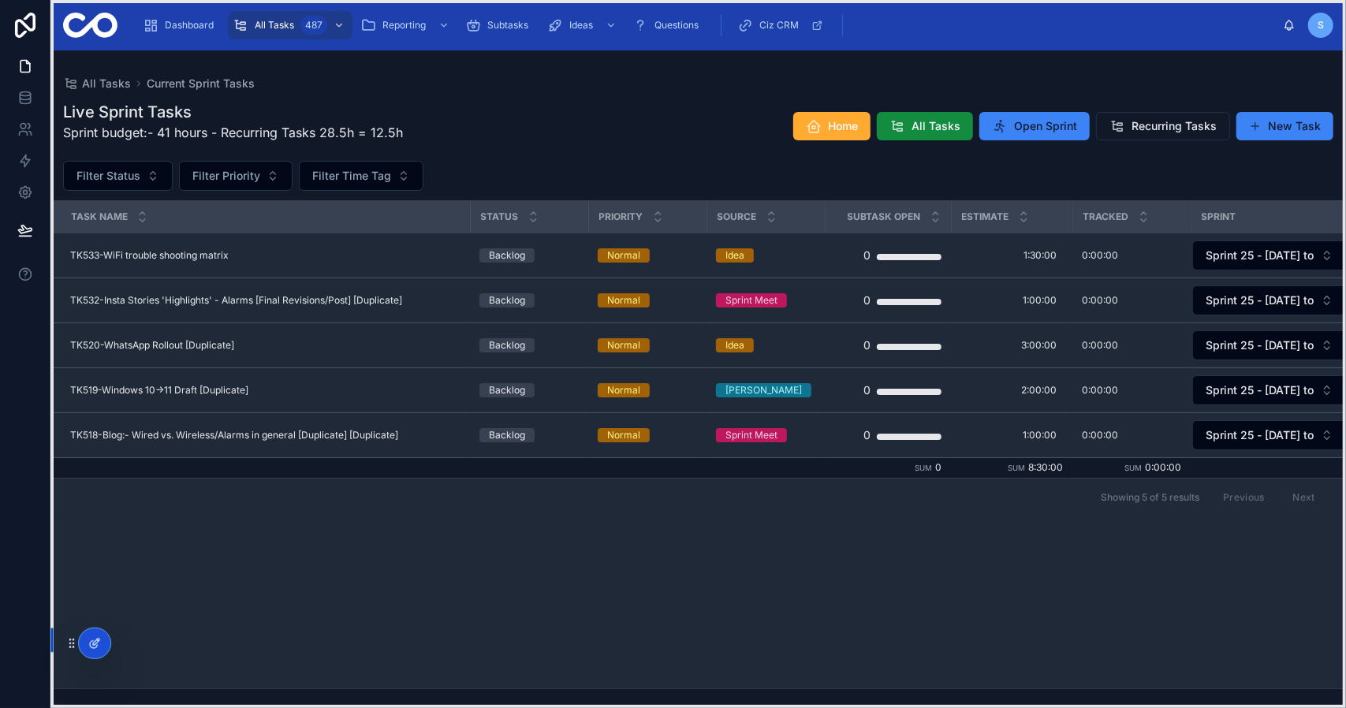
drag, startPoint x: 61, startPoint y: 387, endPoint x: 71, endPoint y: 662, distance: 275.3
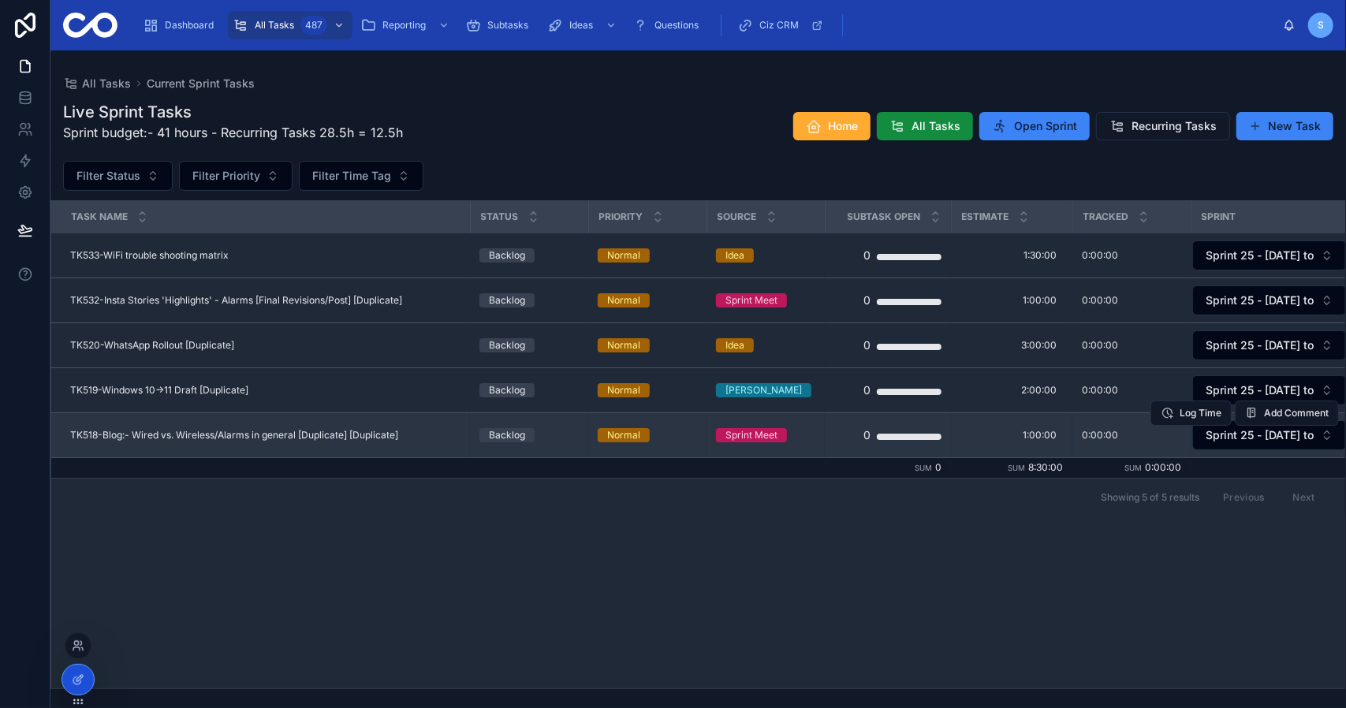
click at [347, 439] on span "TK518-Blog:- Wired vs. Wireless/Alarms in general [Duplicate] [Duplicate]" at bounding box center [234, 435] width 328 height 13
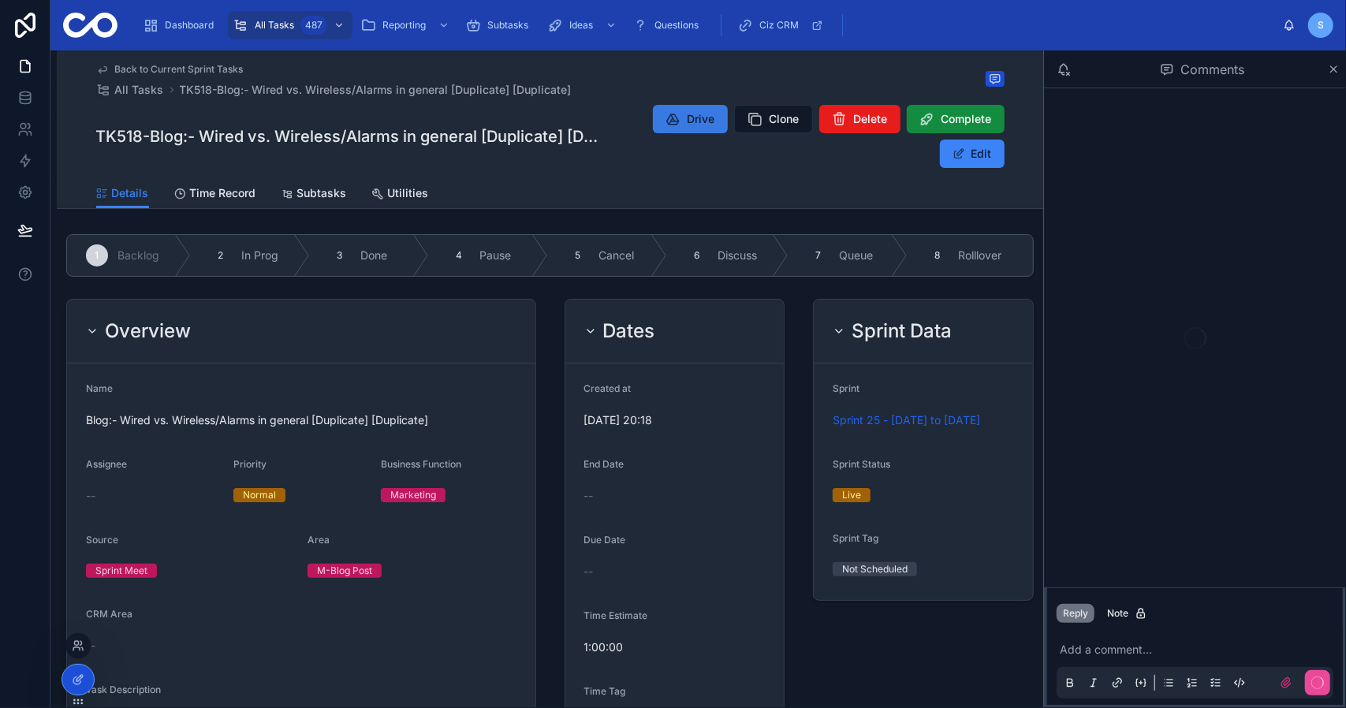
click at [692, 119] on span "Drive" at bounding box center [701, 119] width 28 height 16
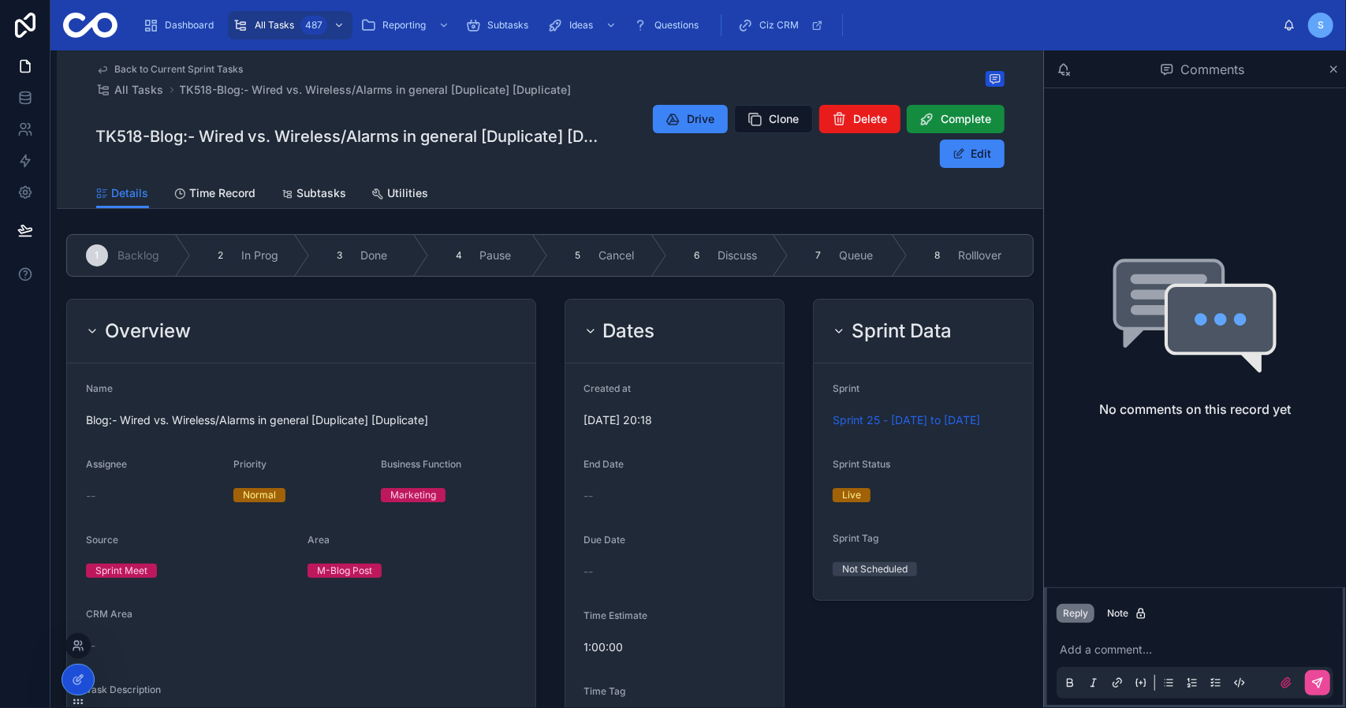
click at [692, 119] on span "Drive" at bounding box center [701, 119] width 28 height 16
click at [268, 256] on span "In Prog" at bounding box center [259, 256] width 37 height 16
click at [435, 330] on div "Overview" at bounding box center [301, 331] width 430 height 25
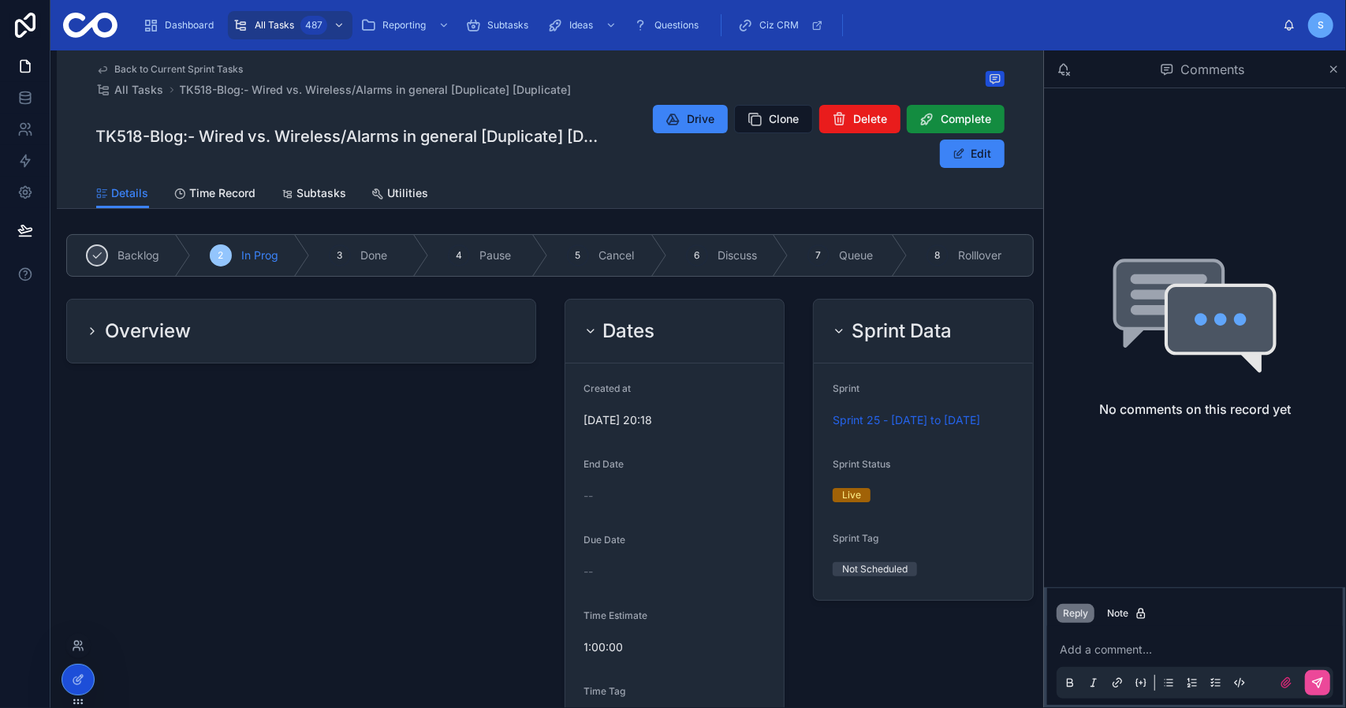
click at [654, 333] on div "Dates" at bounding box center [674, 331] width 181 height 25
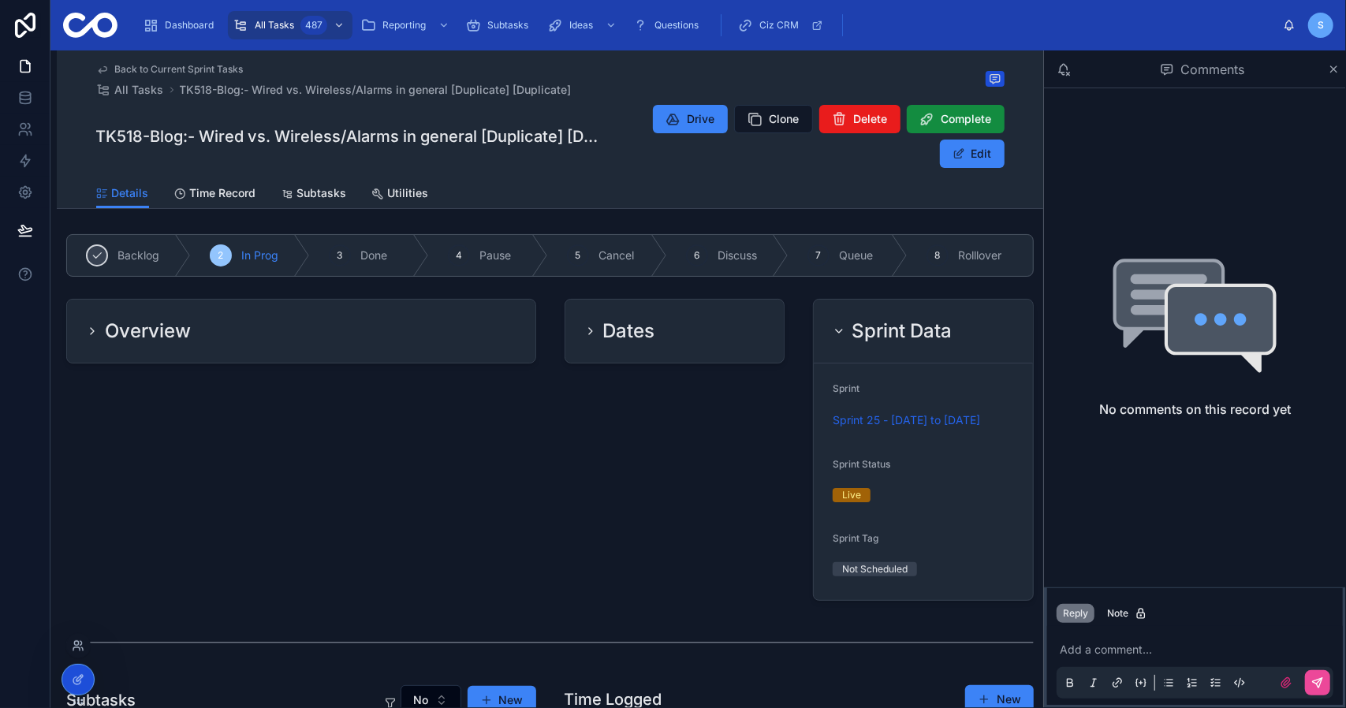
click at [921, 326] on h2 "Sprint Data" at bounding box center [901, 331] width 100 height 25
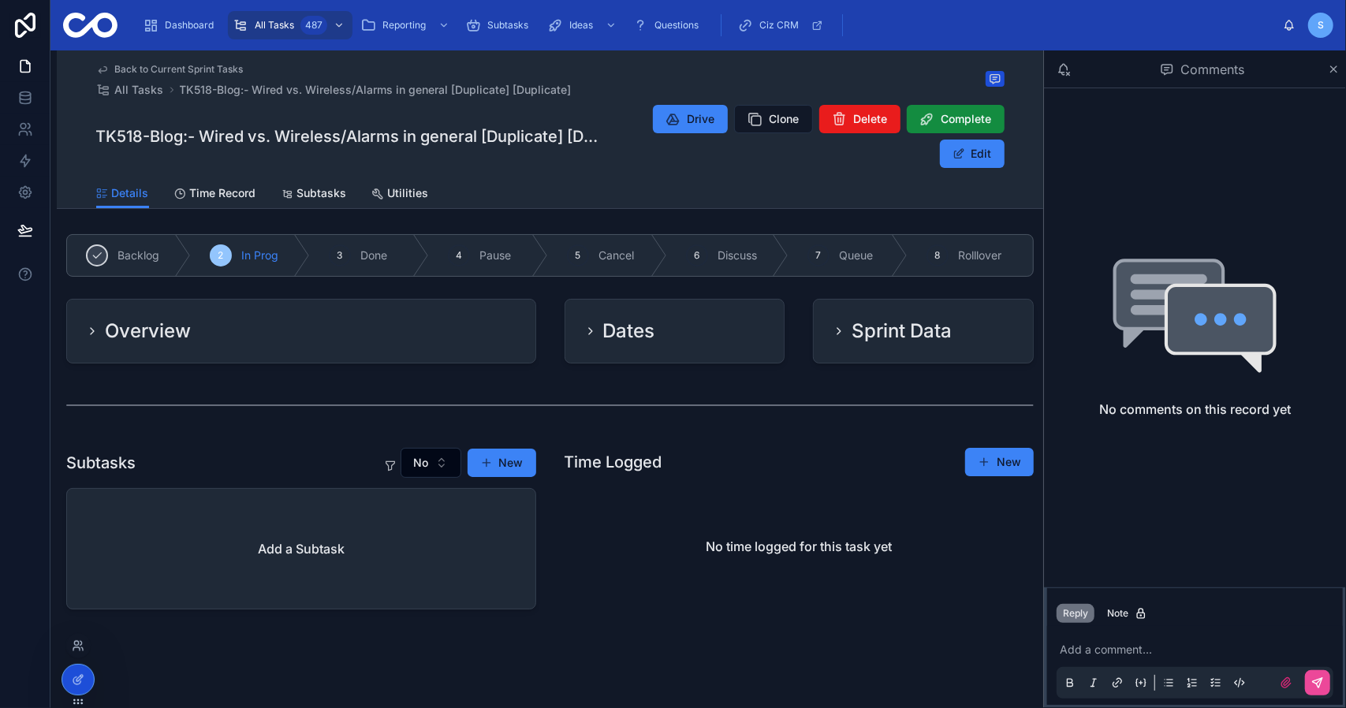
scroll to position [6, 0]
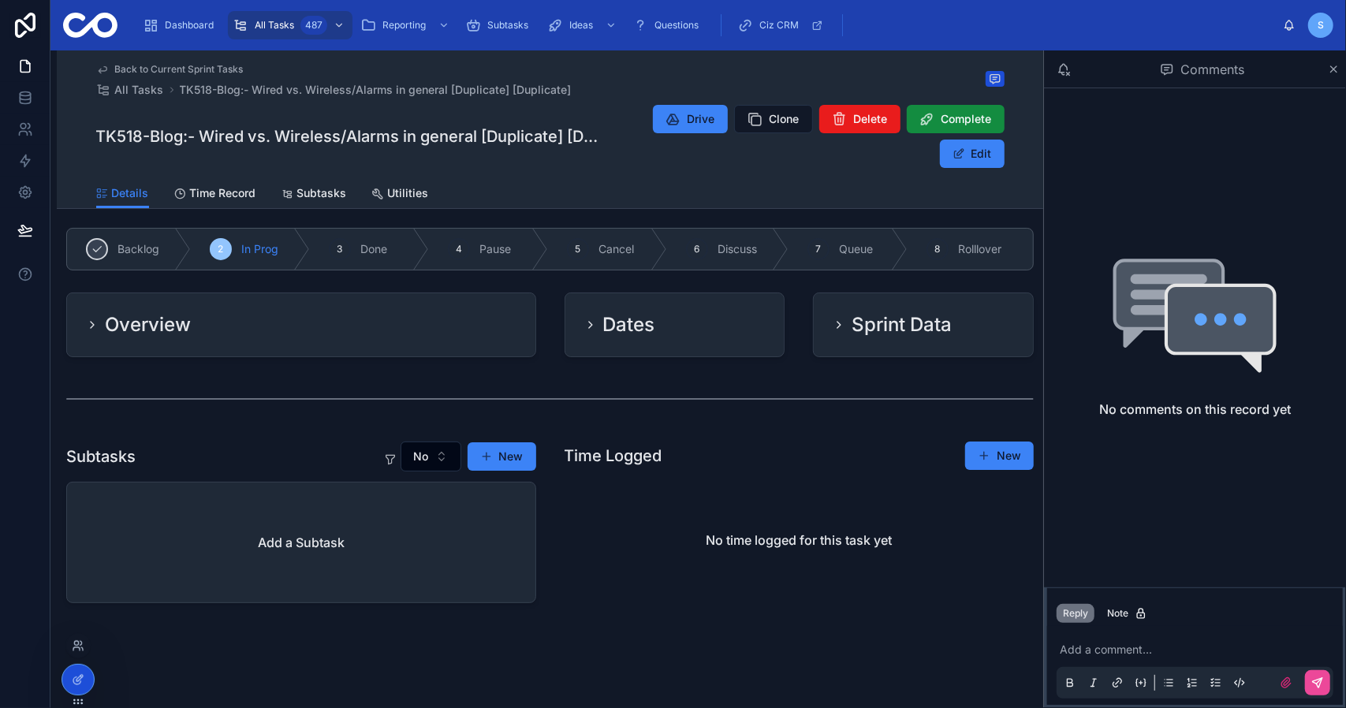
click at [335, 307] on div "Overview" at bounding box center [301, 324] width 468 height 63
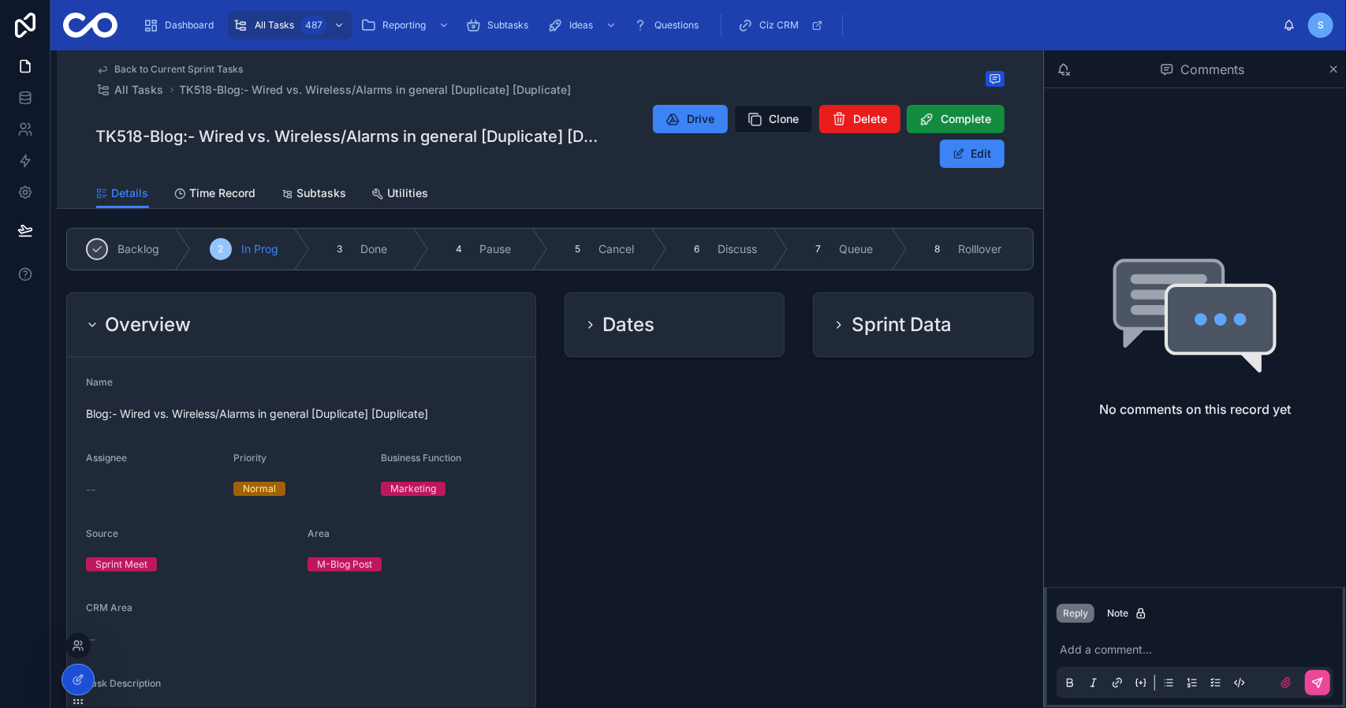
click at [437, 312] on div "Overview" at bounding box center [301, 324] width 430 height 25
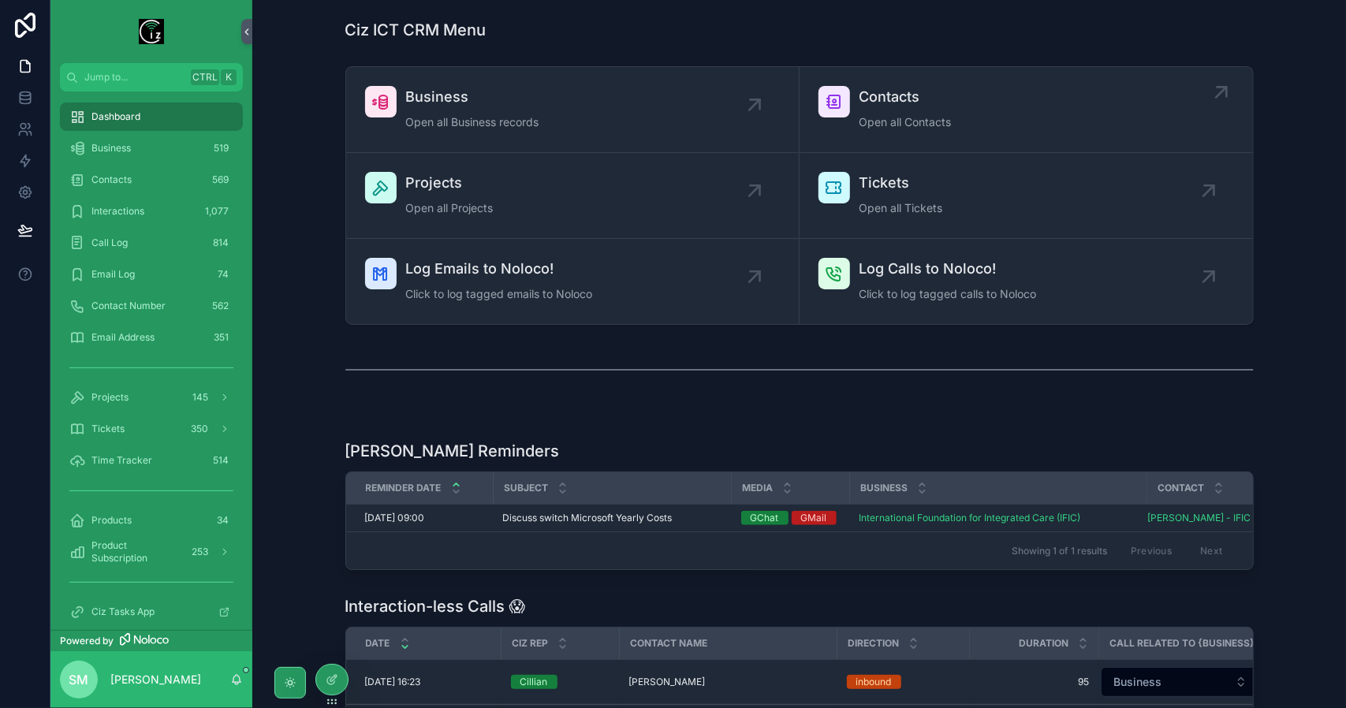
click at [945, 94] on span "Contacts" at bounding box center [905, 97] width 92 height 22
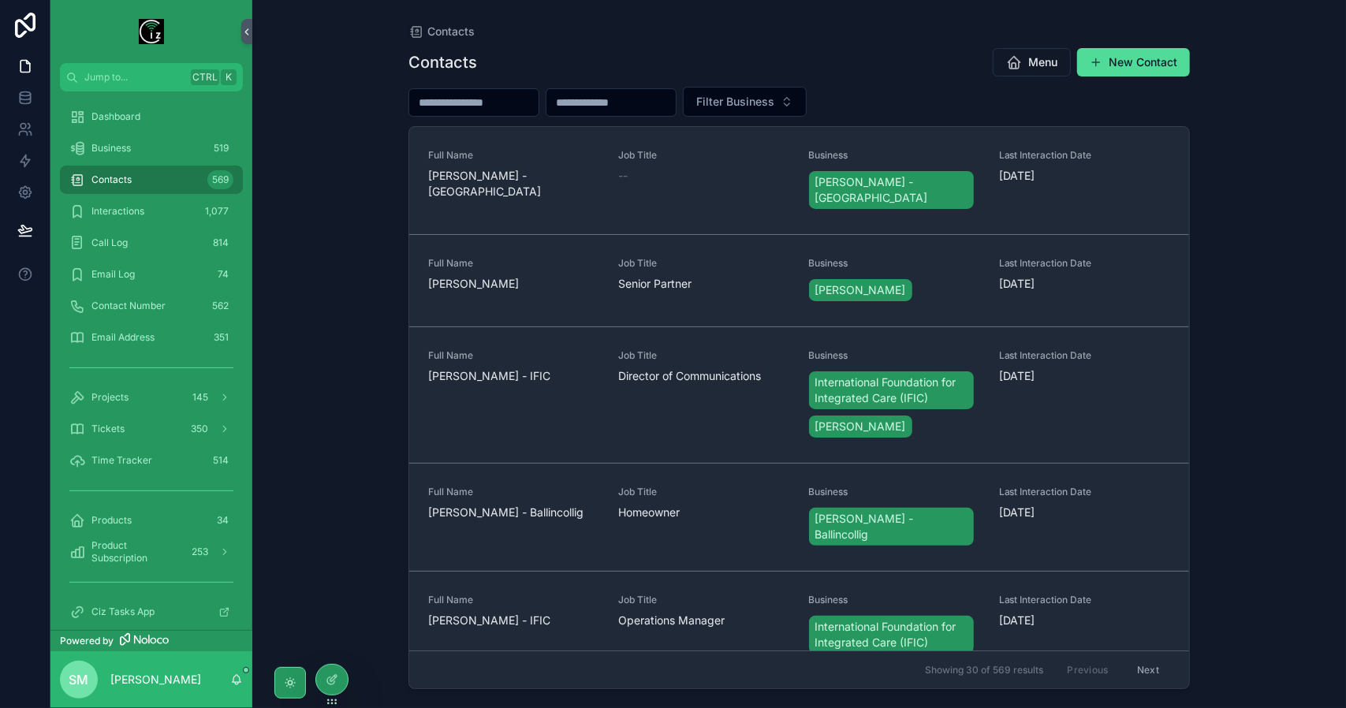
click at [481, 95] on input "scrollable content" at bounding box center [473, 102] width 129 height 22
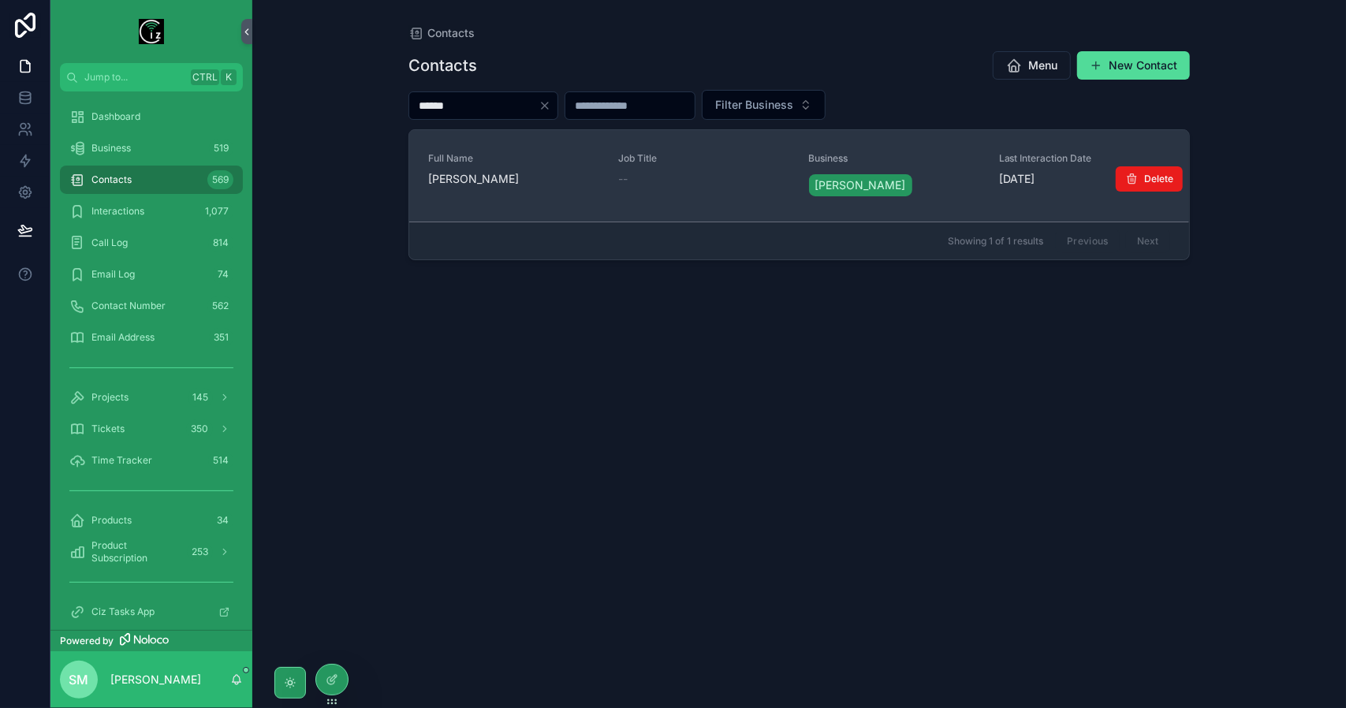
type input "******"
click at [519, 192] on div "Full Name Edward Corcoran - Laharn" at bounding box center [513, 175] width 171 height 47
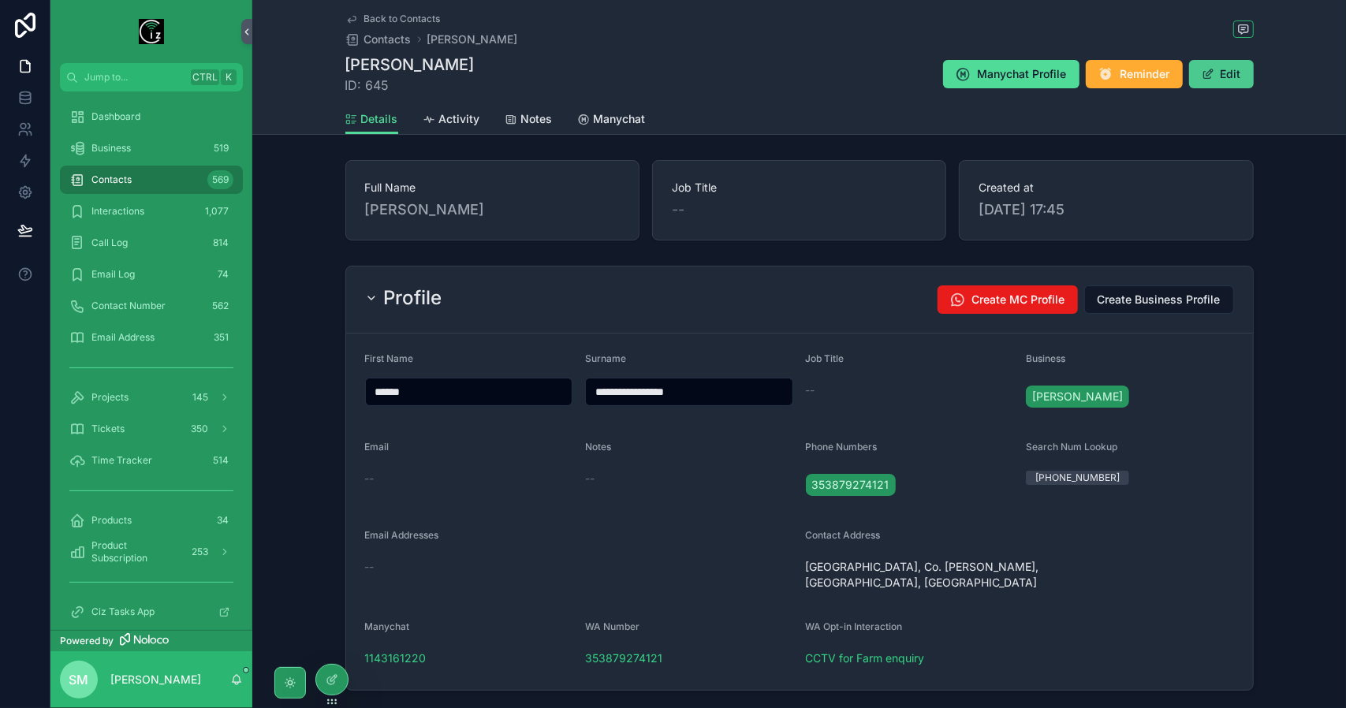
click at [1226, 82] on button "Edit" at bounding box center [1221, 74] width 65 height 28
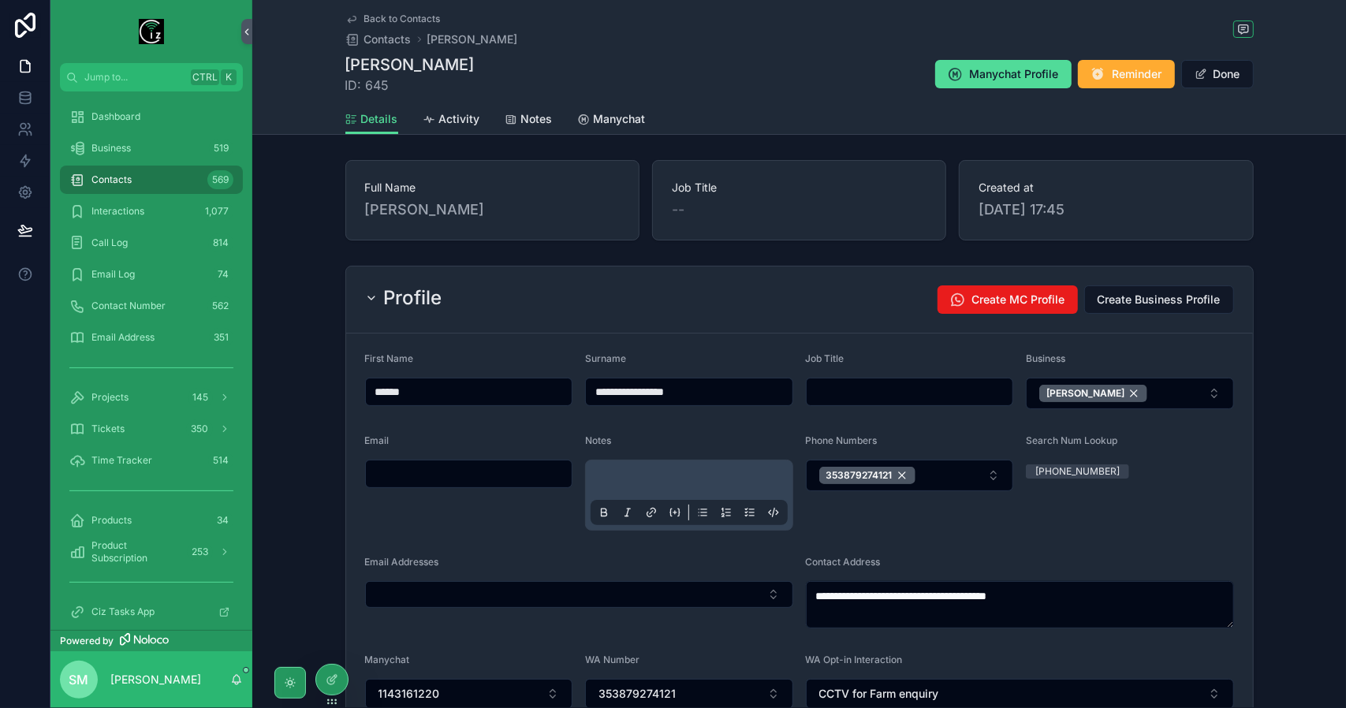
click at [456, 470] on input "scrollable content" at bounding box center [469, 474] width 207 height 22
paste input "**********"
type input "**********"
click at [1222, 71] on button "Done" at bounding box center [1217, 74] width 73 height 28
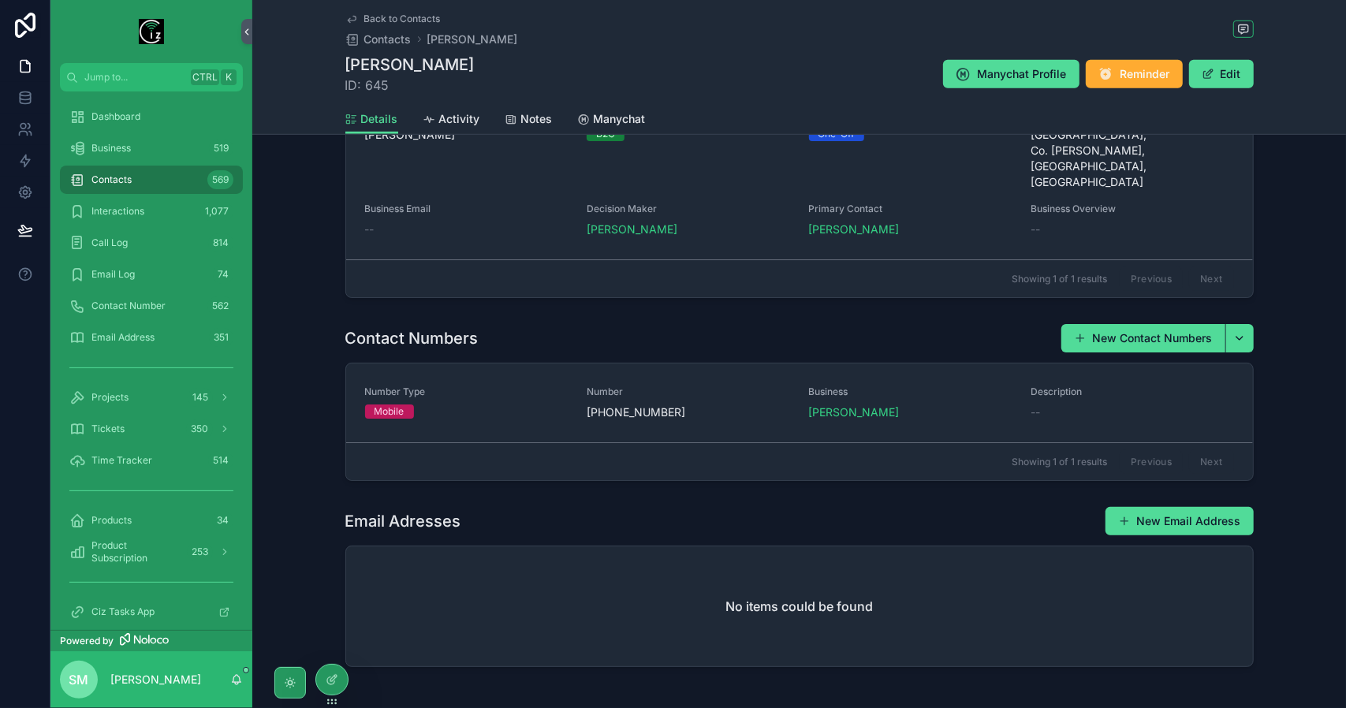
scroll to position [685, 0]
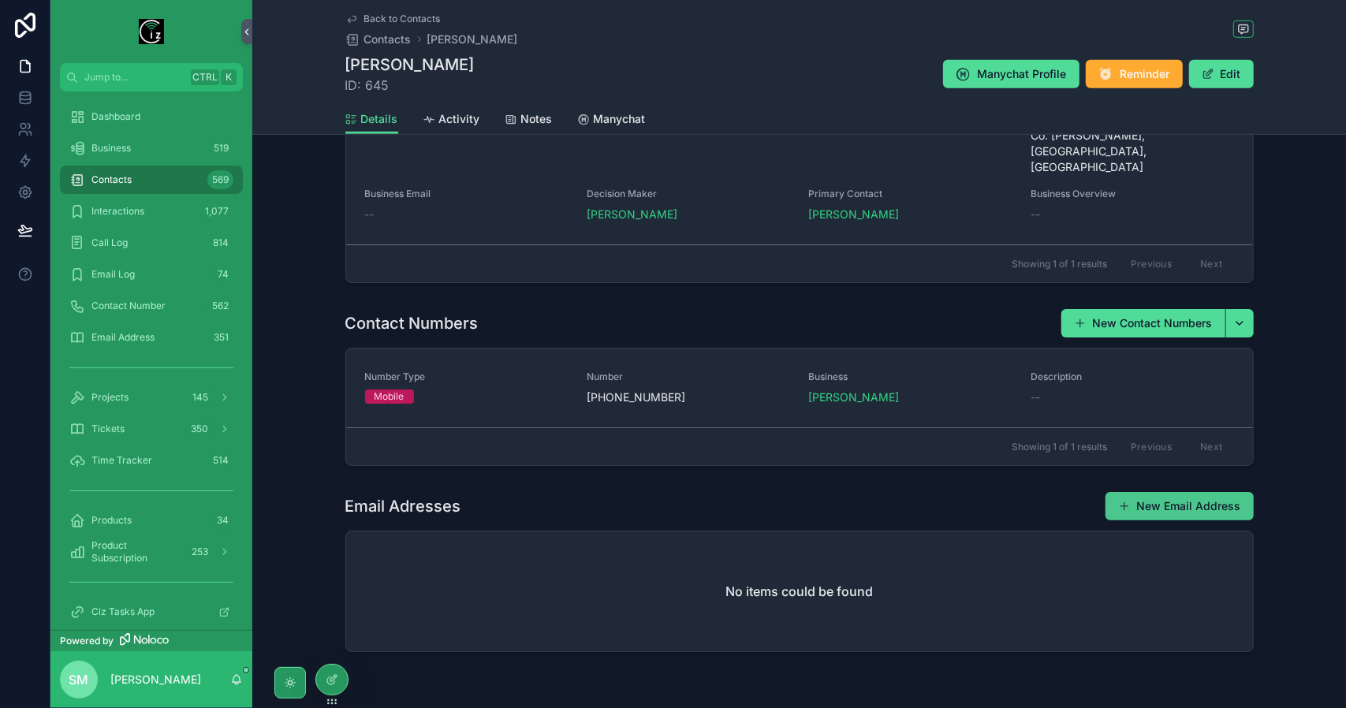
click at [1223, 492] on button "New Email Address" at bounding box center [1179, 506] width 148 height 28
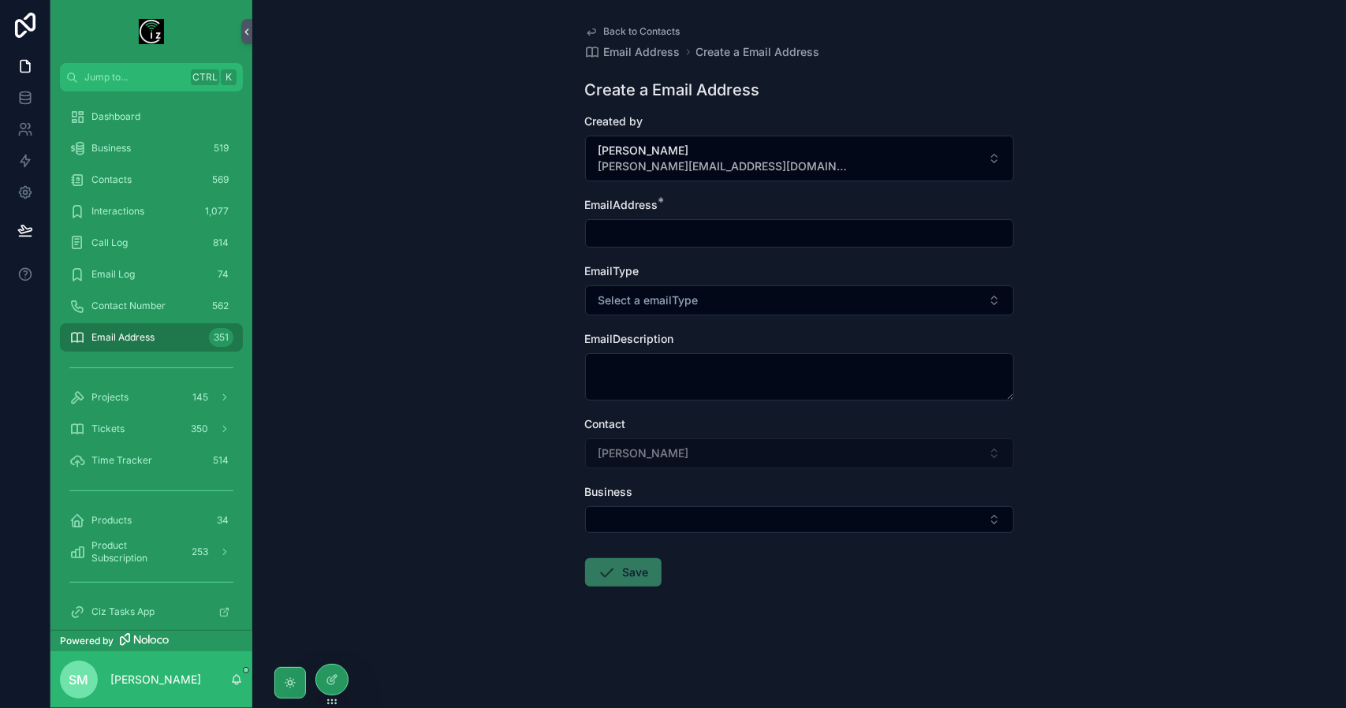
click at [706, 244] on div "scrollable content" at bounding box center [799, 233] width 429 height 28
click at [703, 227] on input "scrollable content" at bounding box center [799, 233] width 427 height 22
paste input "**********"
type input "**********"
click at [1170, 296] on div "**********" at bounding box center [799, 354] width 1094 height 708
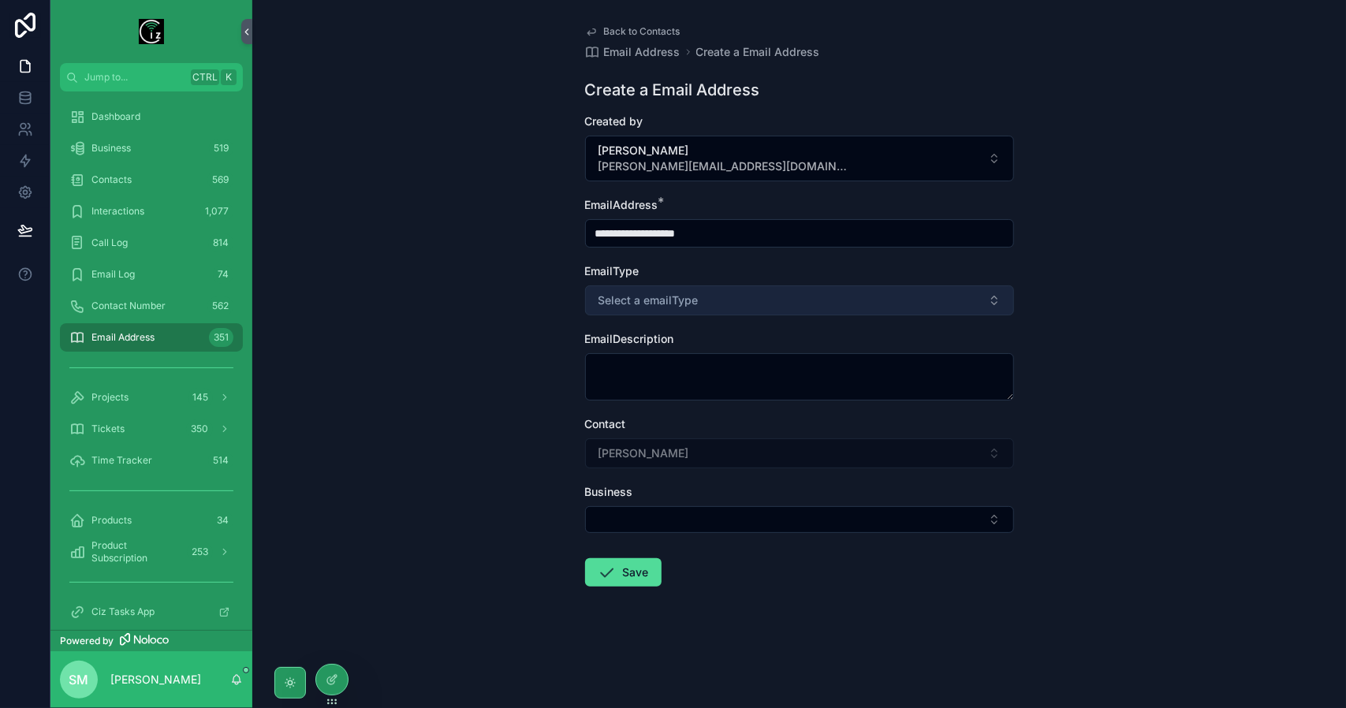
click at [943, 299] on button "Select a emailType" at bounding box center [799, 300] width 429 height 30
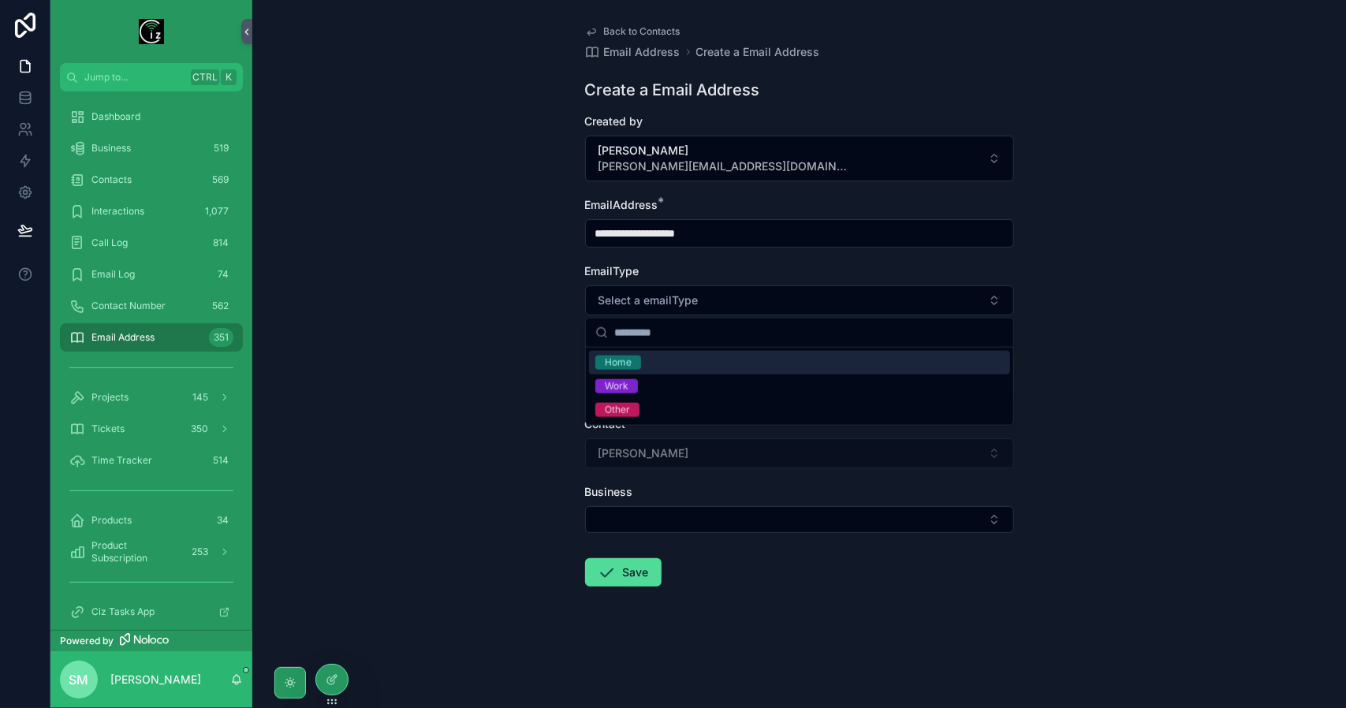
click at [831, 363] on div "Home" at bounding box center [799, 363] width 421 height 24
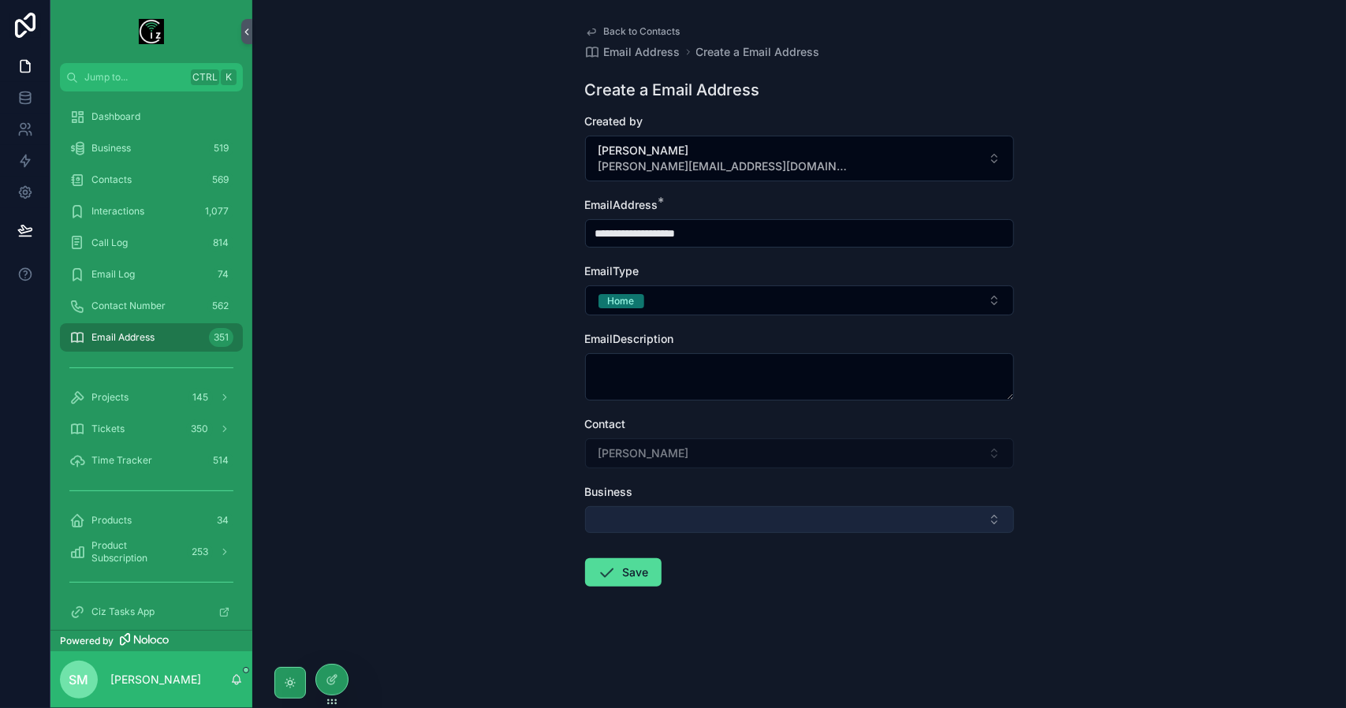
click at [777, 521] on button "Select Button" at bounding box center [799, 519] width 429 height 27
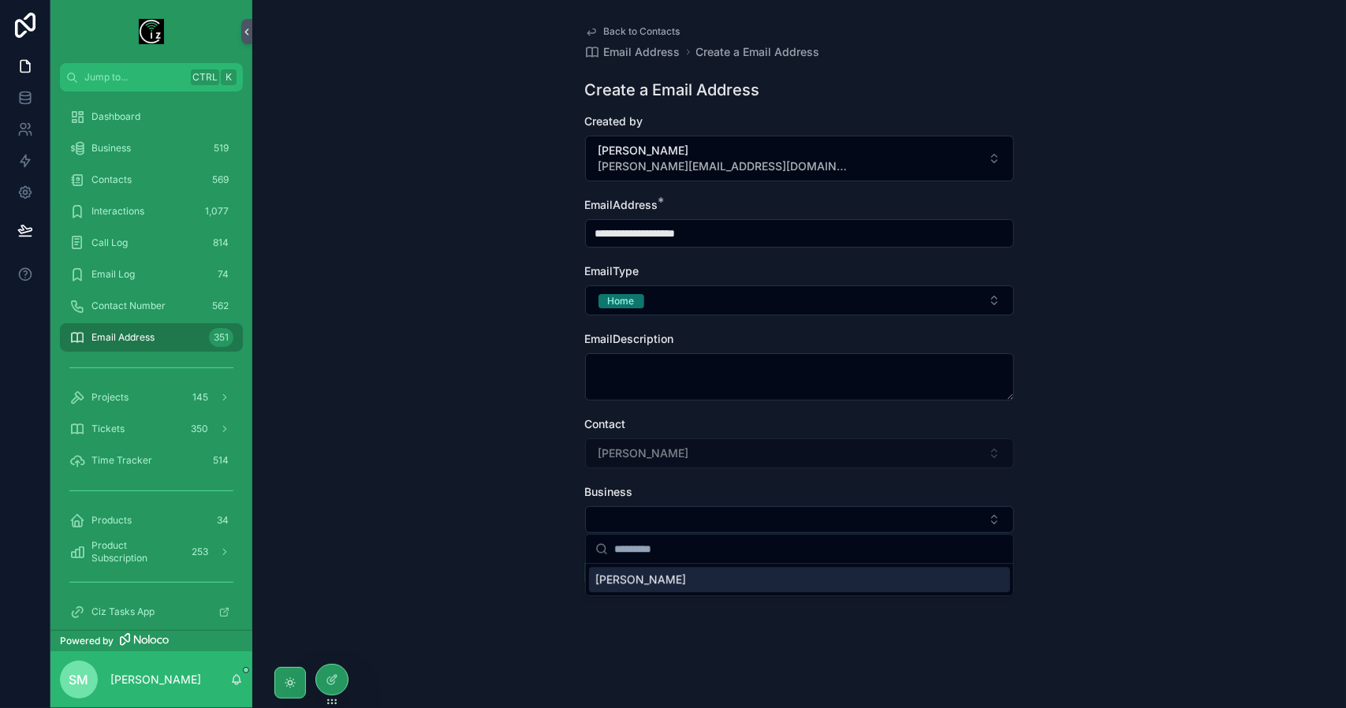
click at [742, 582] on div "Edward Corcoran - Laharn" at bounding box center [799, 579] width 421 height 25
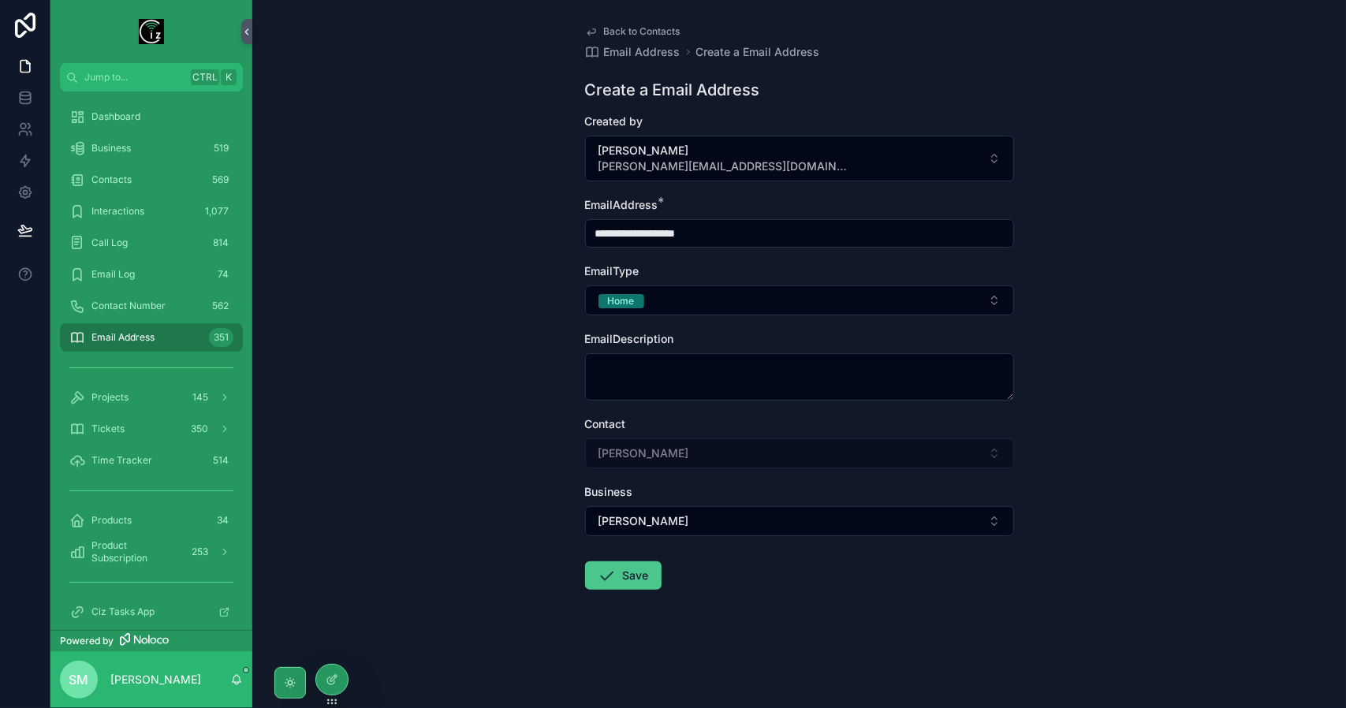
click at [635, 578] on button "Save" at bounding box center [623, 575] width 76 height 28
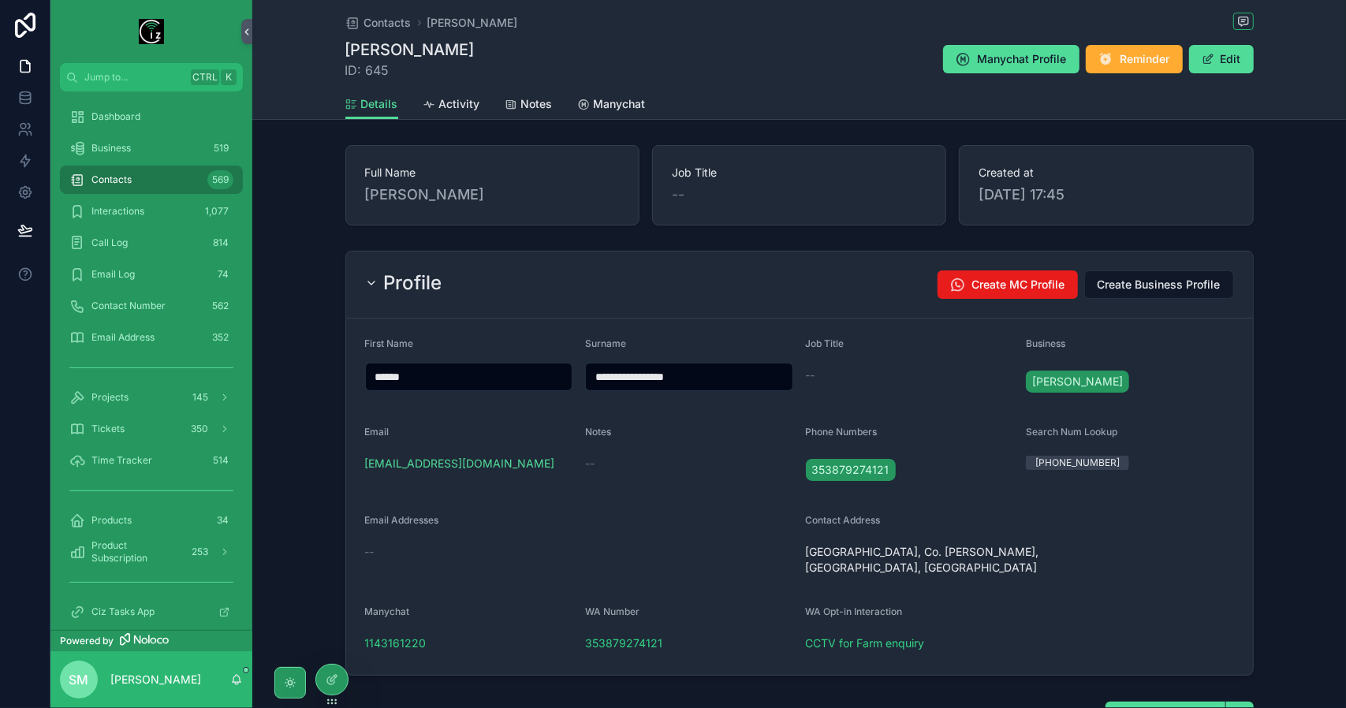
click at [542, 306] on div "Profile Create MC Profile Create Business Profile" at bounding box center [799, 285] width 907 height 67
